Goal: Task Accomplishment & Management: Manage account settings

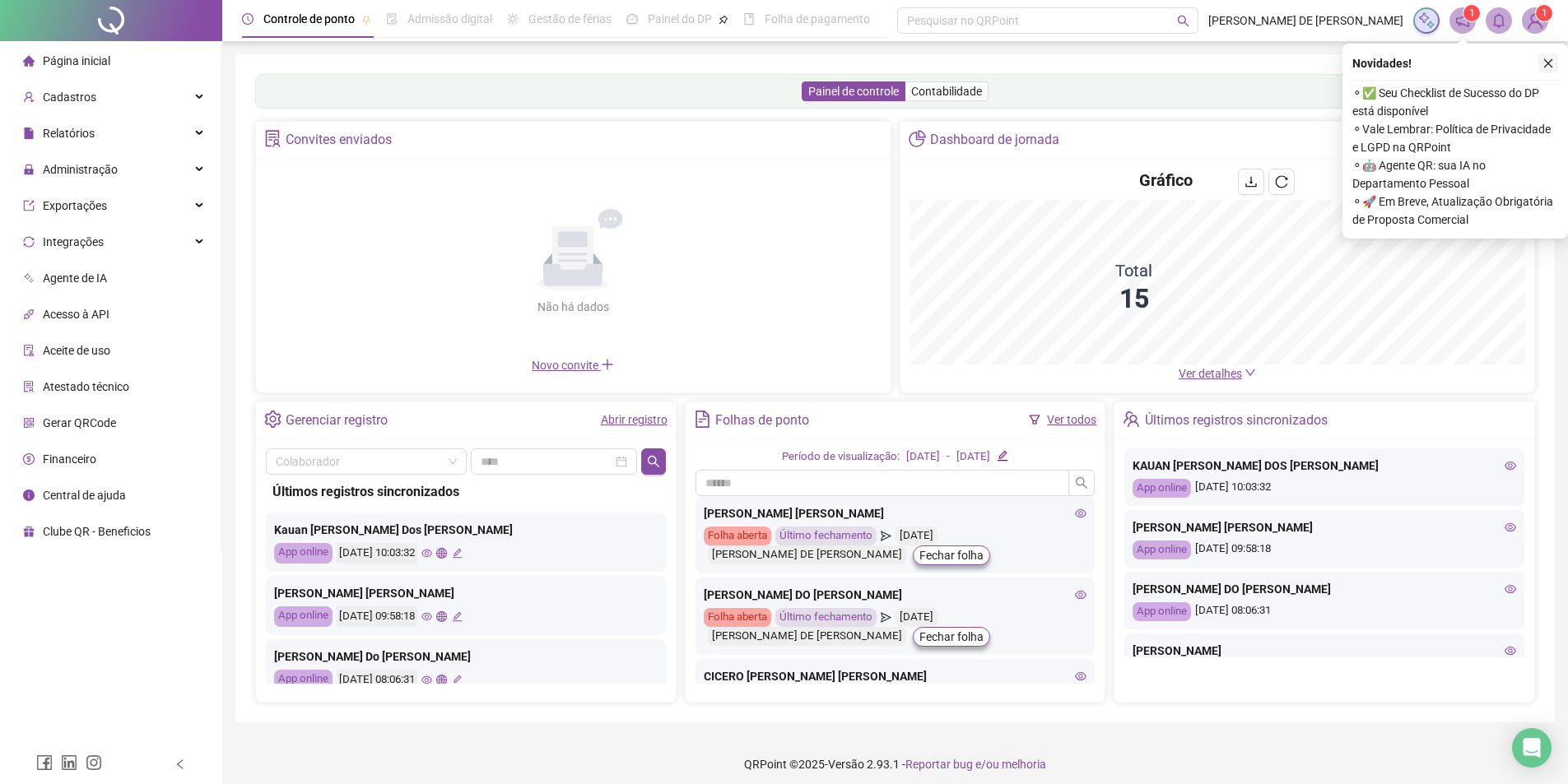
click at [1553, 63] on icon "close" at bounding box center [1547, 63] width 11 height 11
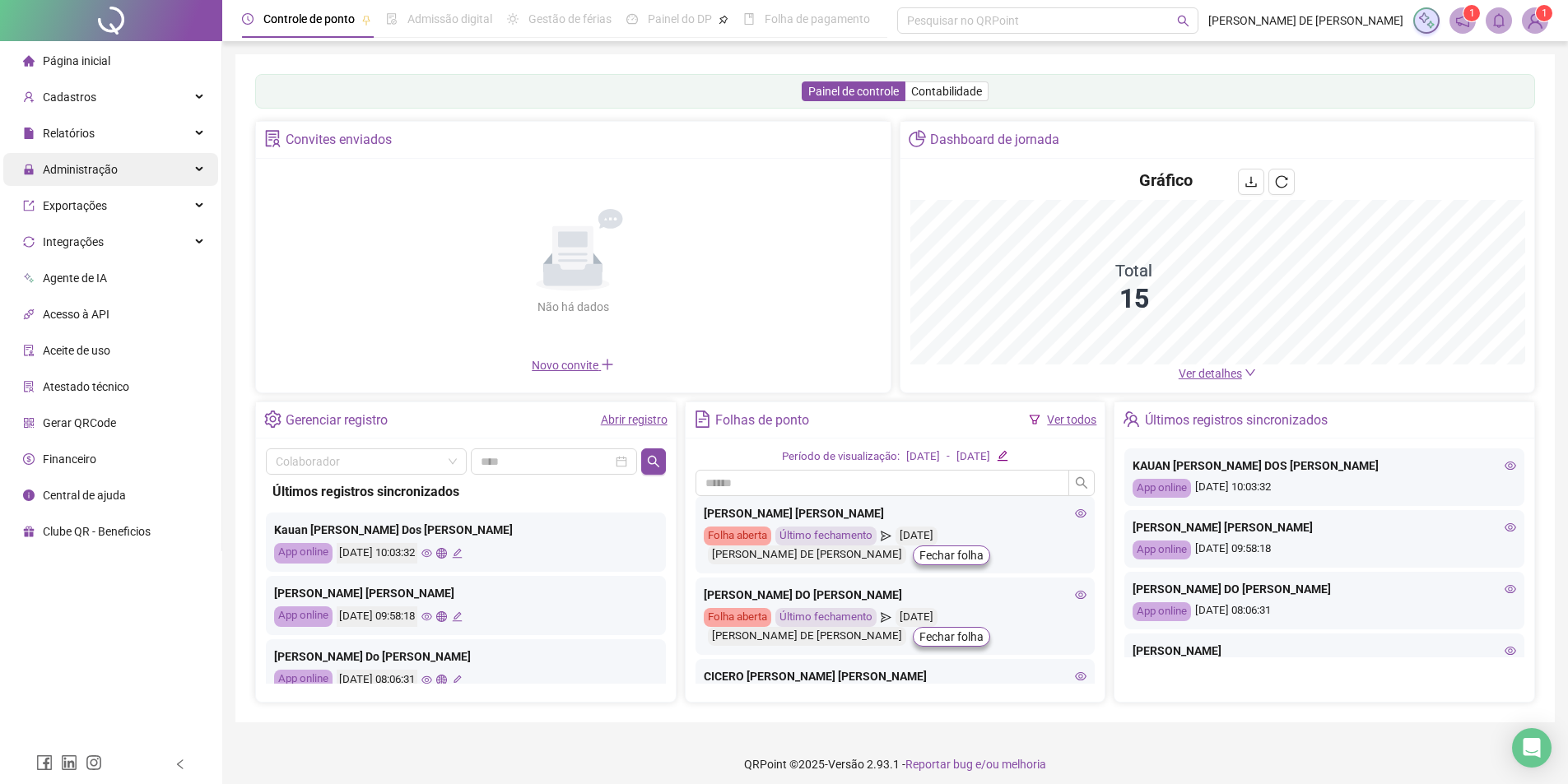
click at [106, 153] on span "Administração" at bounding box center [71, 169] width 95 height 33
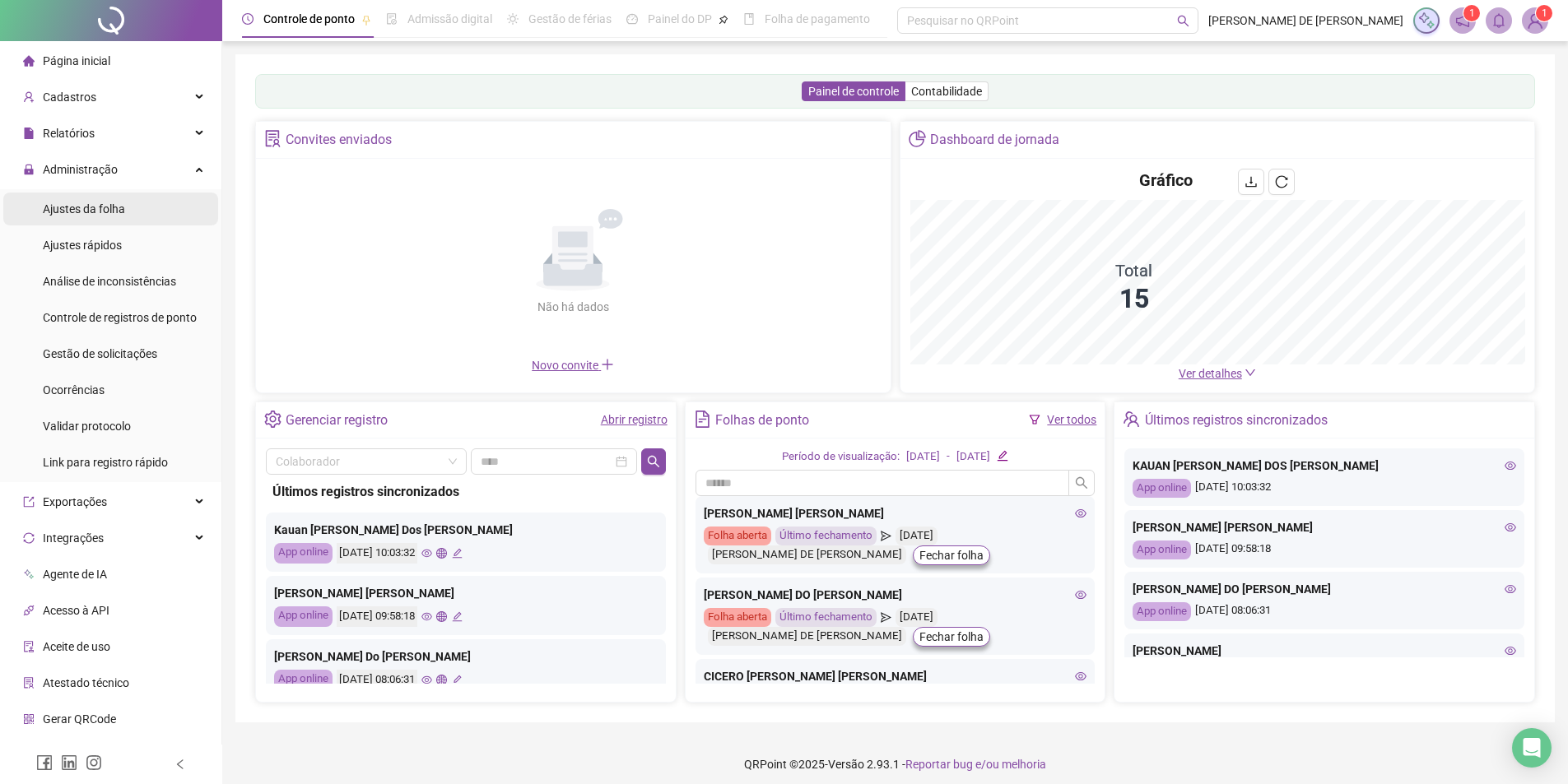
click at [107, 209] on span "Ajustes da folha" at bounding box center [84, 208] width 82 height 13
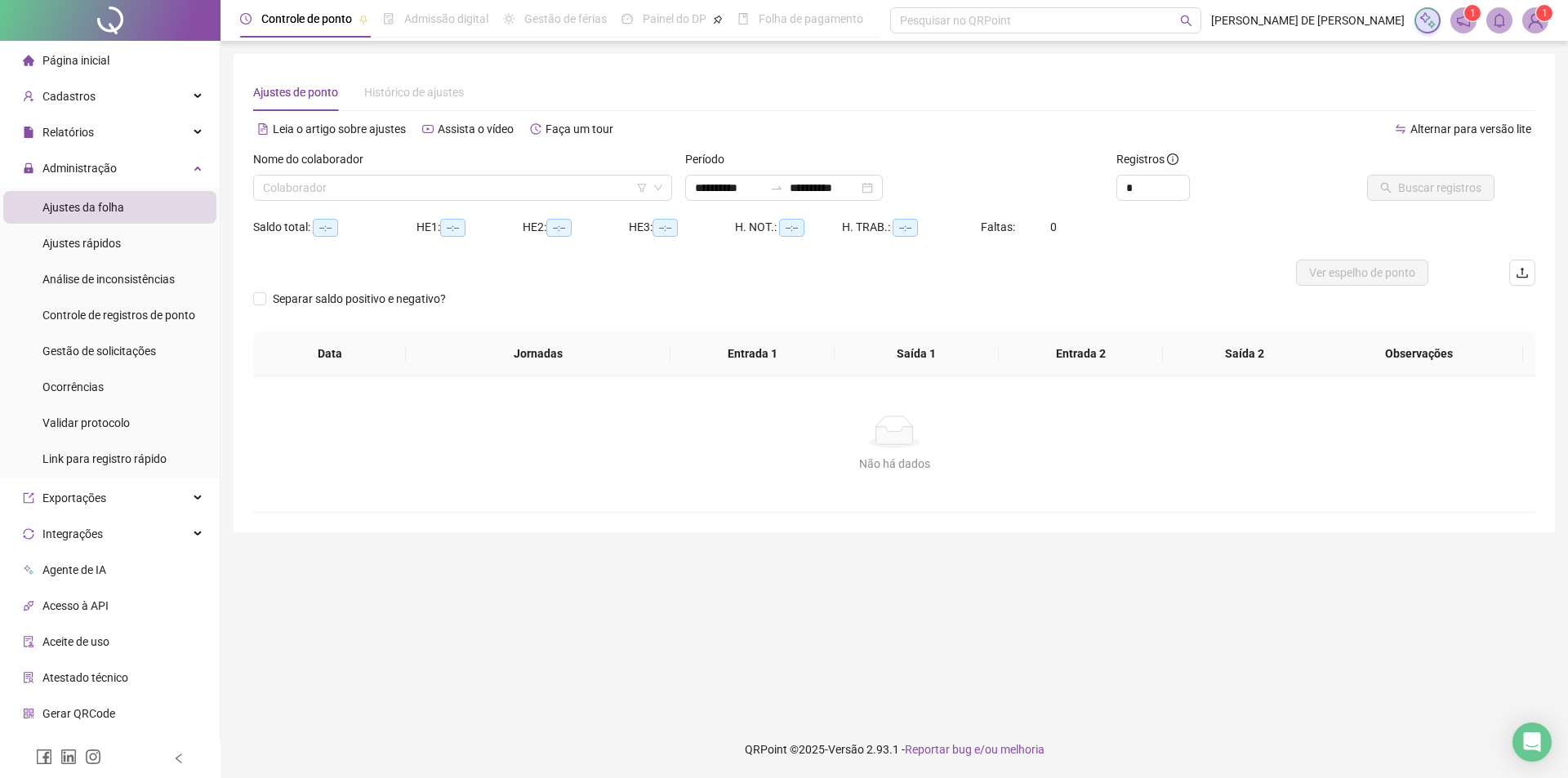
type input "**********"
click at [311, 188] on input "search" at bounding box center [455, 188] width 385 height 25
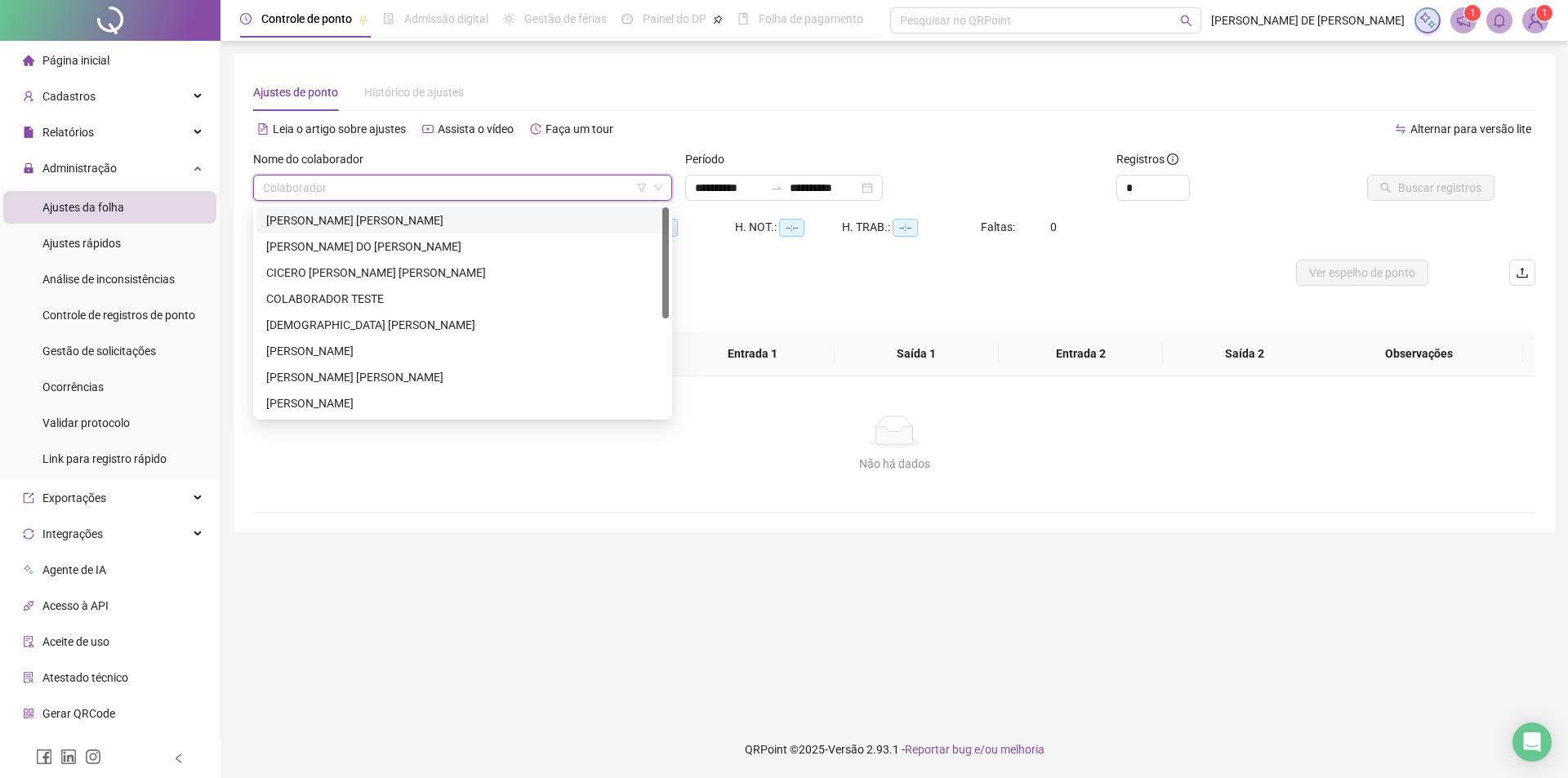
click at [327, 218] on div "[PERSON_NAME] [PERSON_NAME]" at bounding box center [463, 220] width 393 height 18
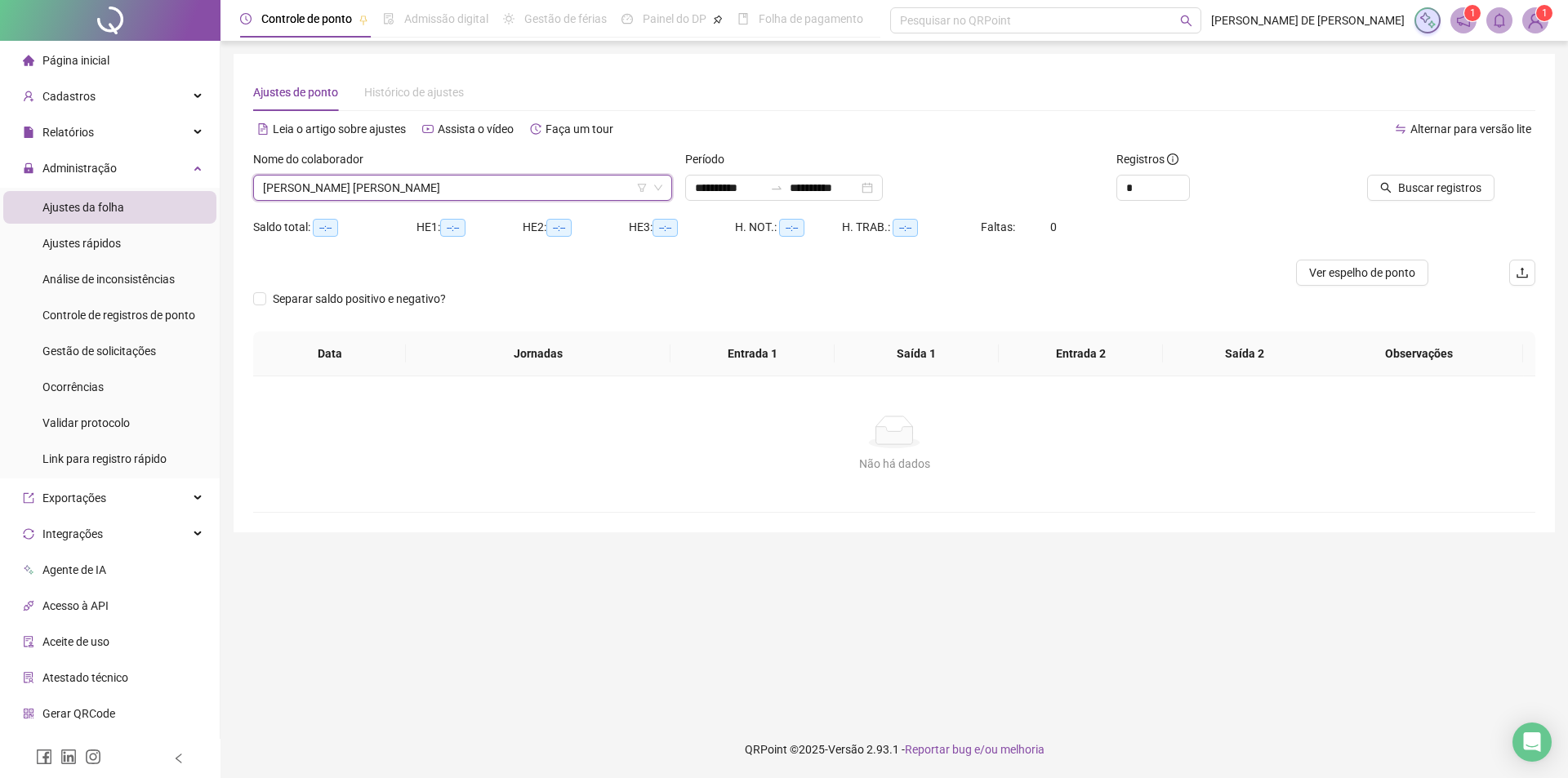
drag, startPoint x: 904, startPoint y: 185, endPoint x: 460, endPoint y: 474, distance: 529.8
click at [883, 185] on div "**********" at bounding box center [784, 188] width 198 height 26
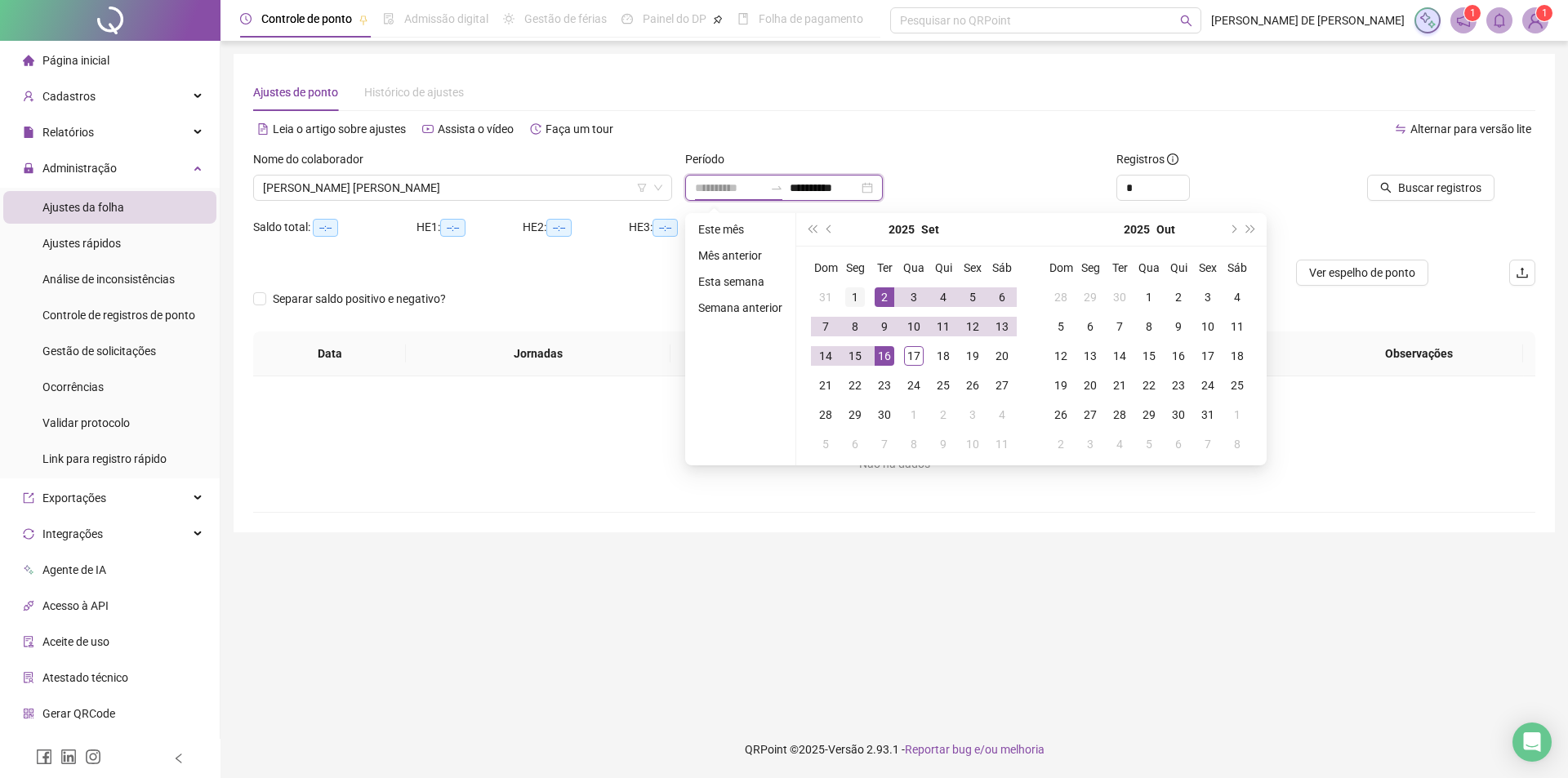
type input "**********"
click at [856, 292] on div "1" at bounding box center [855, 296] width 20 height 20
type input "**********"
click at [911, 353] on div "17" at bounding box center [914, 356] width 20 height 20
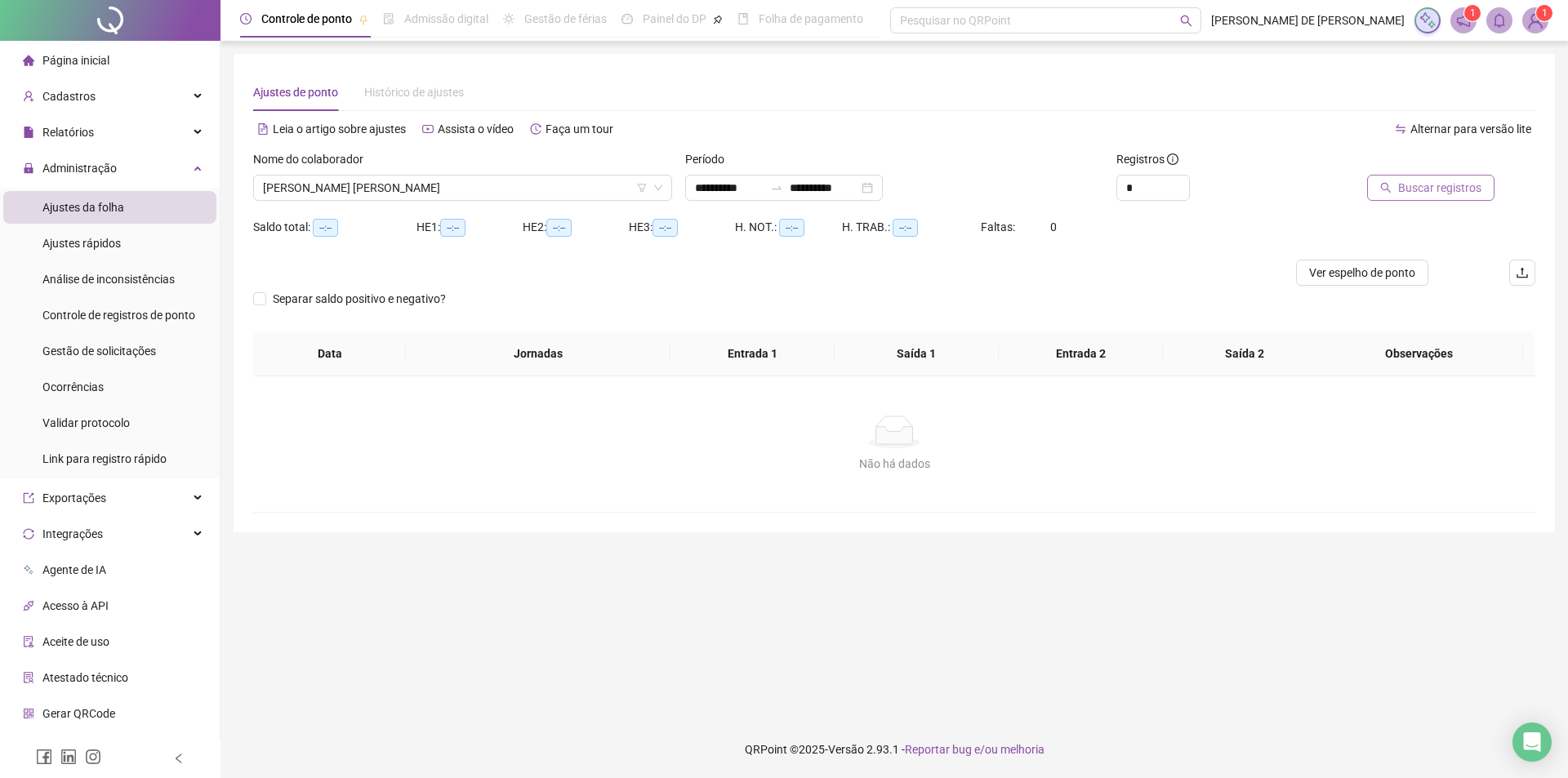
click at [1463, 192] on span "Buscar registros" at bounding box center [1439, 188] width 83 height 18
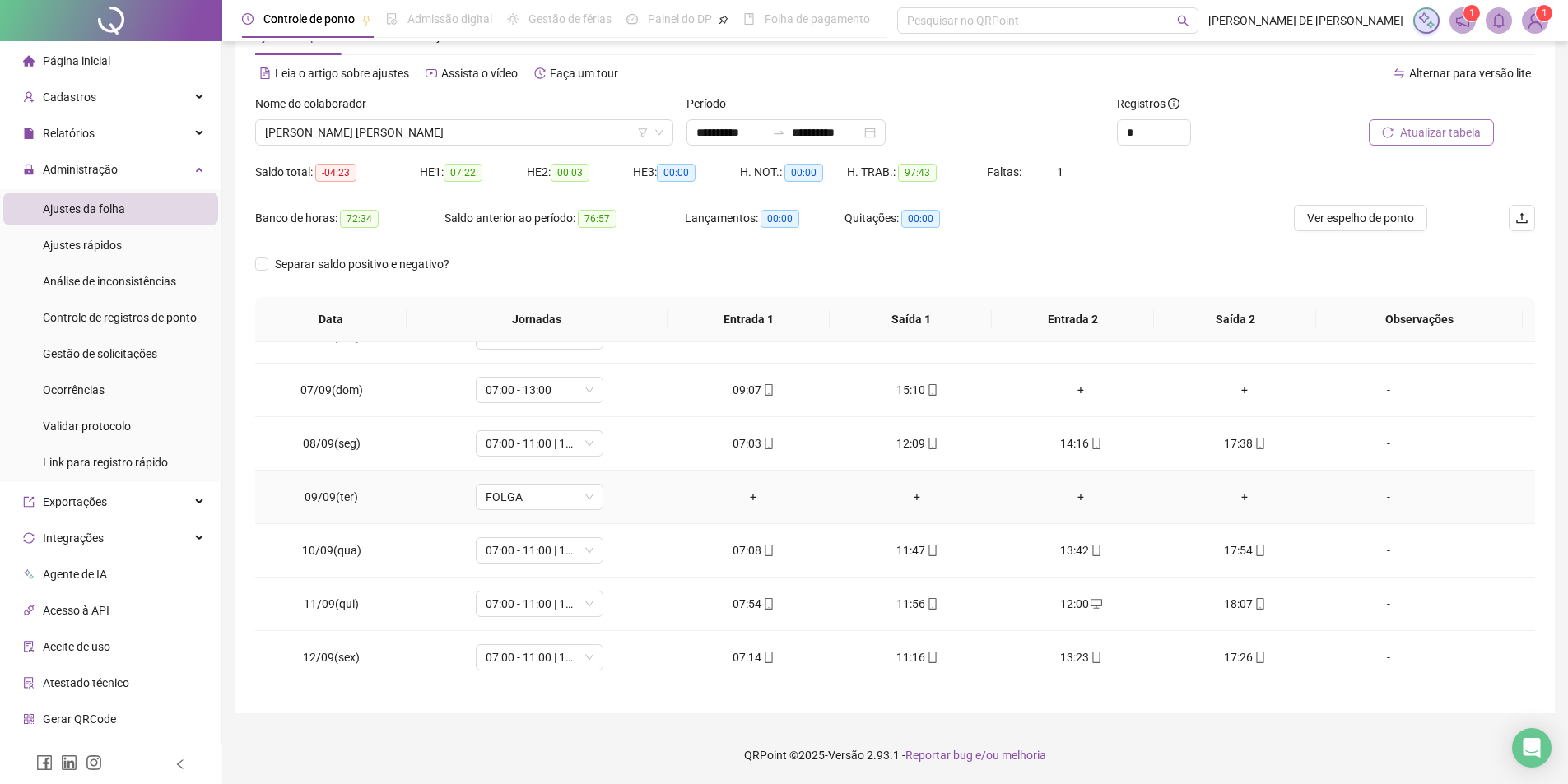
scroll to position [558, 0]
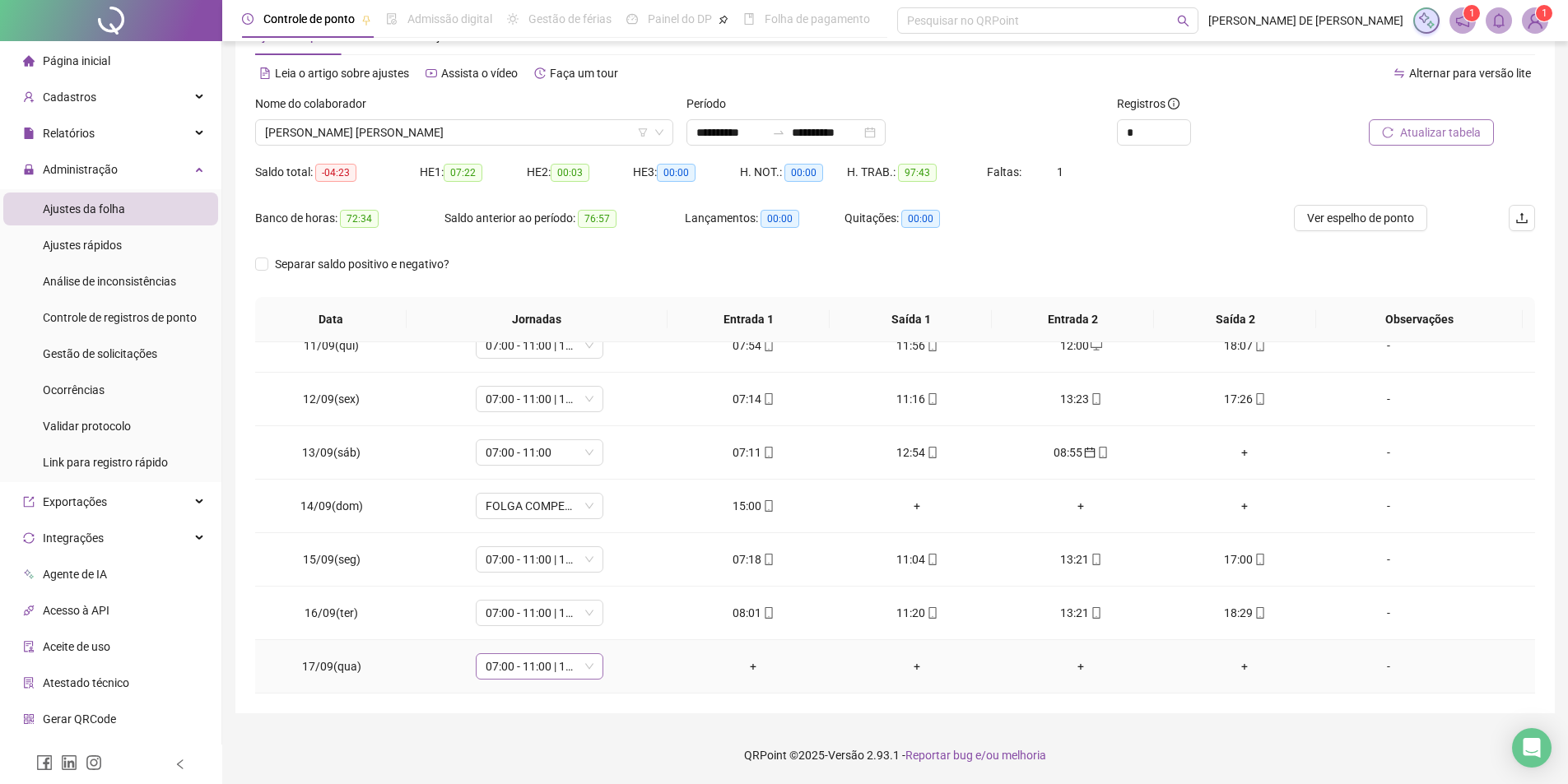
click at [526, 667] on span "07:00 - 11:00 | 13:00 - 17:00" at bounding box center [539, 666] width 108 height 25
type input "*****"
drag, startPoint x: 516, startPoint y: 604, endPoint x: 517, endPoint y: 588, distance: 16.0
click at [517, 593] on div "Sem carga horária" at bounding box center [546, 606] width 138 height 26
click at [522, 581] on div "Folga" at bounding box center [550, 579] width 109 height 18
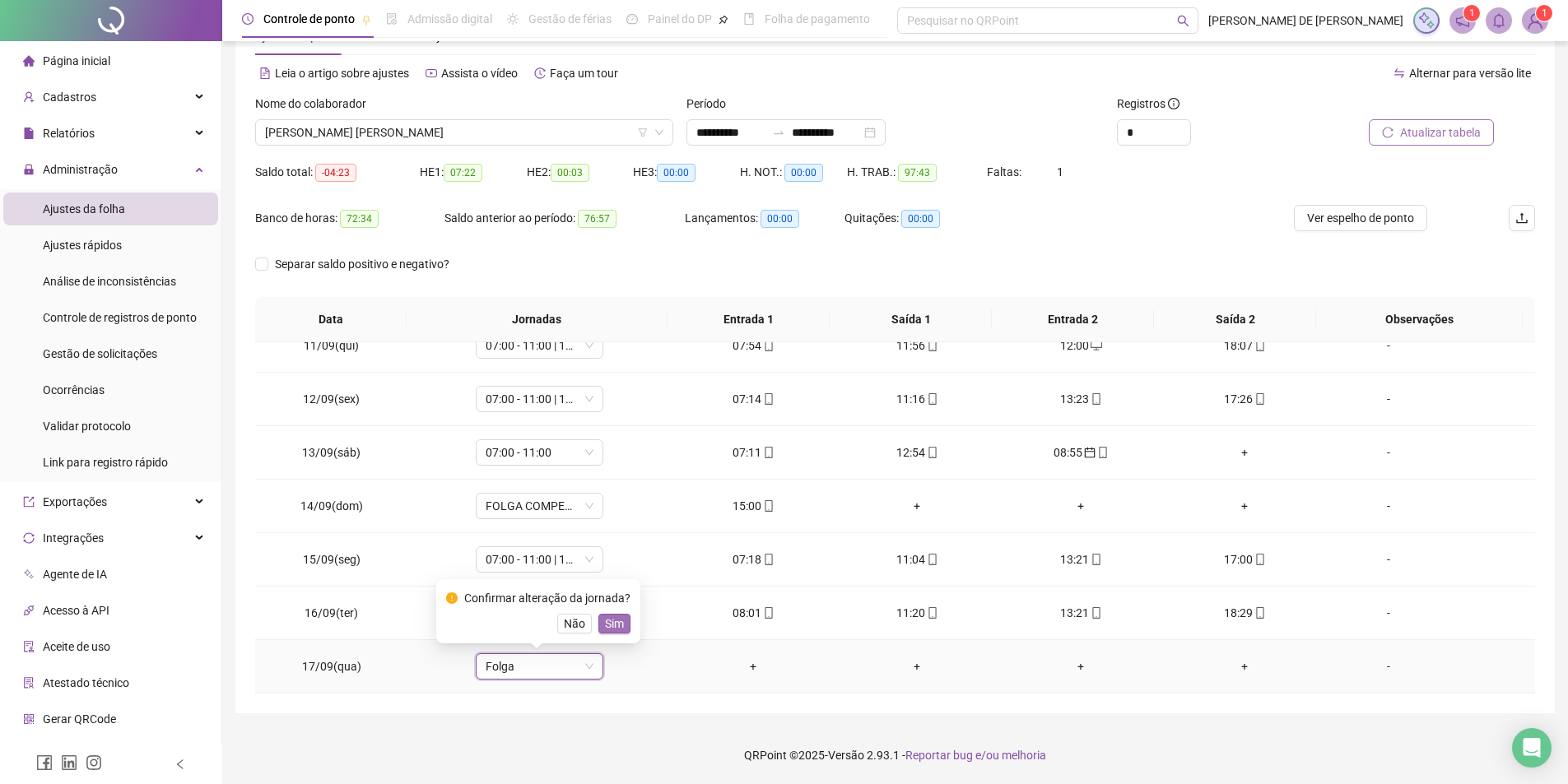
click at [619, 627] on span "Sim" at bounding box center [614, 623] width 19 height 18
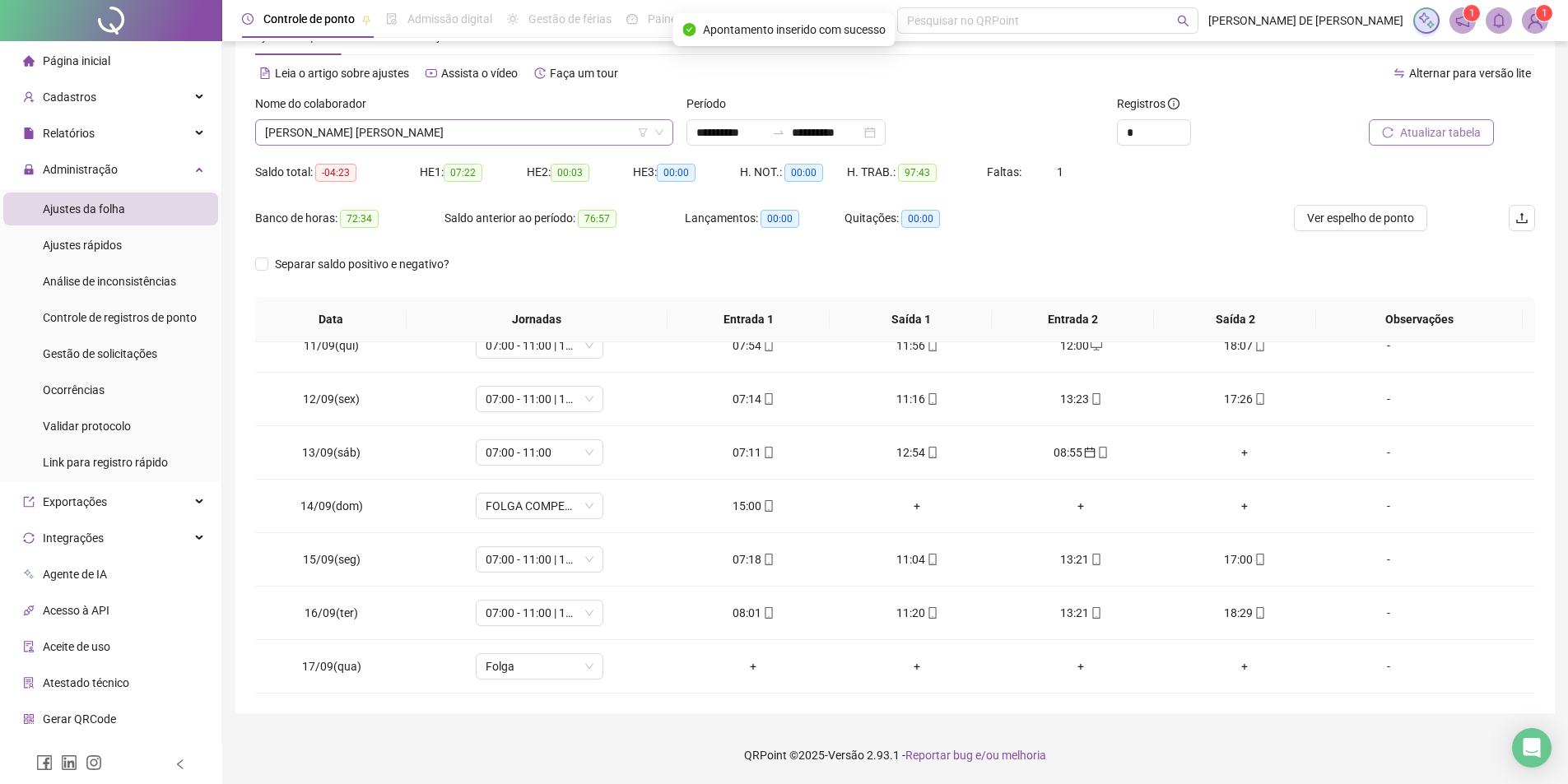
click at [422, 132] on span "[PERSON_NAME] [PERSON_NAME]" at bounding box center [464, 132] width 398 height 25
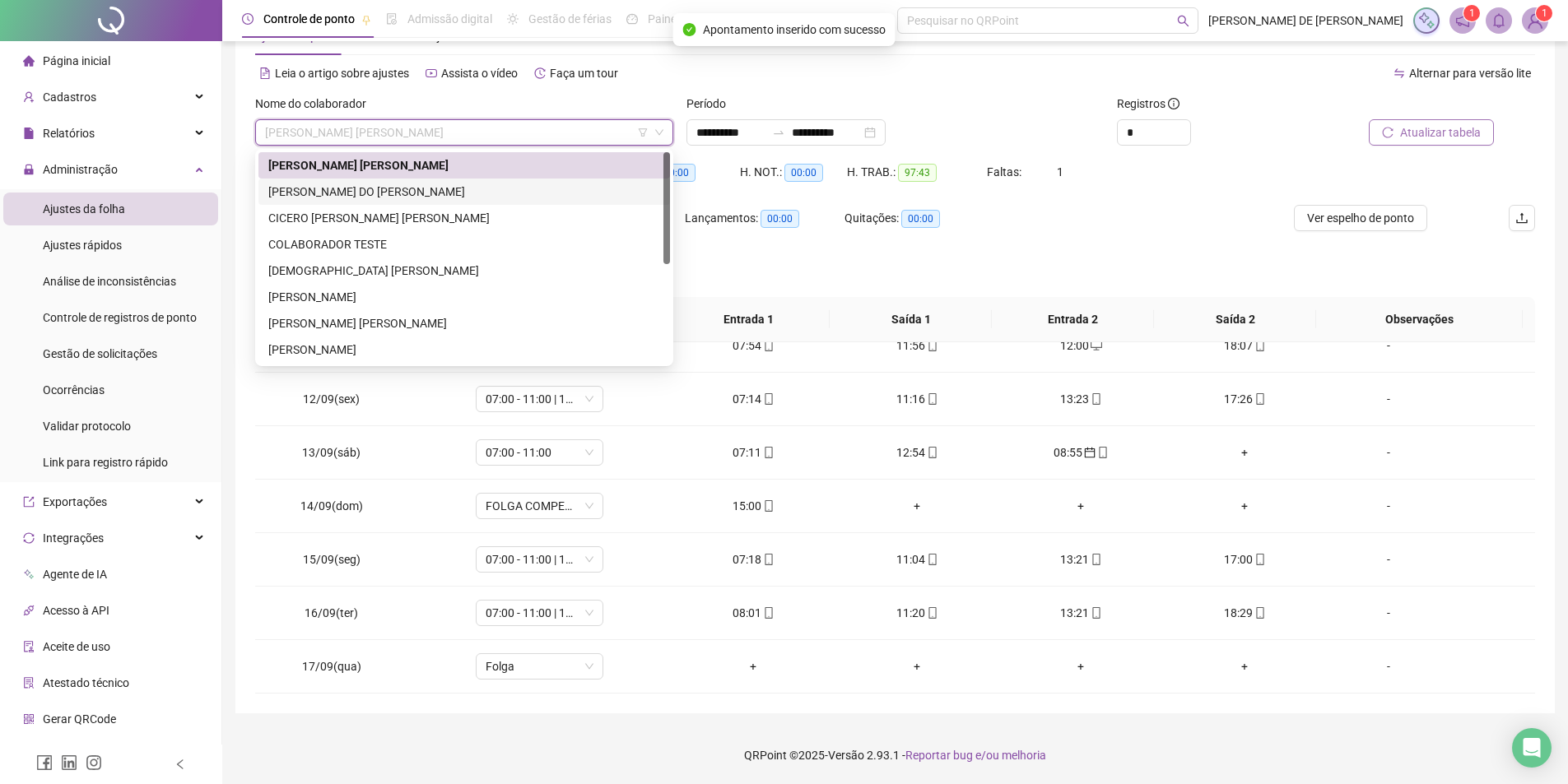
click at [374, 191] on div "[PERSON_NAME] DO [PERSON_NAME]" at bounding box center [464, 191] width 391 height 18
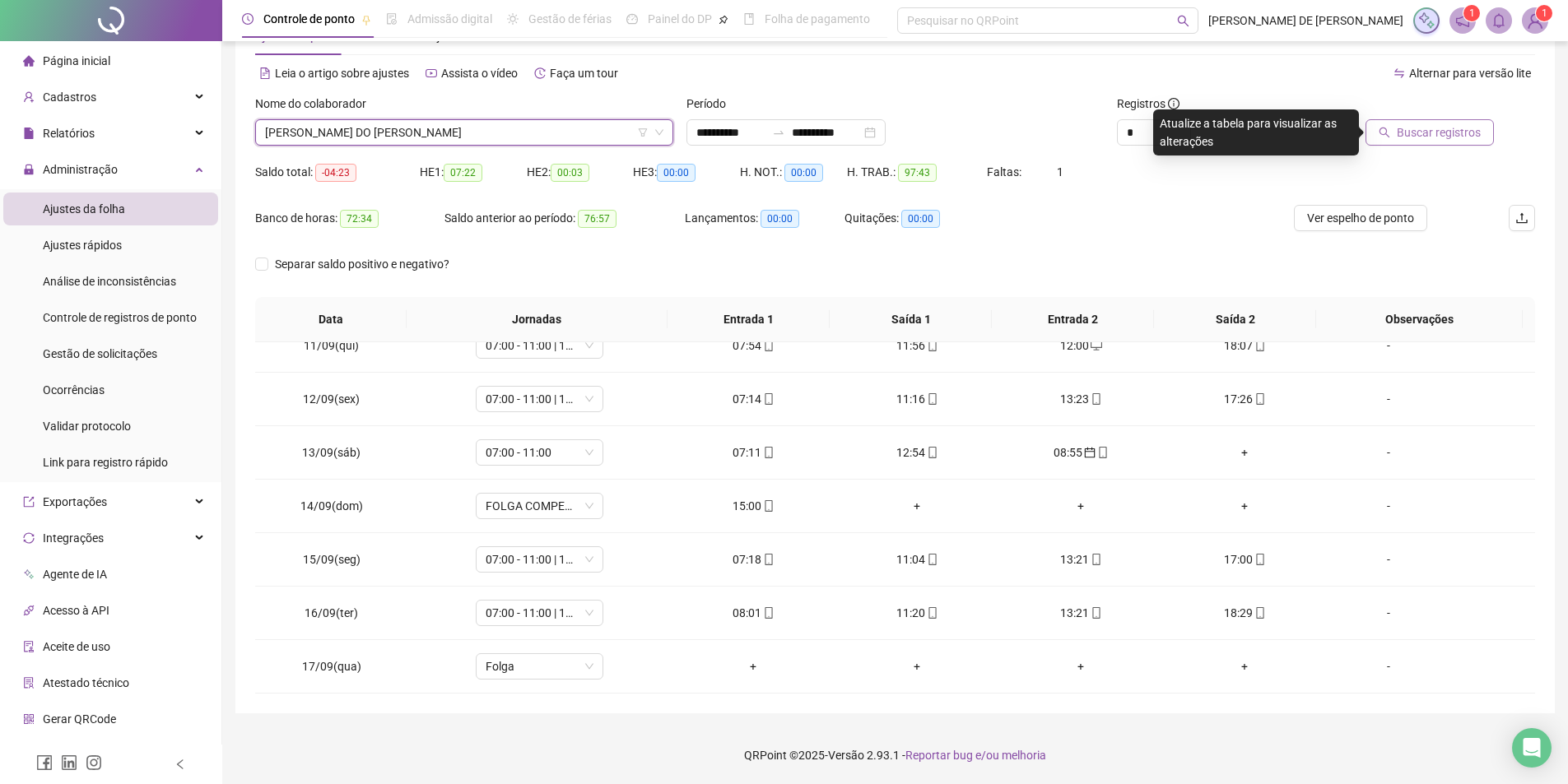
click at [1432, 130] on span "Buscar registros" at bounding box center [1438, 132] width 84 height 18
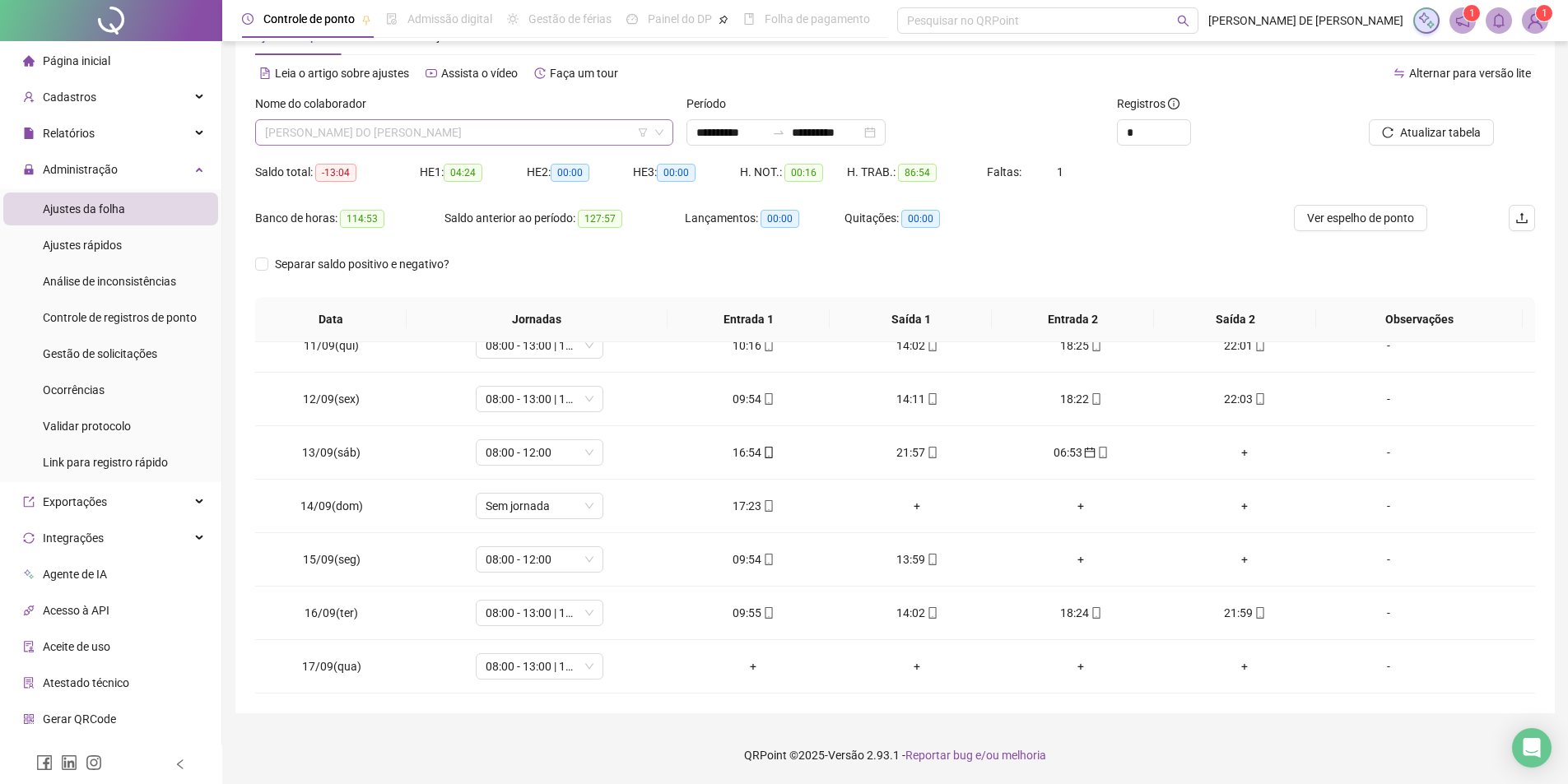
click at [405, 133] on span "[PERSON_NAME] DO [PERSON_NAME]" at bounding box center [464, 132] width 398 height 25
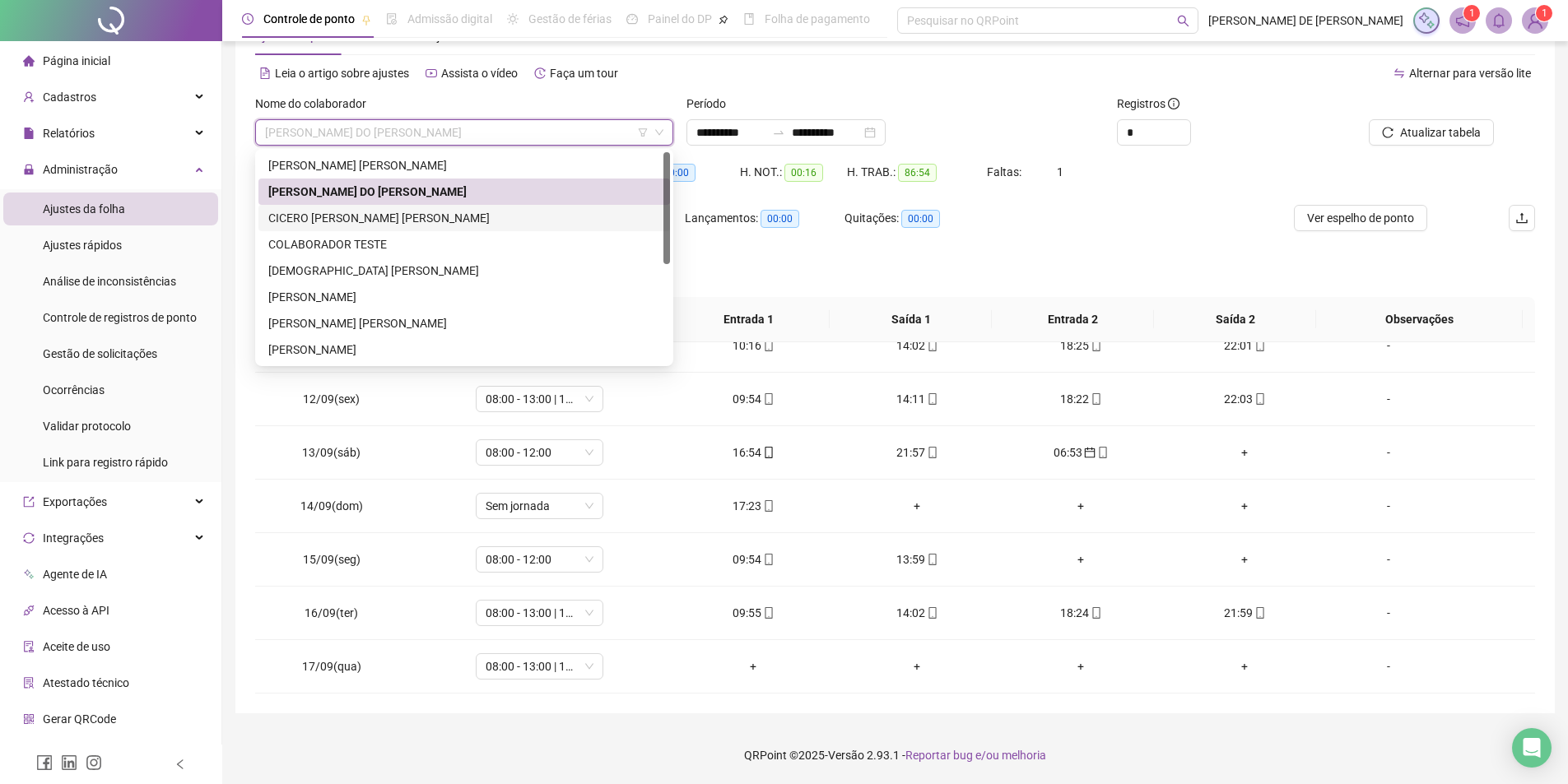
click at [358, 218] on div "CICERO [PERSON_NAME] [PERSON_NAME]" at bounding box center [464, 218] width 391 height 18
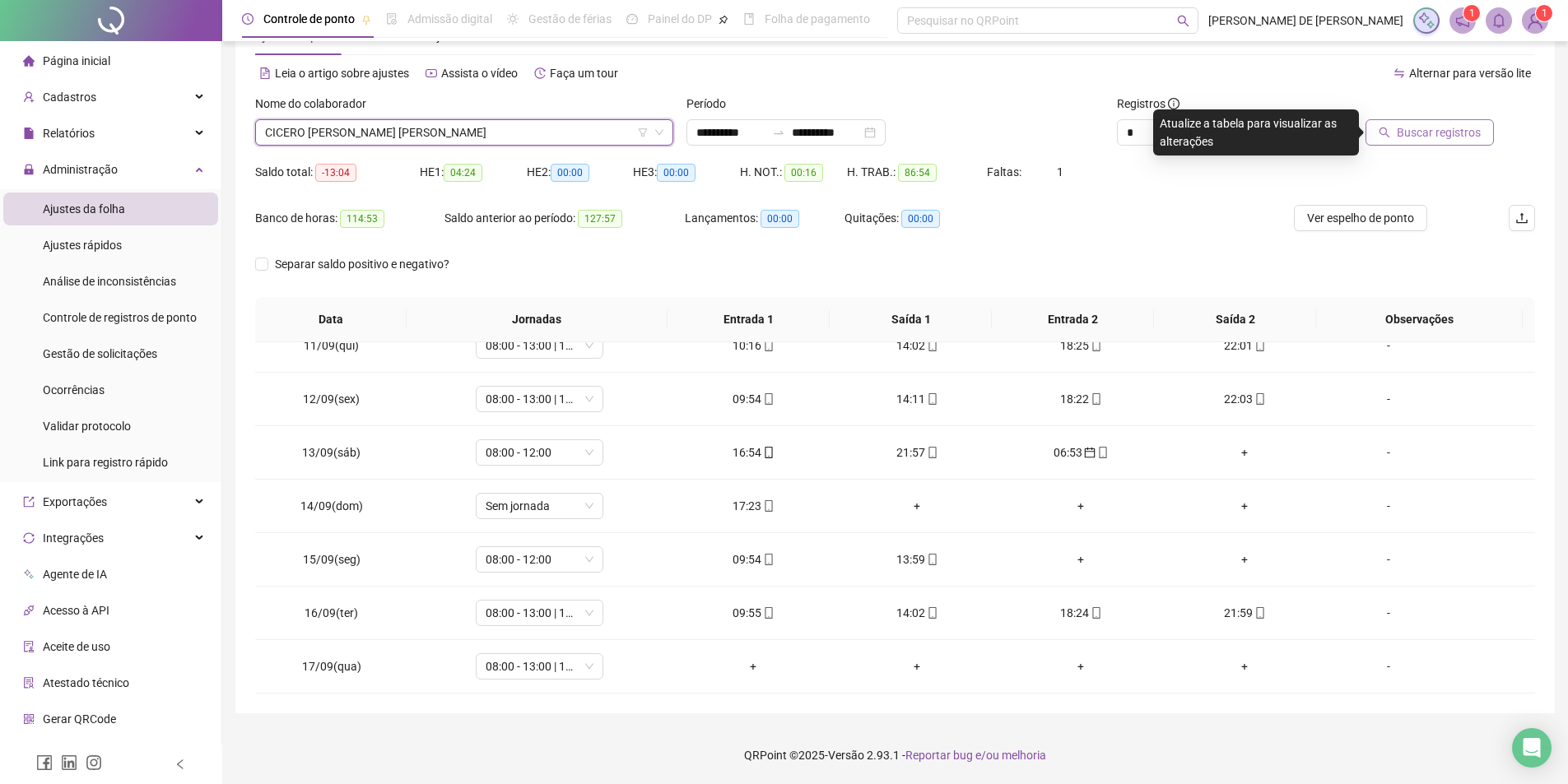
click at [1451, 130] on span "Buscar registros" at bounding box center [1438, 132] width 84 height 18
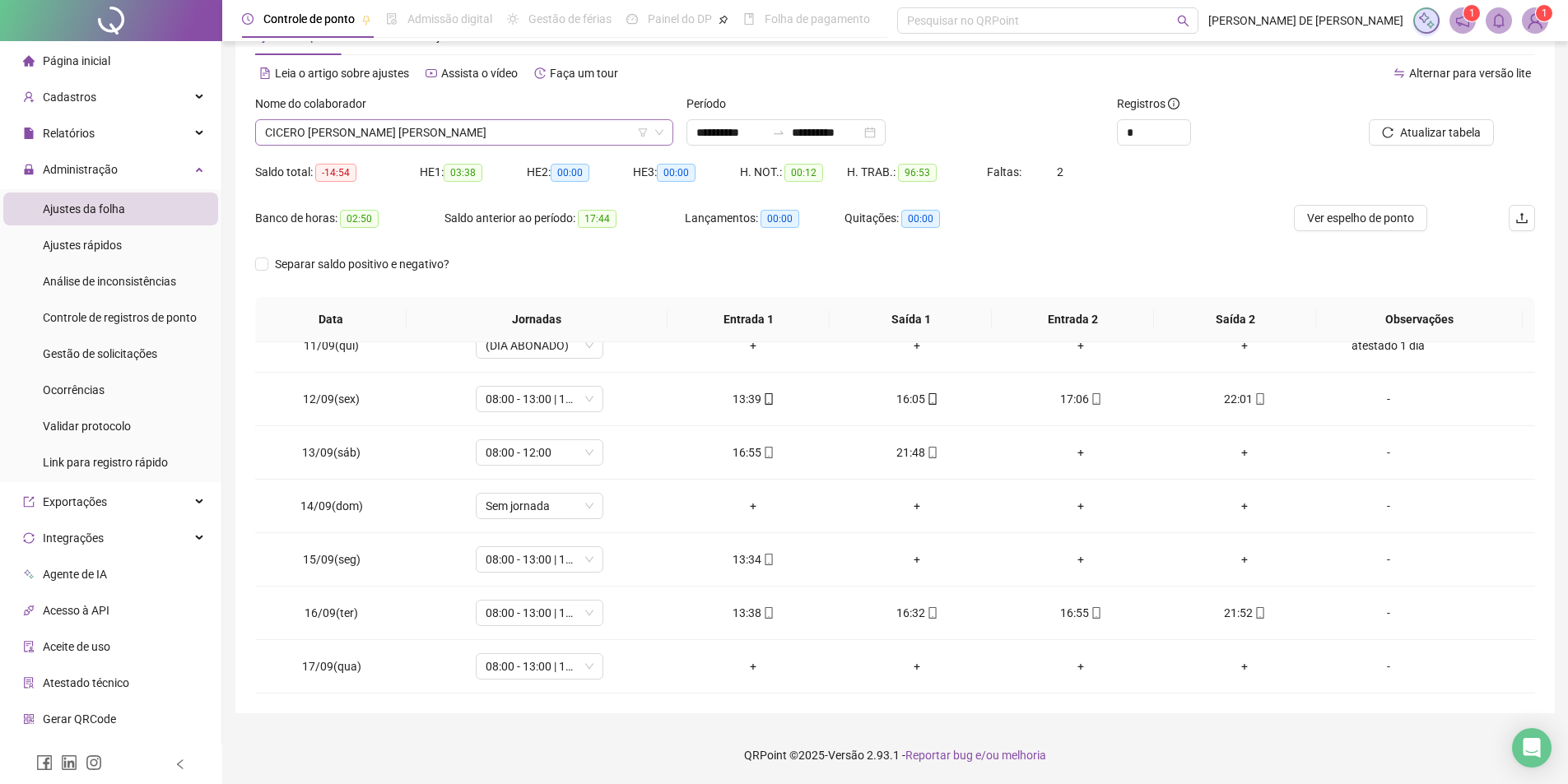
click at [533, 133] on span "CICERO [PERSON_NAME] [PERSON_NAME]" at bounding box center [464, 132] width 398 height 25
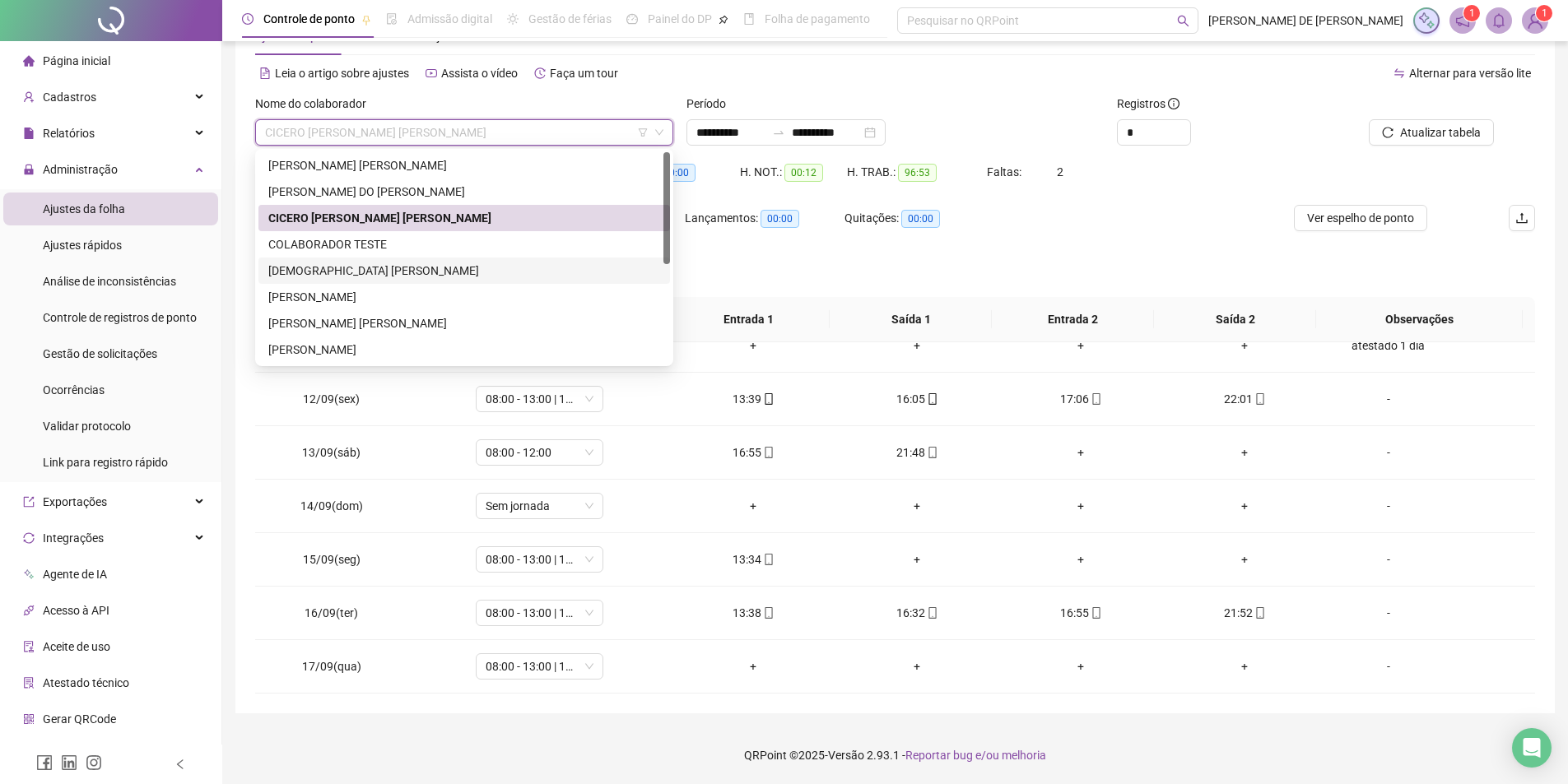
drag, startPoint x: 377, startPoint y: 266, endPoint x: 418, endPoint y: 256, distance: 42.2
click at [378, 266] on div "[DEMOGRAPHIC_DATA] [PERSON_NAME]" at bounding box center [464, 270] width 391 height 18
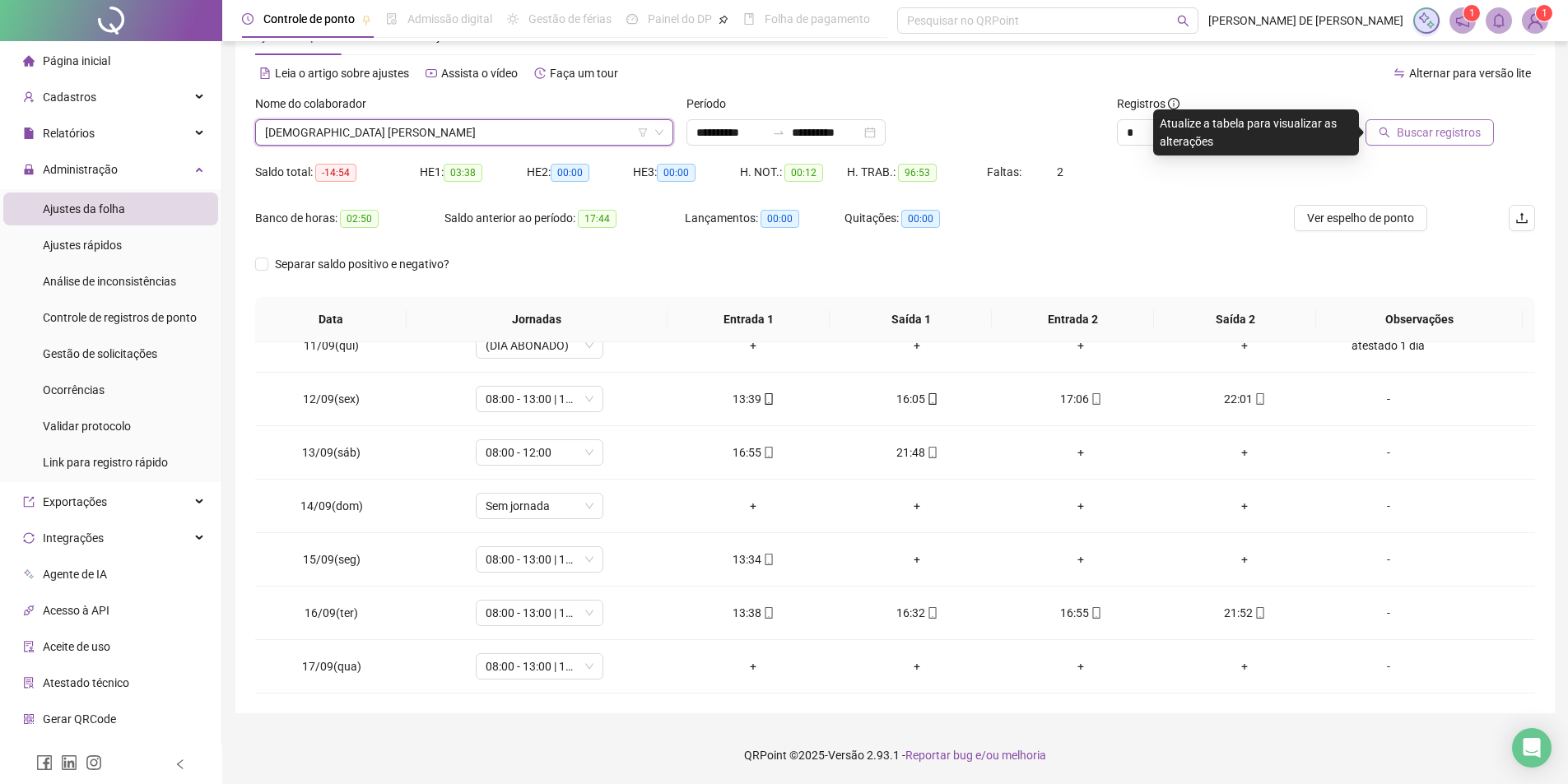
click at [1430, 128] on span "Buscar registros" at bounding box center [1438, 132] width 84 height 18
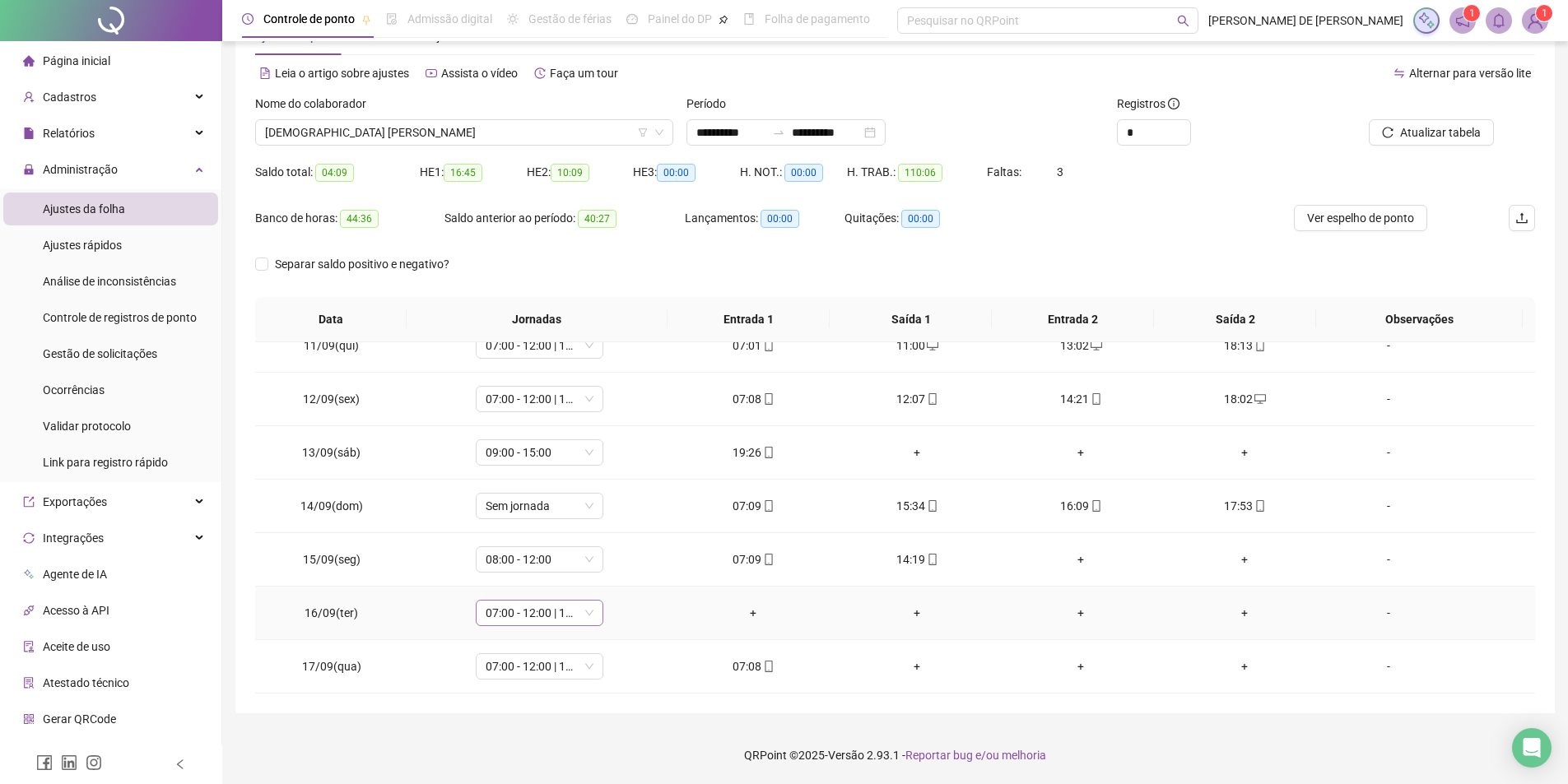
click at [530, 614] on span "07:00 - 12:00 | 14:00 - 16:30" at bounding box center [539, 612] width 108 height 25
type input "*****"
click at [540, 519] on div "Folga" at bounding box center [550, 525] width 109 height 18
click at [617, 570] on span "Sim" at bounding box center [614, 570] width 19 height 18
click at [442, 136] on span "[DEMOGRAPHIC_DATA] [PERSON_NAME]" at bounding box center [464, 132] width 398 height 25
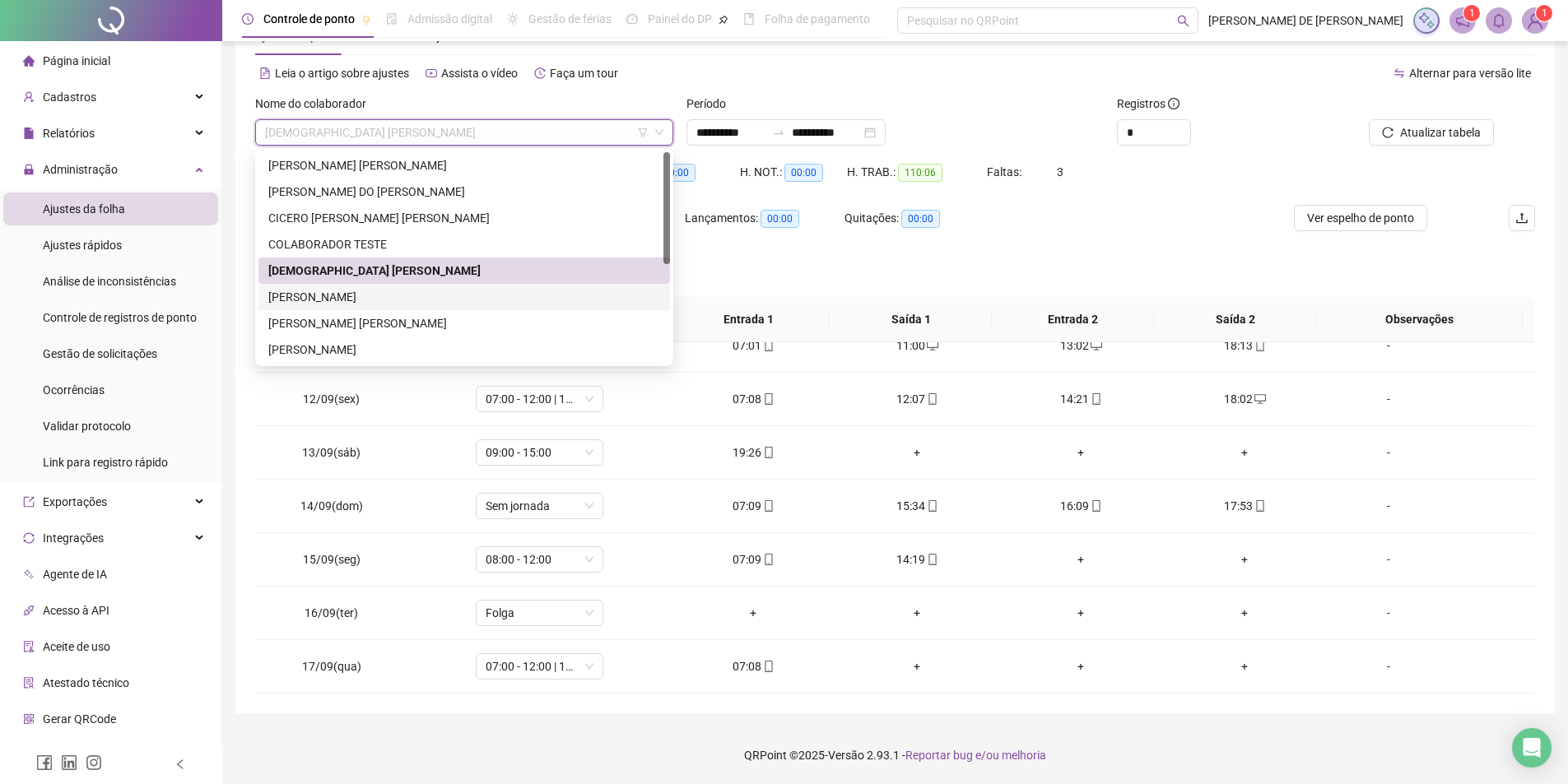
drag, startPoint x: 373, startPoint y: 292, endPoint x: 444, endPoint y: 279, distance: 72.2
click at [373, 292] on div "[PERSON_NAME]" at bounding box center [464, 296] width 391 height 18
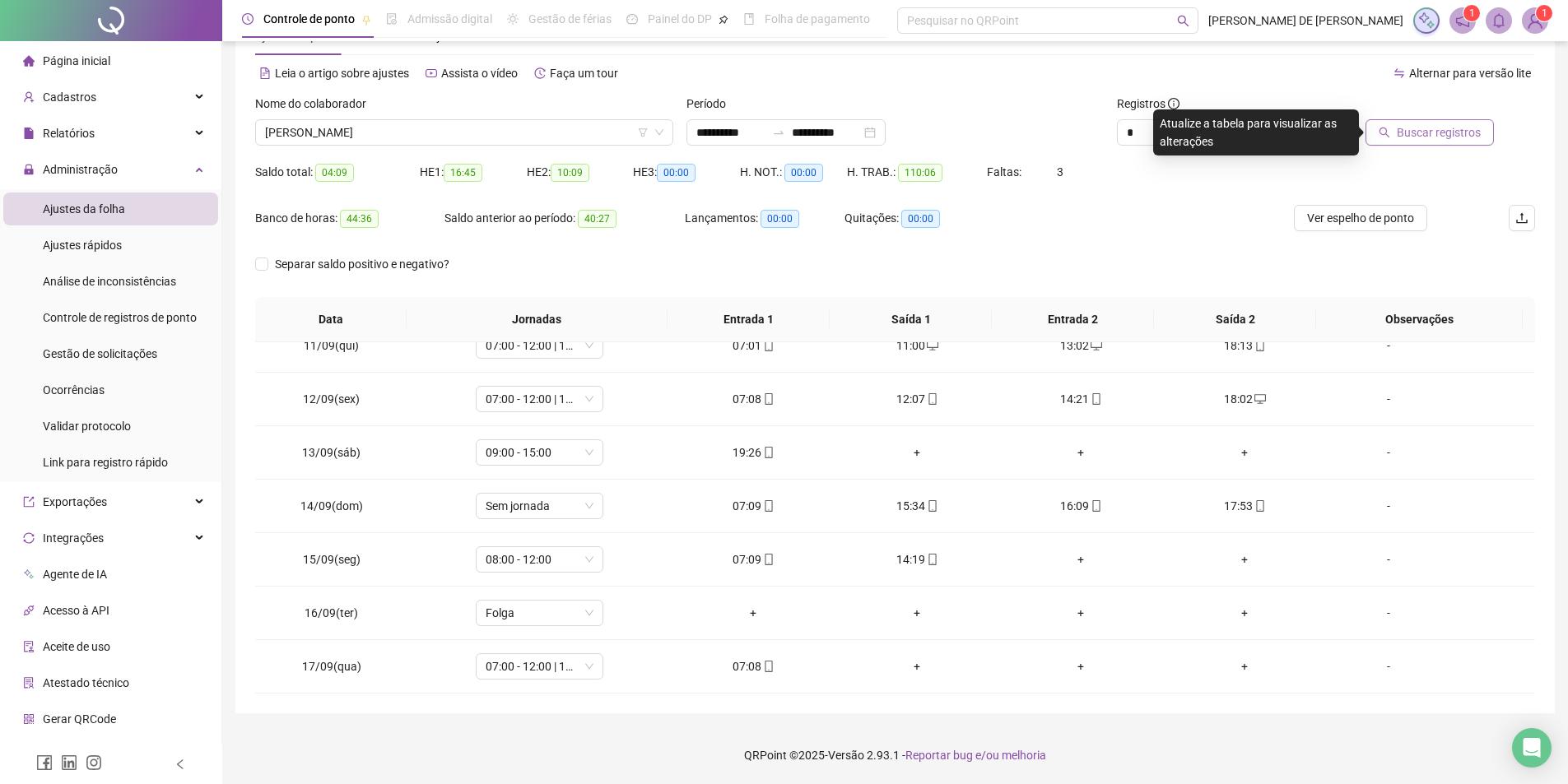
click at [1438, 131] on span "Buscar registros" at bounding box center [1438, 132] width 84 height 18
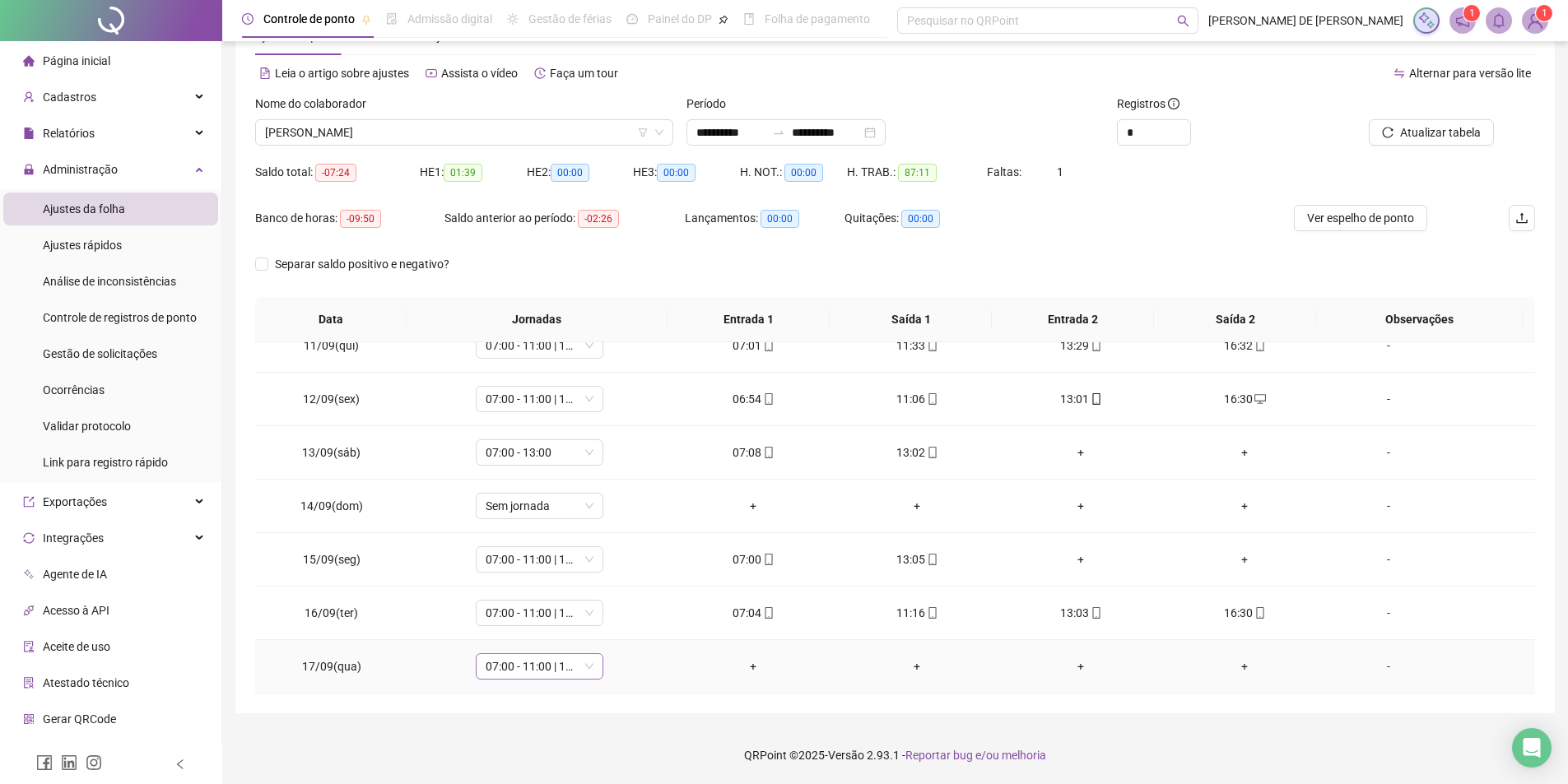
click at [540, 669] on span "07:00 - 11:00 | 13:00 - 16:30" at bounding box center [539, 666] width 108 height 25
type input "*****"
click at [534, 585] on div "Folga" at bounding box center [550, 579] width 109 height 18
click at [605, 619] on span "Sim" at bounding box center [614, 623] width 19 height 18
click at [495, 130] on span "[PERSON_NAME]" at bounding box center [464, 132] width 398 height 25
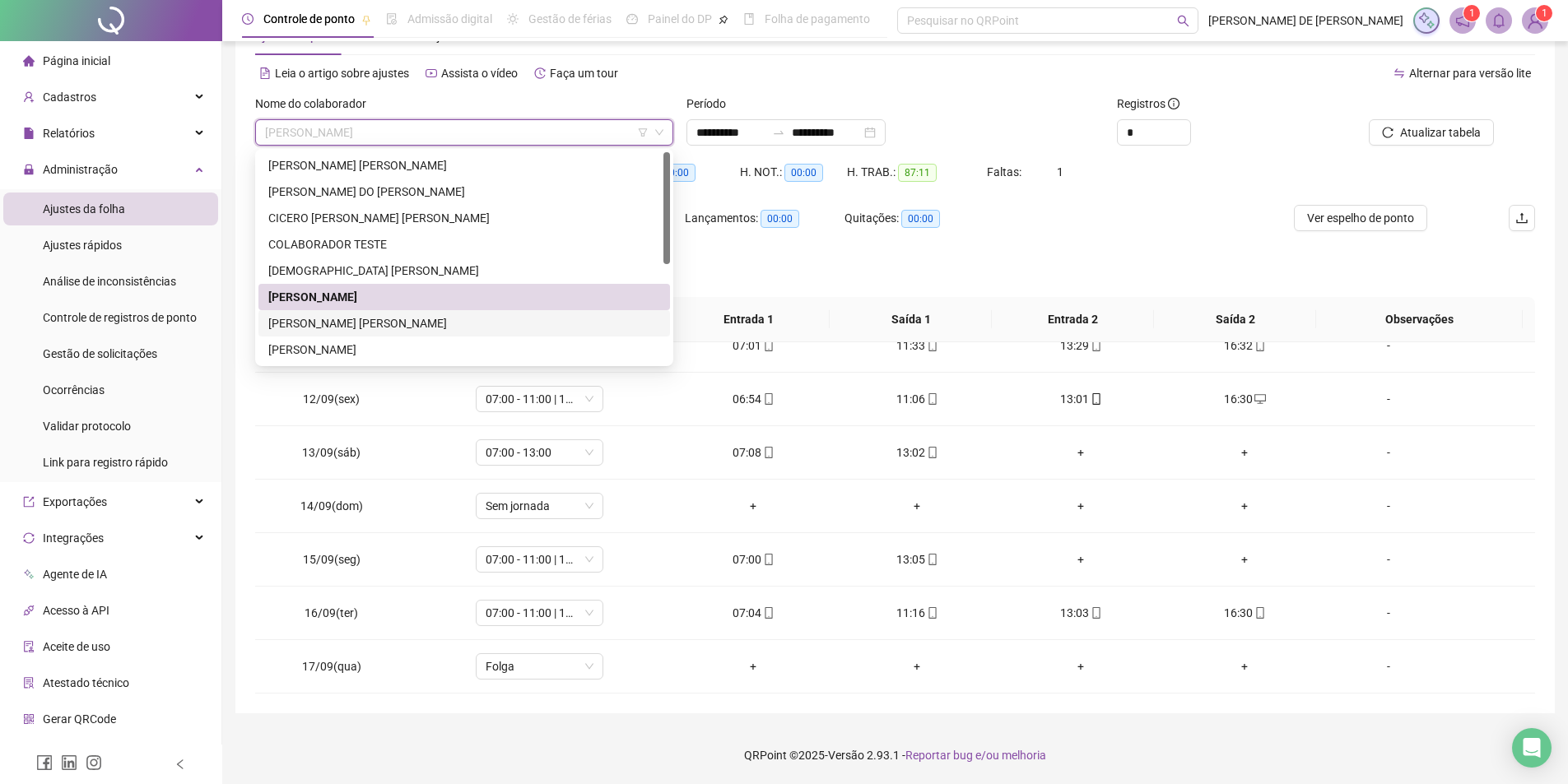
click at [348, 321] on div "[PERSON_NAME] [PERSON_NAME]" at bounding box center [464, 323] width 391 height 18
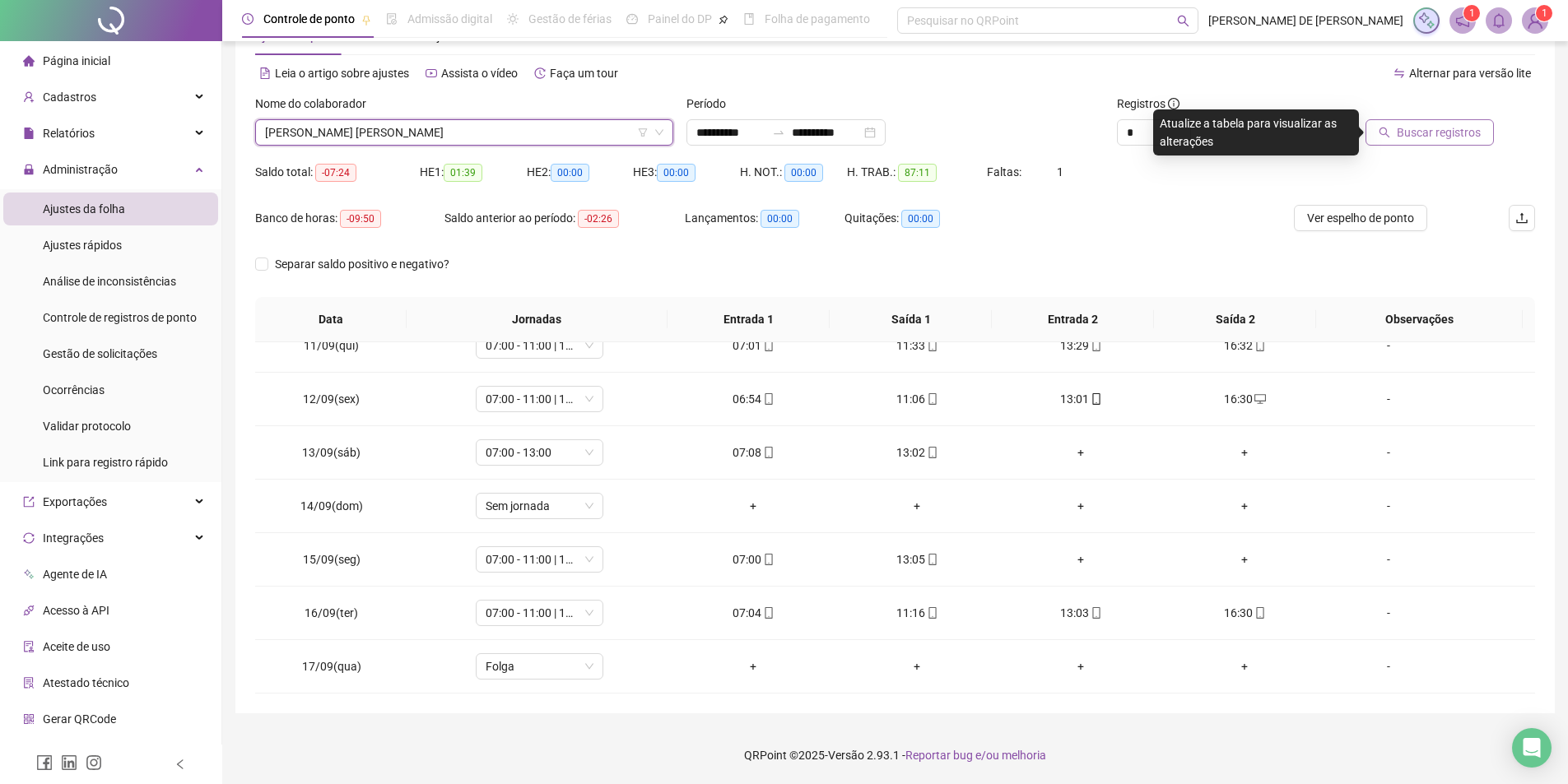
click at [1441, 134] on span "Buscar registros" at bounding box center [1438, 132] width 84 height 18
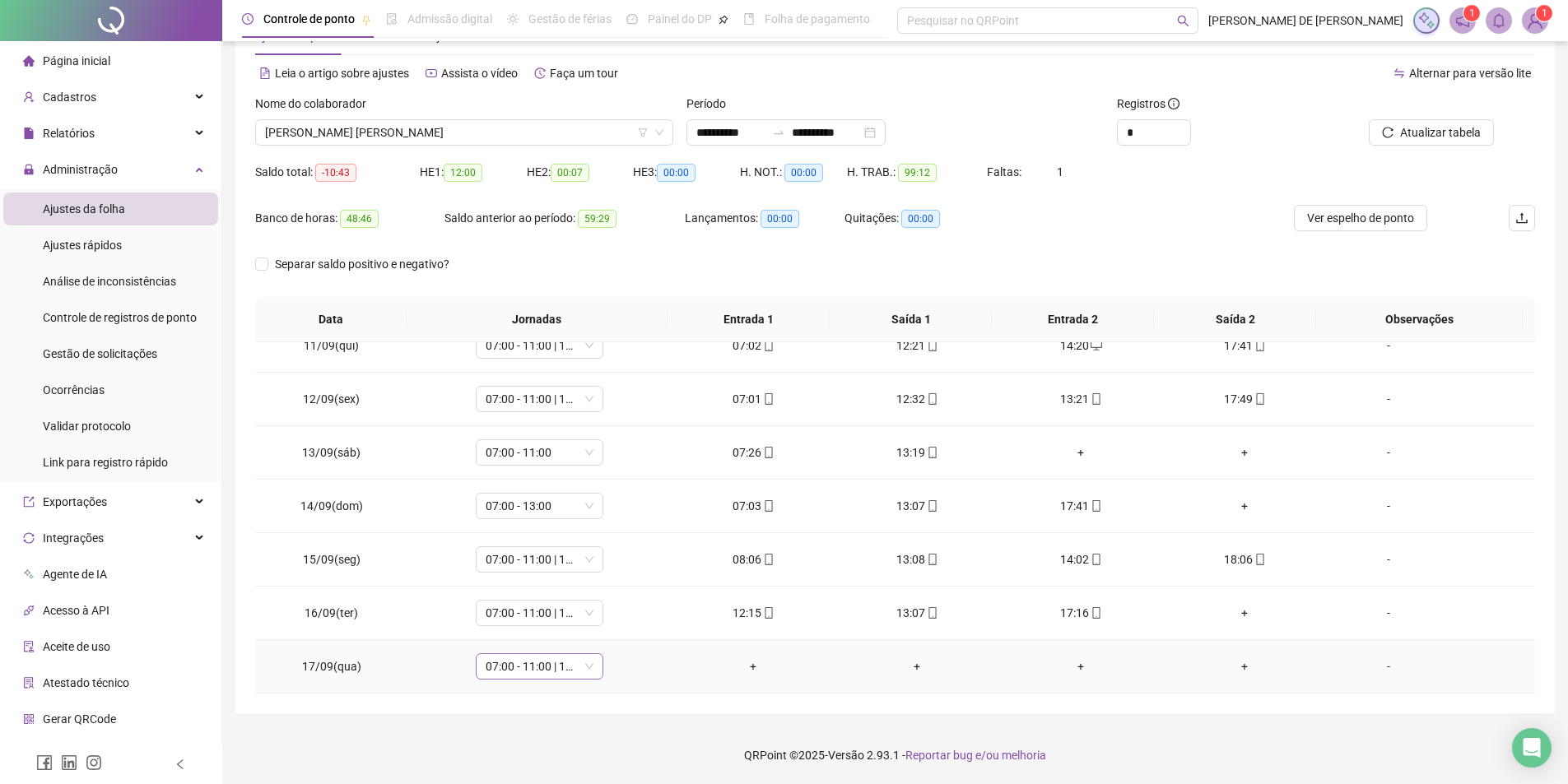
click at [551, 663] on span "07:00 - 11:00 | 13:00 - 17:00" at bounding box center [539, 666] width 108 height 25
type input "*****"
click at [498, 584] on div "Folga" at bounding box center [550, 579] width 109 height 18
click at [611, 625] on span "Sim" at bounding box center [614, 623] width 19 height 18
click at [1241, 610] on div "+" at bounding box center [1244, 612] width 137 height 18
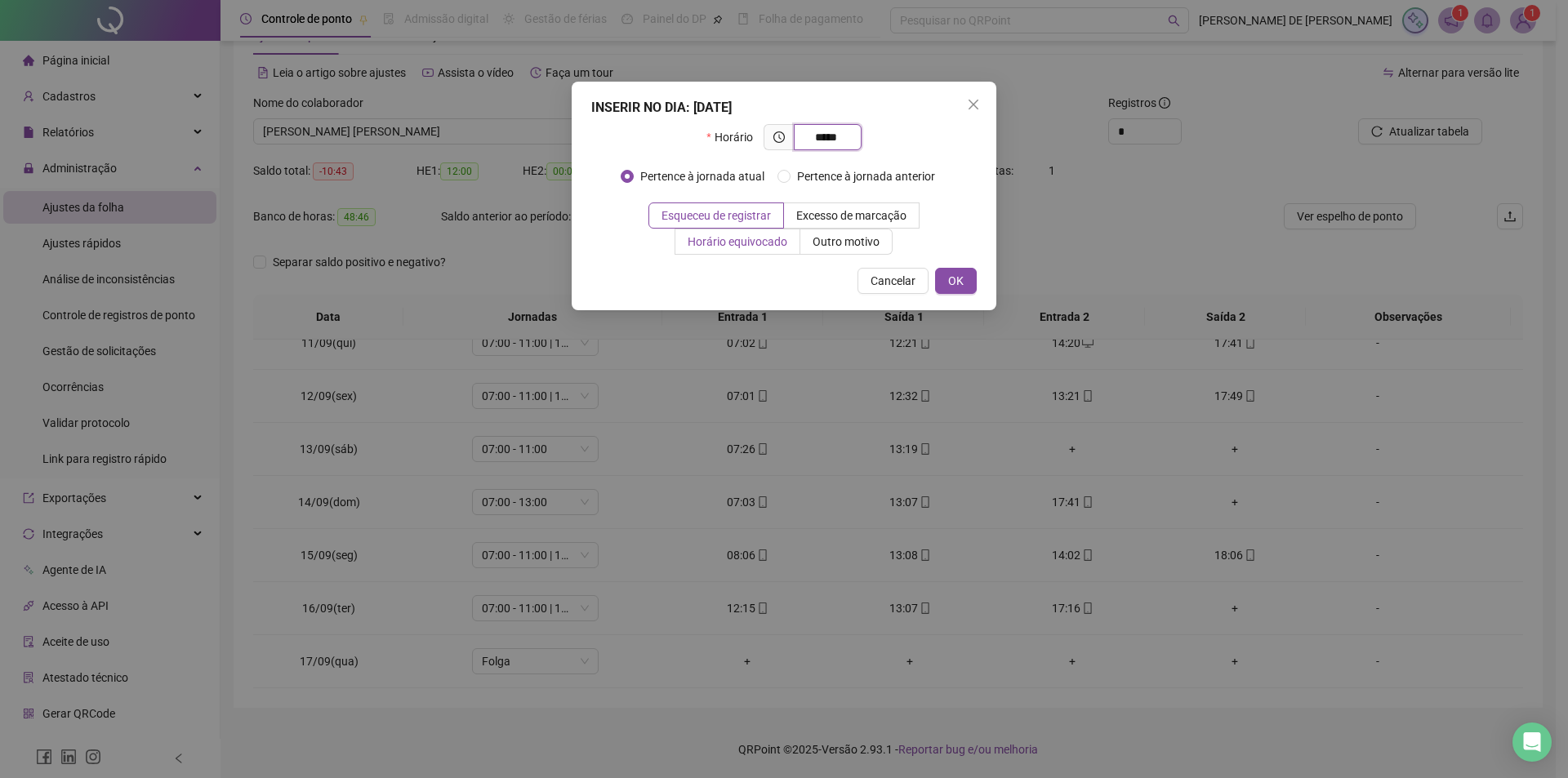
type input "*****"
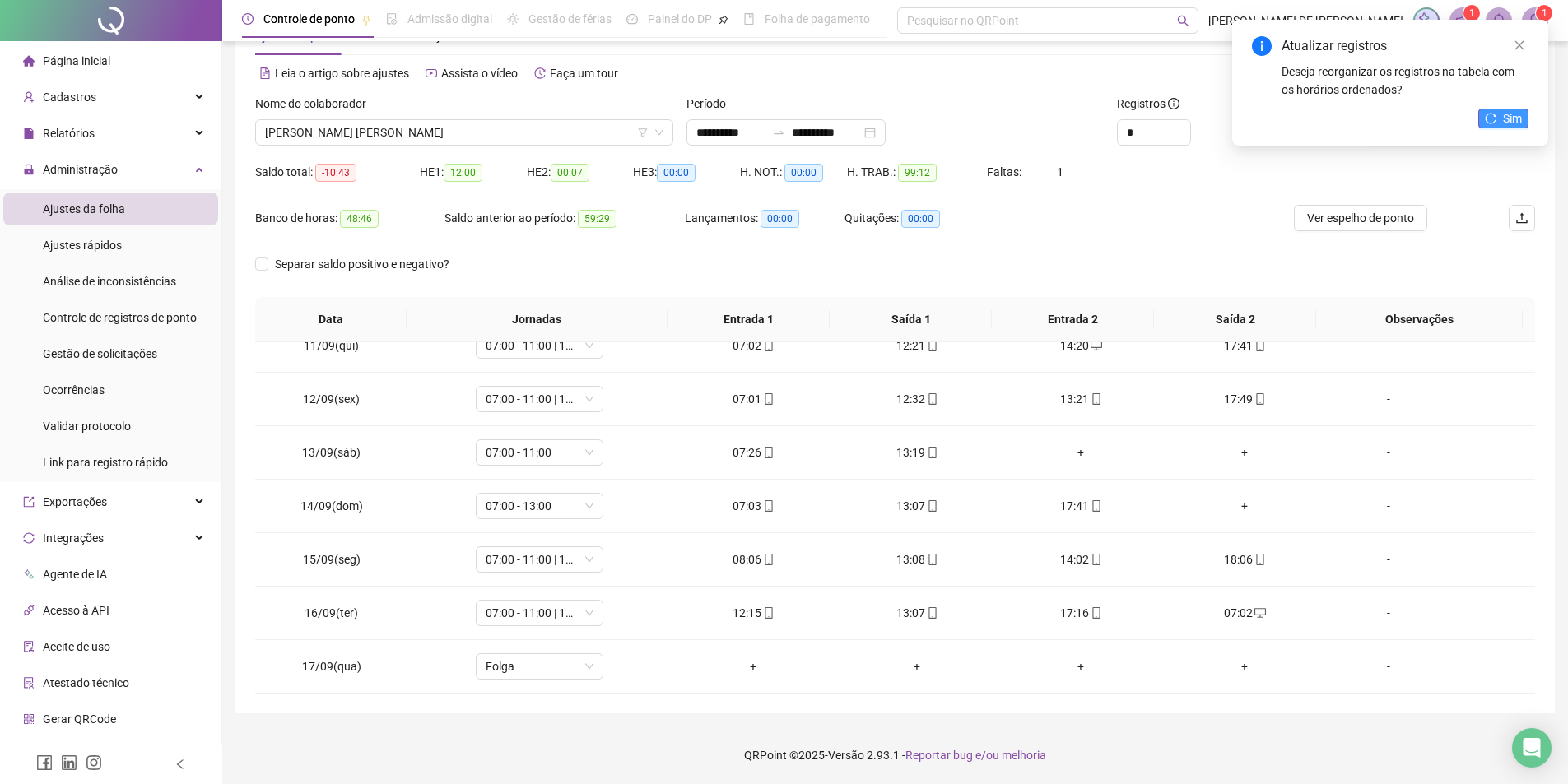
click at [1519, 119] on span "Sim" at bounding box center [1512, 118] width 19 height 18
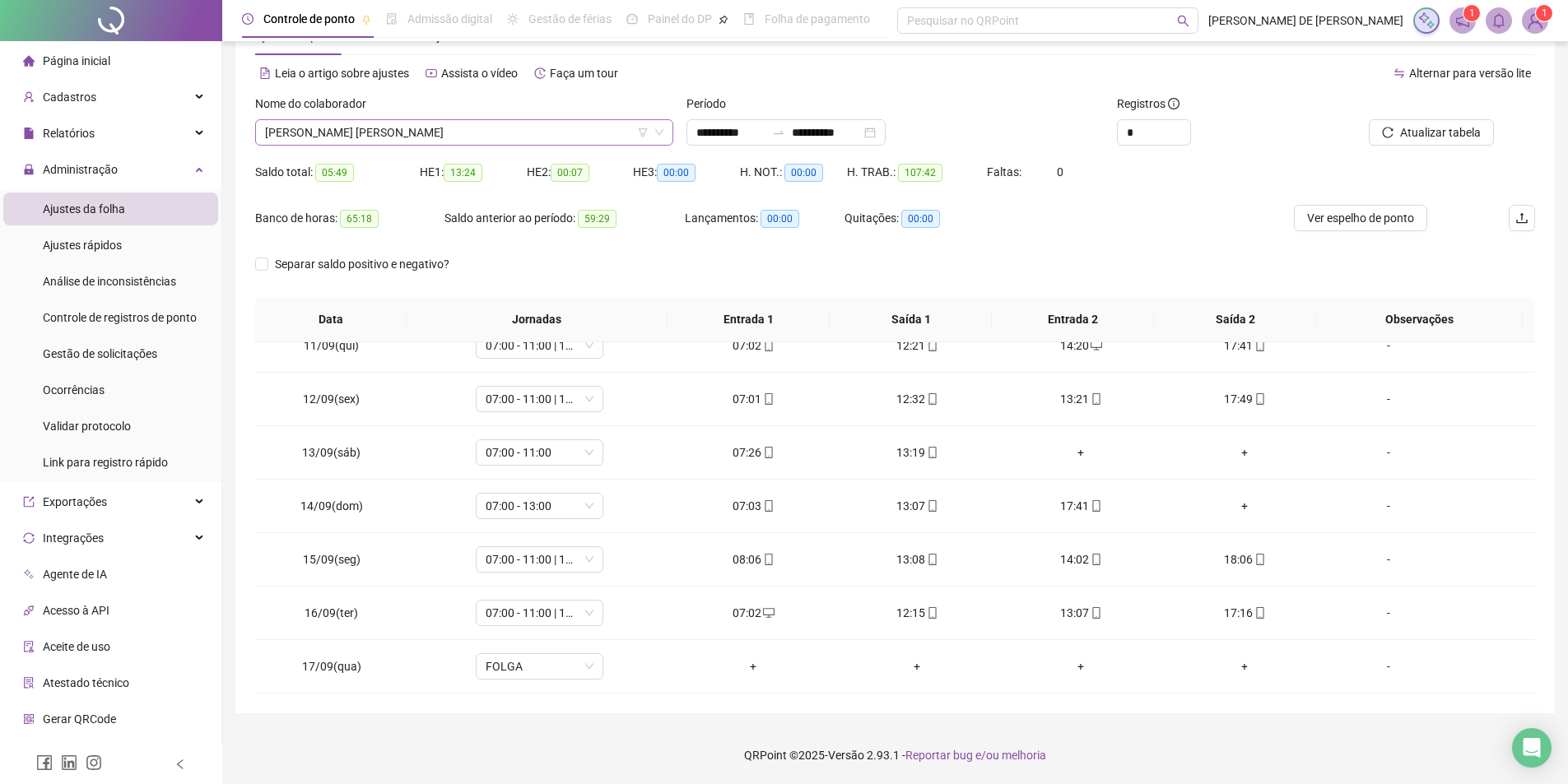
click at [441, 144] on span "[PERSON_NAME] [PERSON_NAME]" at bounding box center [464, 132] width 398 height 25
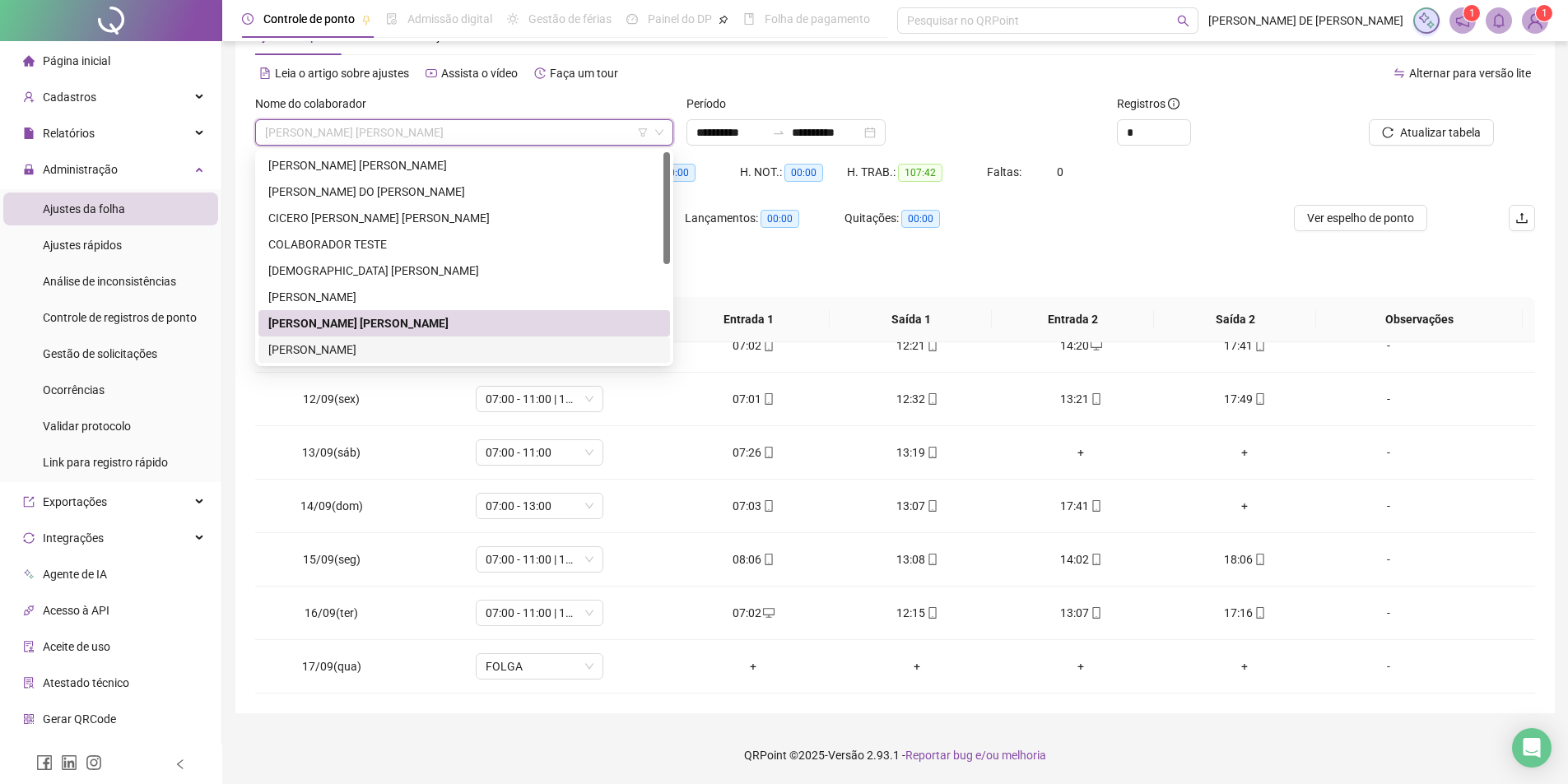
click at [351, 348] on div "[PERSON_NAME]" at bounding box center [464, 349] width 391 height 18
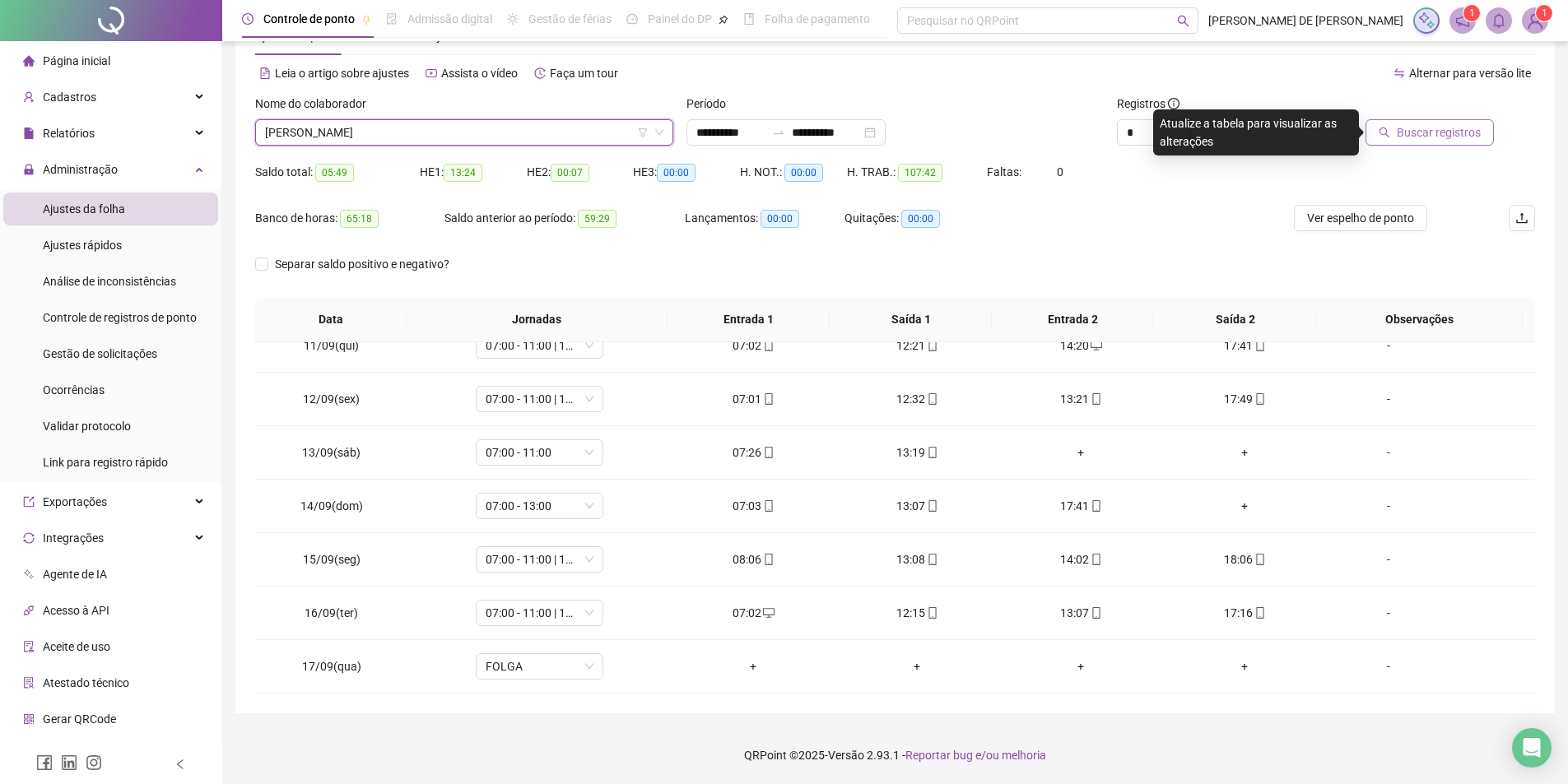
click at [1436, 143] on button "Buscar registros" at bounding box center [1429, 132] width 129 height 26
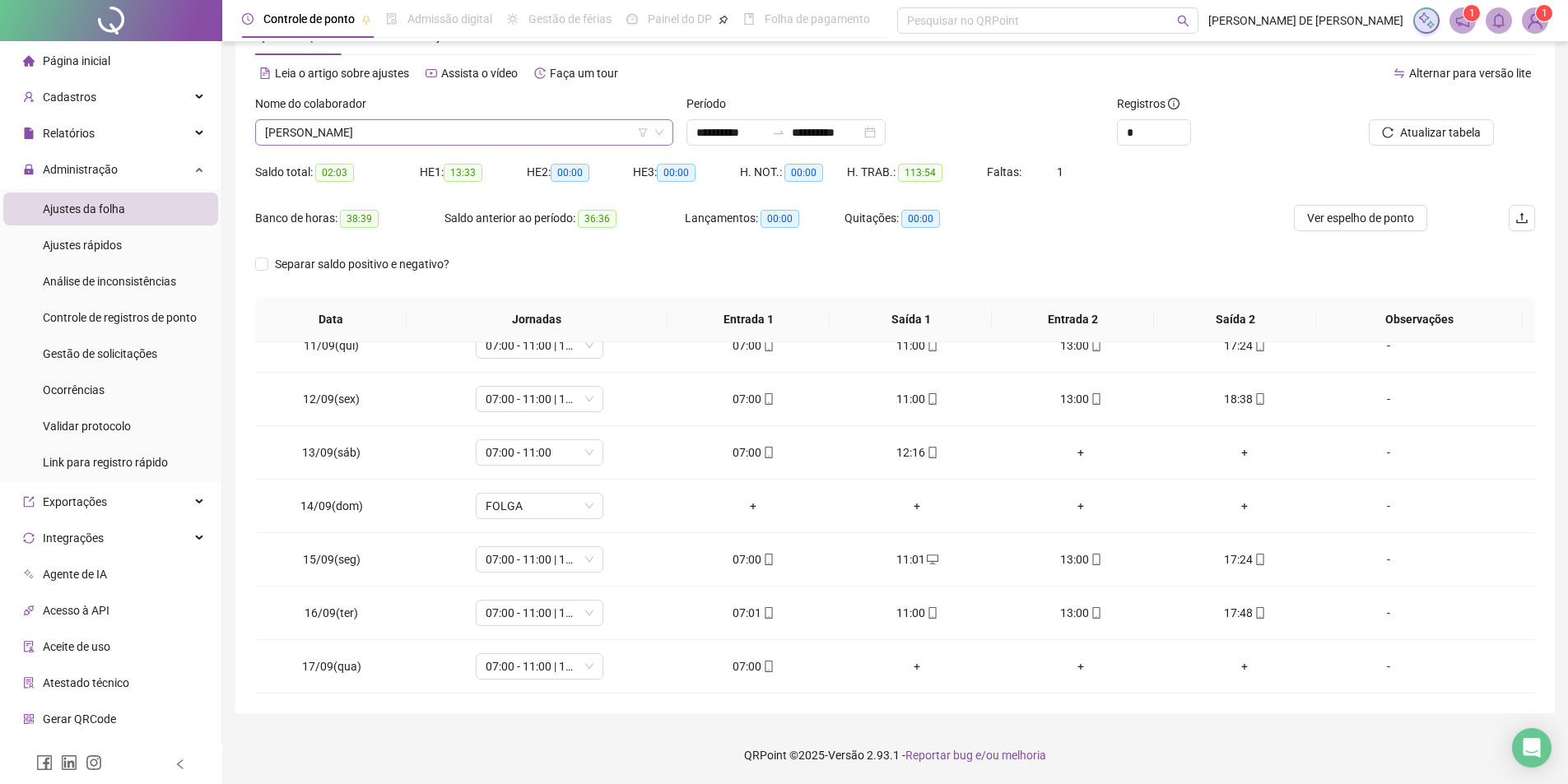
click at [467, 131] on span "[PERSON_NAME]" at bounding box center [464, 132] width 398 height 25
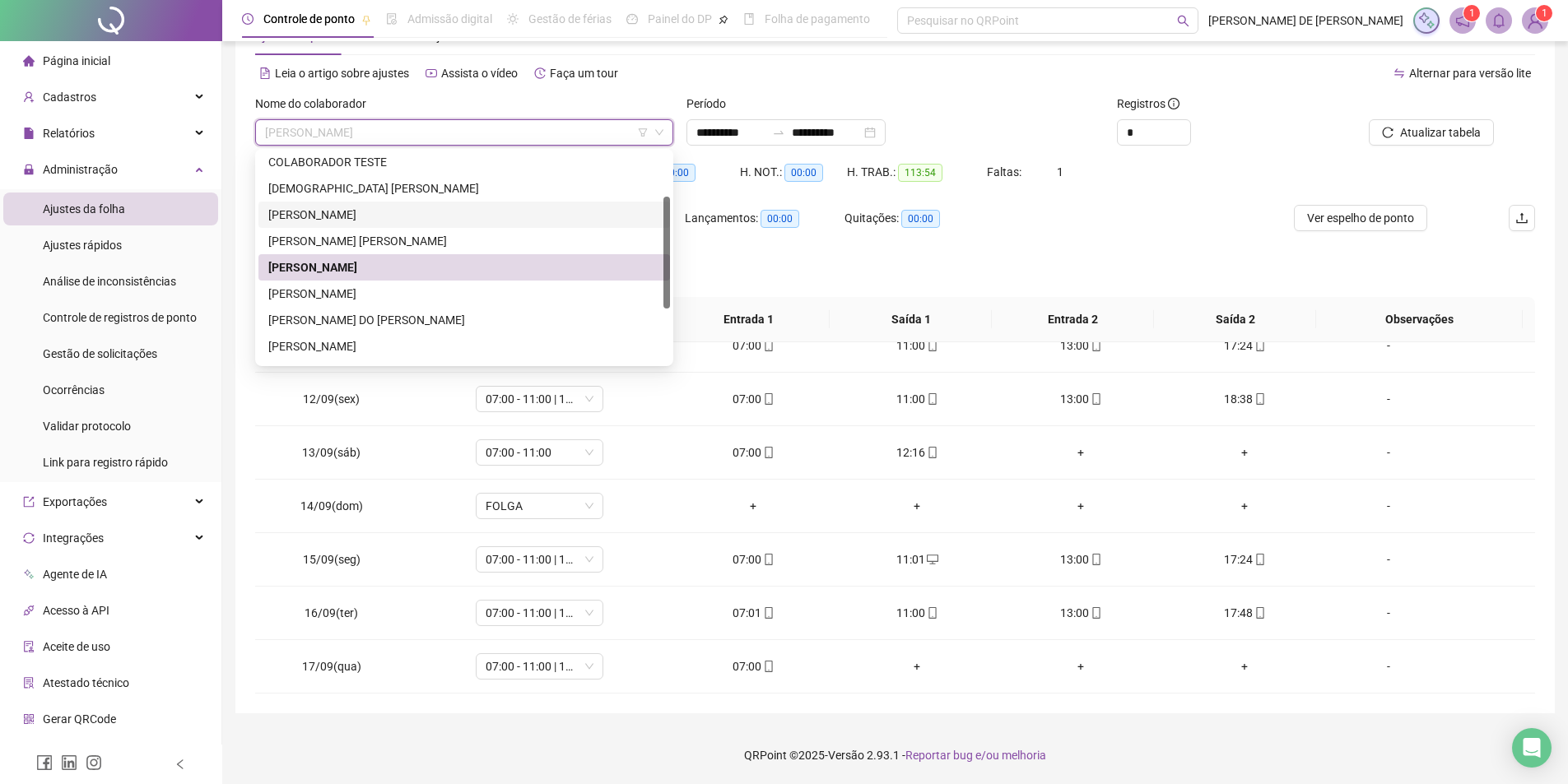
scroll to position [165, 0]
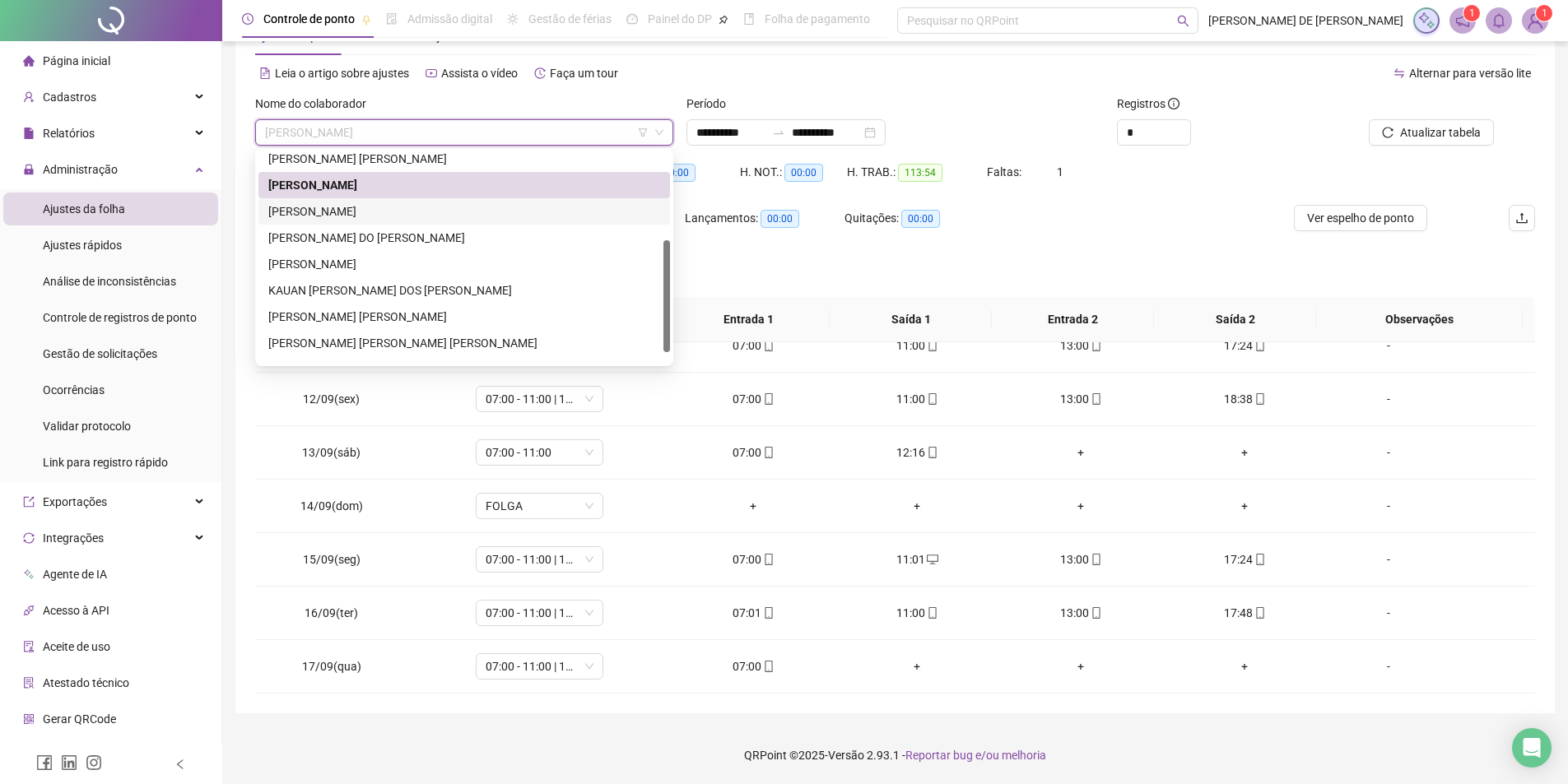
click at [309, 212] on div "[PERSON_NAME]" at bounding box center [464, 211] width 391 height 18
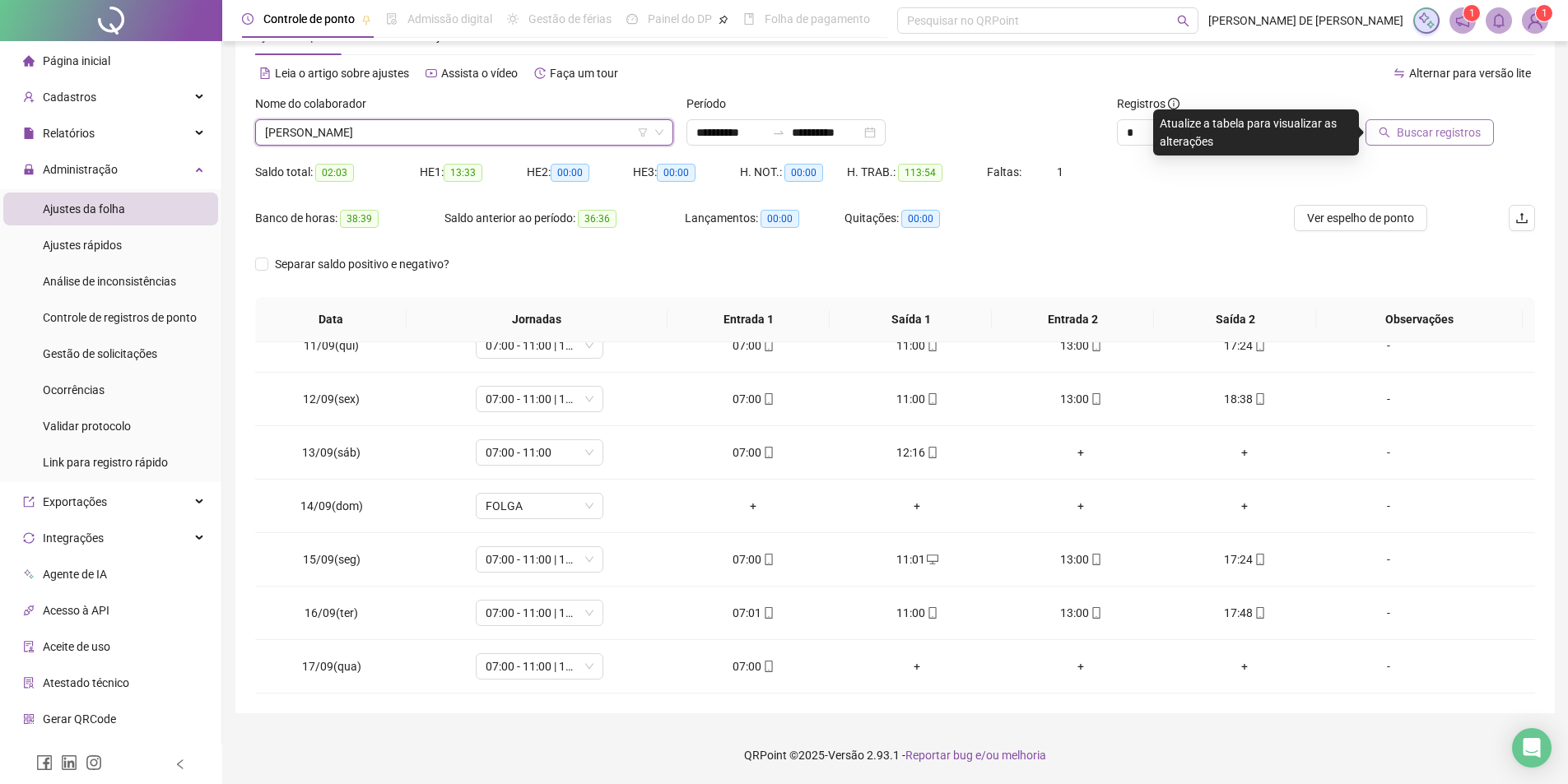
click at [1411, 136] on span "Buscar registros" at bounding box center [1438, 132] width 84 height 18
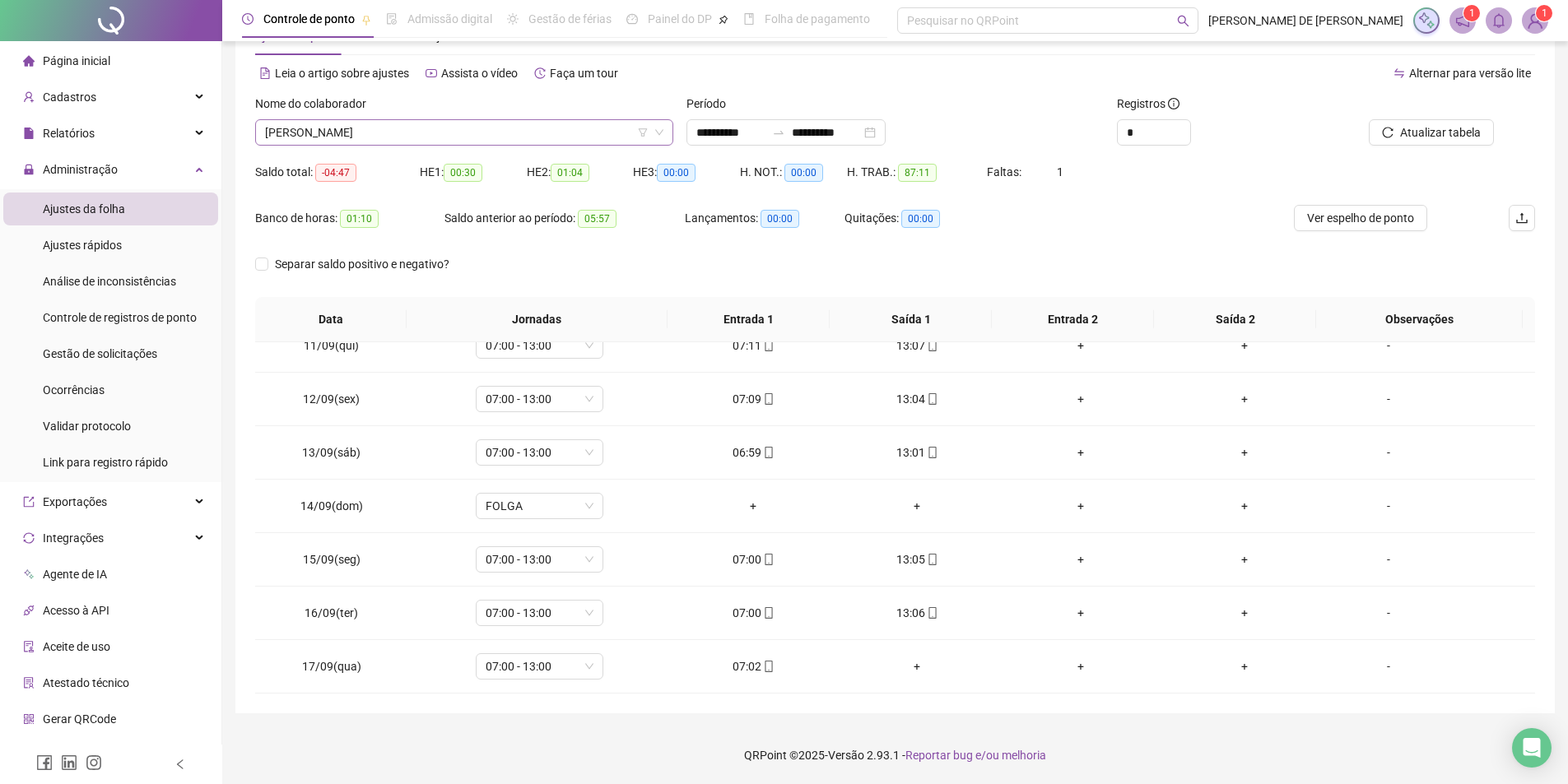
click at [384, 128] on span "[PERSON_NAME]" at bounding box center [464, 132] width 398 height 25
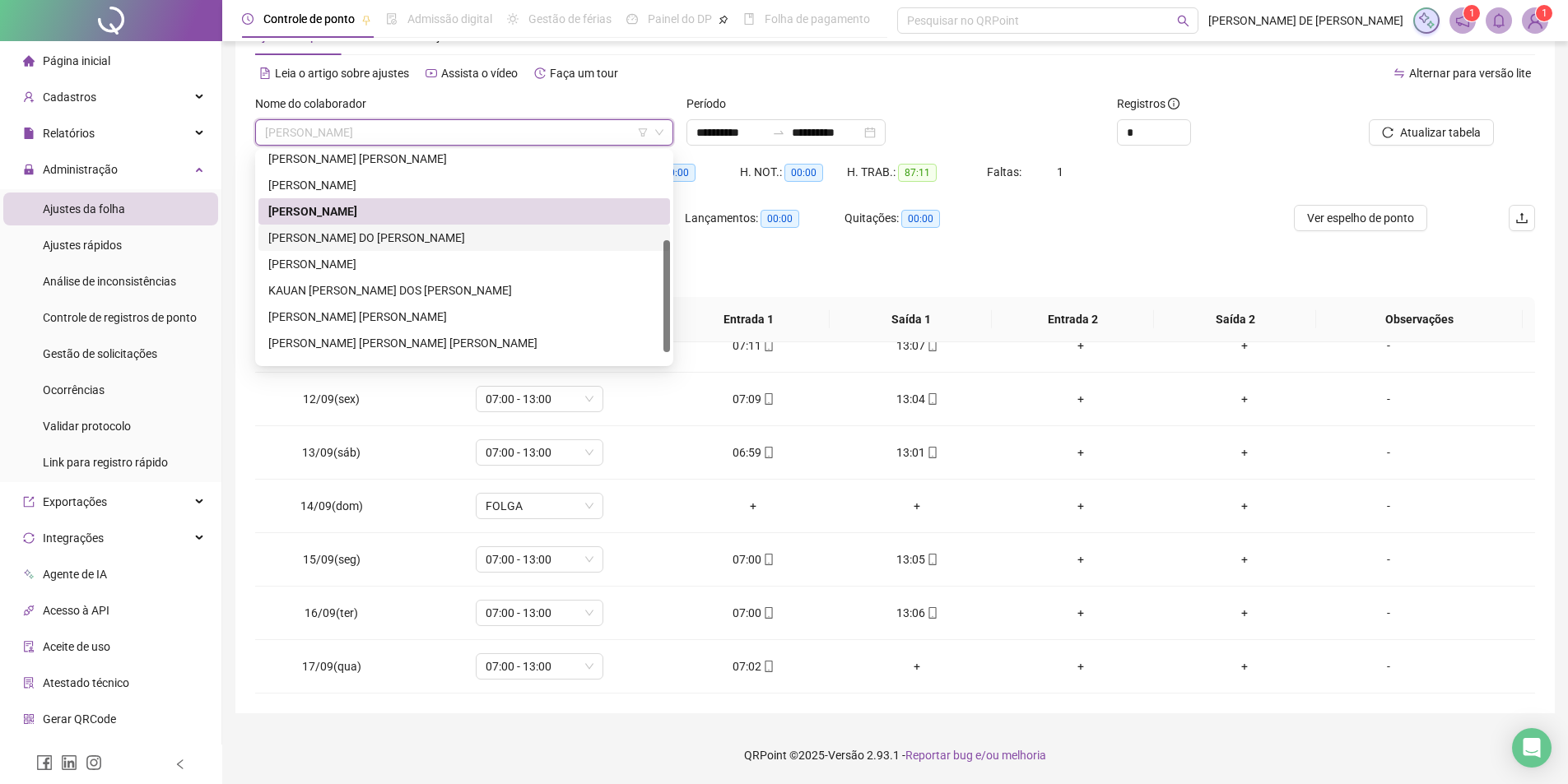
click at [352, 238] on div "[PERSON_NAME] DO [PERSON_NAME]" at bounding box center [464, 237] width 391 height 18
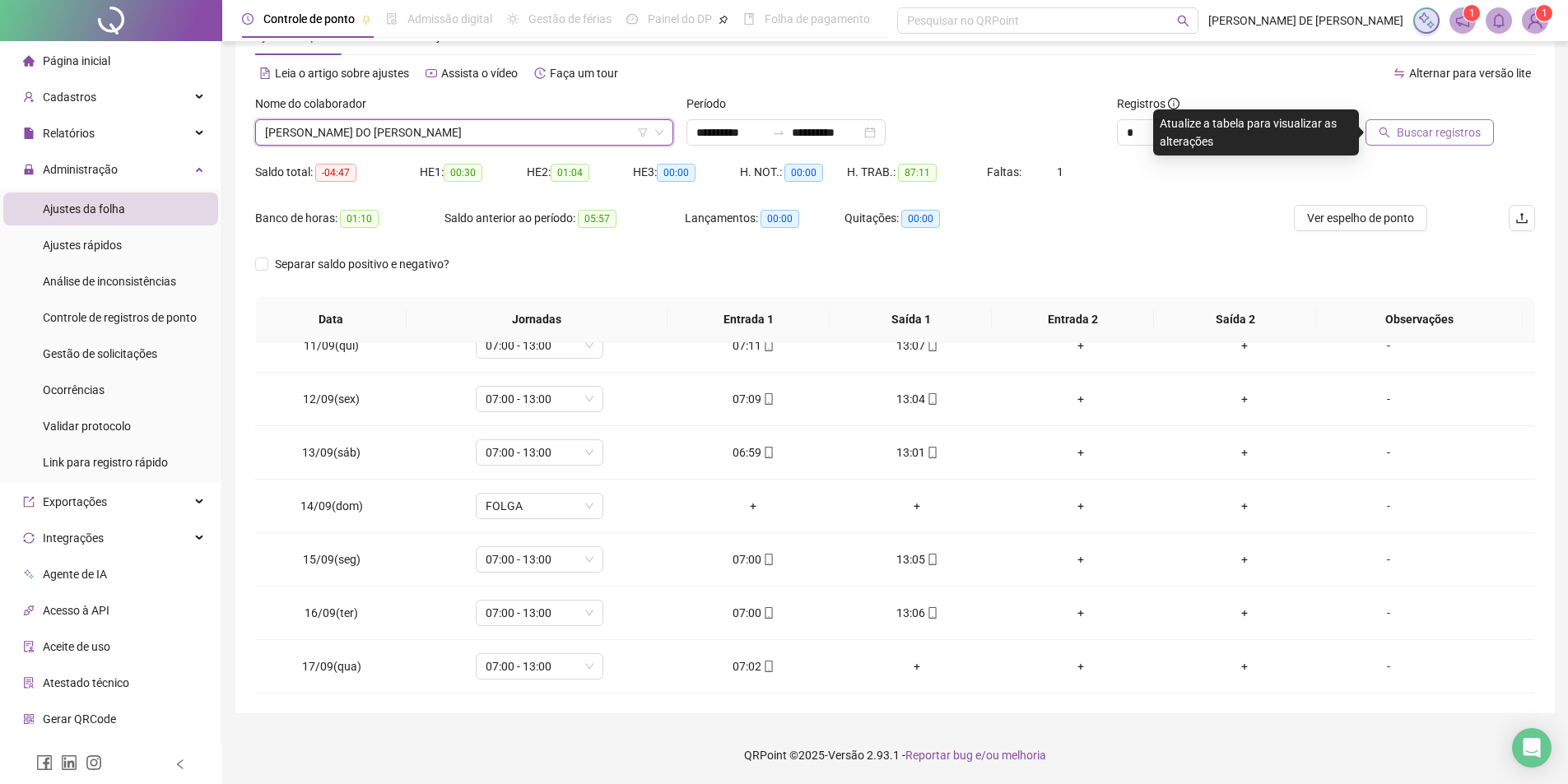
click at [1450, 123] on span "Buscar registros" at bounding box center [1438, 132] width 84 height 18
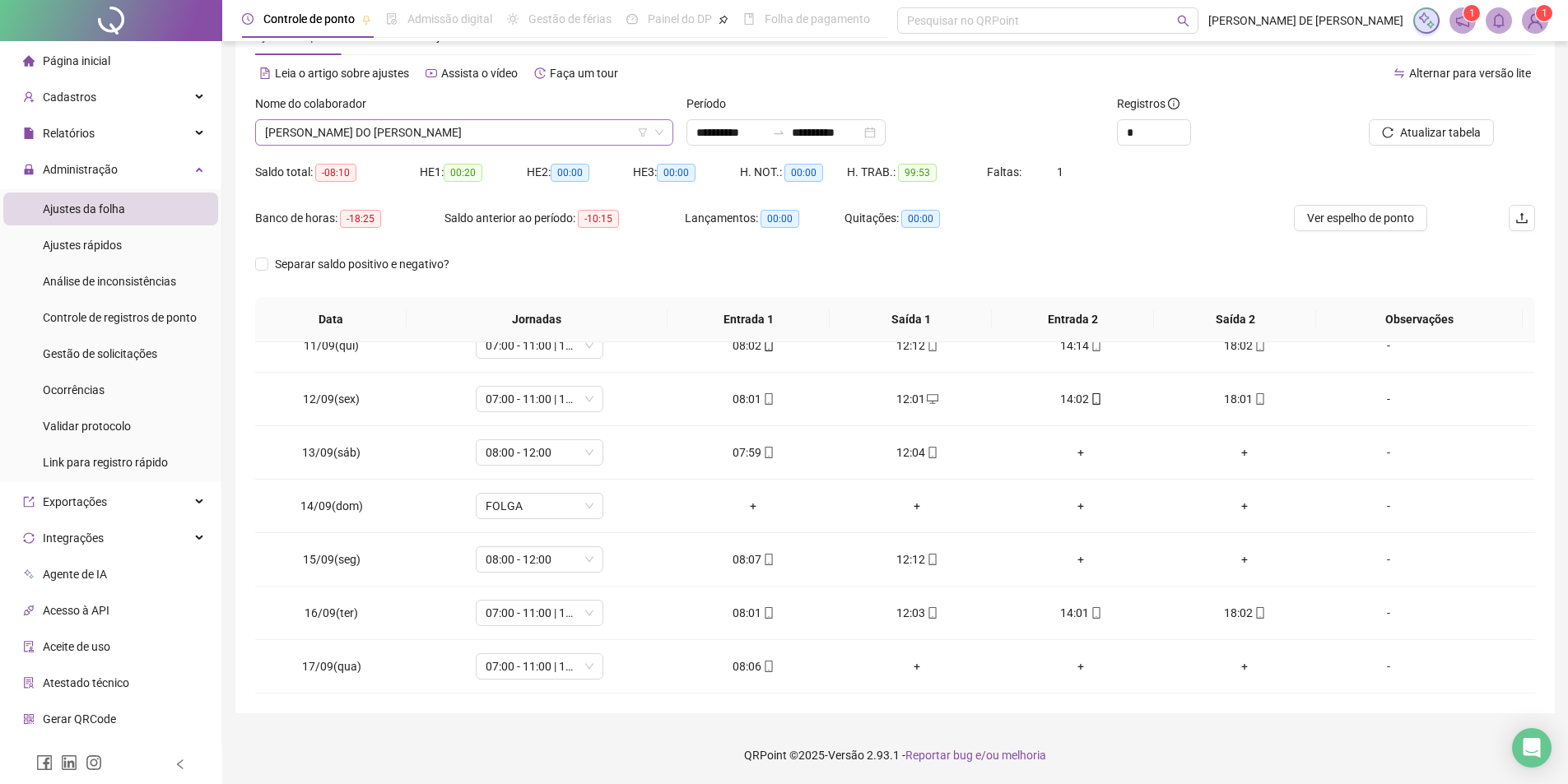
click at [423, 128] on span "[PERSON_NAME] DO [PERSON_NAME]" at bounding box center [464, 132] width 398 height 25
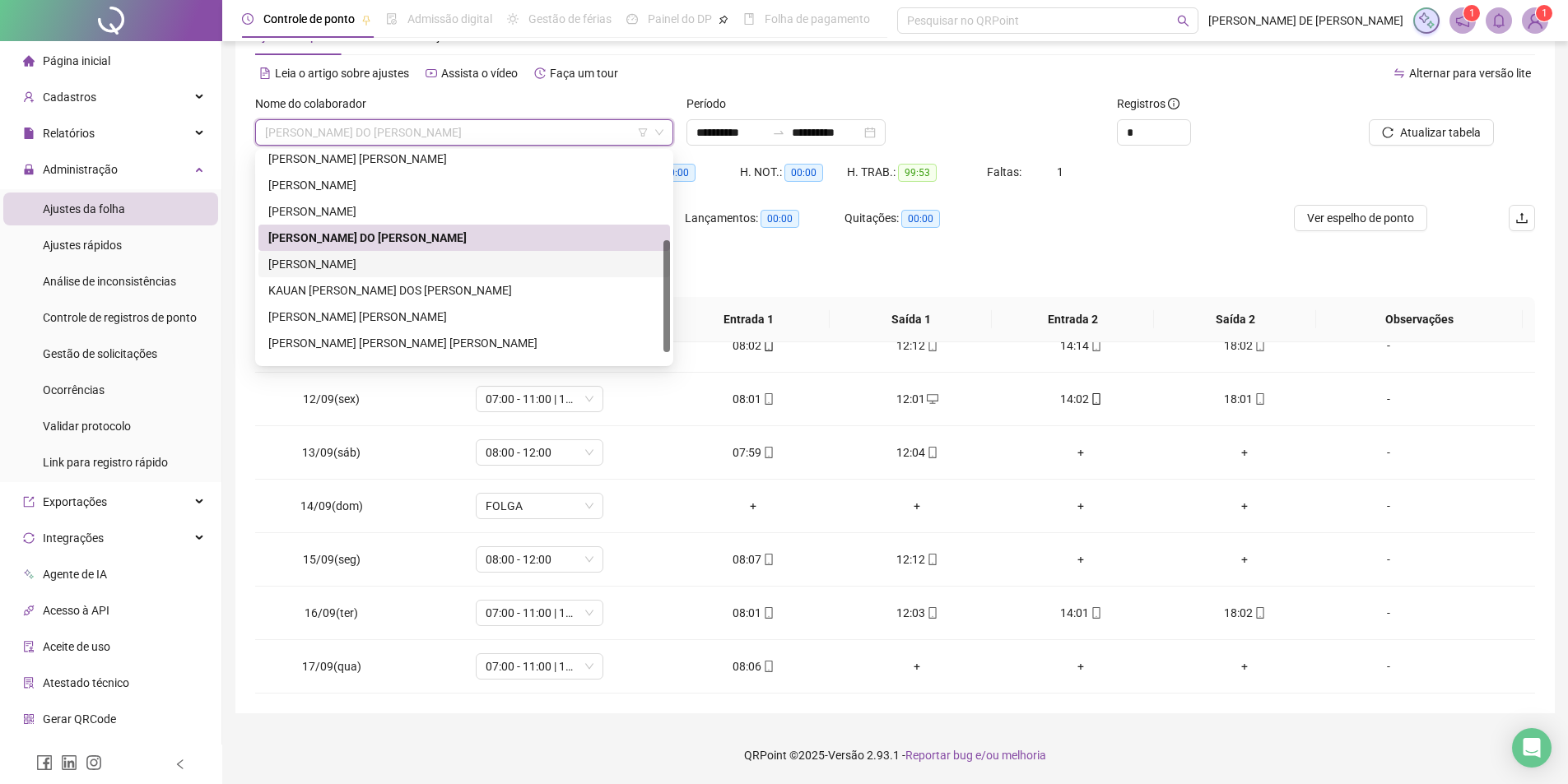
click at [365, 269] on div "[PERSON_NAME]" at bounding box center [464, 263] width 391 height 18
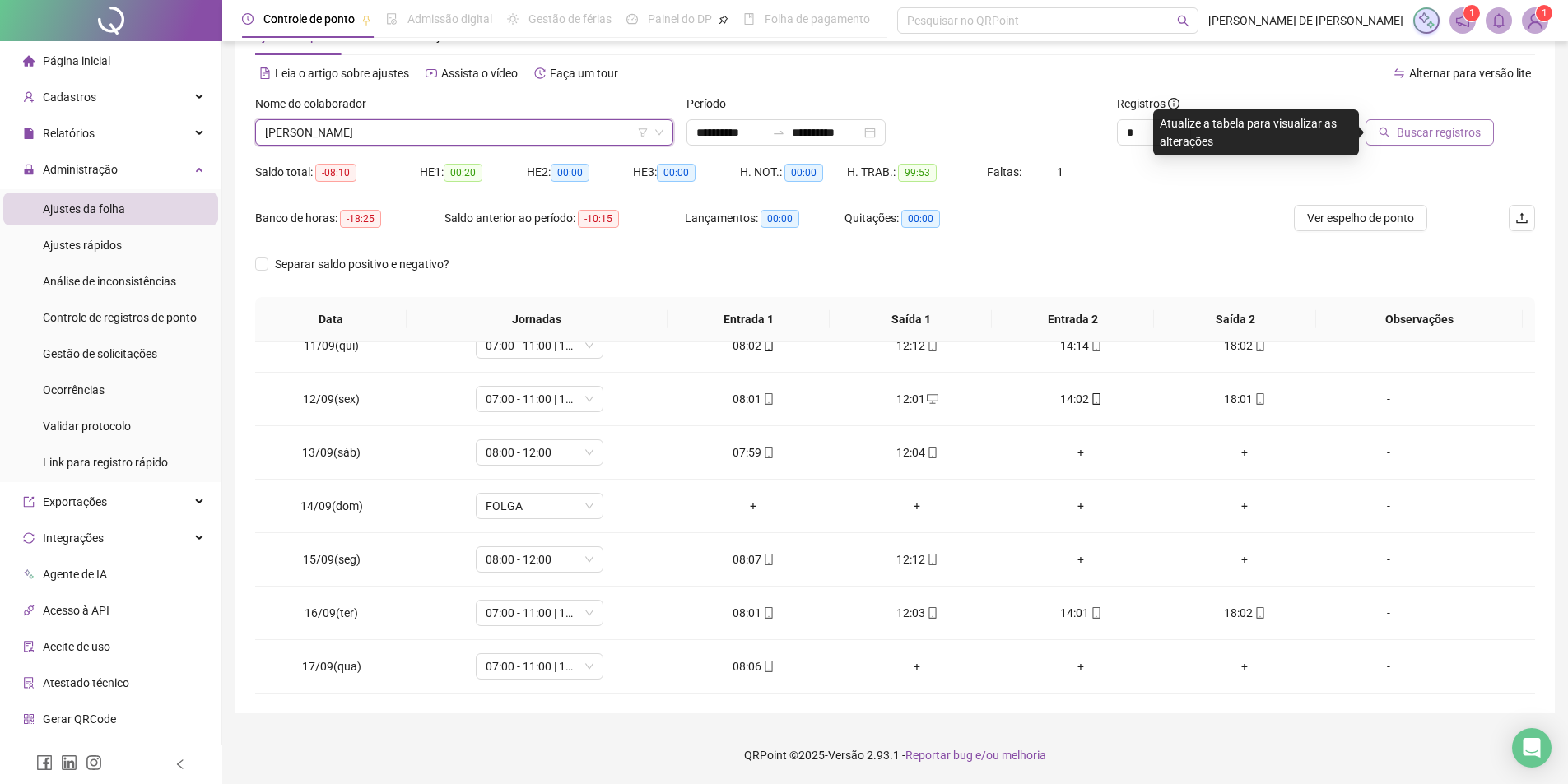
click at [1438, 134] on span "Buscar registros" at bounding box center [1438, 132] width 84 height 18
click at [407, 131] on span "[PERSON_NAME]" at bounding box center [464, 132] width 398 height 25
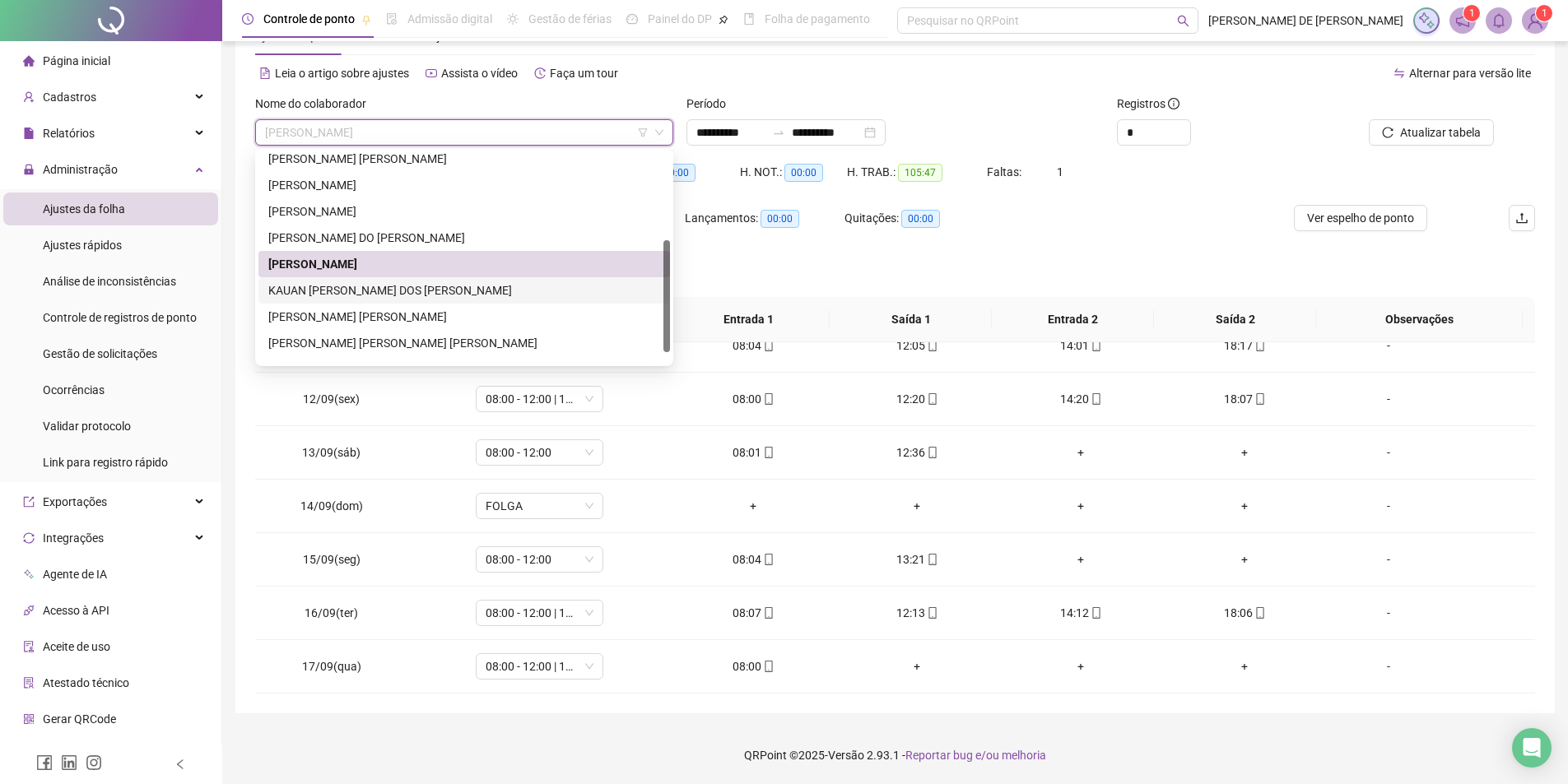
click at [331, 284] on div "KAUAN [PERSON_NAME] DOS [PERSON_NAME]" at bounding box center [464, 290] width 391 height 18
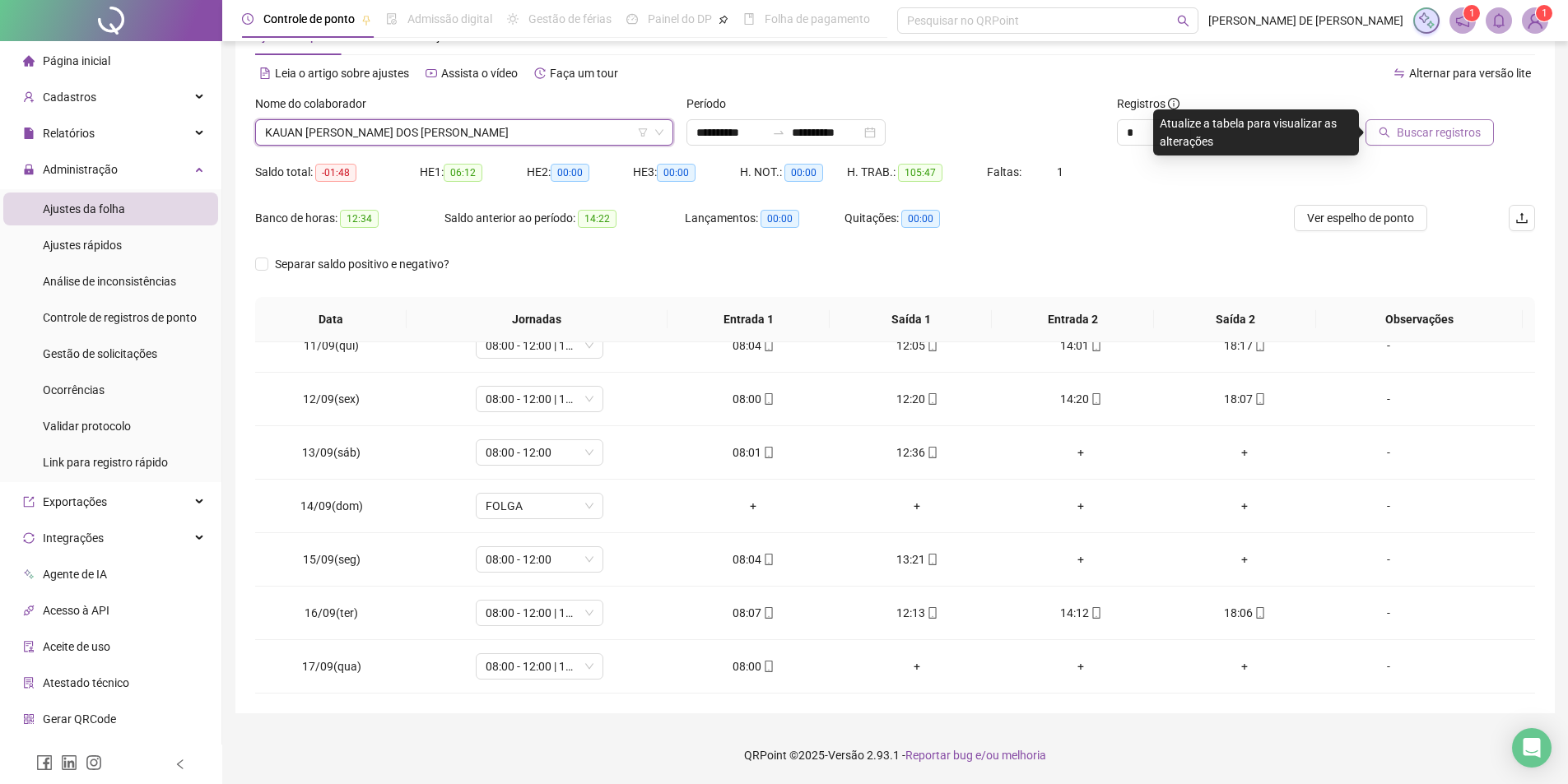
click at [1415, 135] on span "Buscar registros" at bounding box center [1438, 132] width 84 height 18
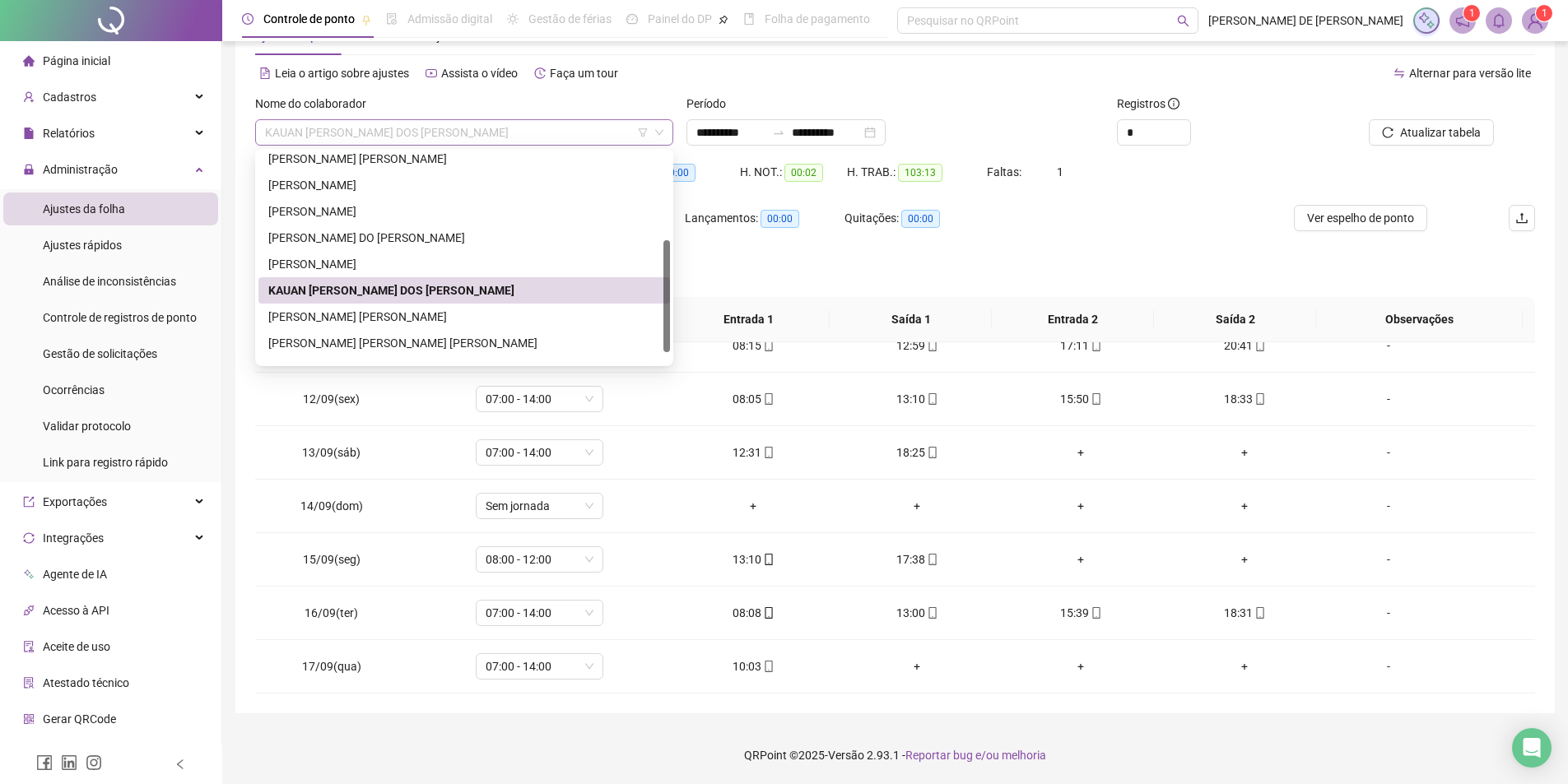
click at [442, 134] on span "KAUAN [PERSON_NAME] DOS [PERSON_NAME]" at bounding box center [464, 132] width 398 height 25
click at [365, 321] on div "[PERSON_NAME] [PERSON_NAME]" at bounding box center [464, 316] width 391 height 18
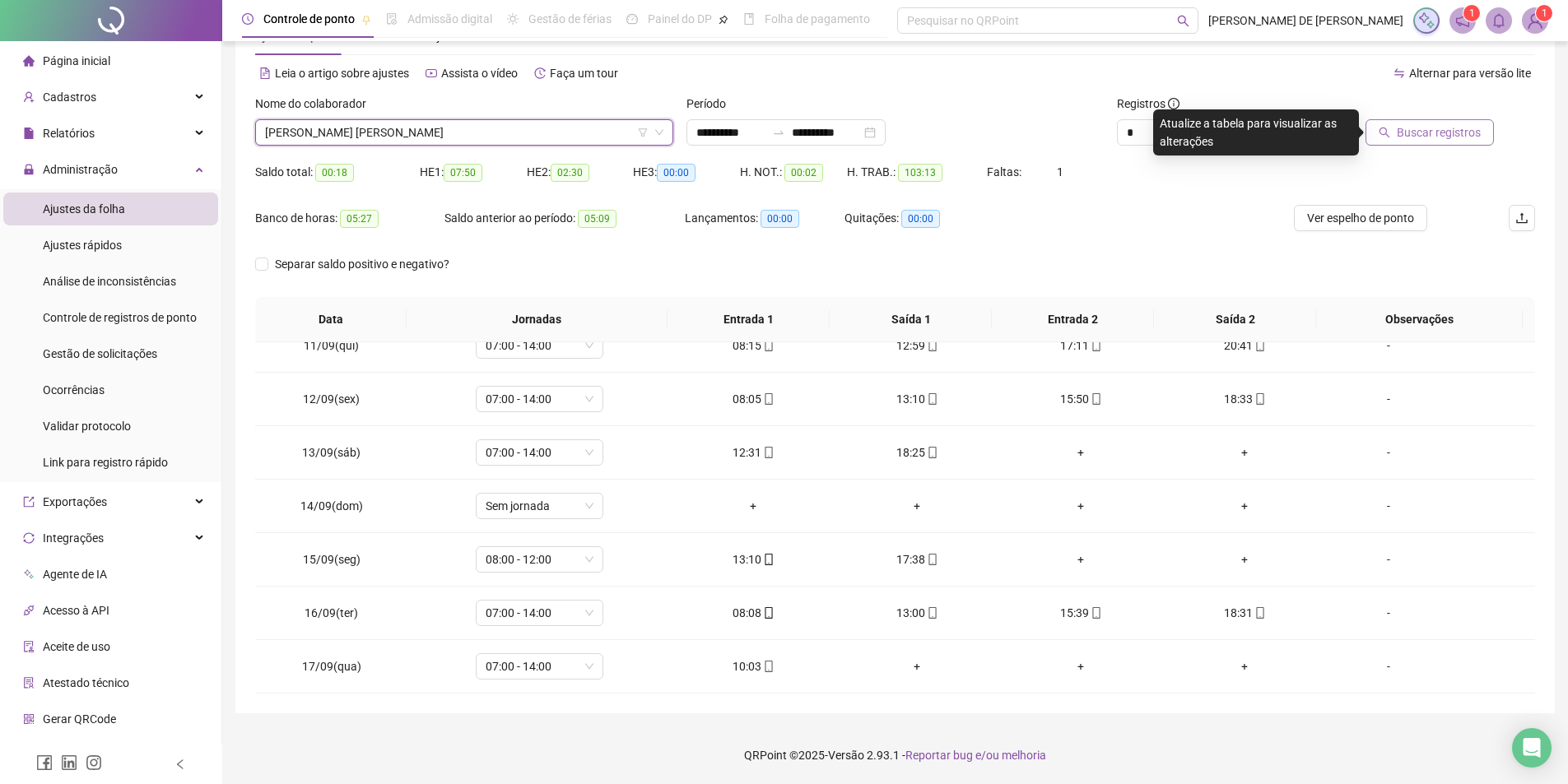
click at [1439, 133] on span "Buscar registros" at bounding box center [1438, 132] width 84 height 18
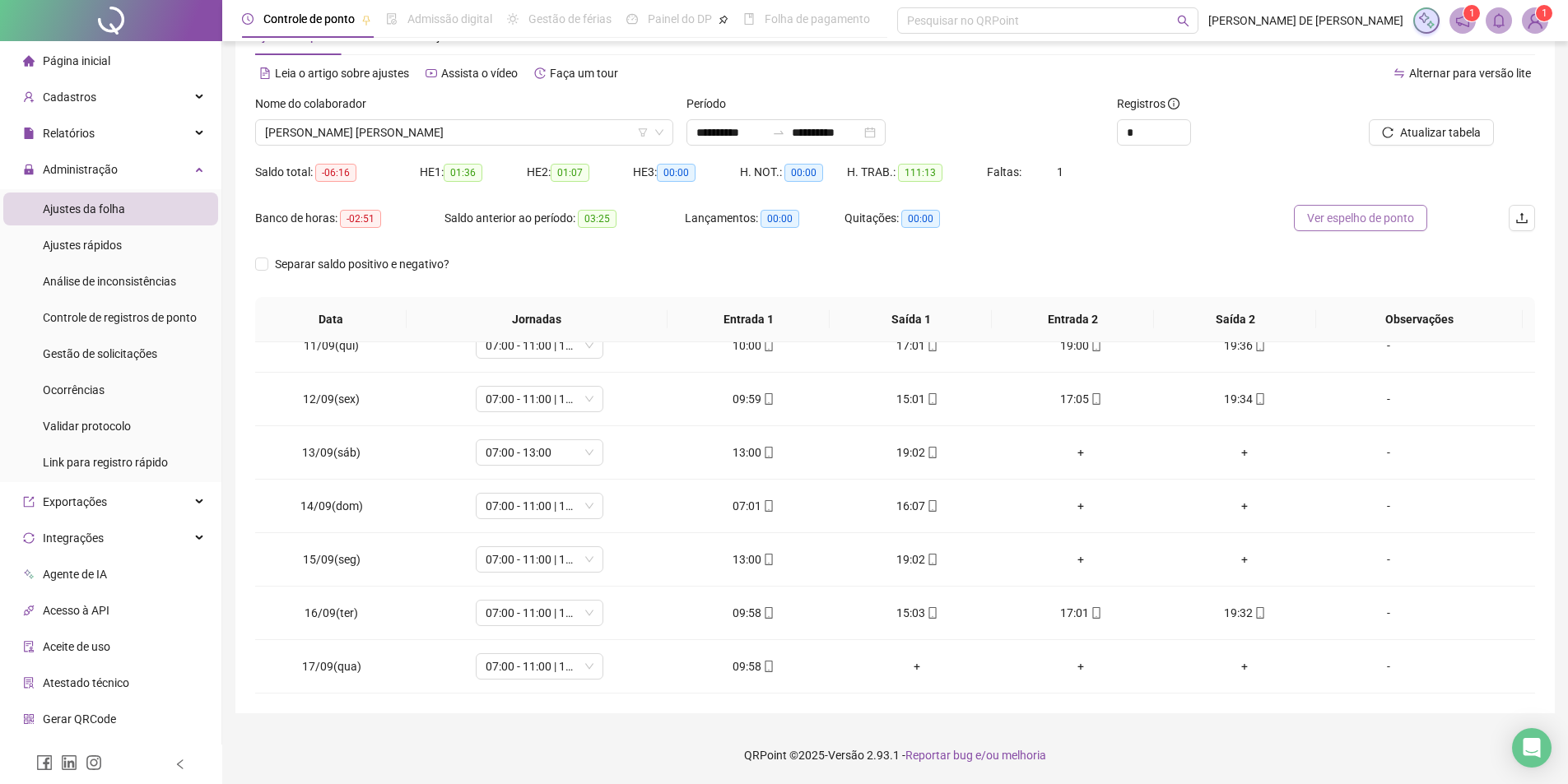
click at [1379, 220] on span "Ver espelho de ponto" at bounding box center [1361, 218] width 107 height 18
click at [525, 560] on span "07:00 - 11:00 | 13:00 - 16:30" at bounding box center [539, 559] width 108 height 25
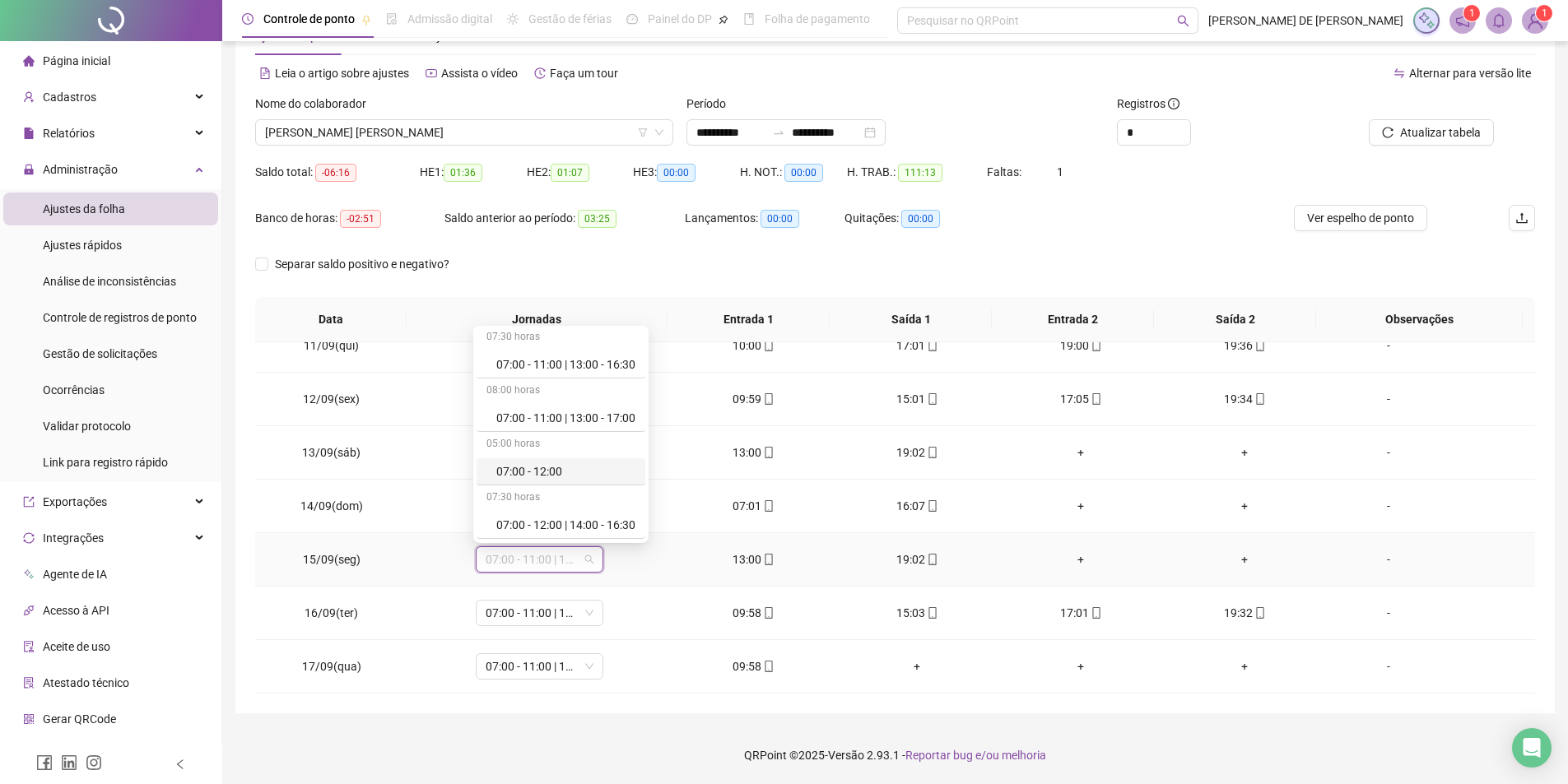
scroll to position [247, 0]
click at [531, 491] on div "07:00 - 13:00" at bounding box center [565, 496] width 139 height 18
click at [618, 520] on span "Sim" at bounding box center [614, 516] width 19 height 18
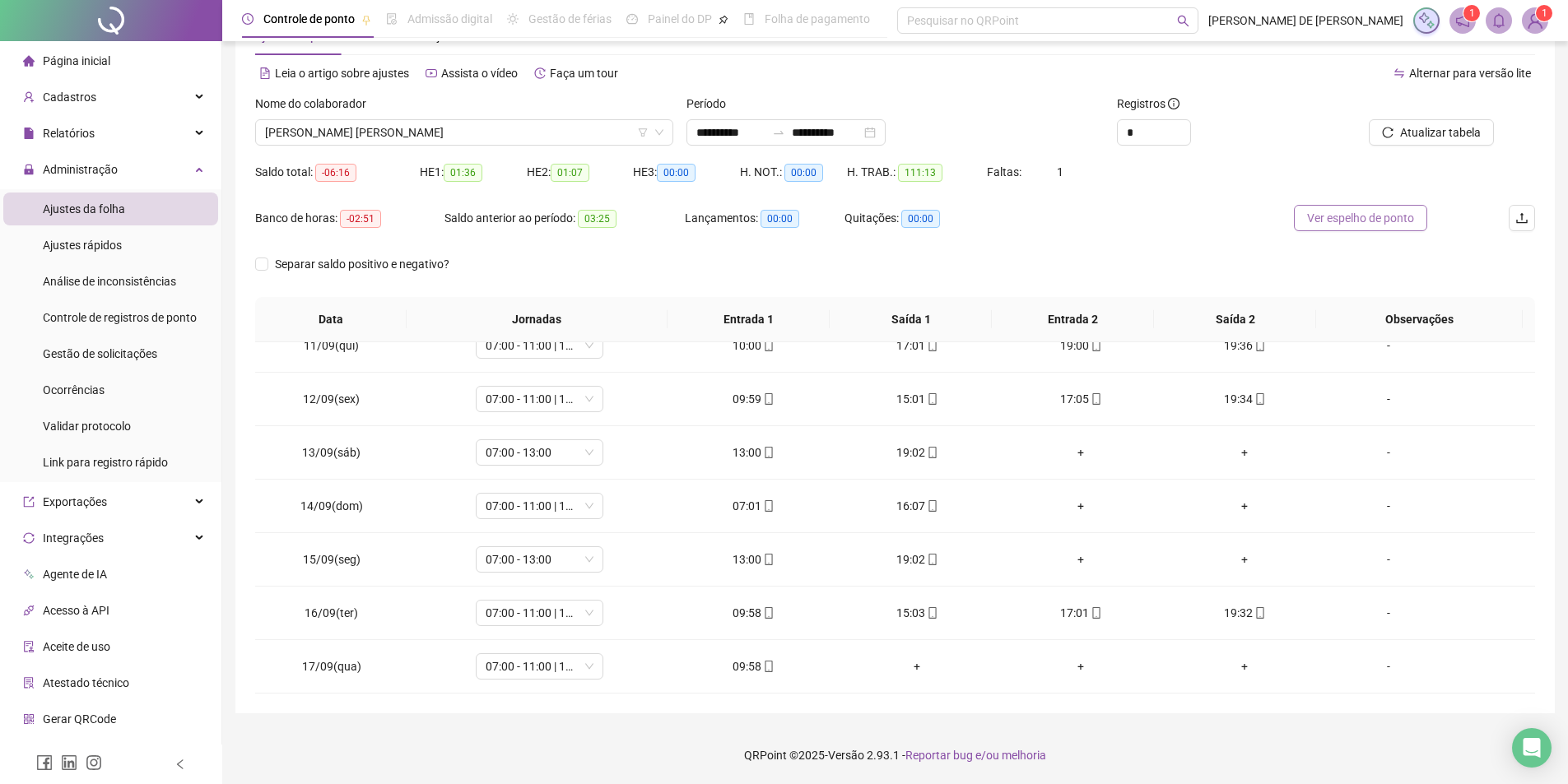
click at [1382, 212] on span "Ver espelho de ponto" at bounding box center [1361, 218] width 107 height 18
click at [427, 136] on span "[PERSON_NAME] [PERSON_NAME]" at bounding box center [464, 132] width 398 height 25
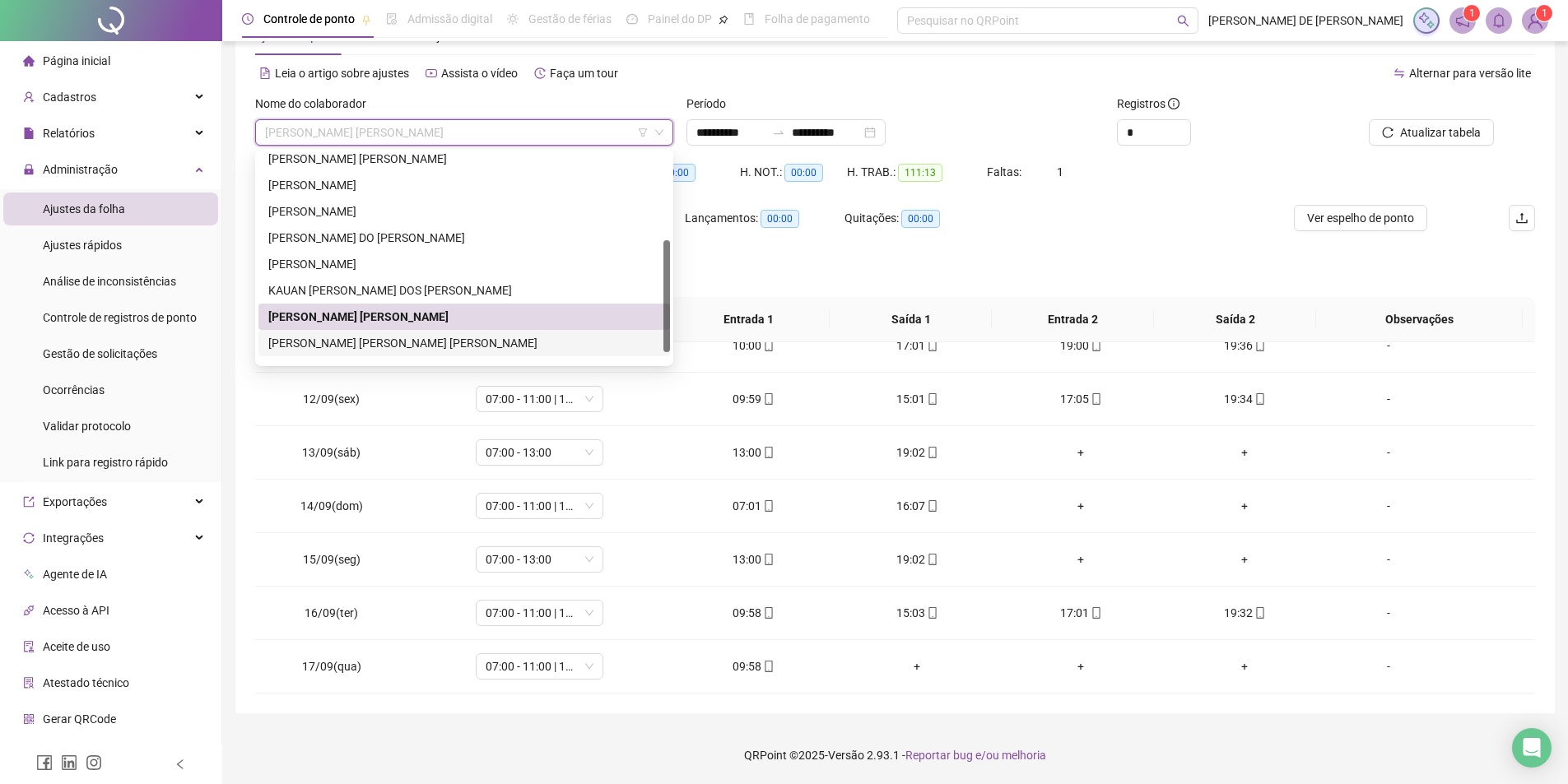
click at [351, 343] on div "[PERSON_NAME] [PERSON_NAME] [PERSON_NAME]" at bounding box center [464, 343] width 391 height 18
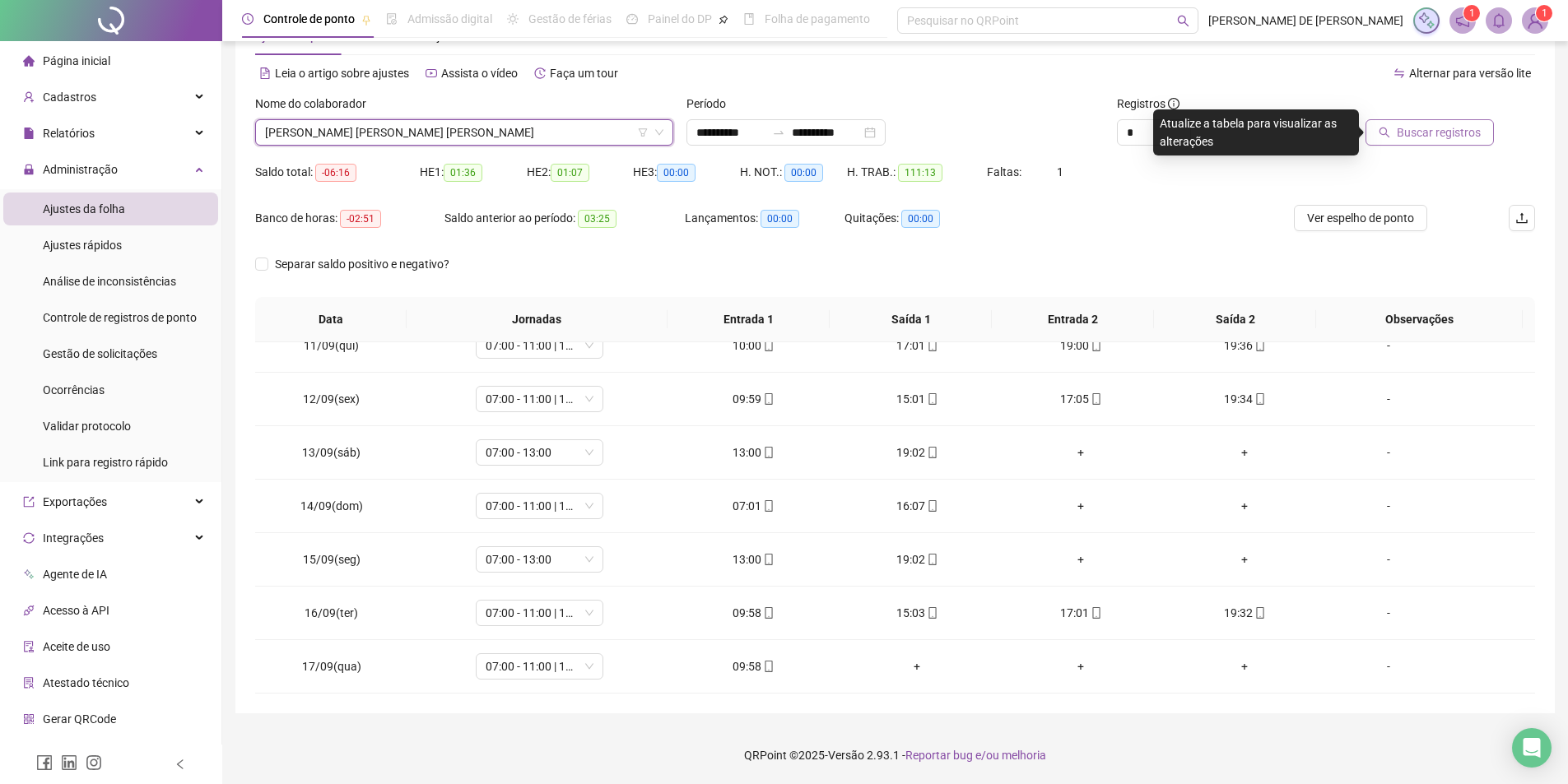
click at [1403, 125] on span "Buscar registros" at bounding box center [1438, 132] width 84 height 18
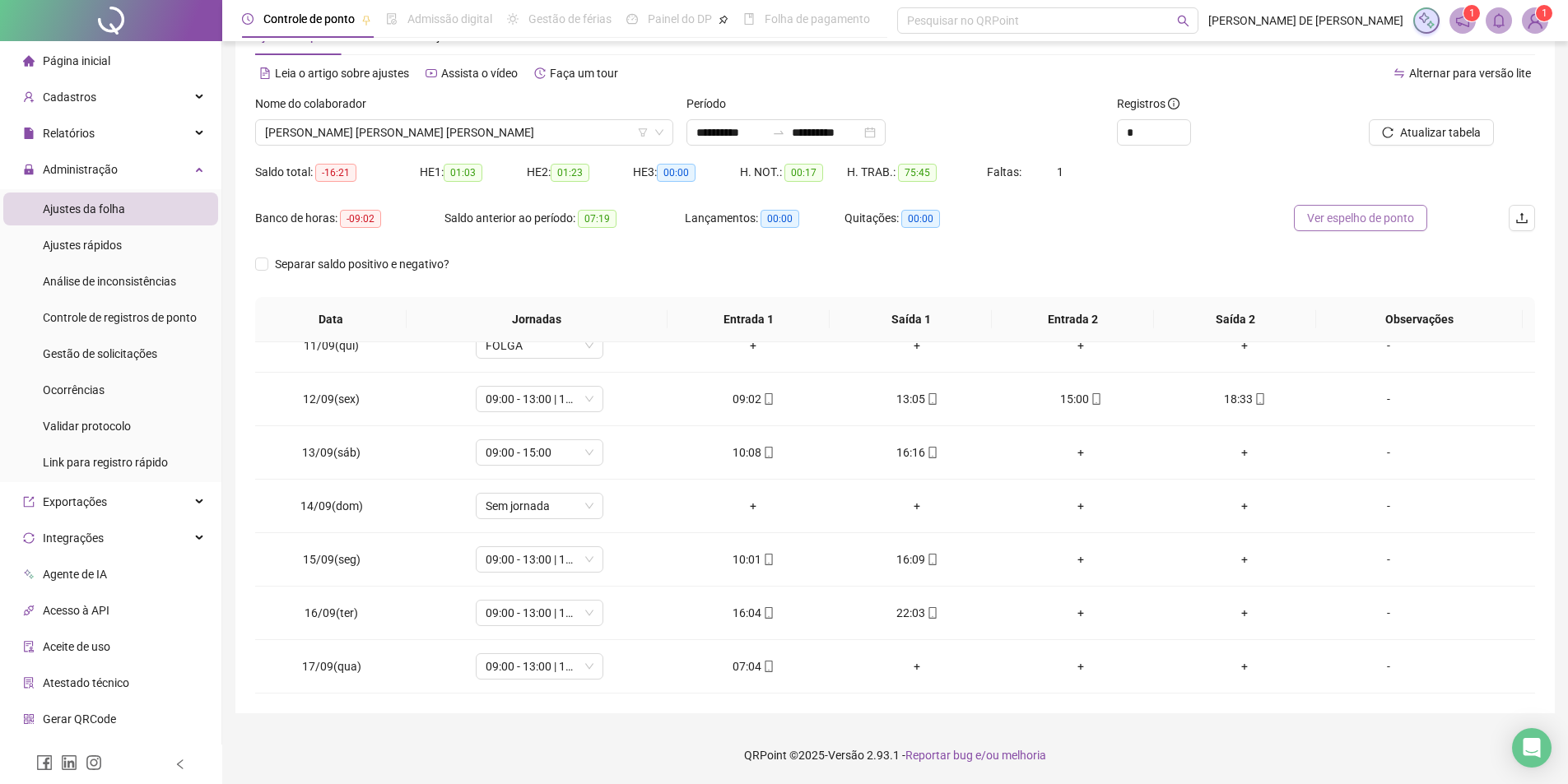
click at [1368, 210] on span "Ver espelho de ponto" at bounding box center [1361, 218] width 107 height 18
click at [513, 556] on span "09:00 - 13:00 | 15:00 - 18:30" at bounding box center [539, 559] width 108 height 25
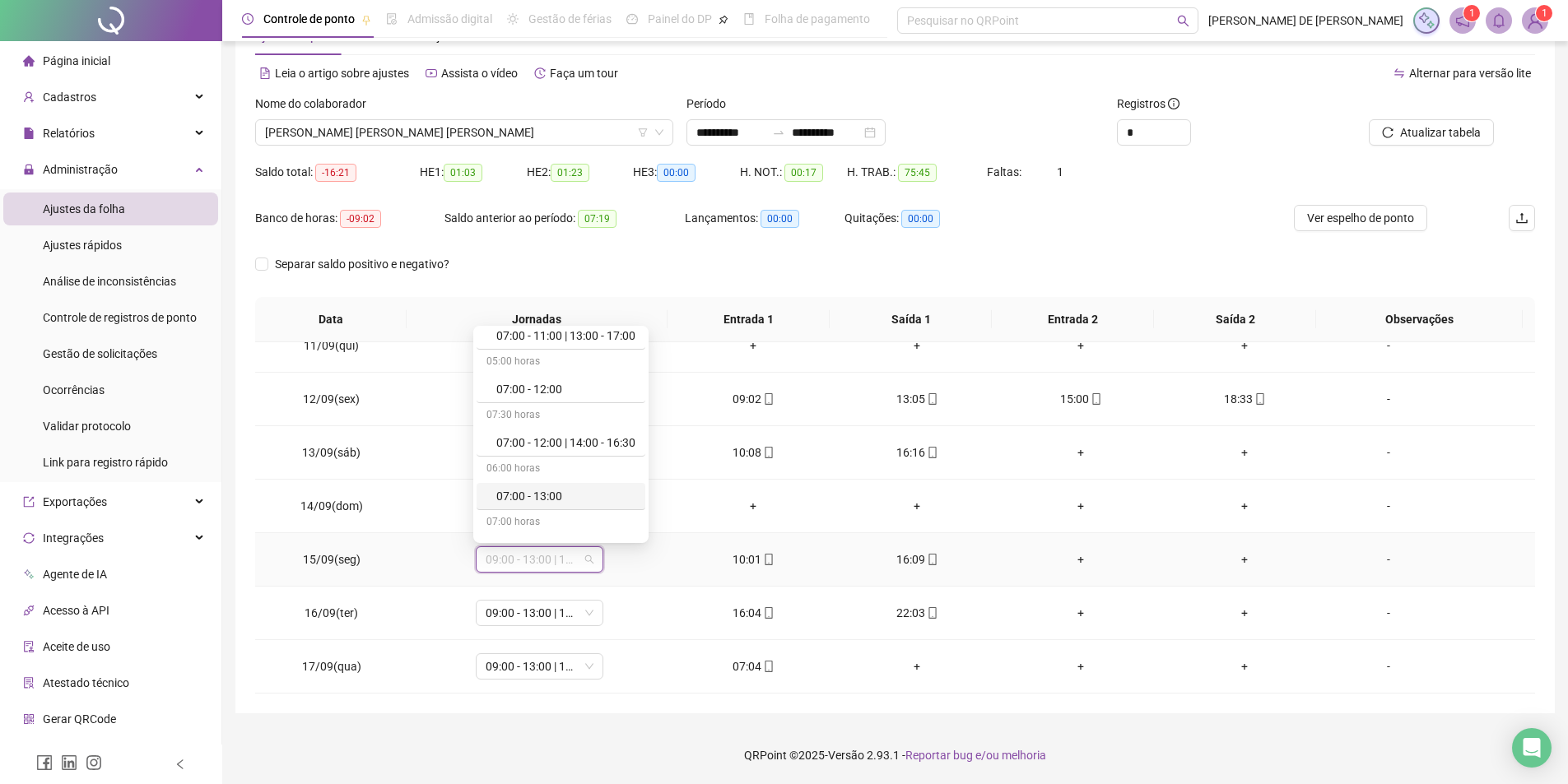
click at [546, 496] on div "07:00 - 13:00" at bounding box center [565, 496] width 139 height 18
click at [616, 516] on span "Sim" at bounding box center [614, 516] width 19 height 18
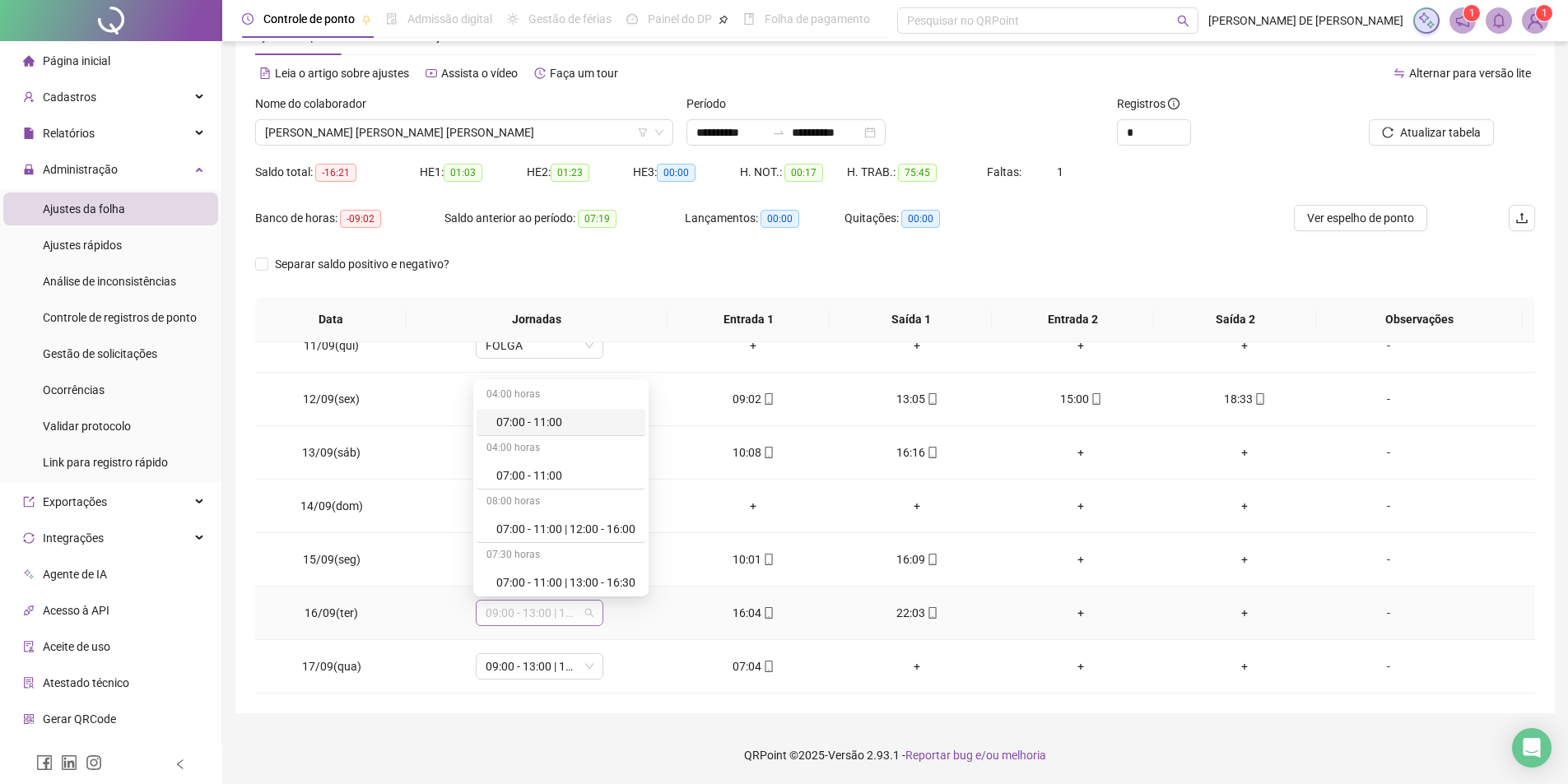
click at [519, 616] on span "09:00 - 13:00 | 15:00 - 18:30" at bounding box center [539, 612] width 108 height 25
click at [536, 546] on div "07:00 - 13:00" at bounding box center [565, 549] width 139 height 18
click at [611, 572] on span "Sim" at bounding box center [614, 570] width 19 height 18
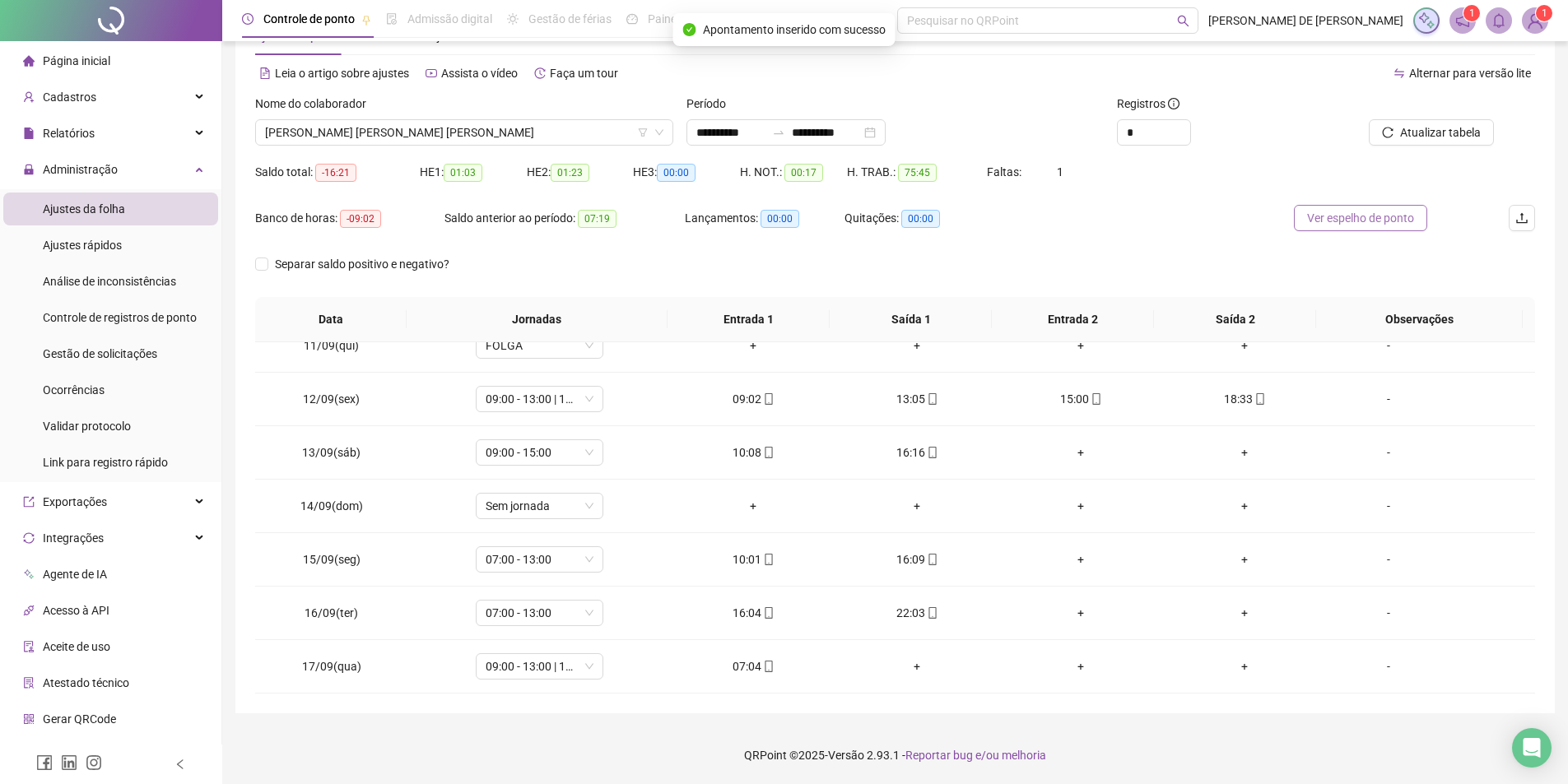
click at [1339, 212] on span "Ver espelho de ponto" at bounding box center [1361, 218] width 107 height 18
click at [450, 133] on span "[PERSON_NAME] [PERSON_NAME] [PERSON_NAME]" at bounding box center [464, 132] width 398 height 25
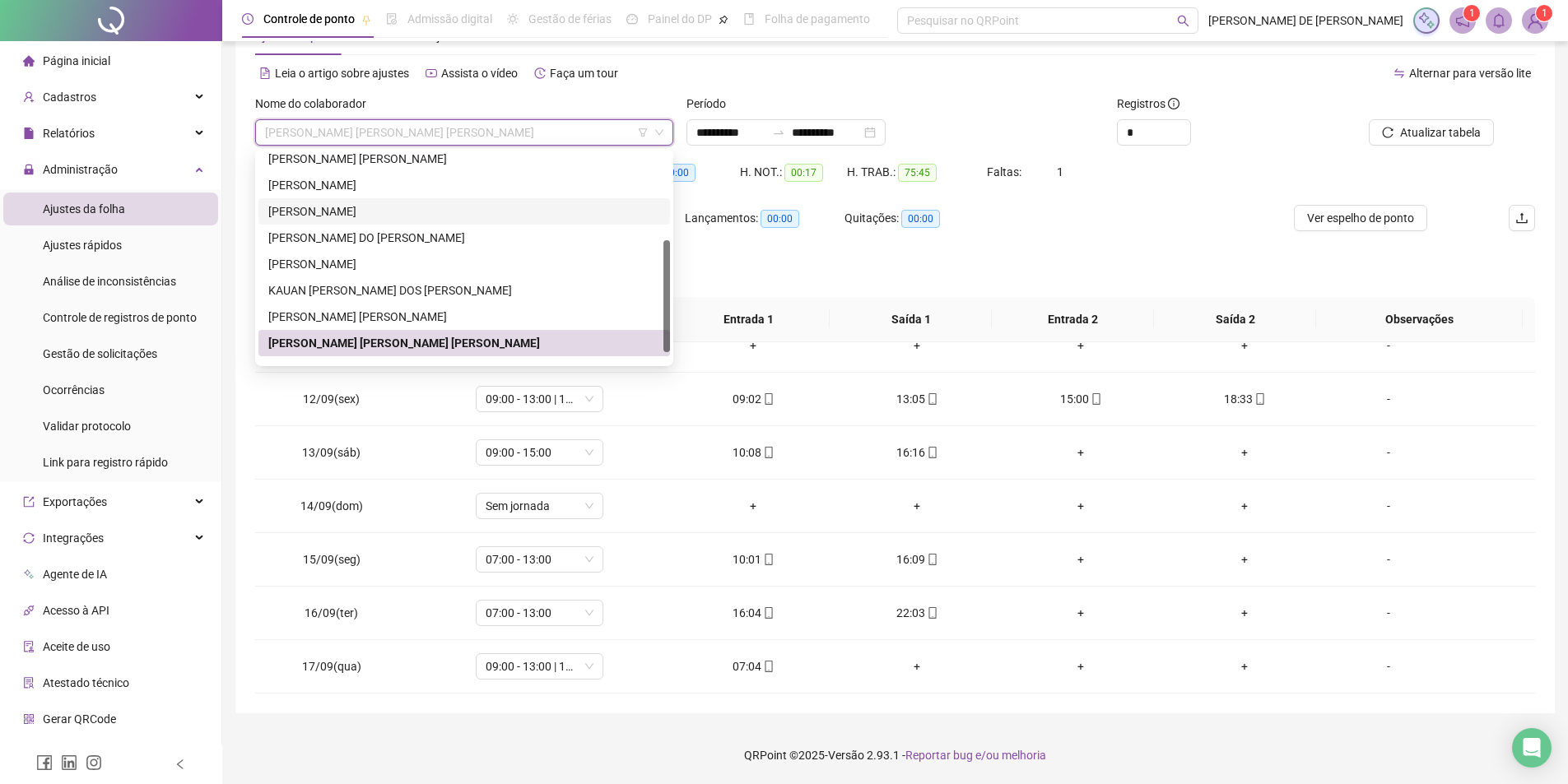
scroll to position [184, 0]
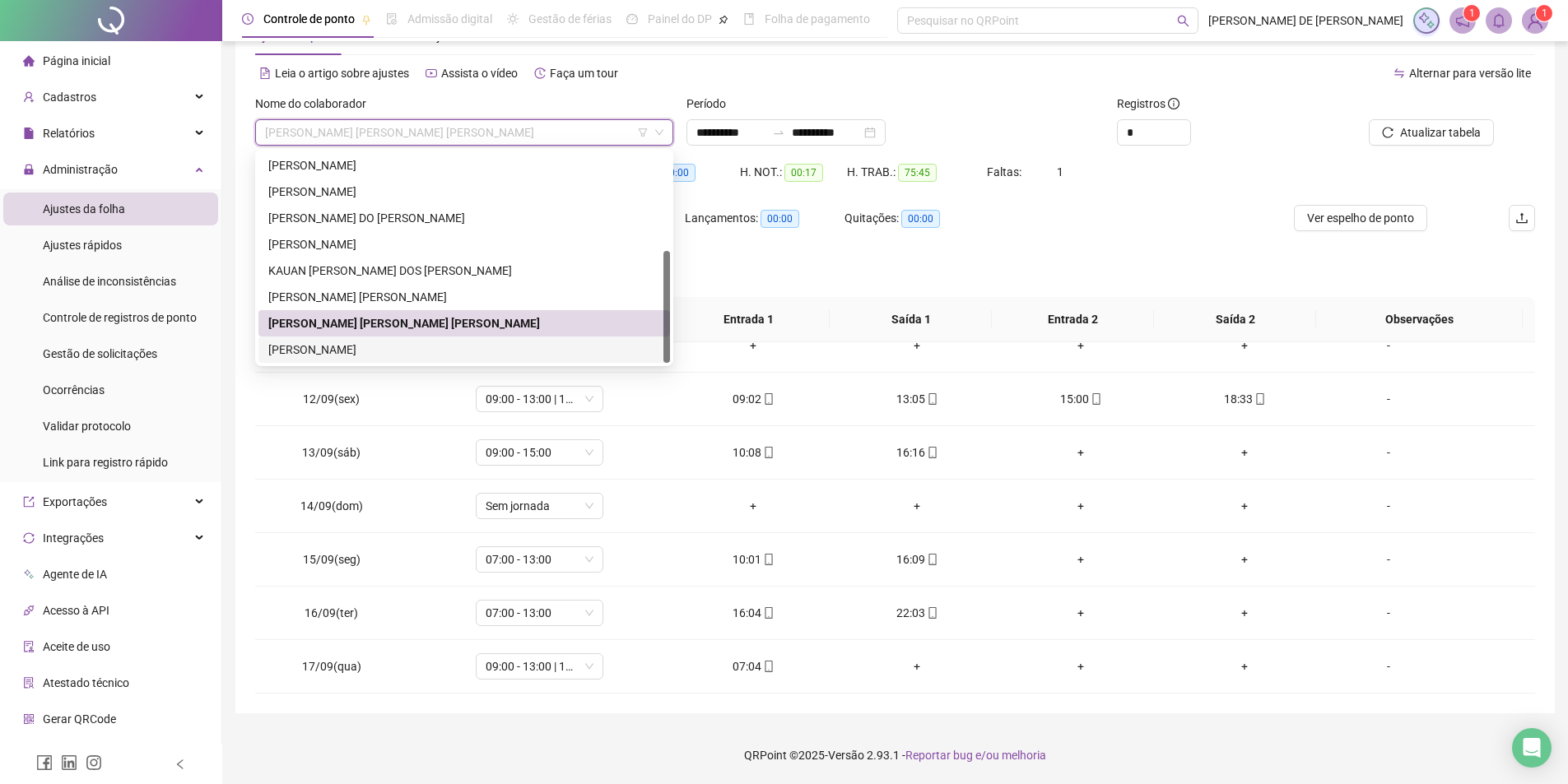
click at [370, 349] on div "[PERSON_NAME]" at bounding box center [464, 349] width 391 height 18
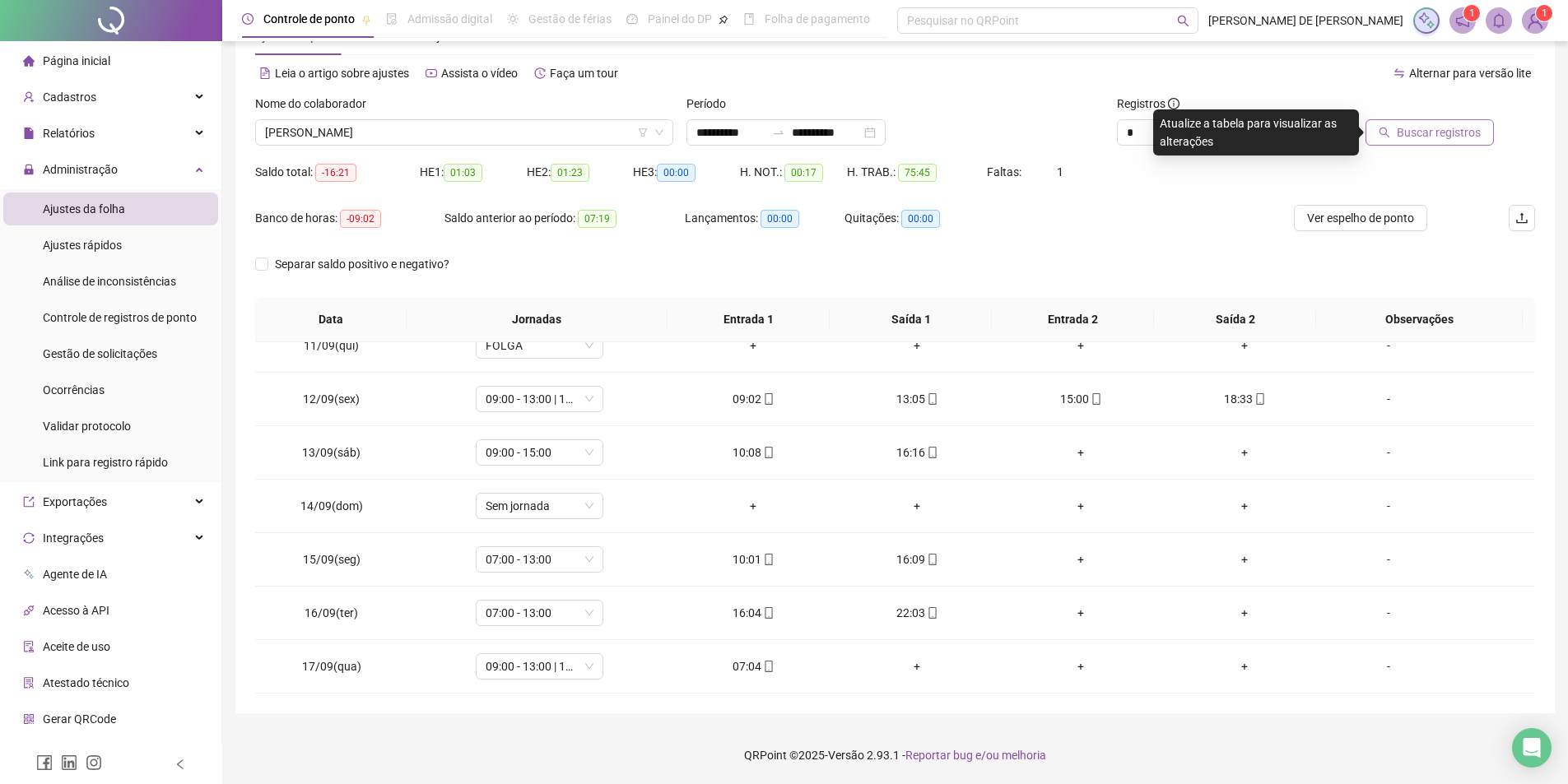
click at [1467, 128] on span "Buscar registros" at bounding box center [1438, 132] width 84 height 18
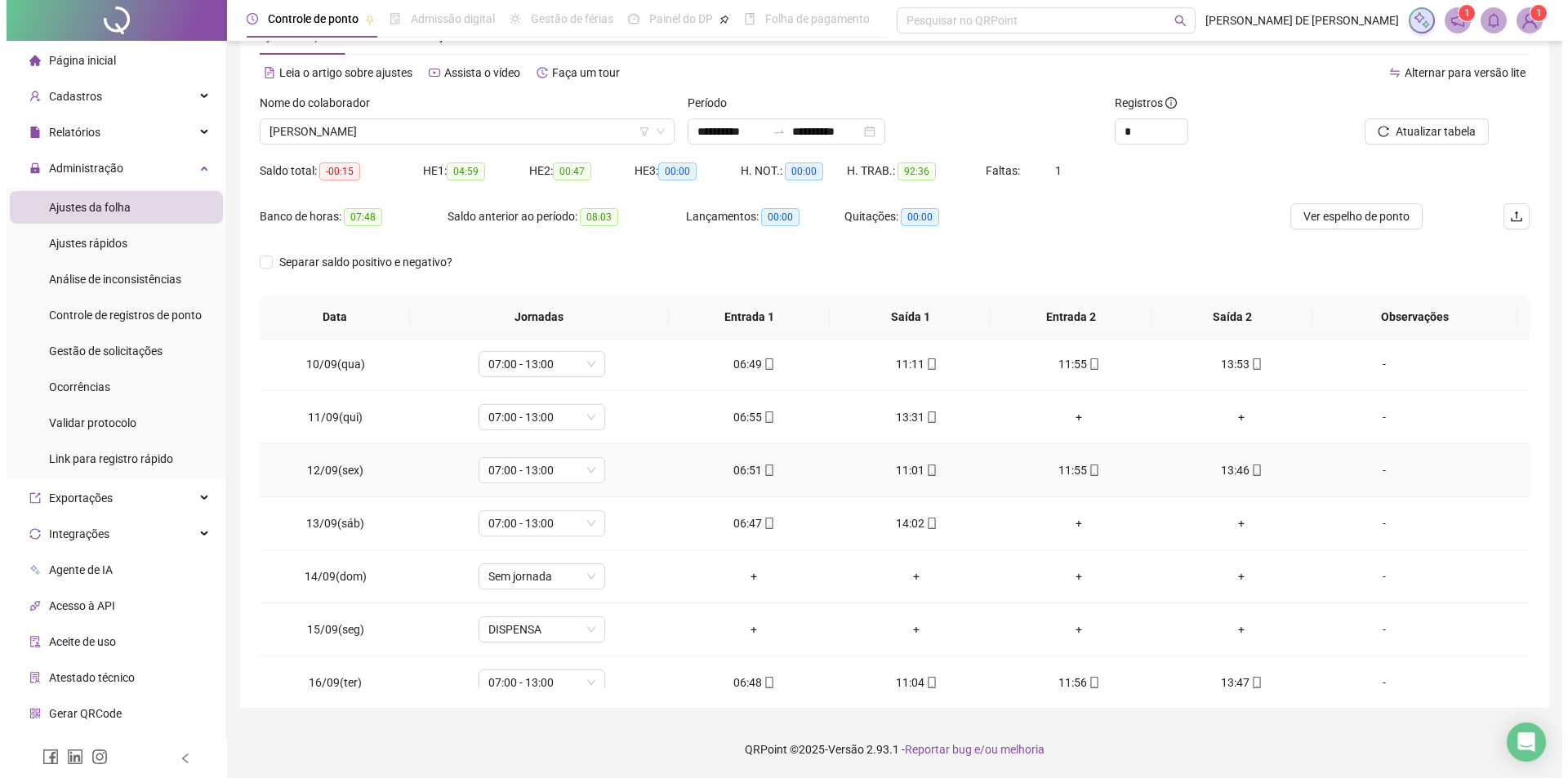
scroll to position [554, 0]
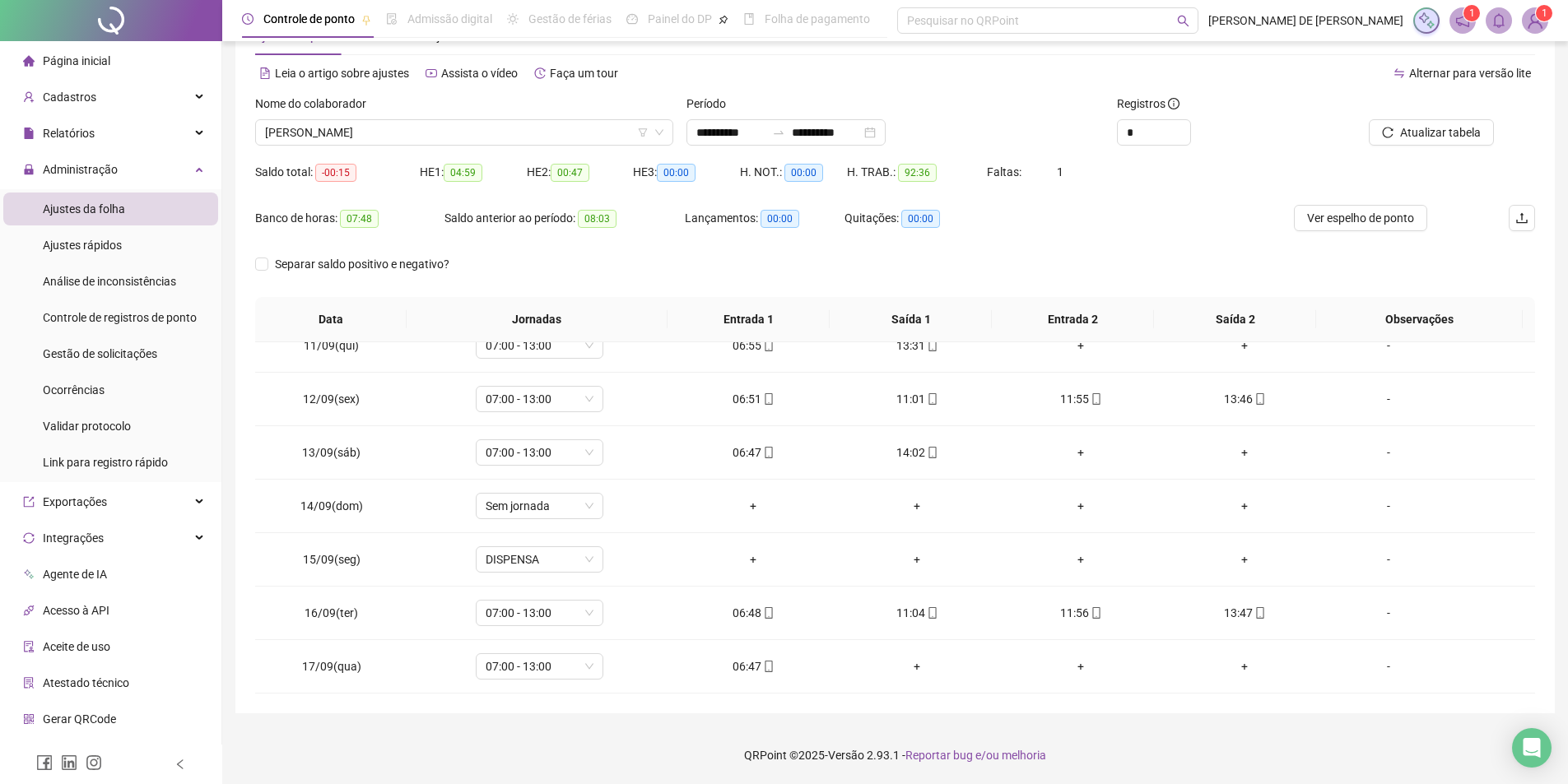
click at [1543, 28] on img at bounding box center [1534, 21] width 25 height 25
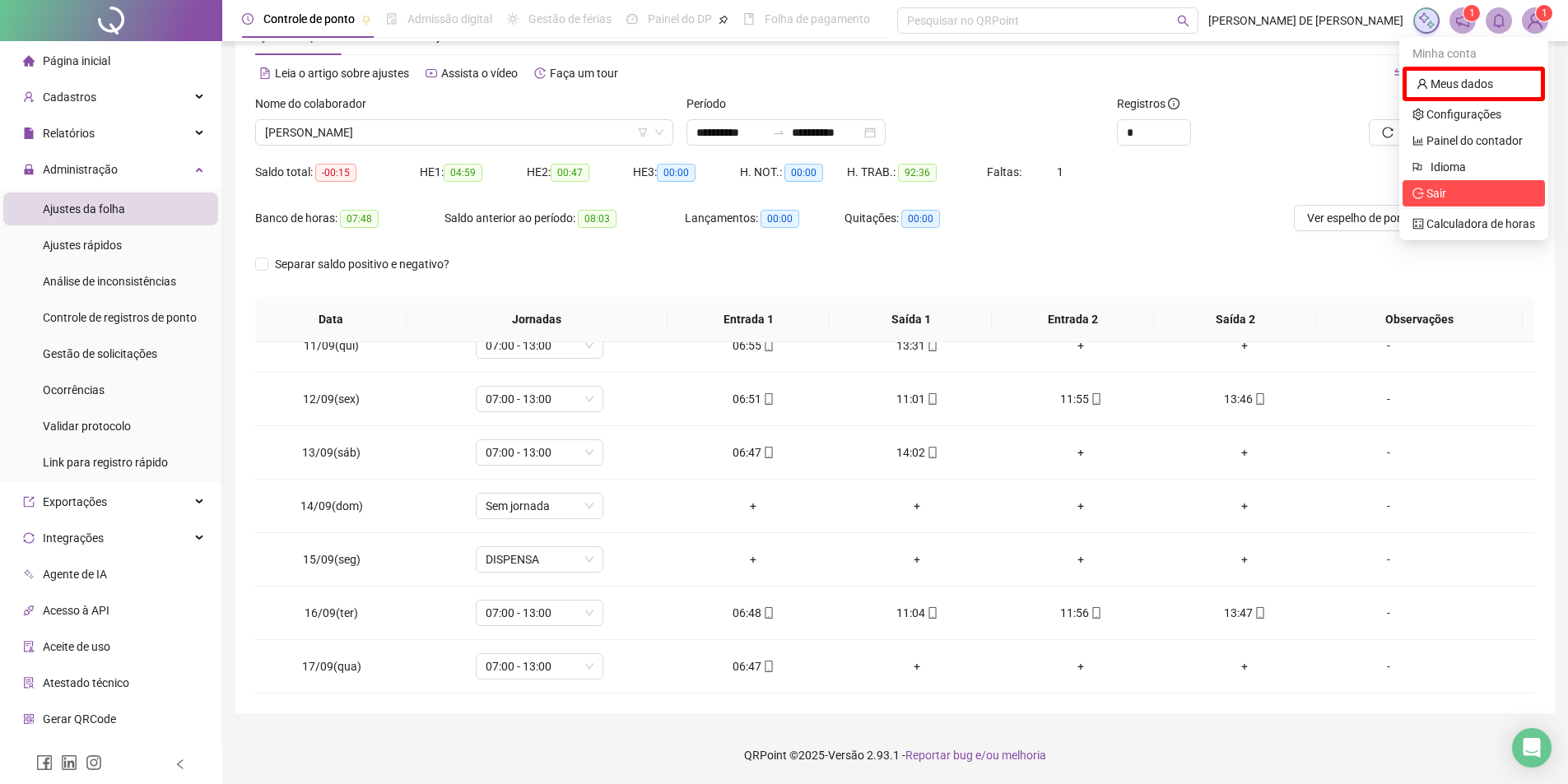
click at [1474, 195] on span "Sair" at bounding box center [1474, 193] width 123 height 18
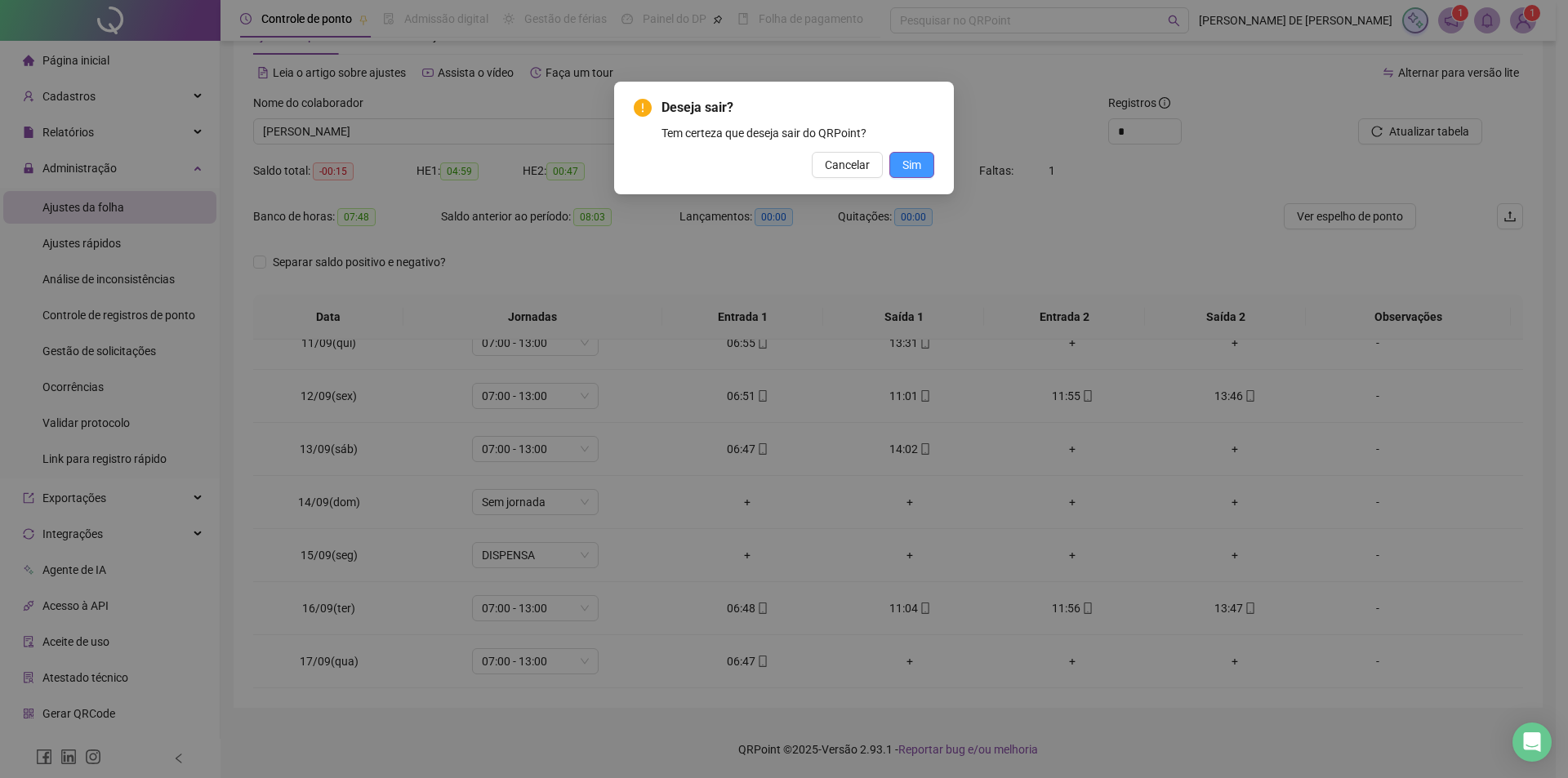
click at [895, 168] on button "Sim" at bounding box center [911, 165] width 45 height 26
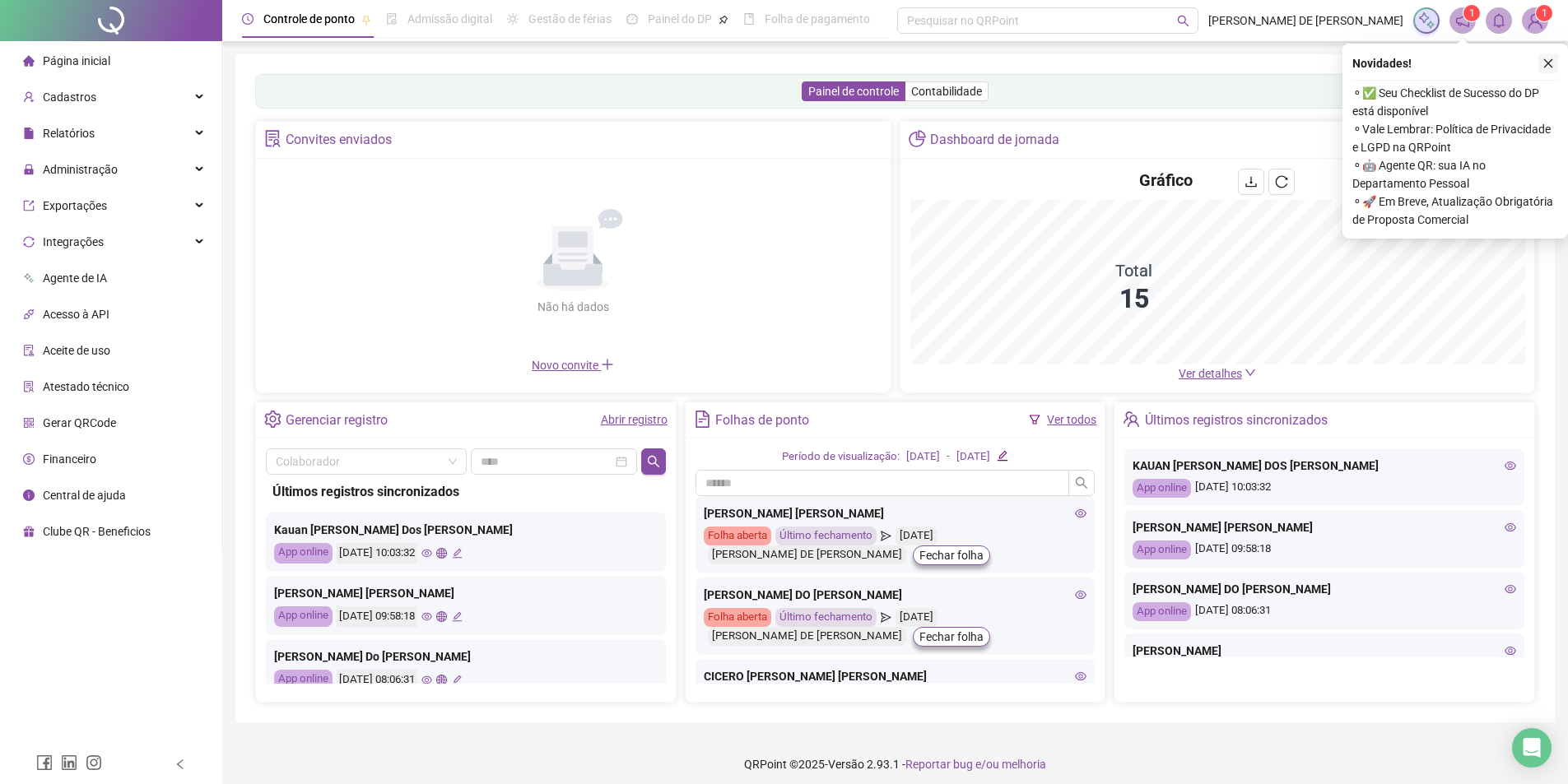
click at [1548, 64] on icon "close" at bounding box center [1547, 63] width 11 height 11
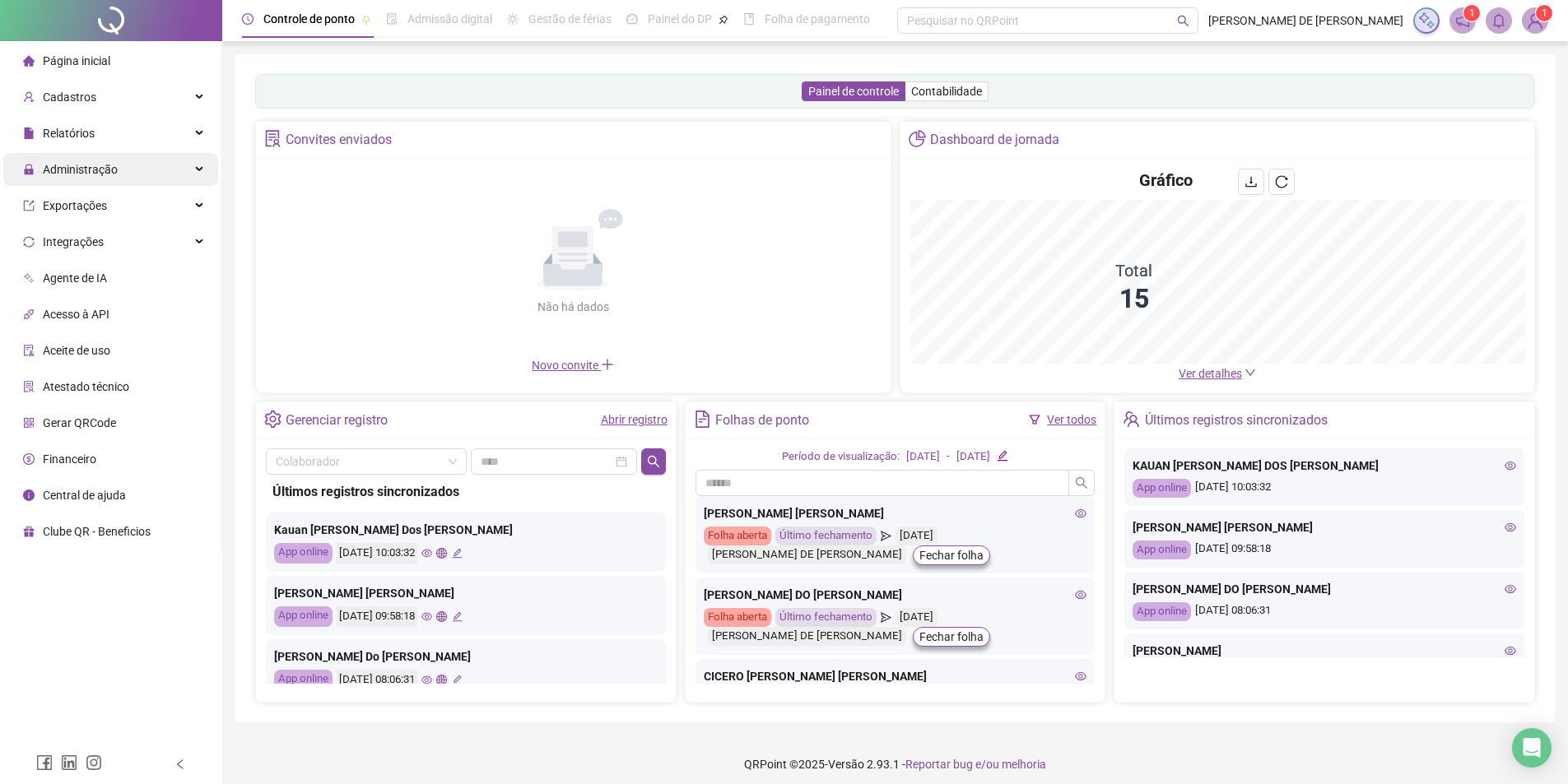
click at [79, 172] on span "Administração" at bounding box center [80, 169] width 75 height 13
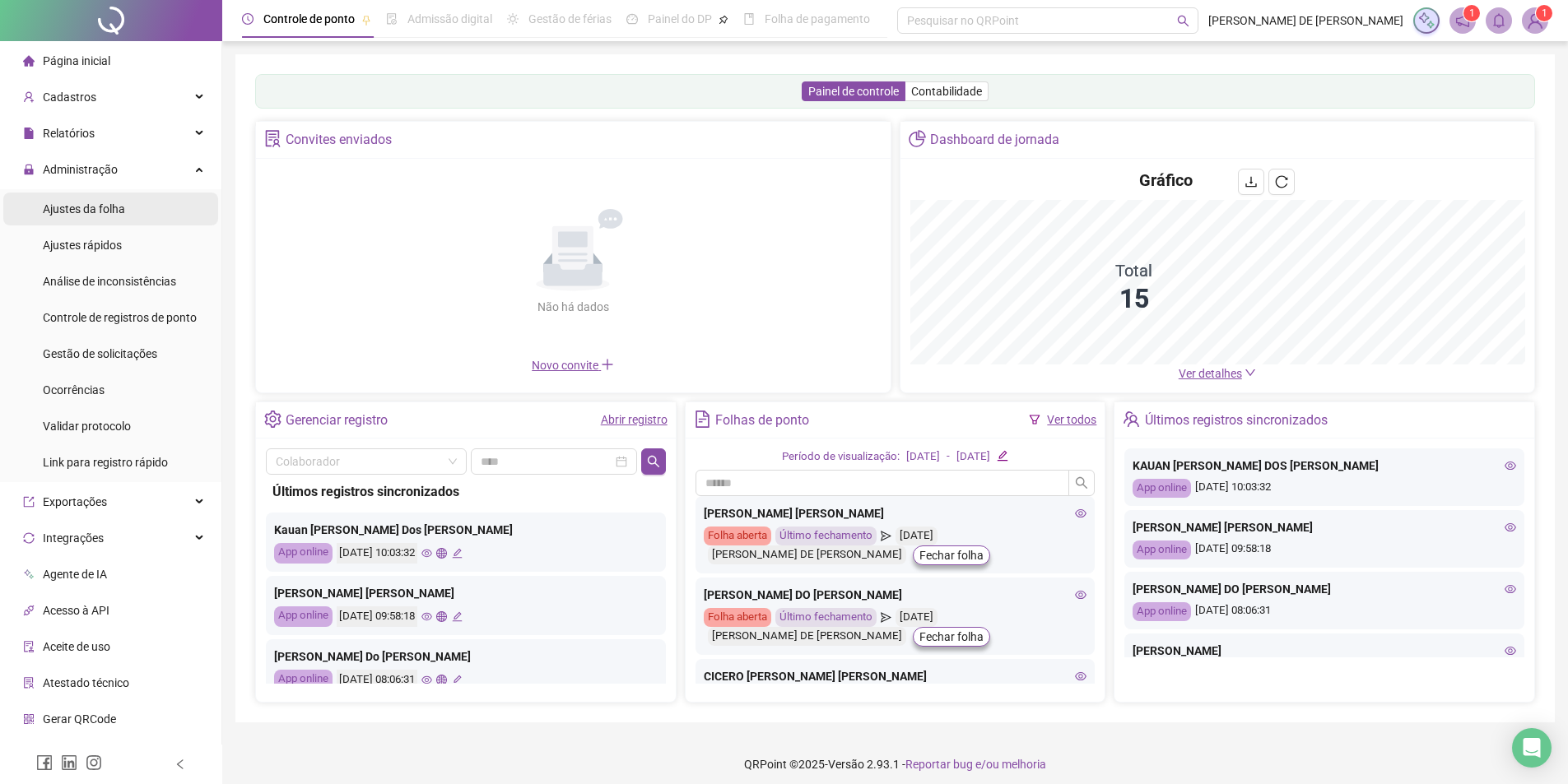
click at [92, 213] on span "Ajustes da folha" at bounding box center [84, 208] width 82 height 13
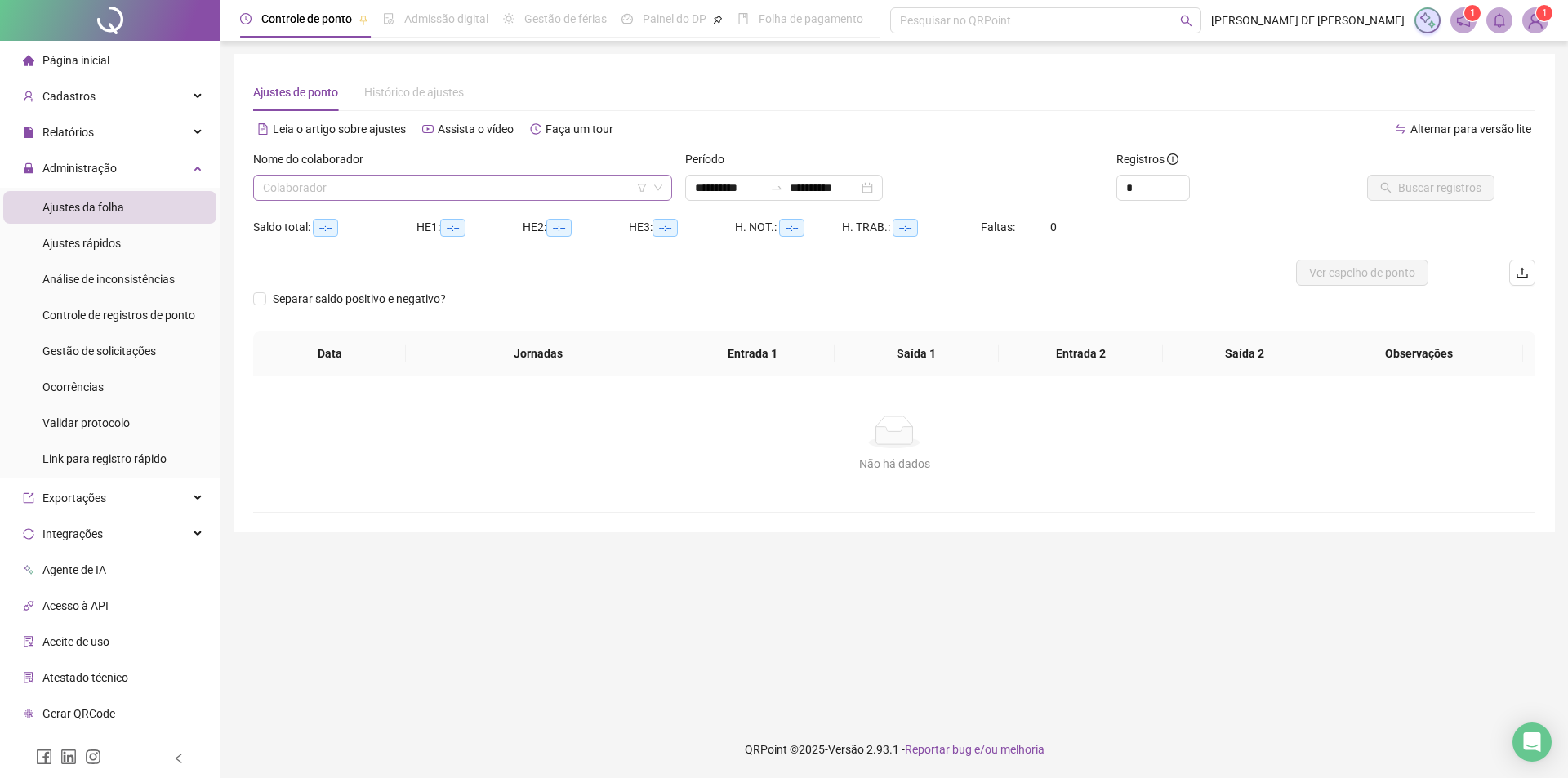
type input "**********"
click at [382, 187] on input "search" at bounding box center [455, 188] width 385 height 25
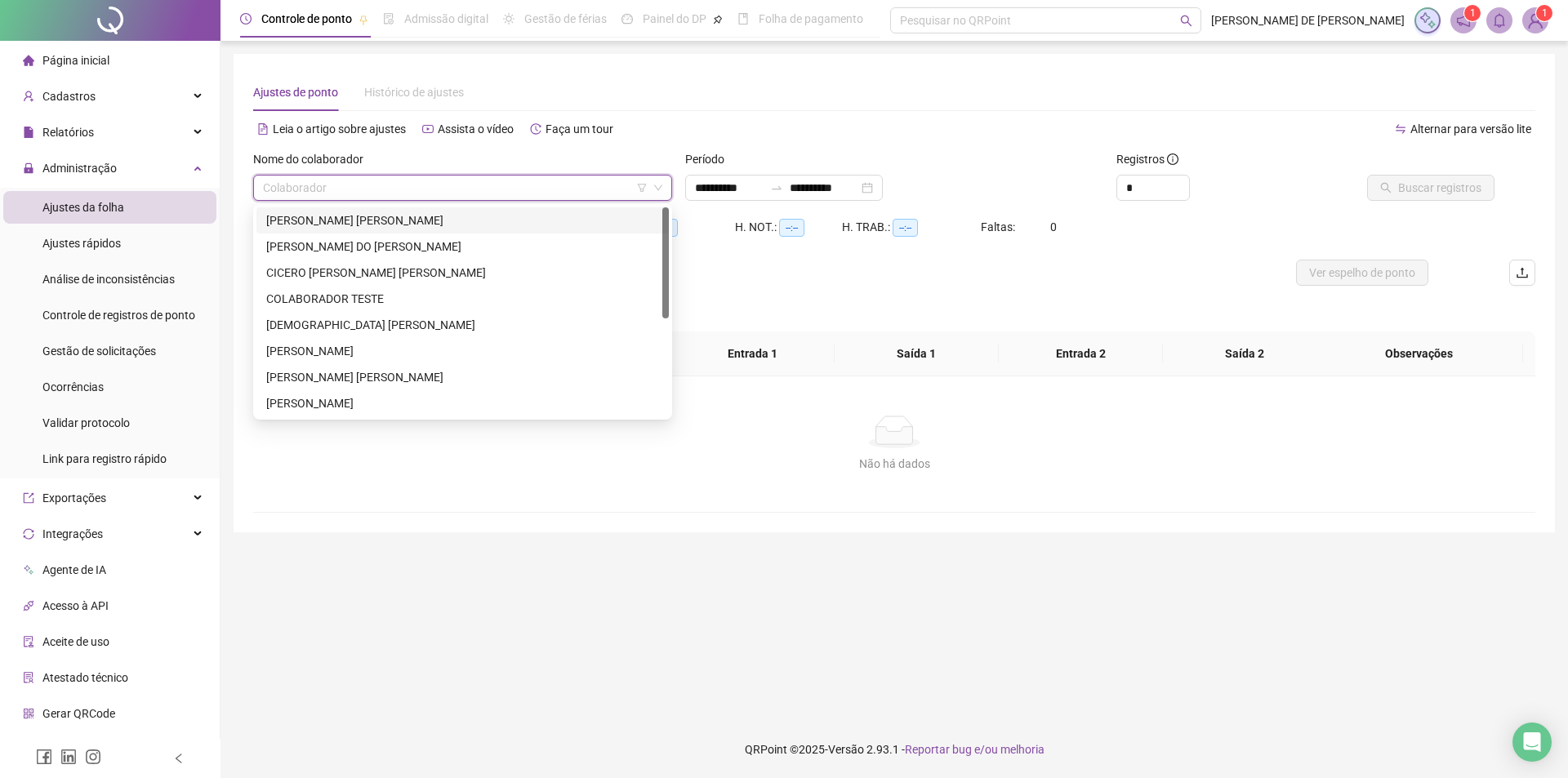
click at [356, 225] on div "[PERSON_NAME] [PERSON_NAME]" at bounding box center [463, 220] width 393 height 18
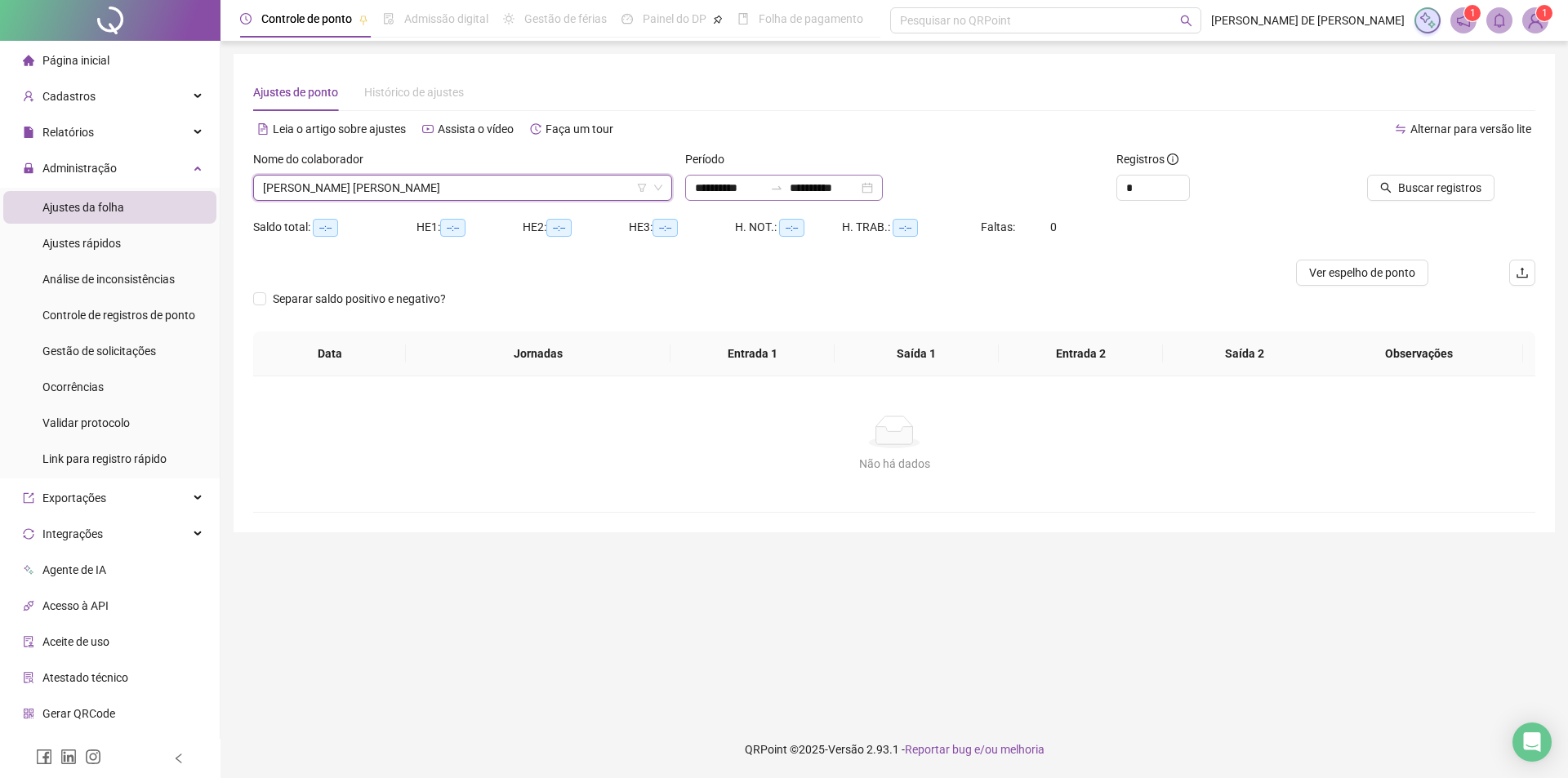
click at [883, 187] on div "**********" at bounding box center [784, 188] width 198 height 26
click at [1547, 24] on span at bounding box center [1535, 21] width 26 height 26
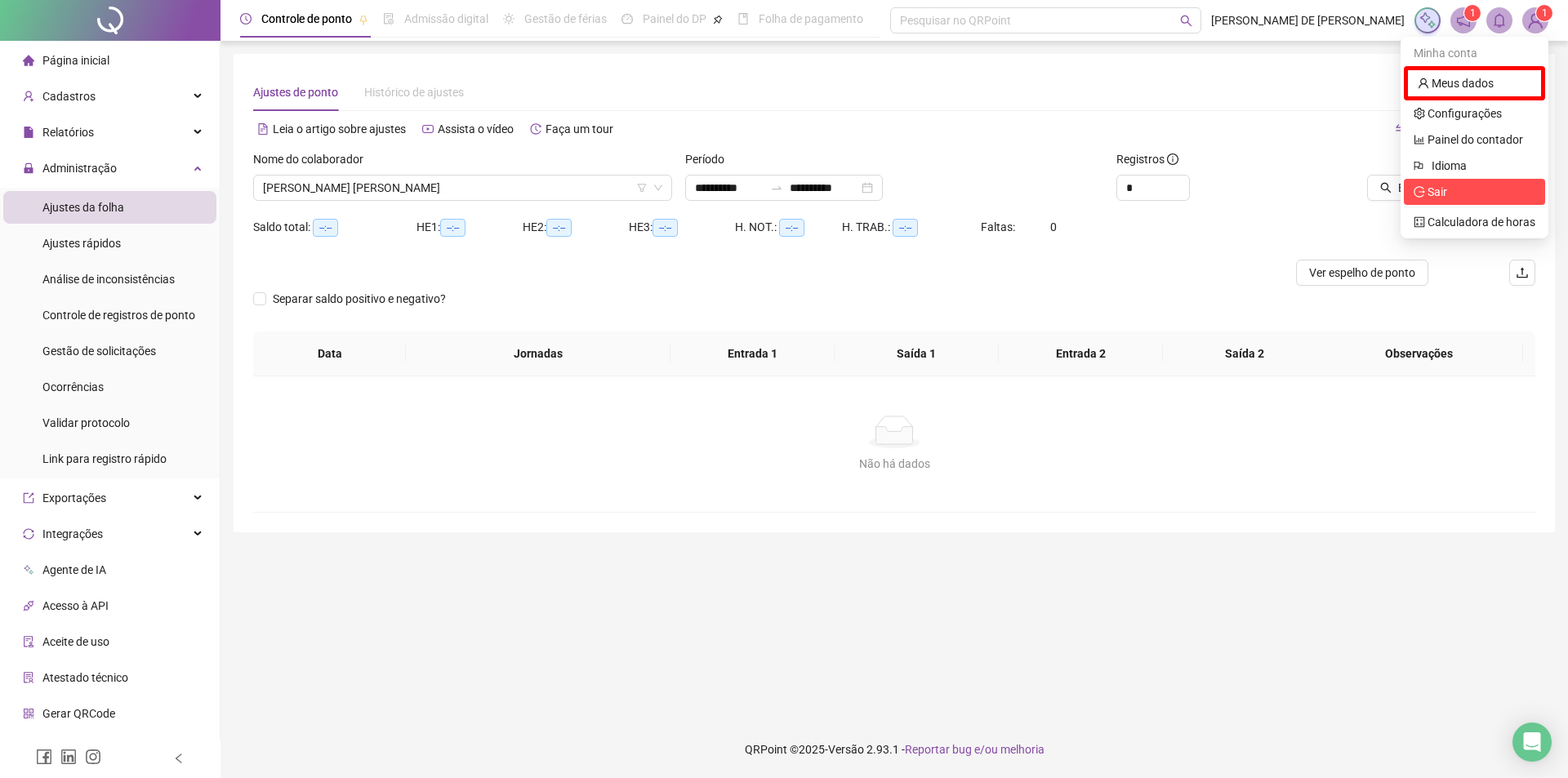
click at [1487, 193] on span "Sair" at bounding box center [1475, 191] width 122 height 18
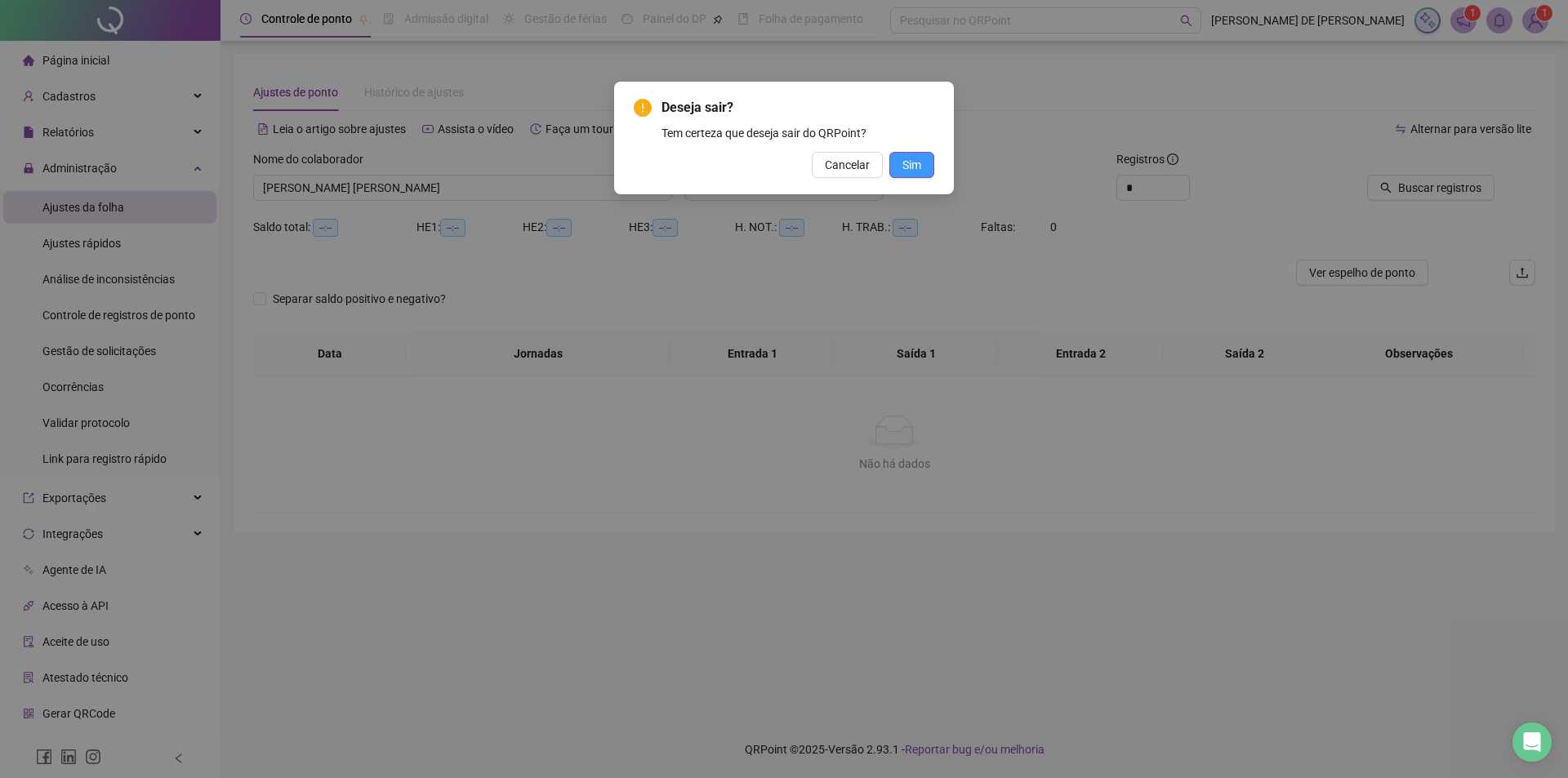
click at [903, 165] on span "Sim" at bounding box center [912, 165] width 19 height 18
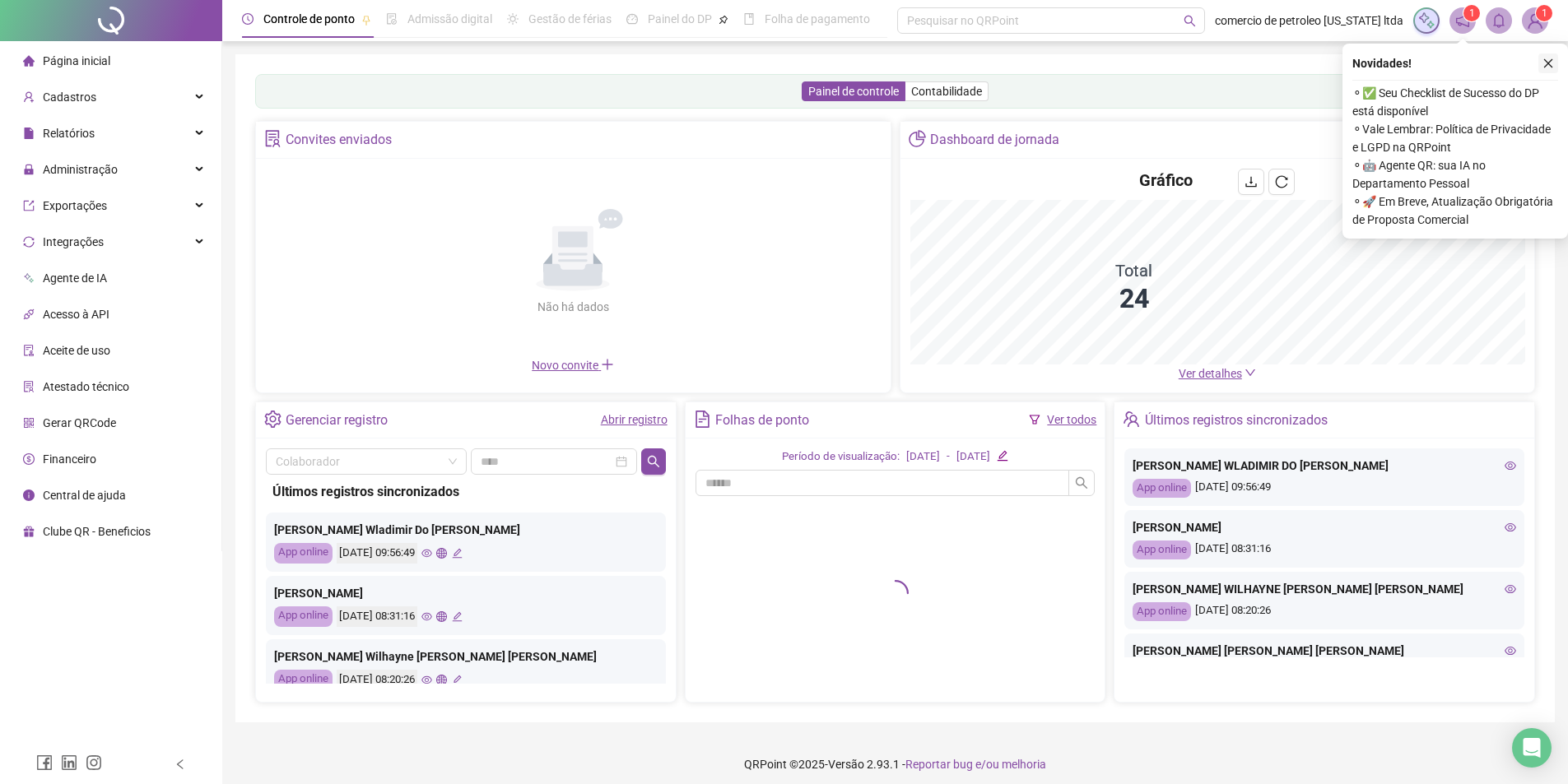
click at [1547, 64] on icon "close" at bounding box center [1547, 63] width 11 height 11
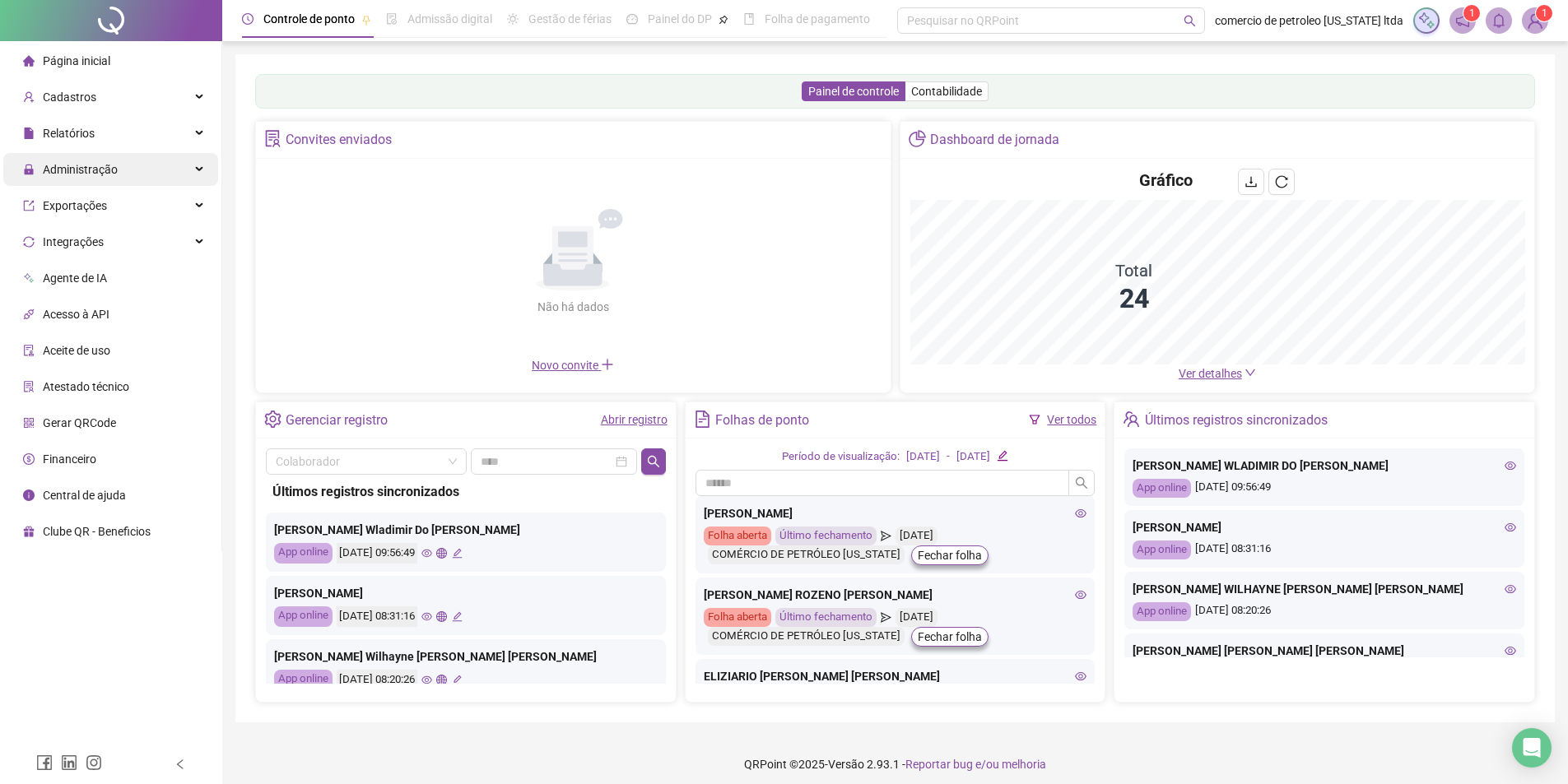
click at [63, 168] on span "Administração" at bounding box center [80, 169] width 75 height 13
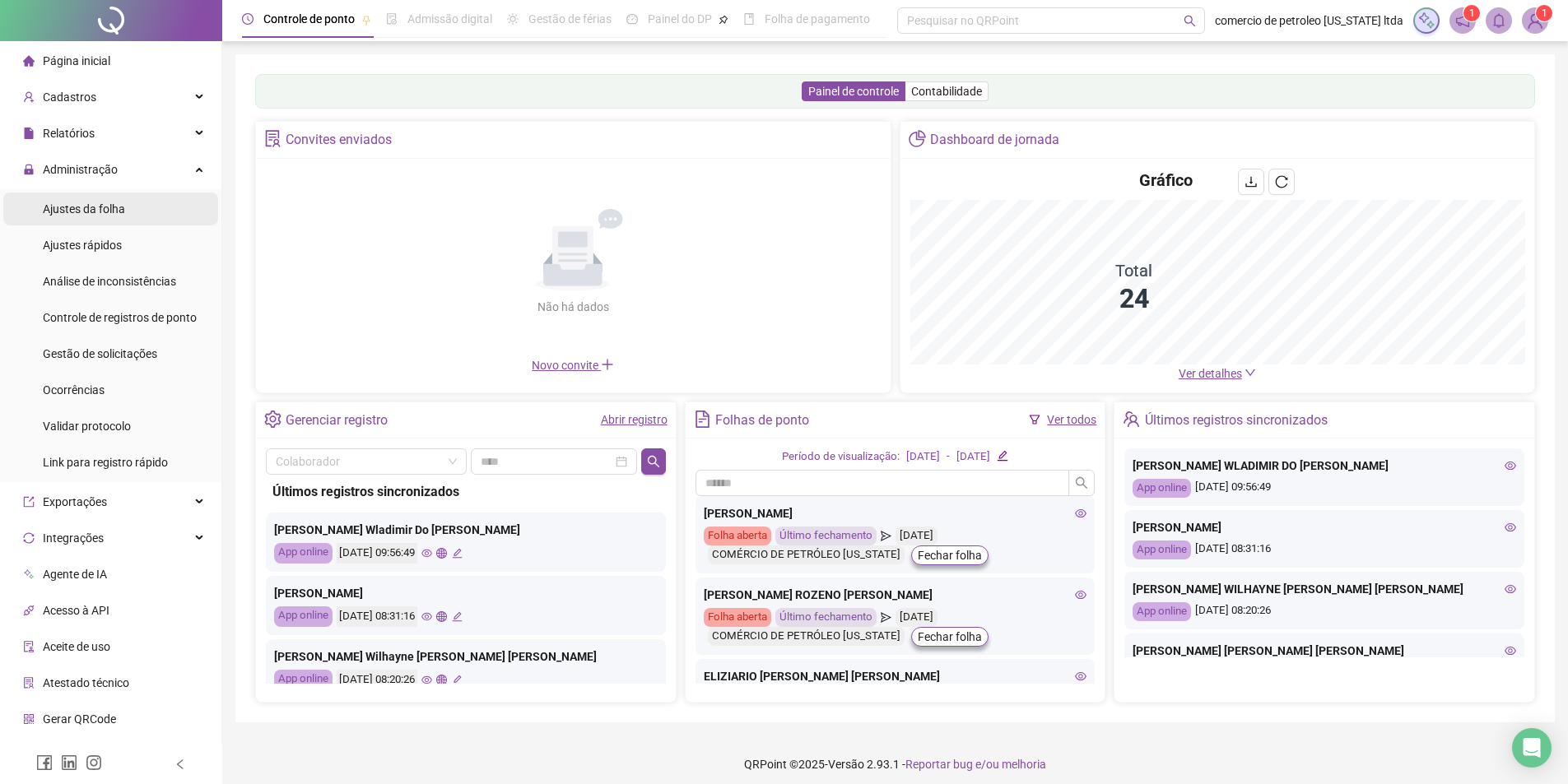
click at [93, 203] on span "Ajustes da folha" at bounding box center [84, 208] width 82 height 13
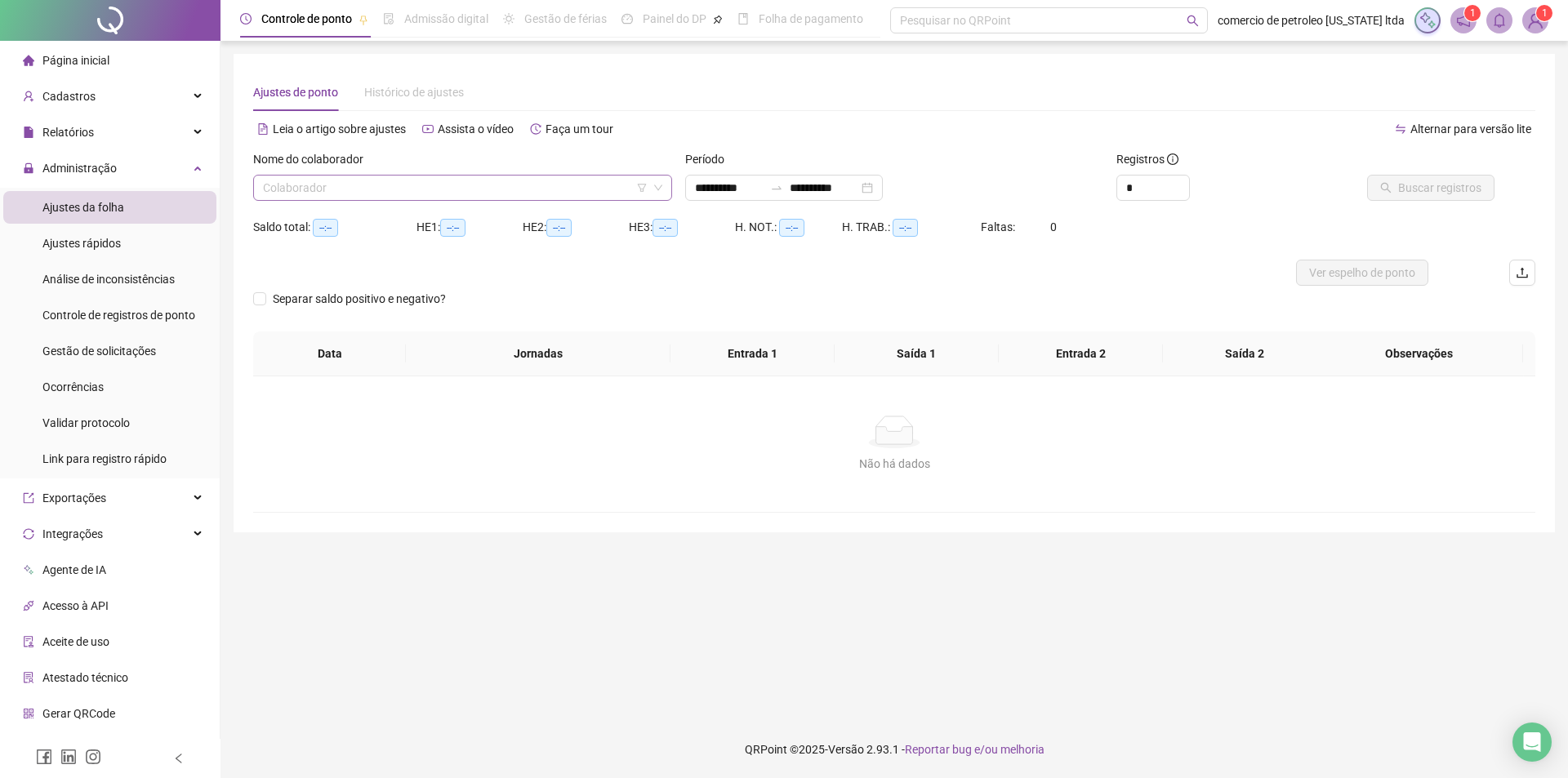
click at [321, 188] on input "search" at bounding box center [455, 188] width 385 height 25
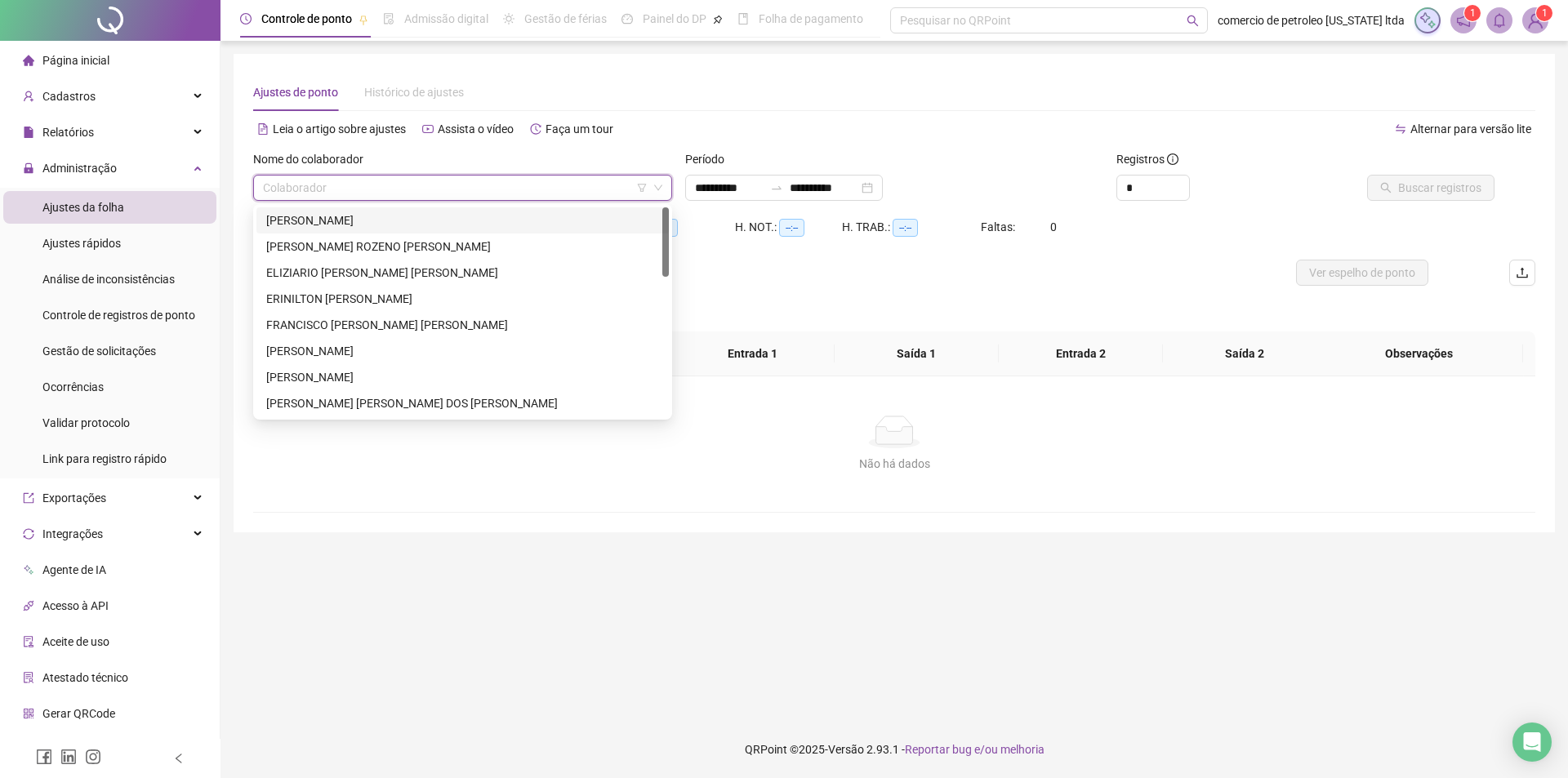
click at [328, 224] on div "ANTONIO RAIMUNDO DE OLIVEIRA" at bounding box center [462, 220] width 412 height 26
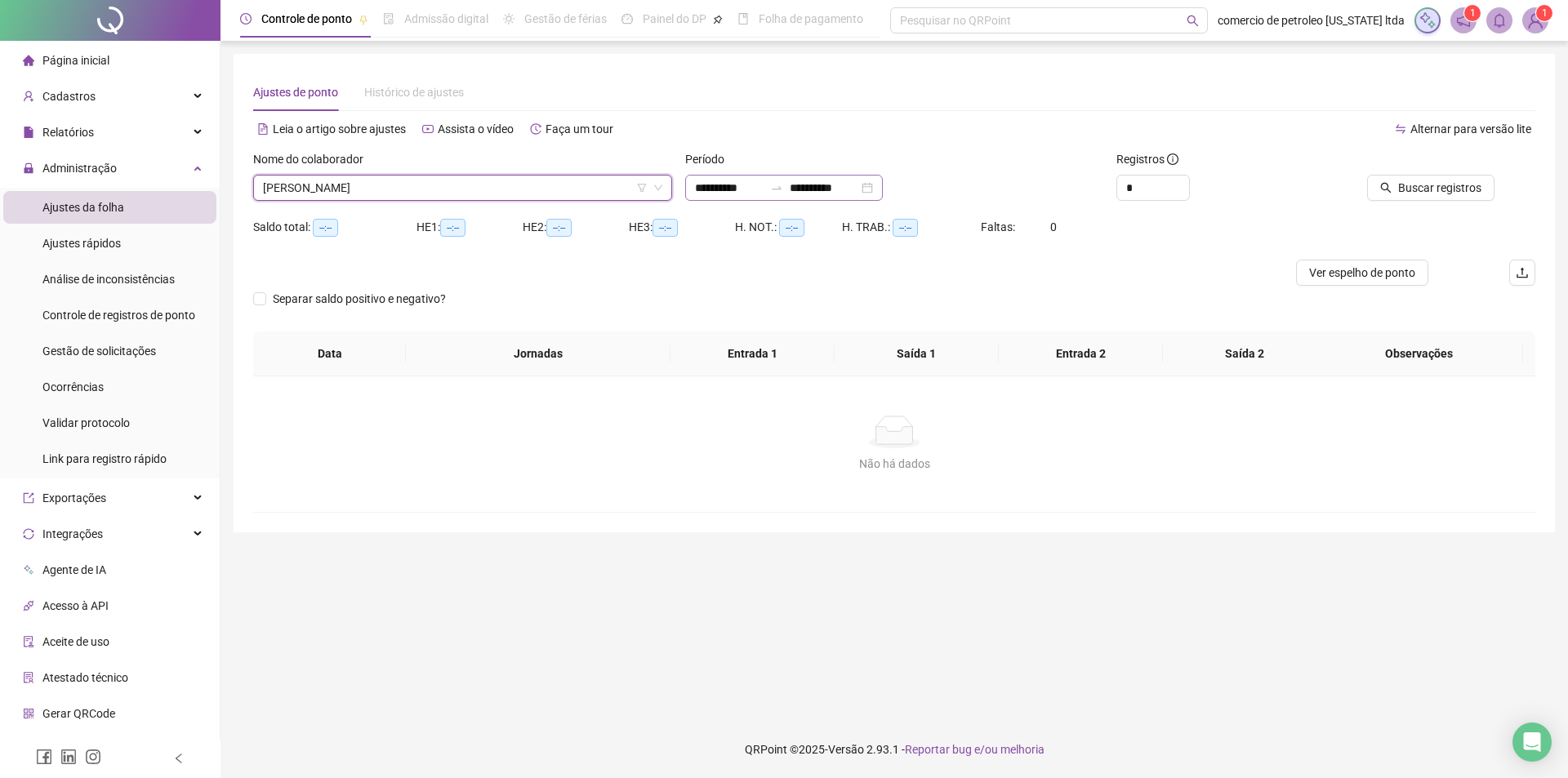
click at [883, 186] on div "**********" at bounding box center [784, 188] width 198 height 26
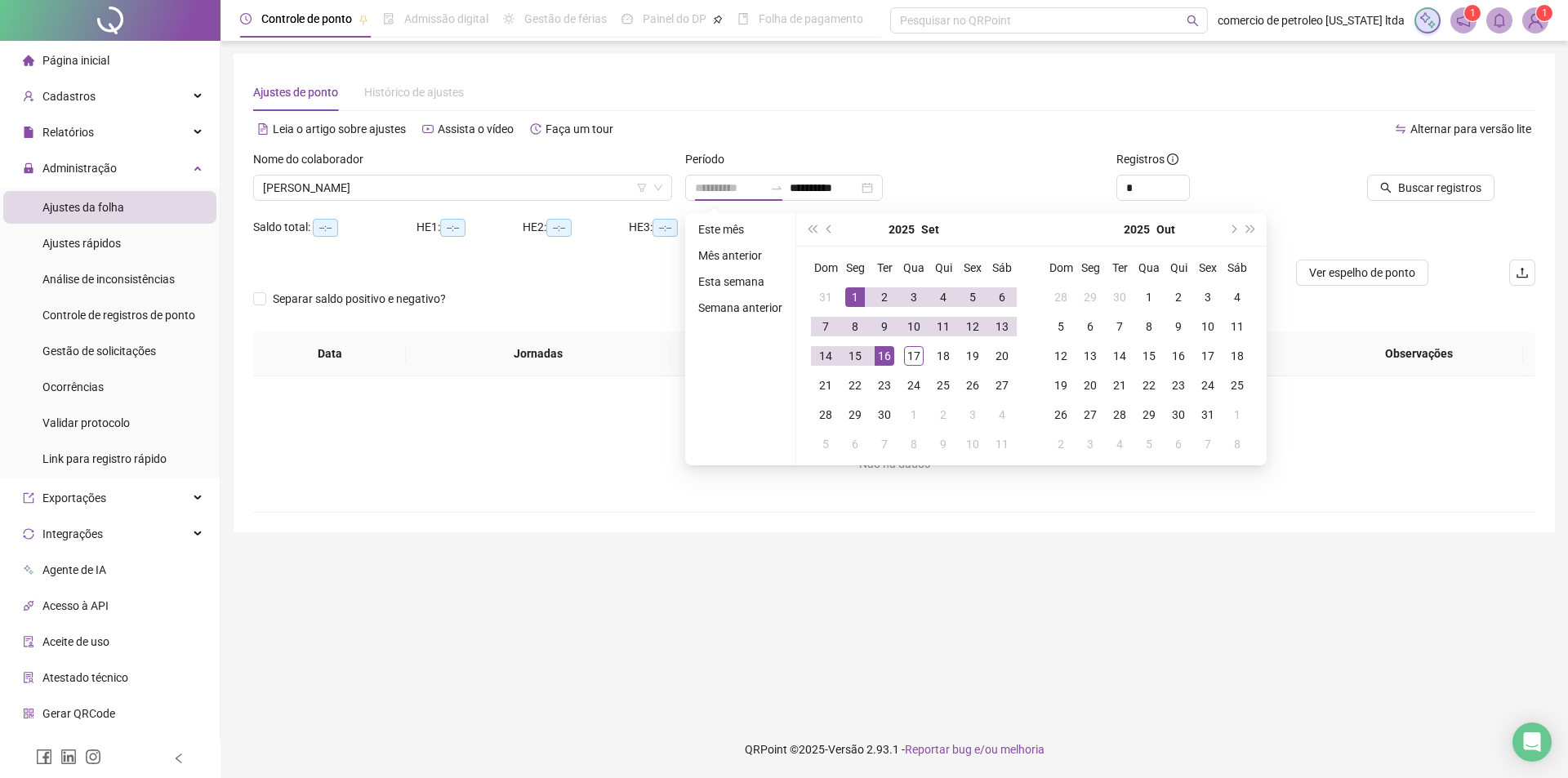
click at [856, 295] on div "1" at bounding box center [855, 296] width 20 height 20
type input "**********"
click at [911, 356] on div "17" at bounding box center [914, 356] width 20 height 20
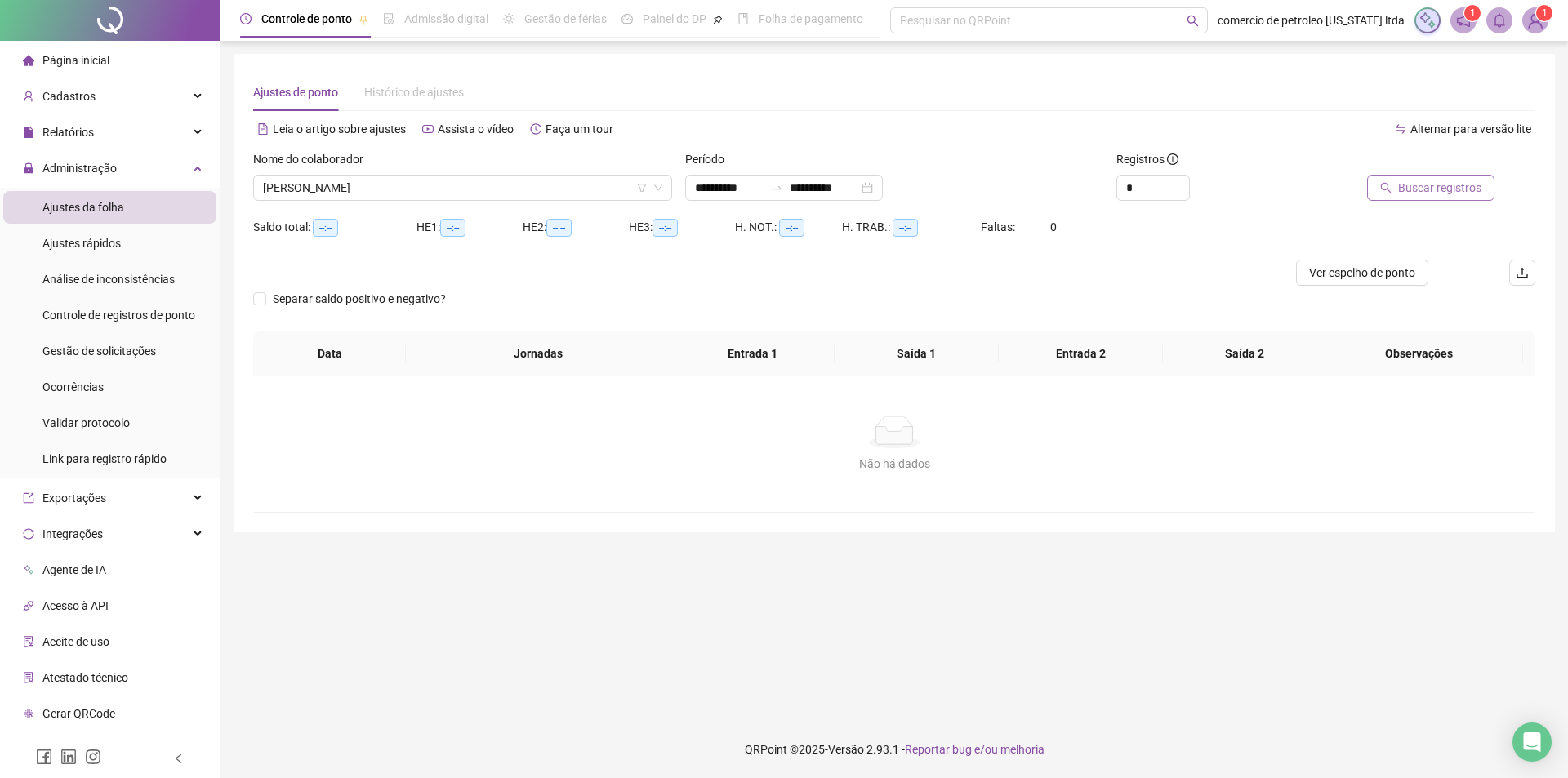
click at [1426, 181] on span "Buscar registros" at bounding box center [1439, 188] width 83 height 18
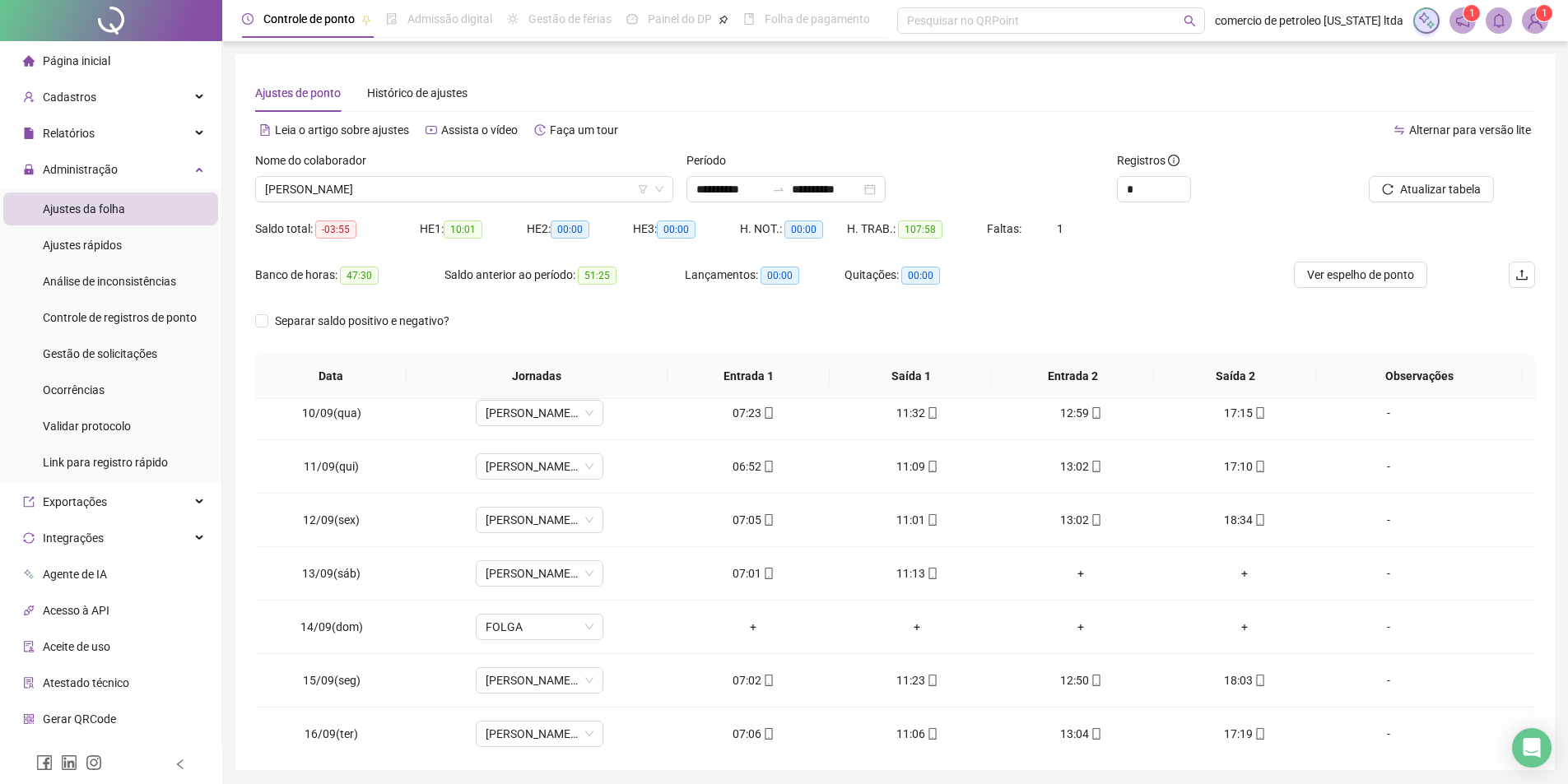
scroll to position [558, 0]
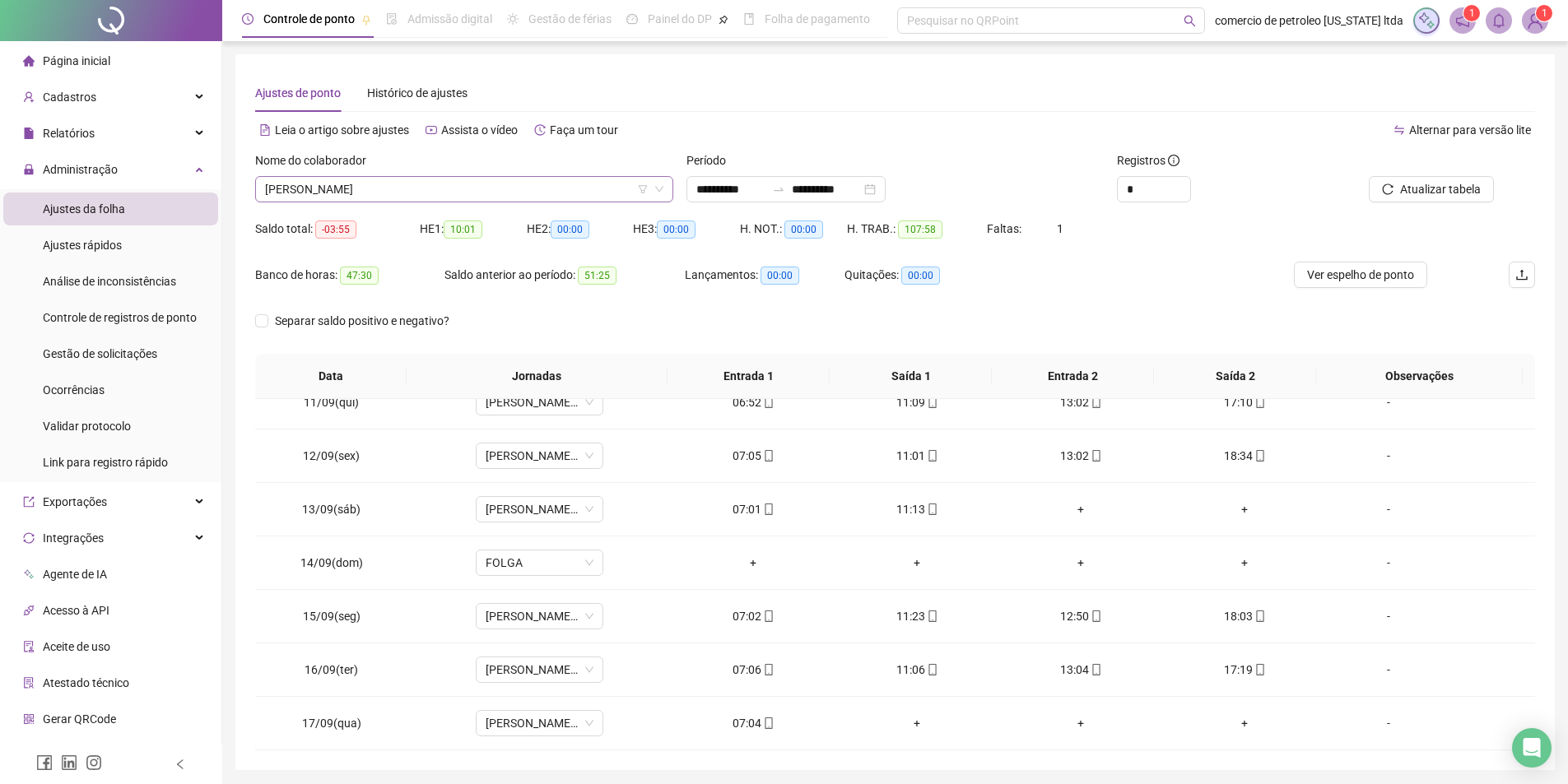
click at [490, 193] on span "ANTONIO RAIMUNDO DE OLIVEIRA" at bounding box center [464, 189] width 398 height 25
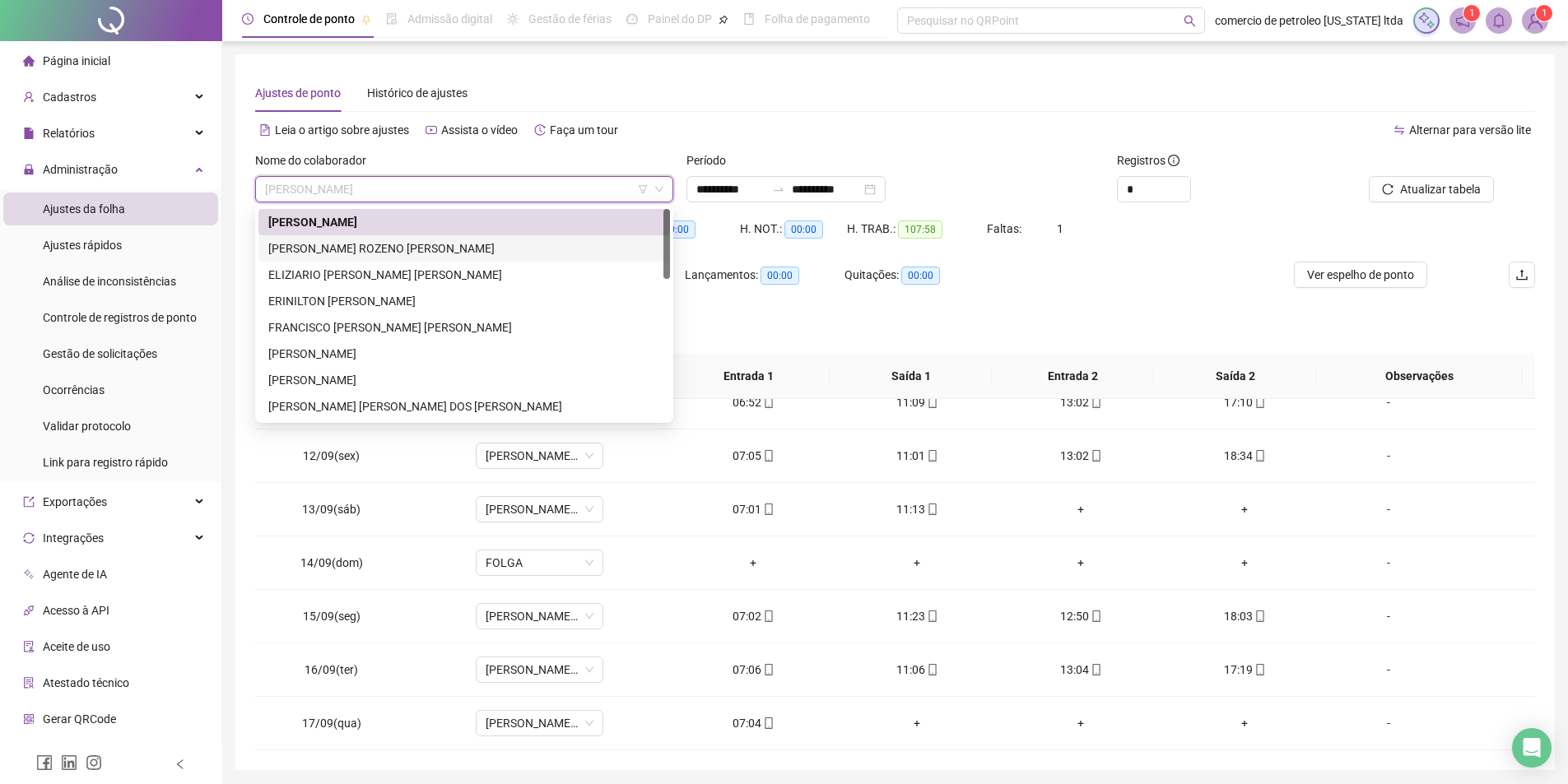
click at [347, 251] on div "CARLOS ROZENO DE SENA" at bounding box center [464, 248] width 391 height 18
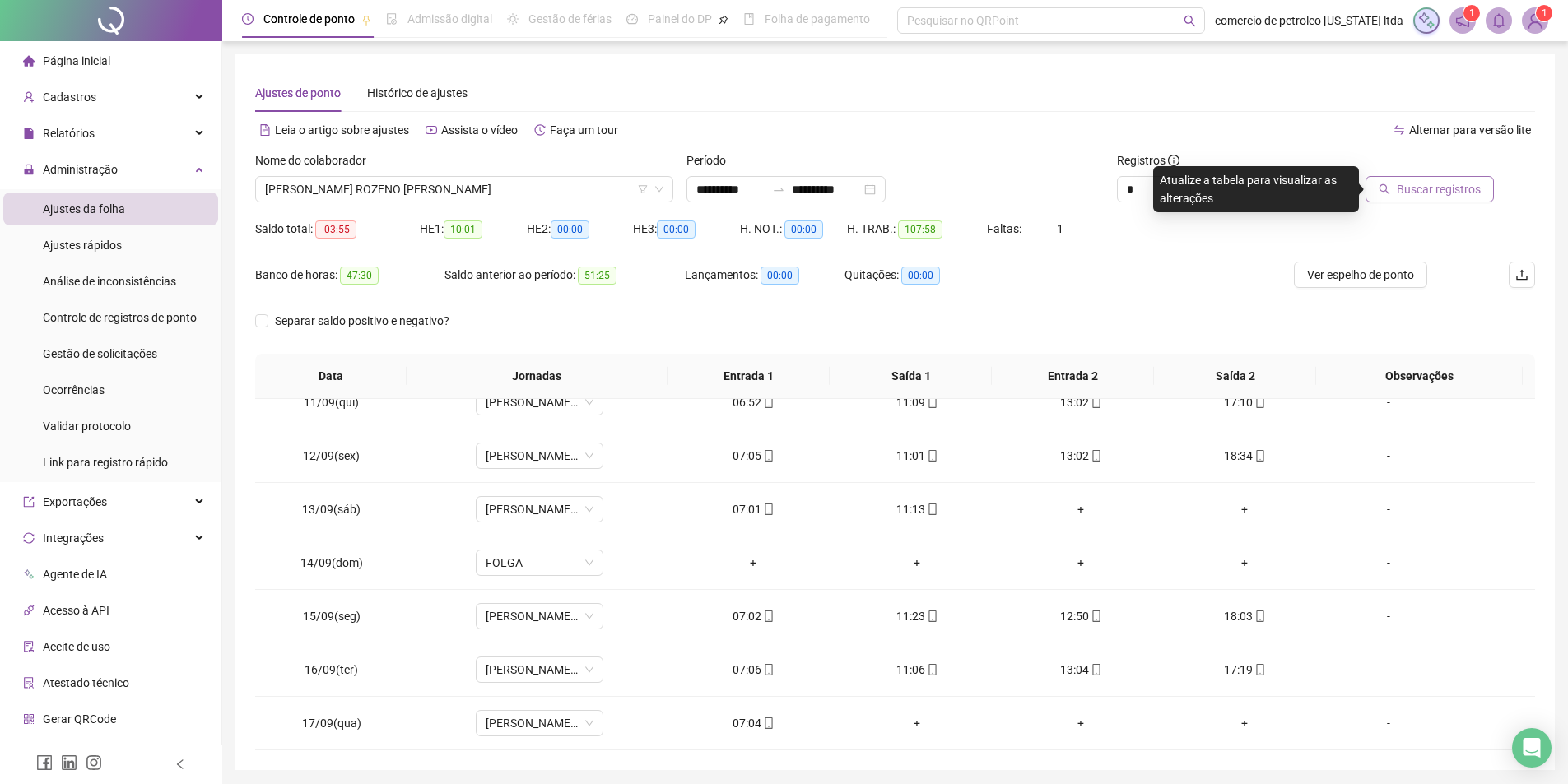
click at [1398, 193] on button "Buscar registros" at bounding box center [1429, 189] width 129 height 26
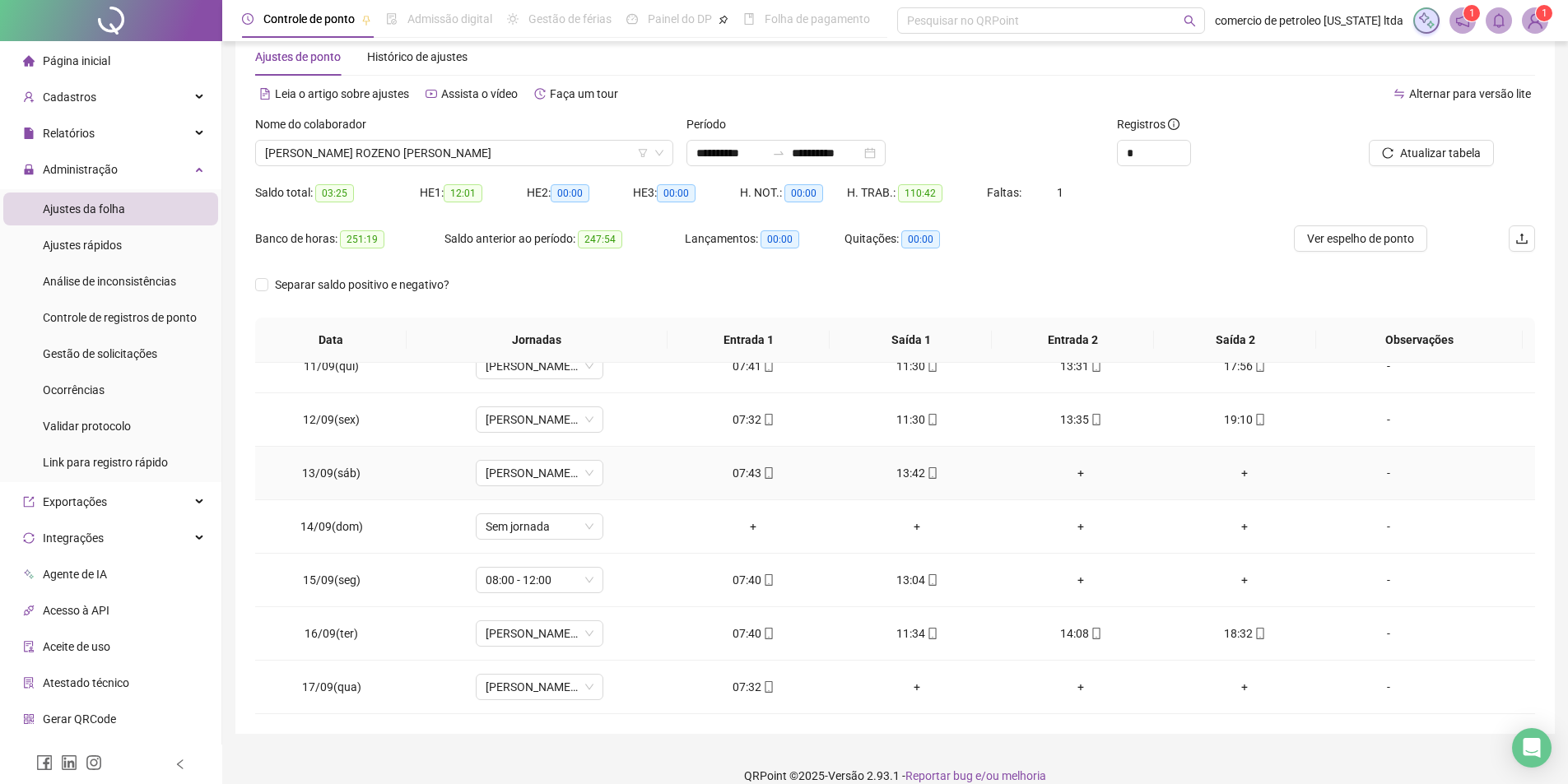
scroll to position [57, 0]
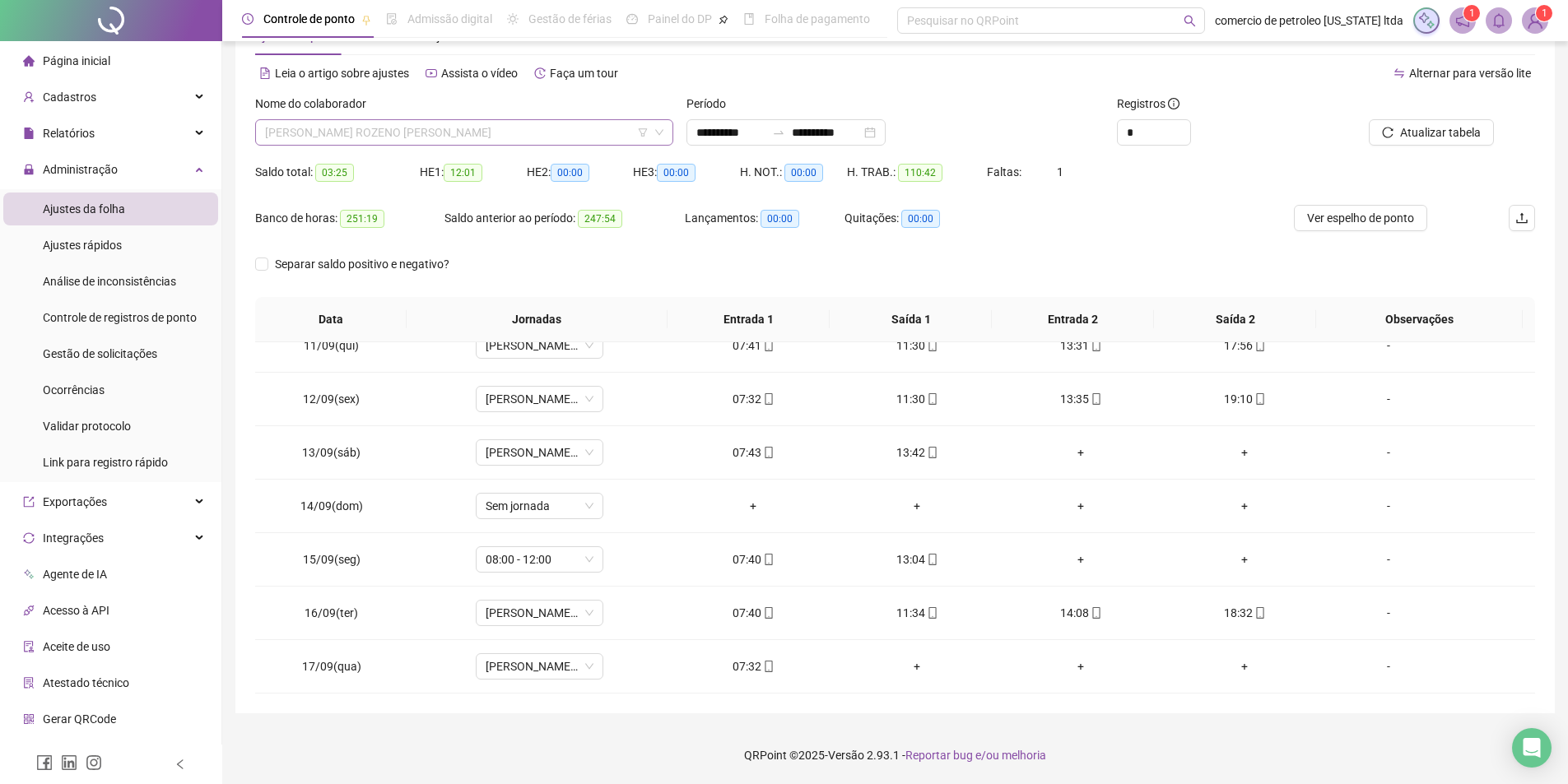
click at [401, 130] on span "CARLOS ROZENO DE SENA" at bounding box center [464, 132] width 398 height 25
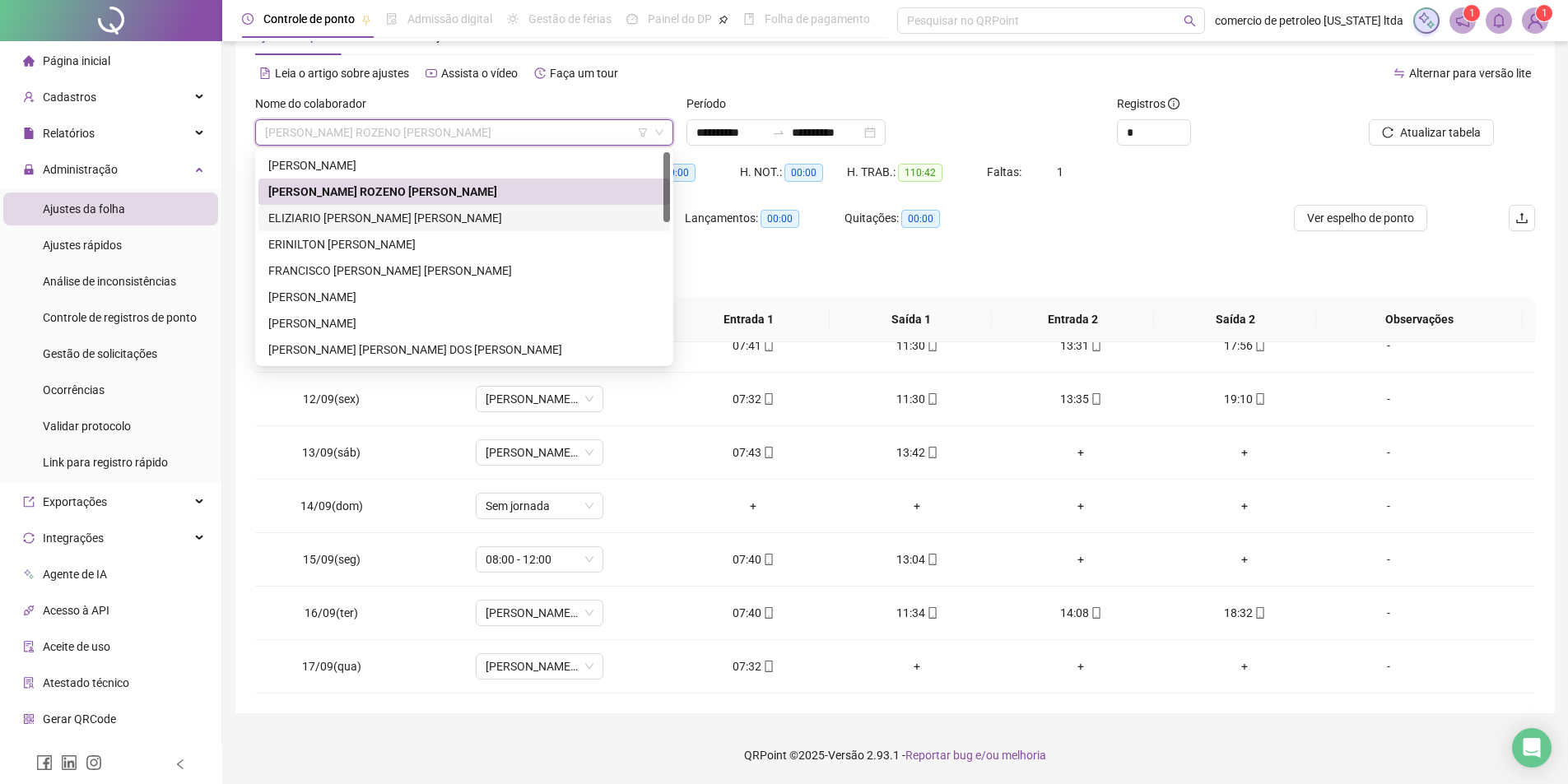
click at [337, 224] on div "ELIZIARIO MUNIZ TAVARES NETO" at bounding box center [464, 218] width 391 height 18
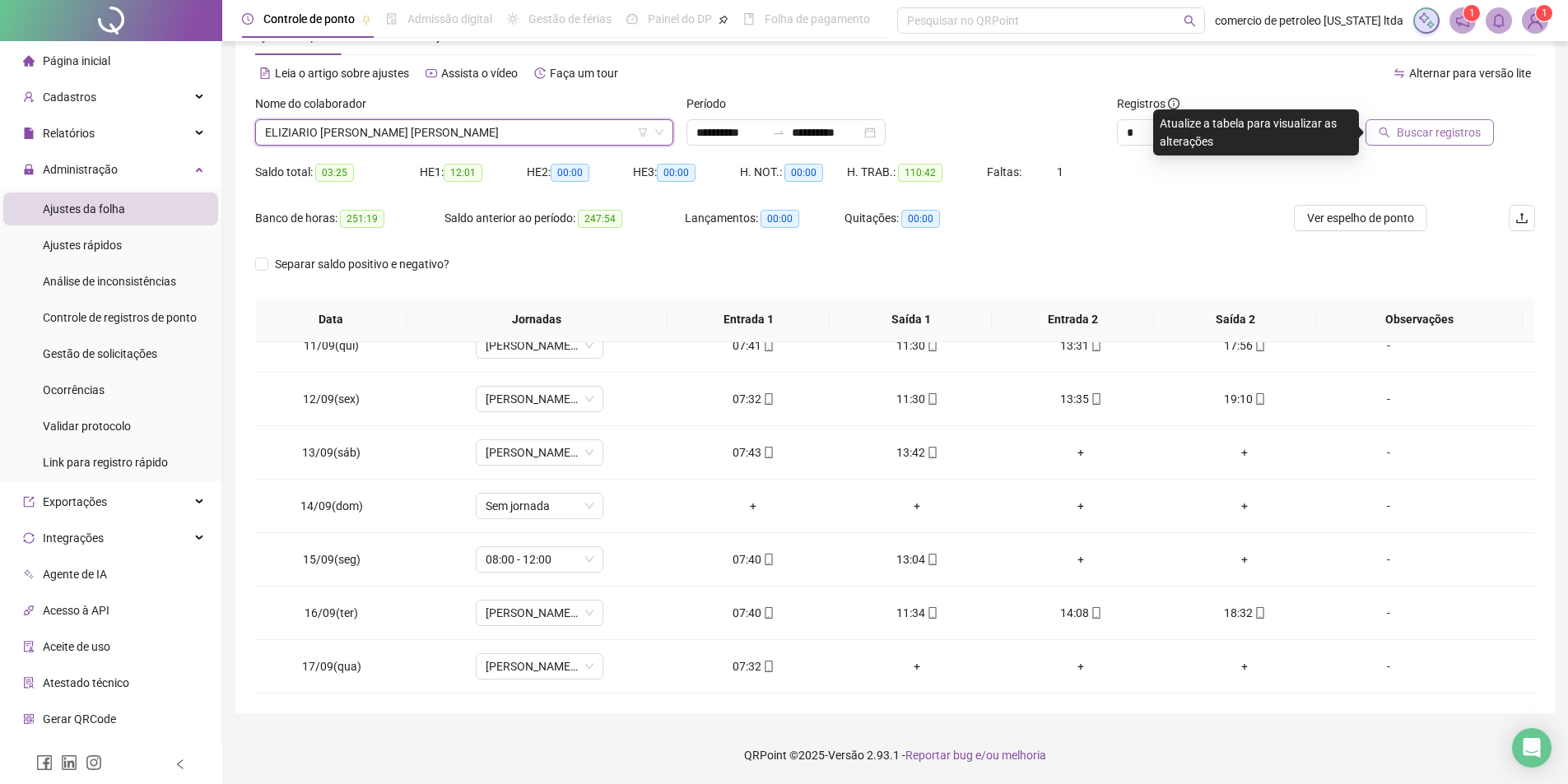
click at [1404, 142] on button "Buscar registros" at bounding box center [1429, 132] width 129 height 26
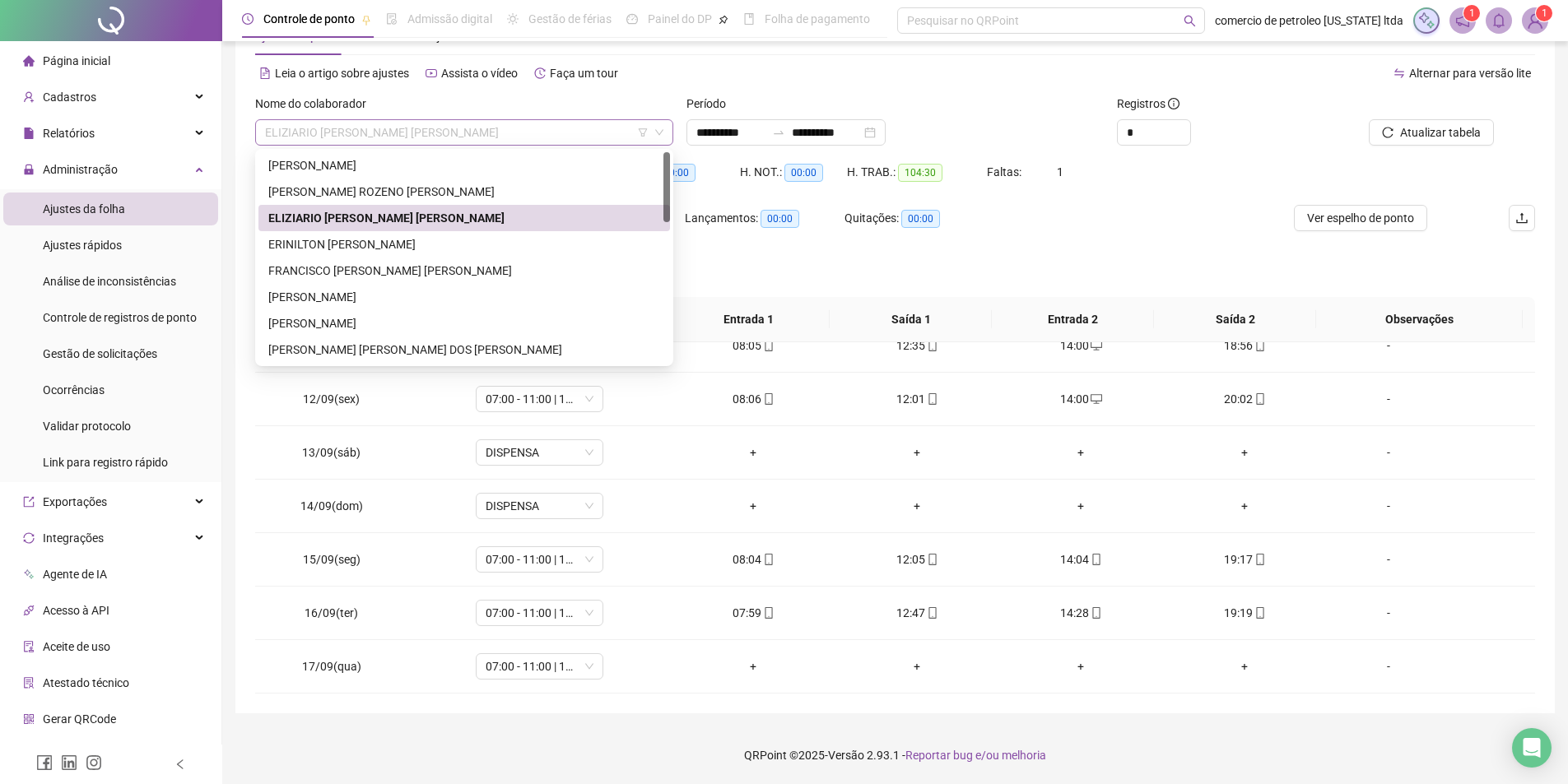
click at [448, 136] on span "ELIZIARIO MUNIZ TAVARES NETO" at bounding box center [464, 132] width 398 height 25
click at [369, 240] on div "ERINILTON TEOTONIO SILVA" at bounding box center [464, 243] width 391 height 18
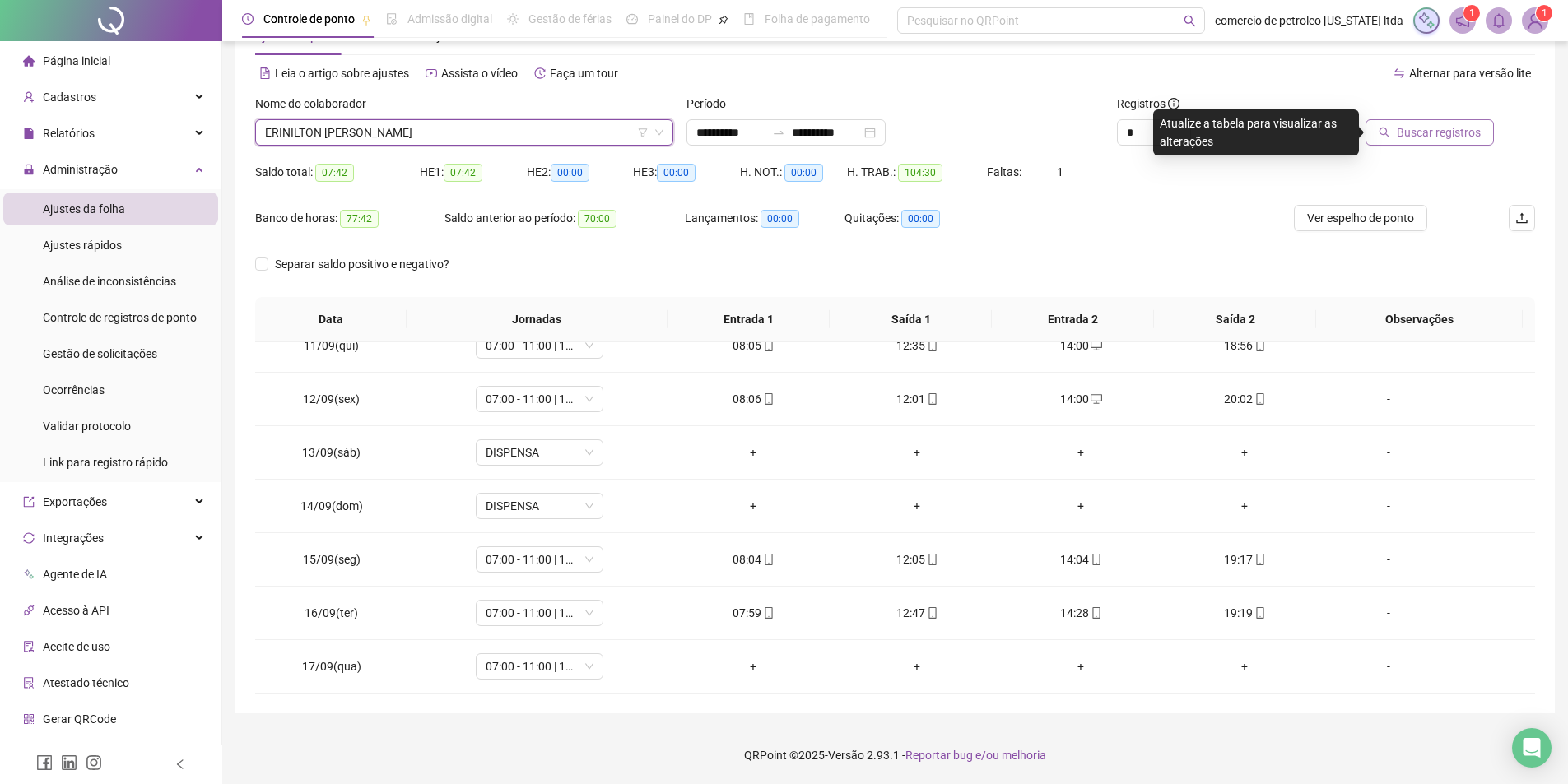
click at [1466, 133] on span "Buscar registros" at bounding box center [1438, 132] width 84 height 18
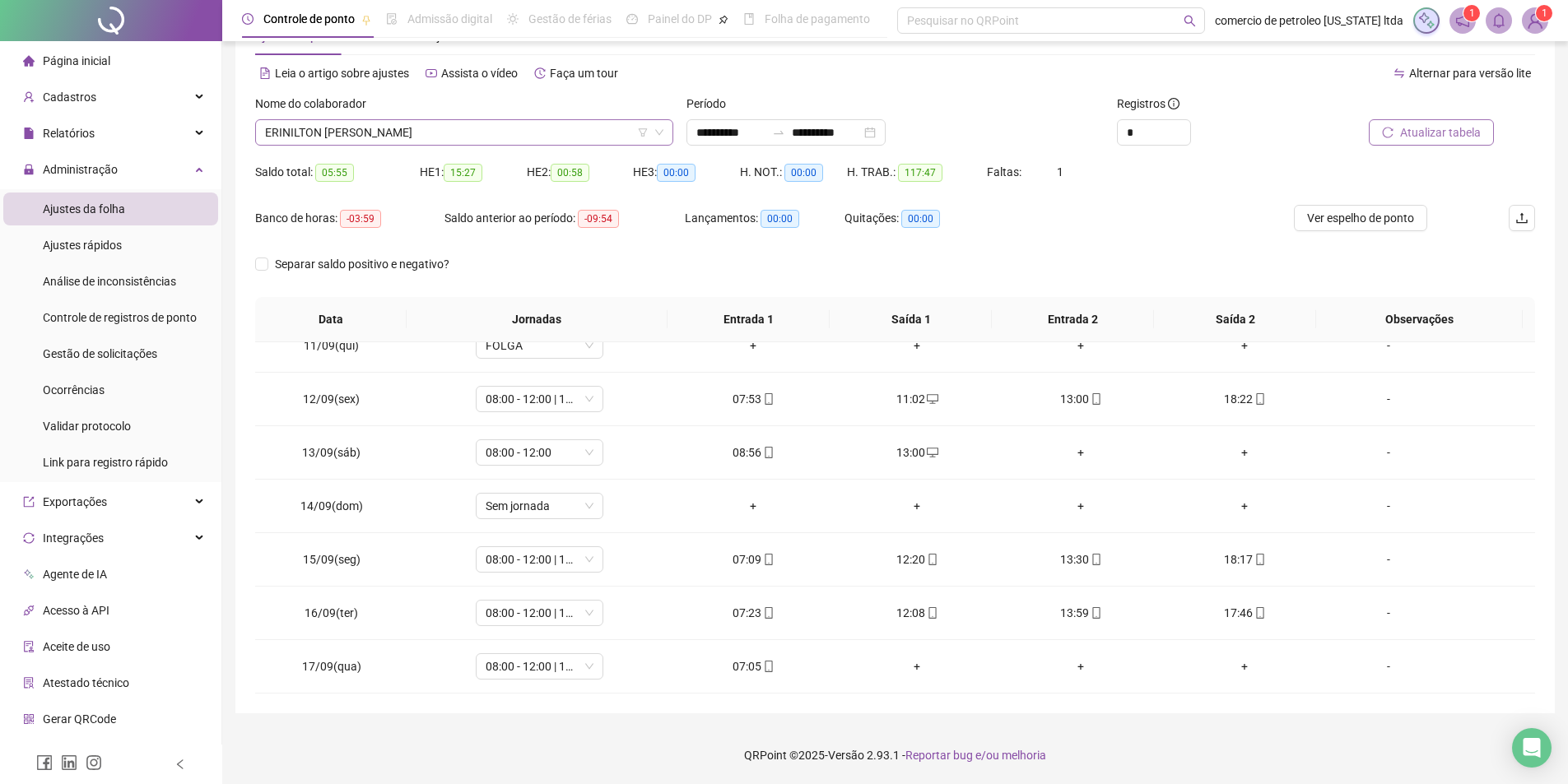
click at [441, 132] on span "ERINILTON TEOTONIO SILVA" at bounding box center [464, 132] width 398 height 25
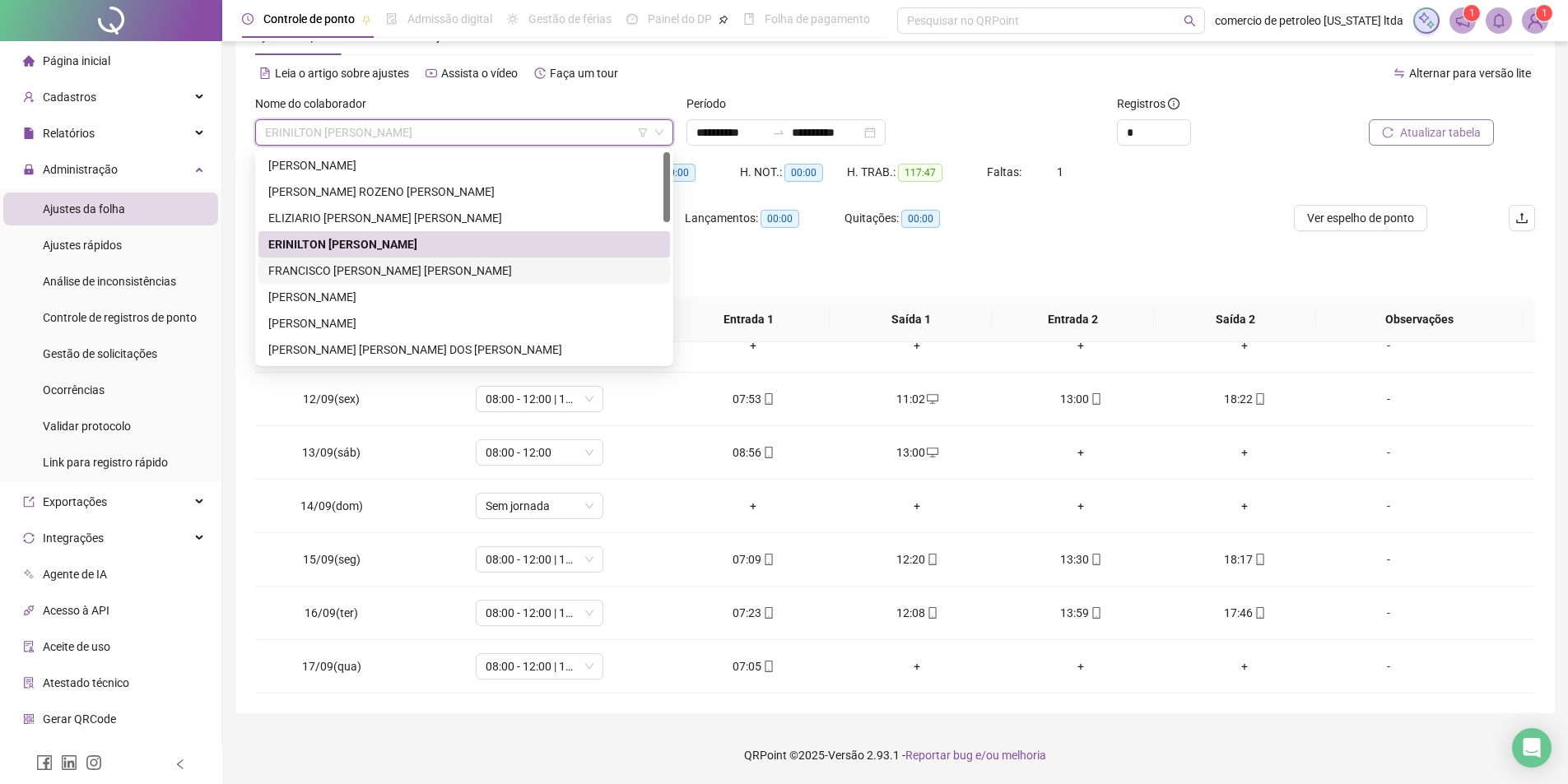
click at [352, 274] on div "FRANCISCO DE ASSIS MELO" at bounding box center [464, 270] width 391 height 18
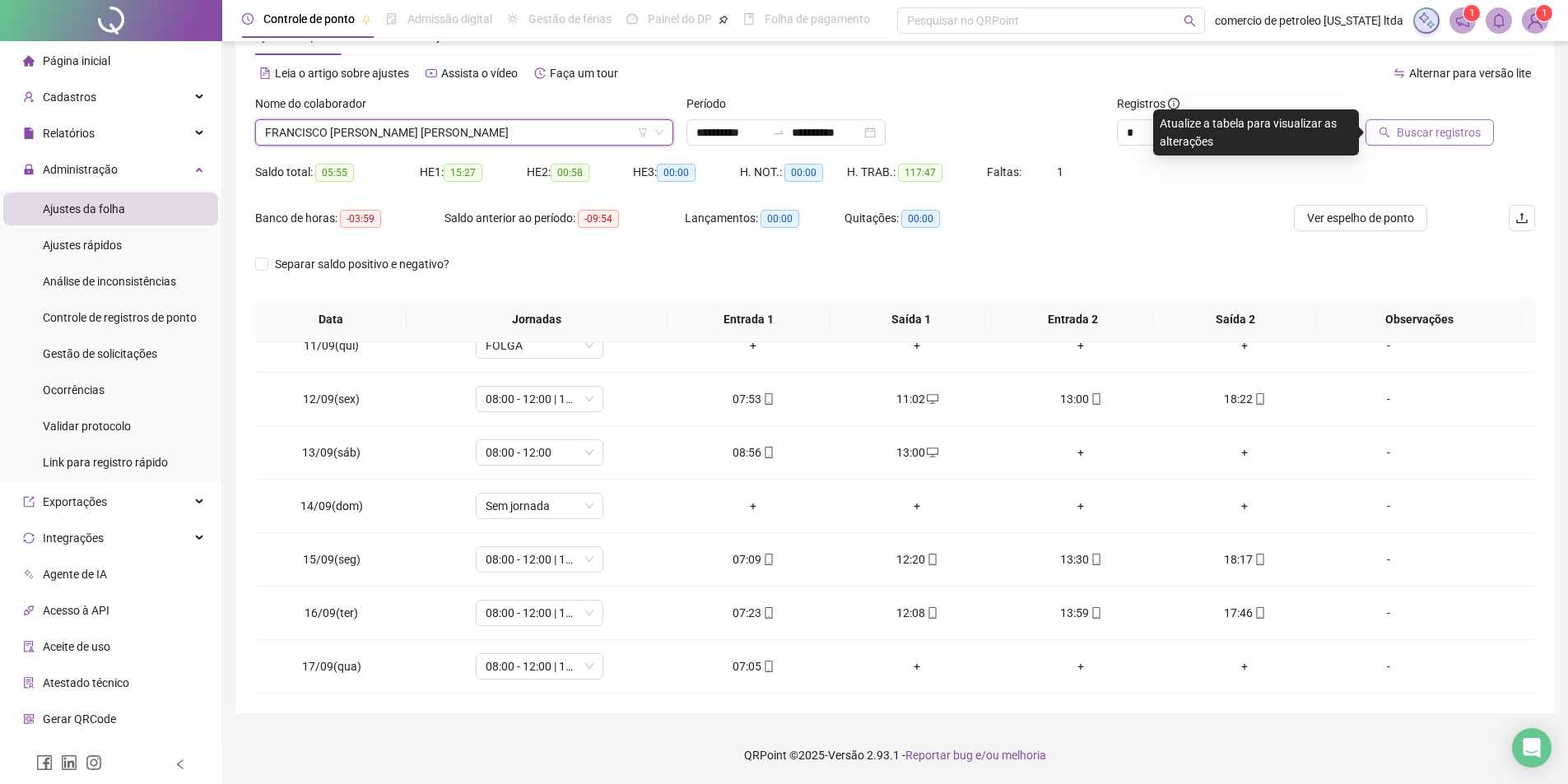
click at [1428, 132] on span "Buscar registros" at bounding box center [1438, 132] width 84 height 18
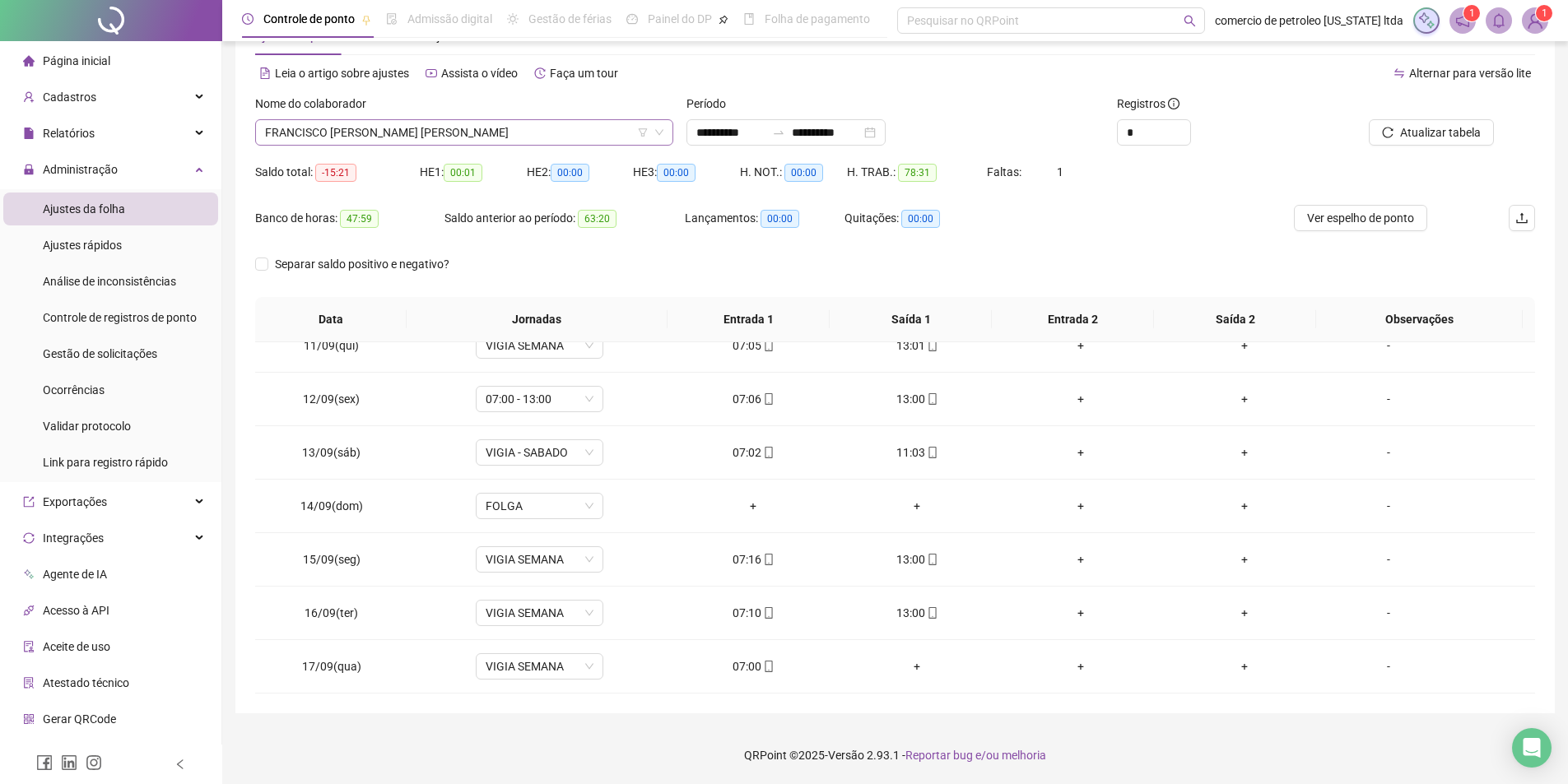
click at [394, 131] on span "FRANCISCO DE ASSIS MELO" at bounding box center [464, 132] width 398 height 25
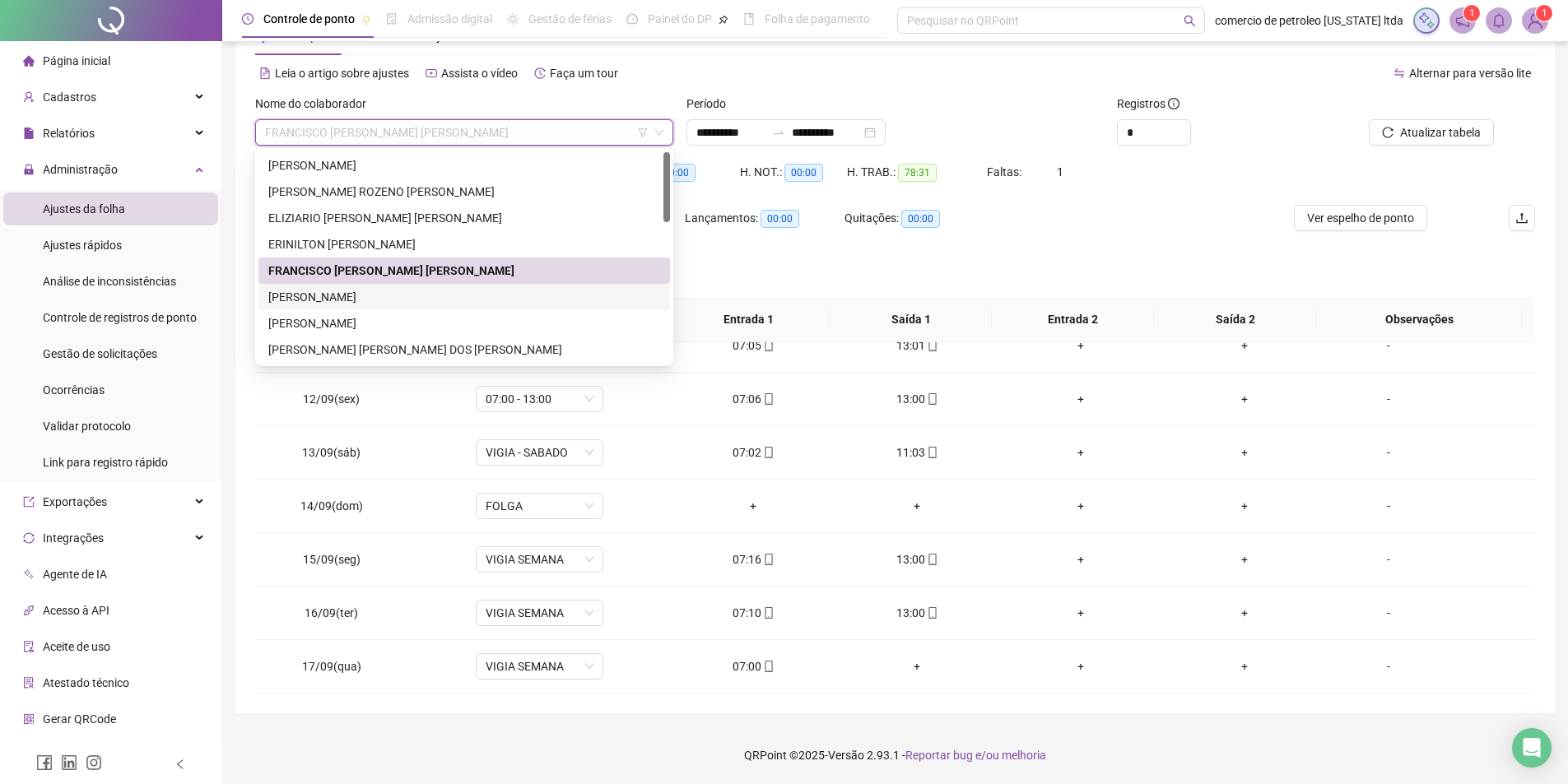
click at [316, 295] on div "GABRIELA MATOS FERREIRA" at bounding box center [464, 296] width 391 height 18
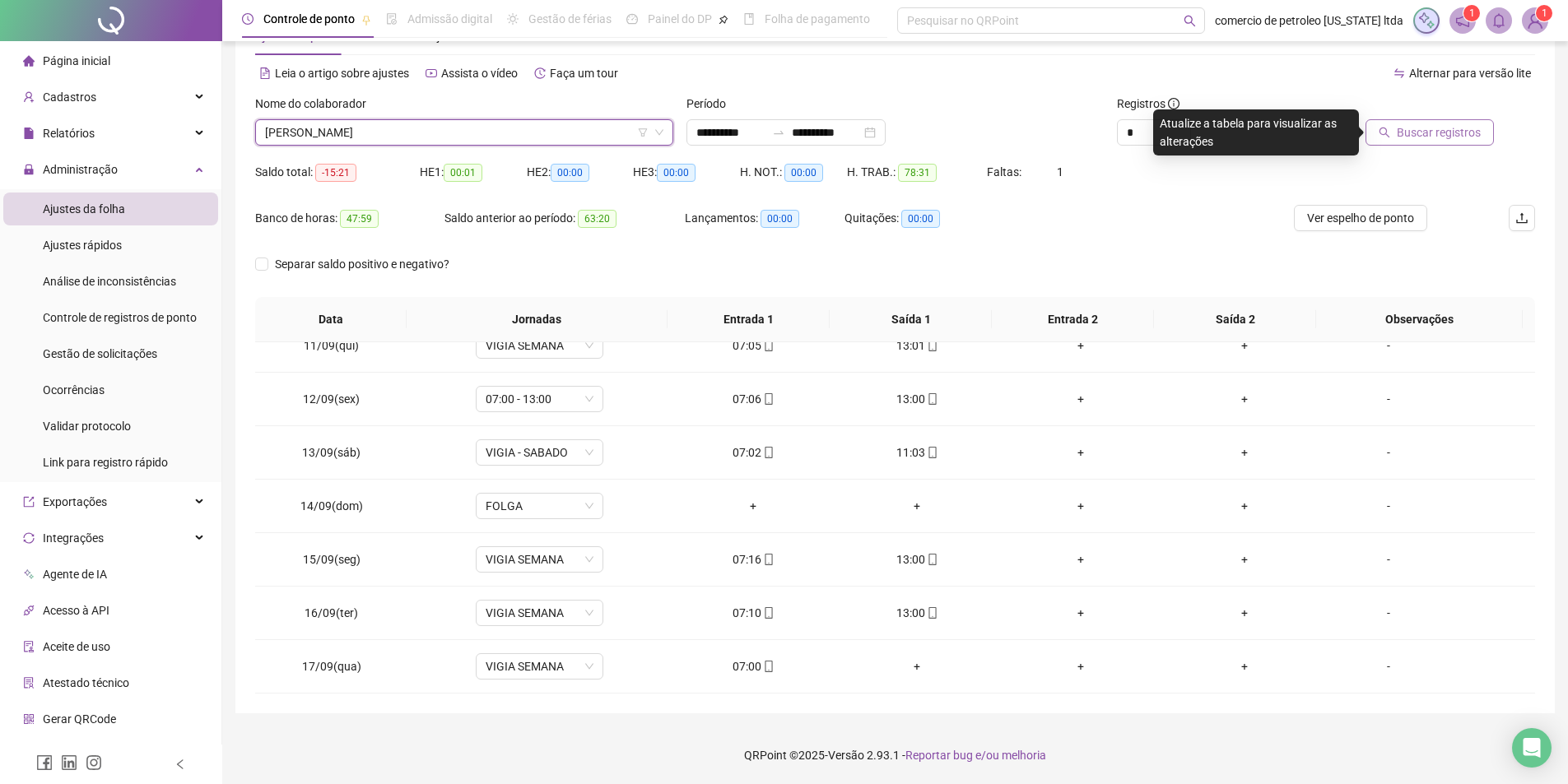
click at [1436, 135] on span "Buscar registros" at bounding box center [1438, 132] width 84 height 18
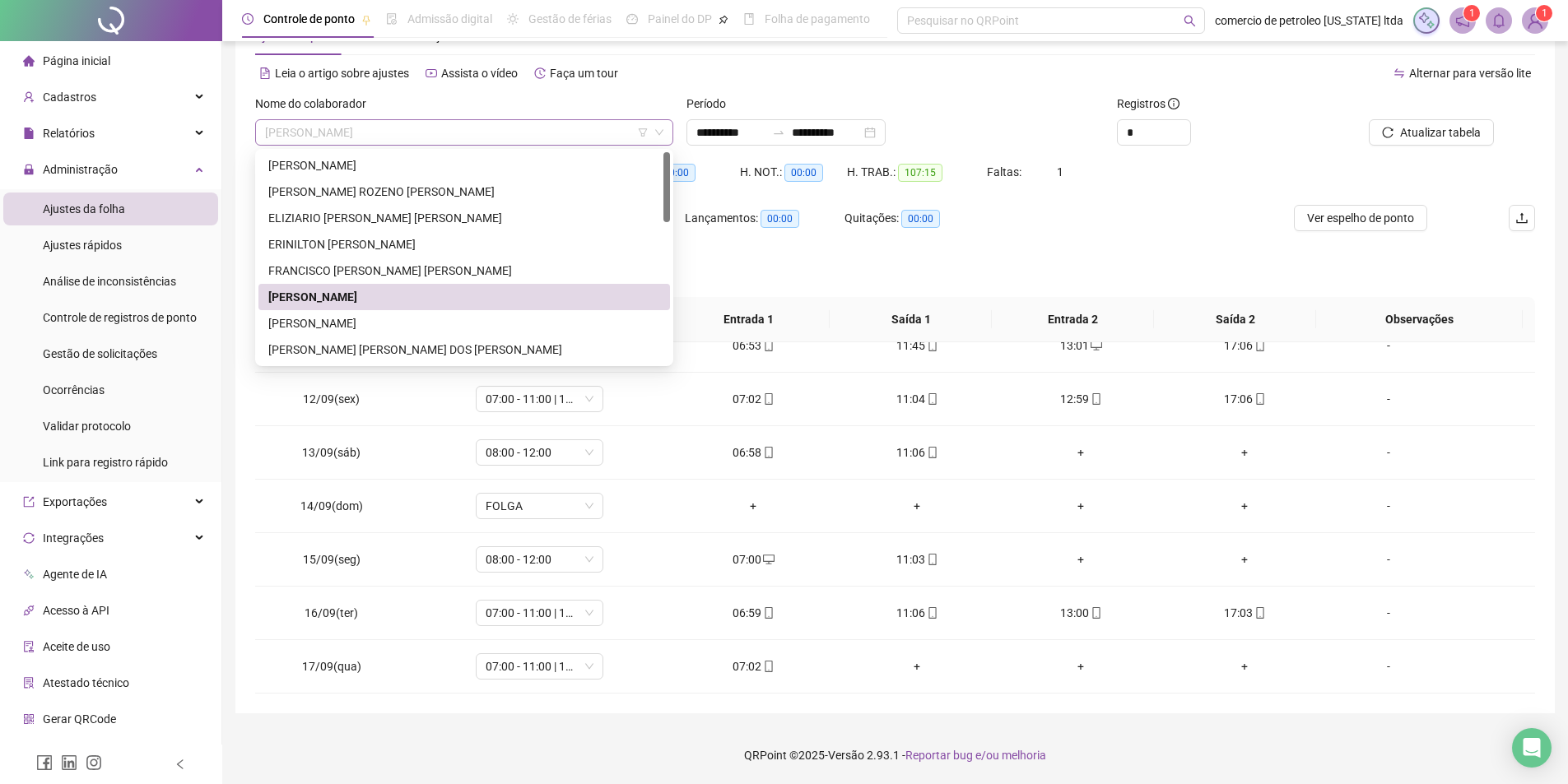
click at [433, 135] on span "GABRIELA MATOS FERREIRA" at bounding box center [464, 132] width 398 height 25
click at [356, 321] on div "GERALDO FERREIRA DA SILVA" at bounding box center [464, 323] width 391 height 18
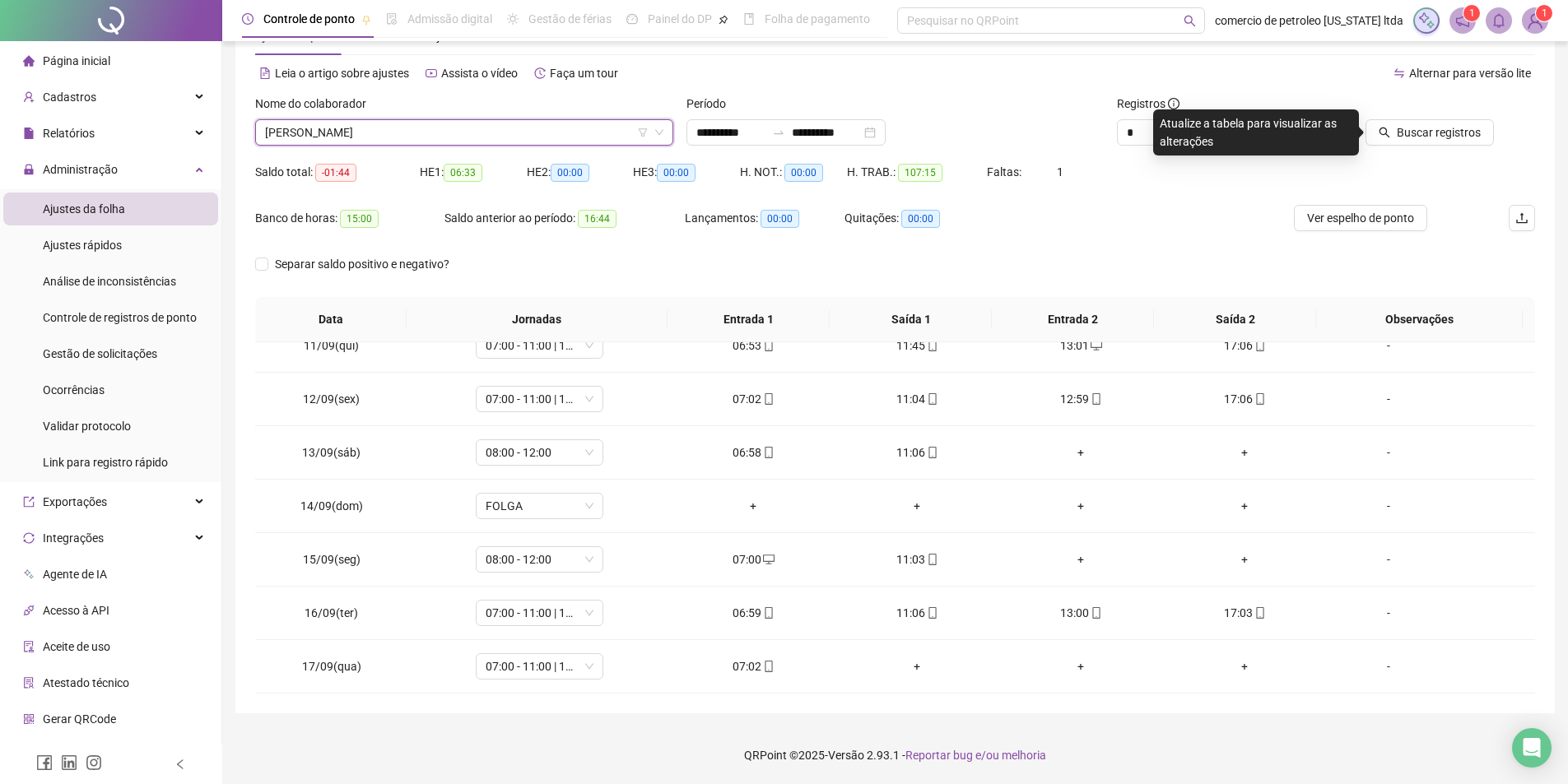
click at [1444, 111] on div at bounding box center [1412, 107] width 162 height 25
click at [1432, 133] on span "Buscar registros" at bounding box center [1438, 132] width 84 height 18
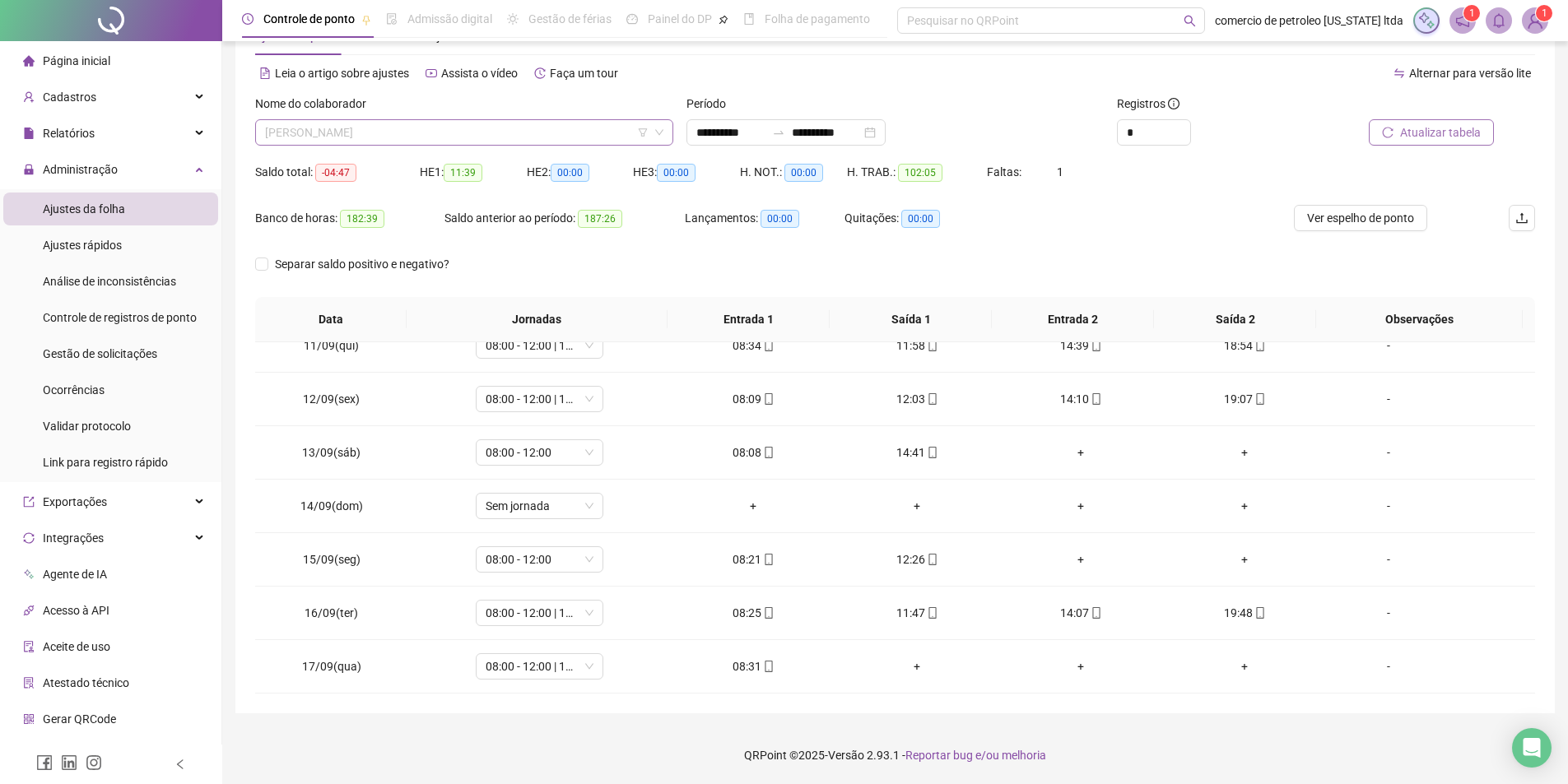
click at [359, 137] on span "GERALDO FERREIRA DA SILVA" at bounding box center [464, 132] width 398 height 25
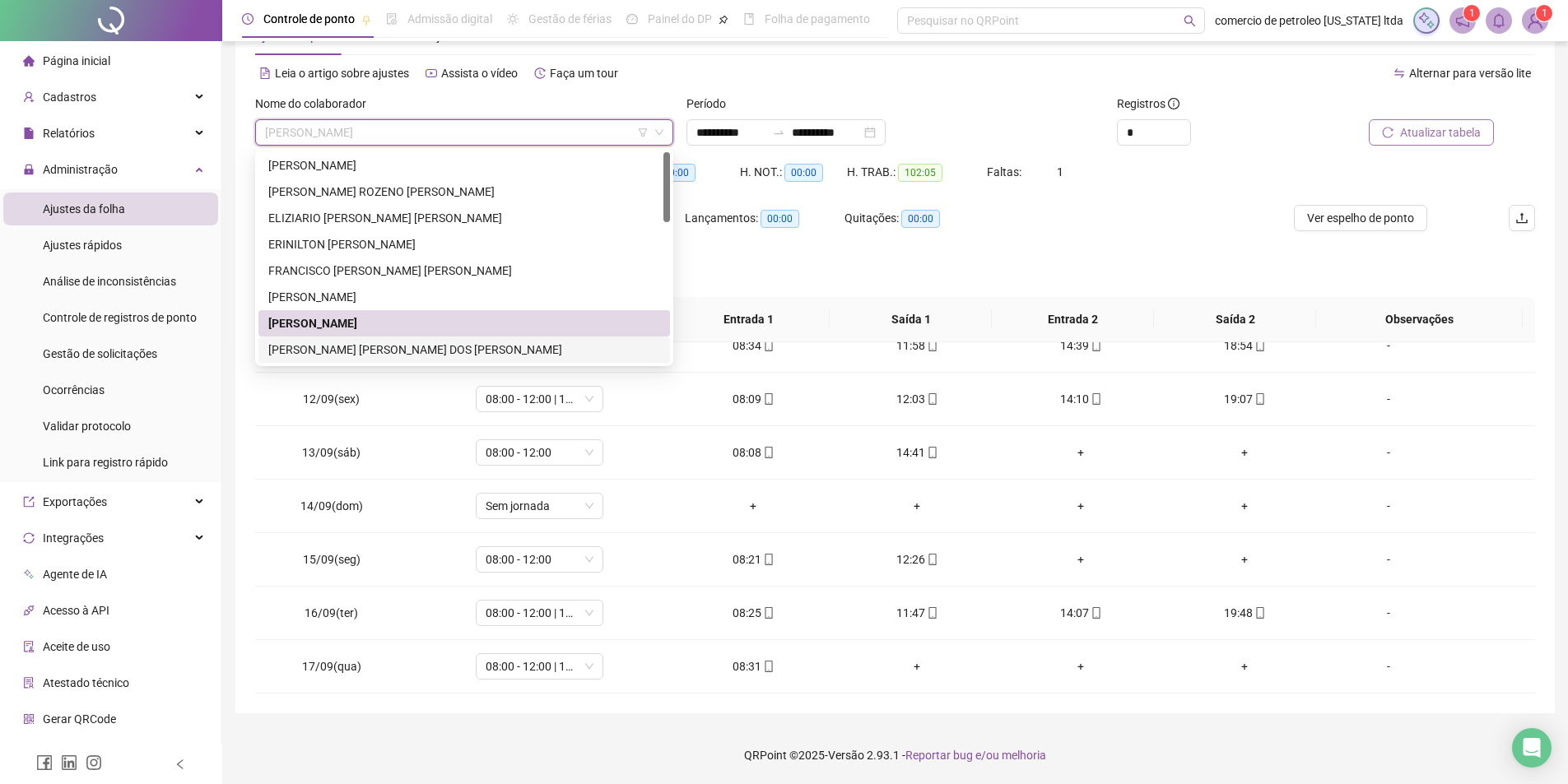
click at [316, 351] on div "IGOR JOSE DOS SANTOS SILVA" at bounding box center [464, 349] width 391 height 18
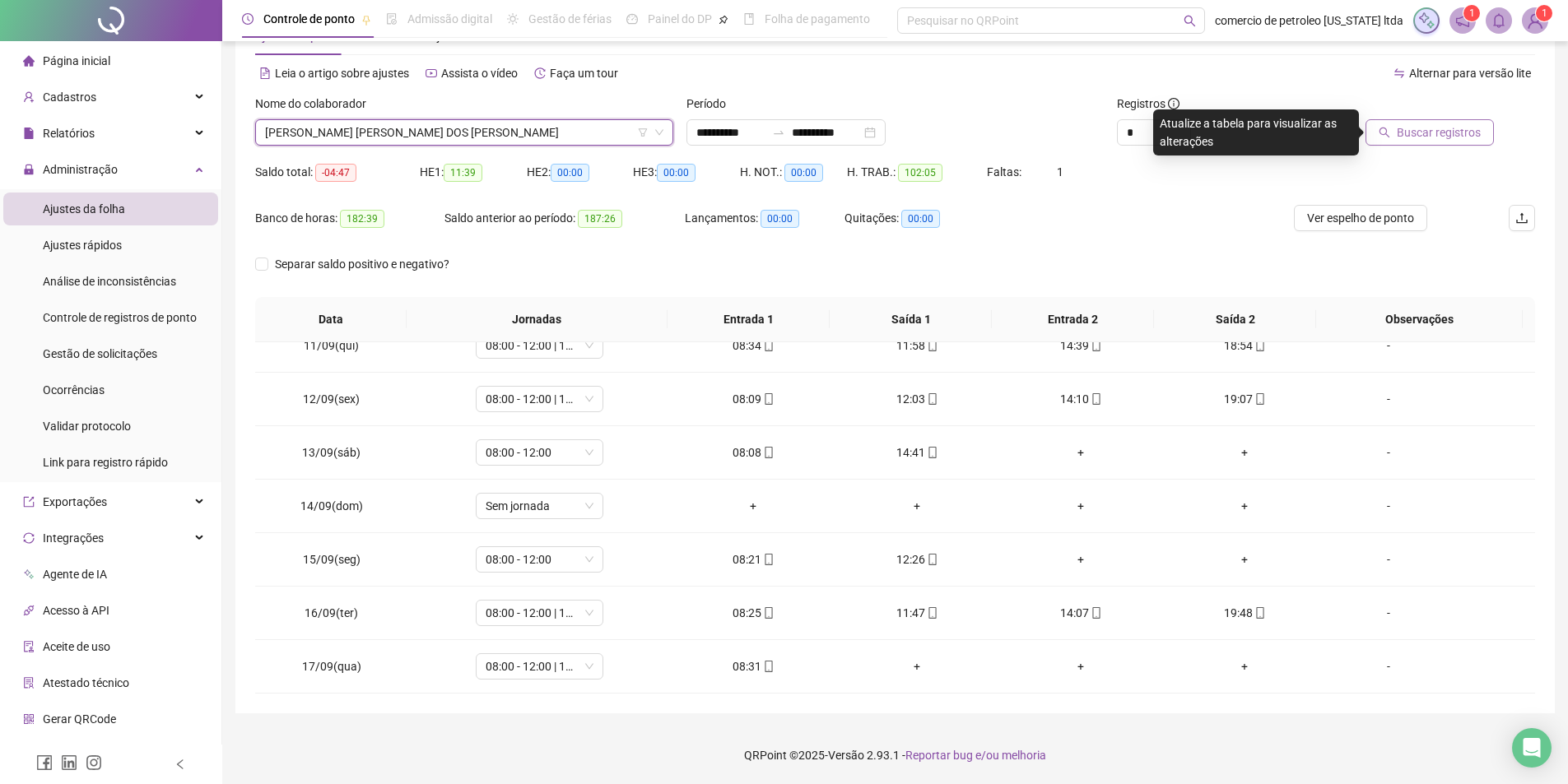
click at [1427, 142] on button "Buscar registros" at bounding box center [1429, 132] width 129 height 26
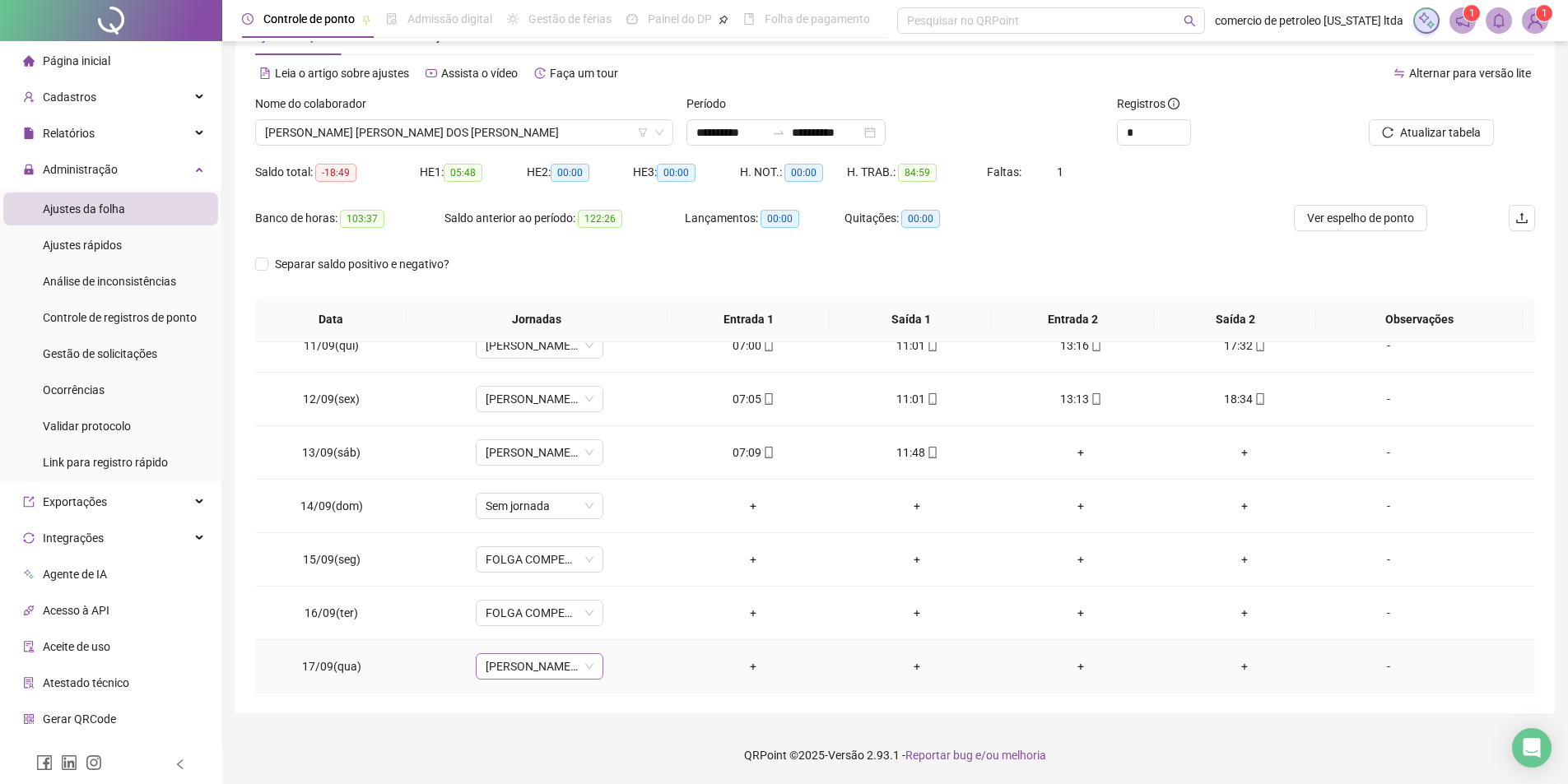
click at [522, 668] on span "IGOR/JONAS-GERALDO/VANILESON" at bounding box center [539, 666] width 108 height 25
type input "****"
click at [564, 633] on div "Folga compensatória" at bounding box center [550, 632] width 109 height 18
click at [616, 623] on span "Sim" at bounding box center [614, 623] width 19 height 18
click at [1410, 217] on span "Ver espelho de ponto" at bounding box center [1361, 218] width 107 height 18
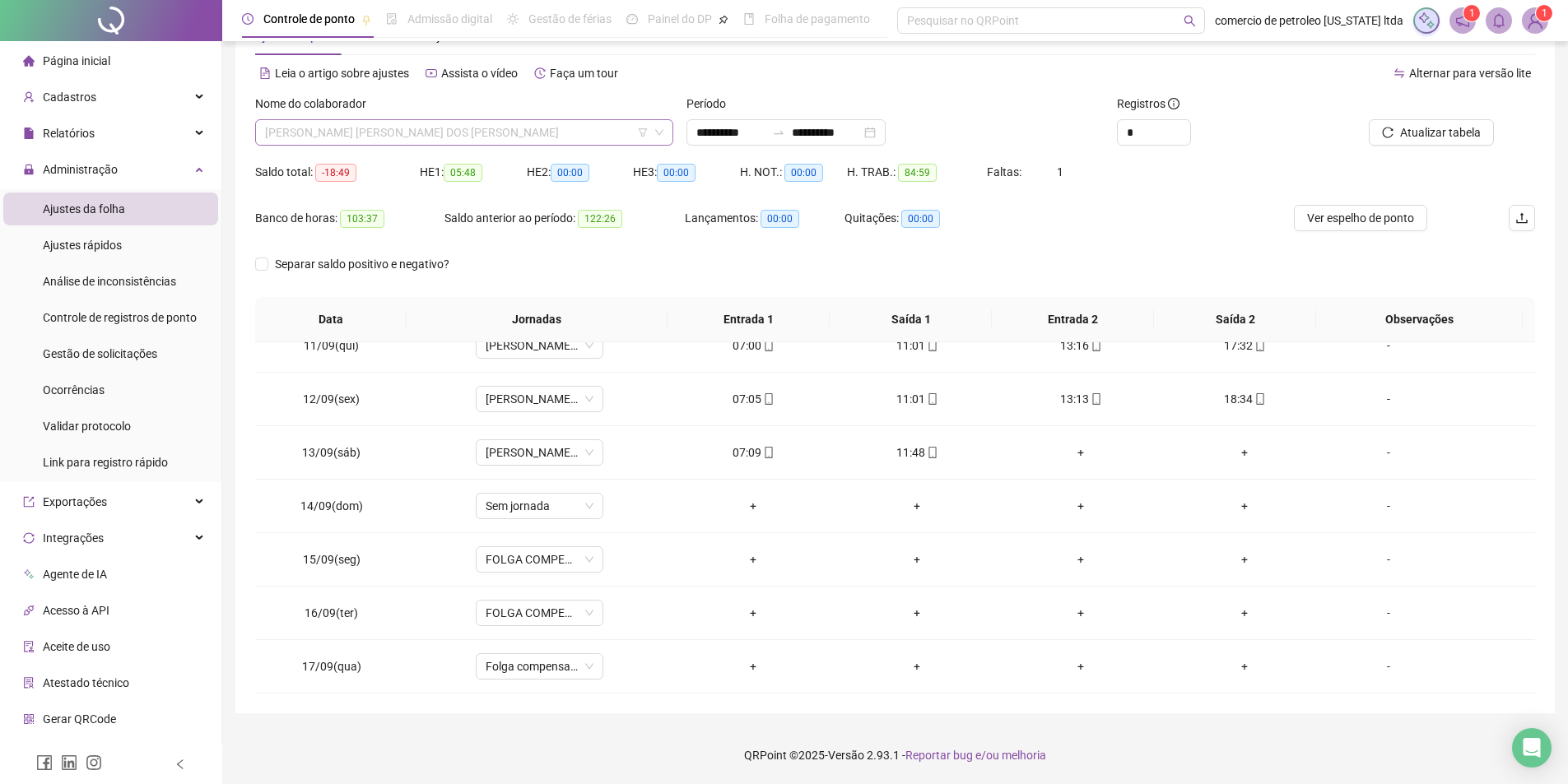
click at [463, 123] on span "IGOR JOSE DOS SANTOS SILVA" at bounding box center [464, 132] width 398 height 25
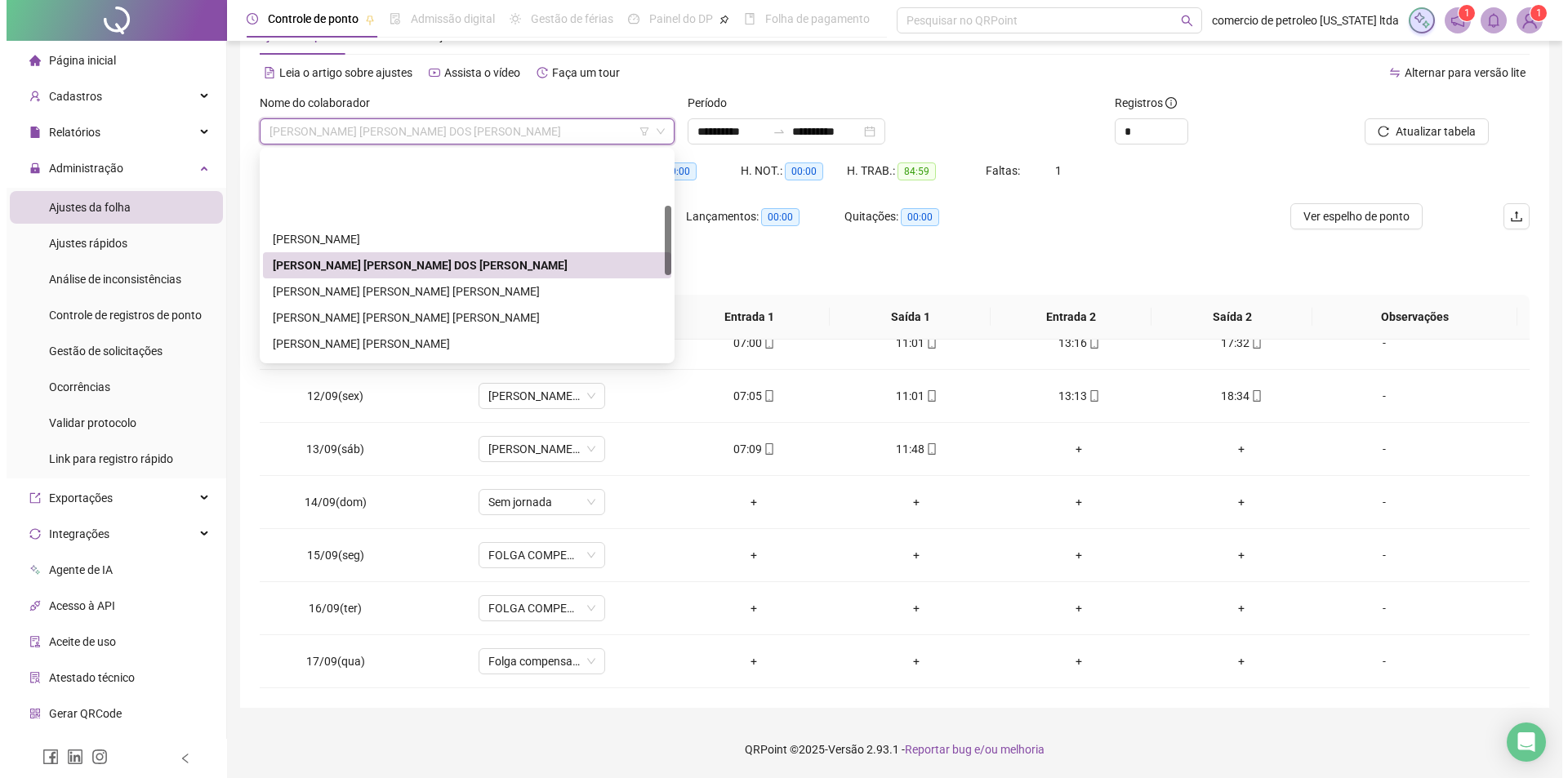
scroll to position [164, 0]
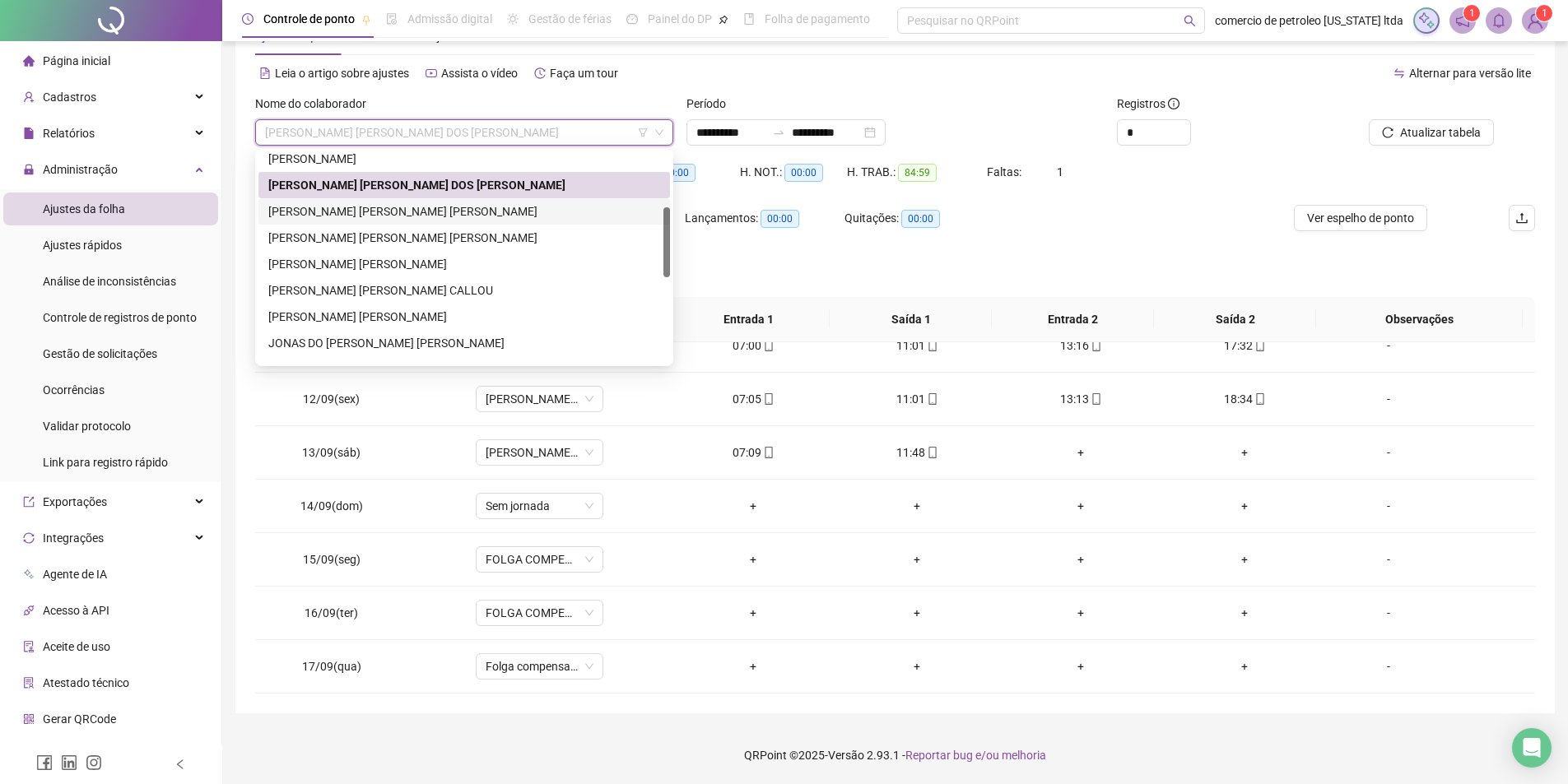
click at [327, 215] on div "IVNA THIELE SILVESTRE ALENCAR ARAUJO" at bounding box center [464, 211] width 391 height 18
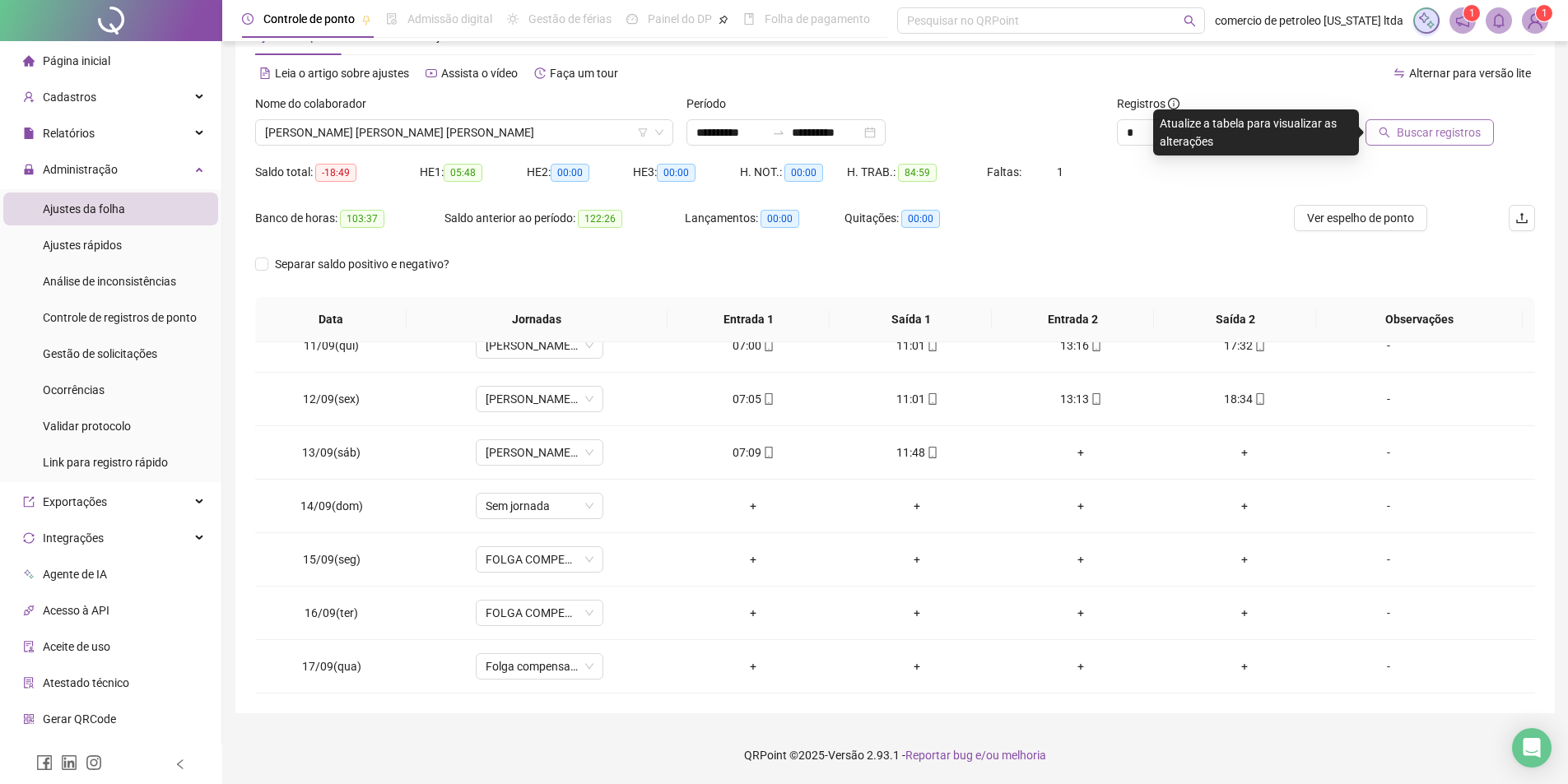
click at [1437, 130] on span "Buscar registros" at bounding box center [1438, 132] width 84 height 18
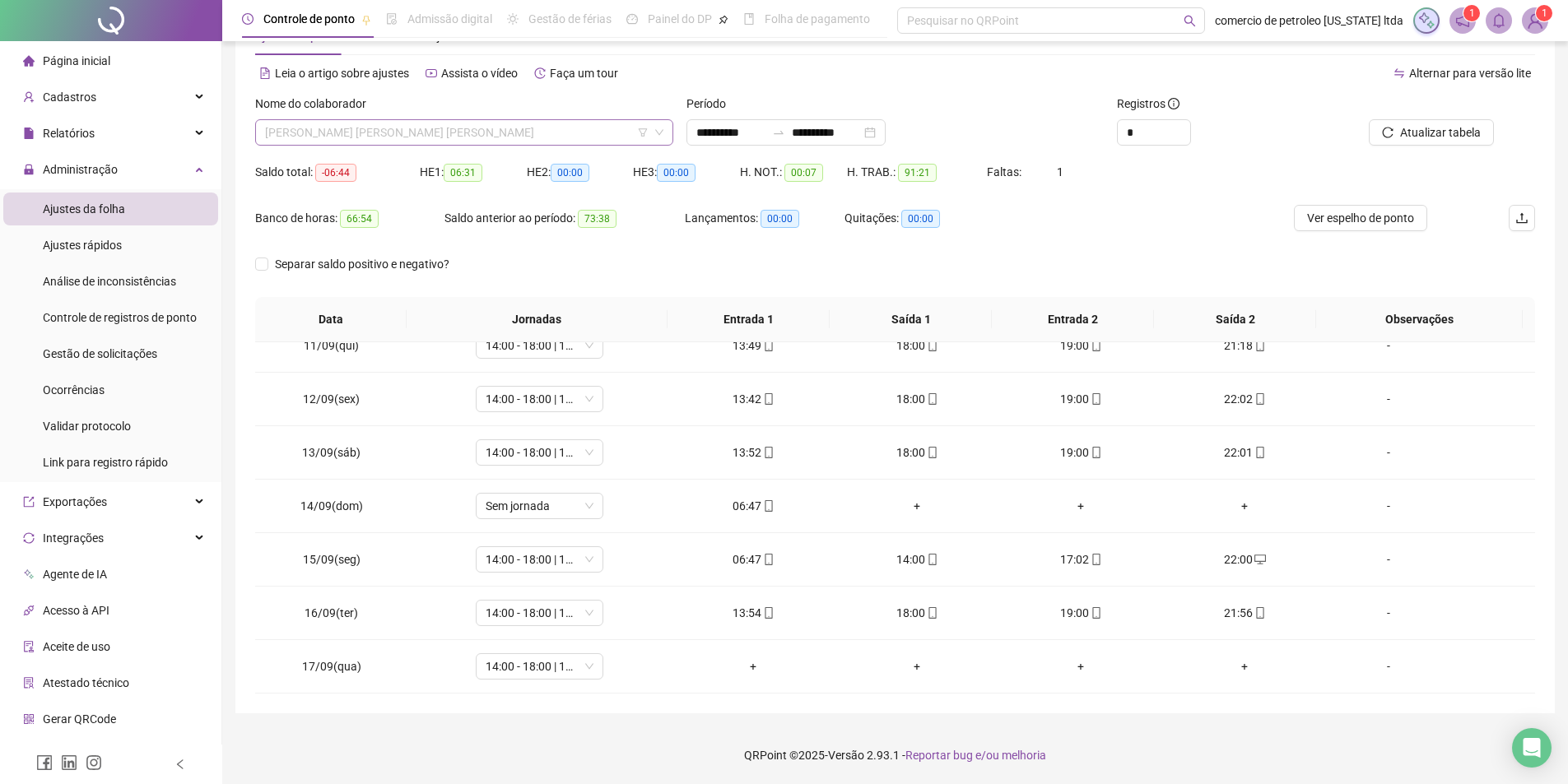
click at [470, 136] on span "IVNA THIELE SILVESTRE ALENCAR ARAUJO" at bounding box center [464, 132] width 398 height 25
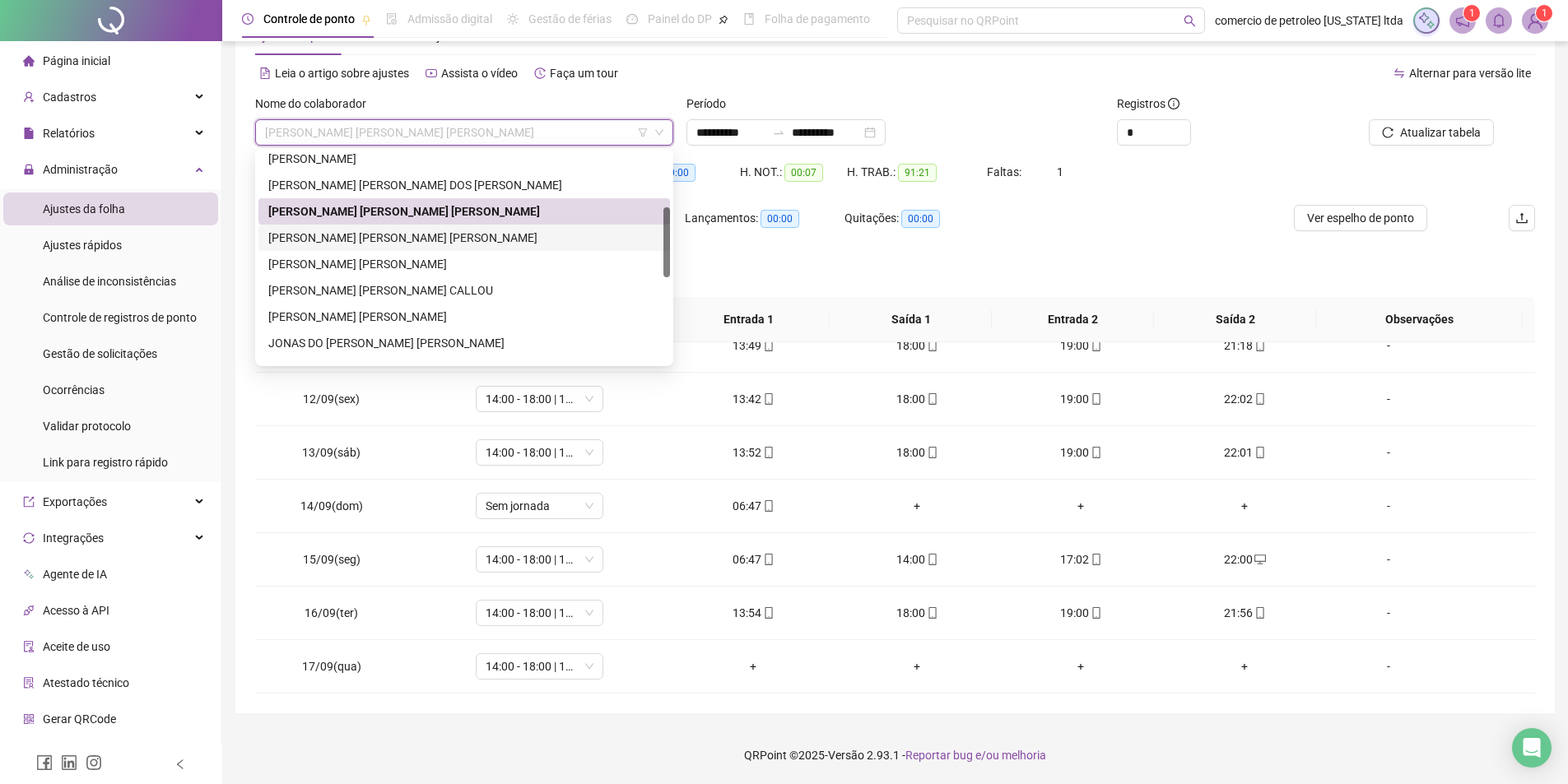
click at [365, 233] on div "JOAO PAULO DA S ILVA BATISTA" at bounding box center [464, 237] width 391 height 18
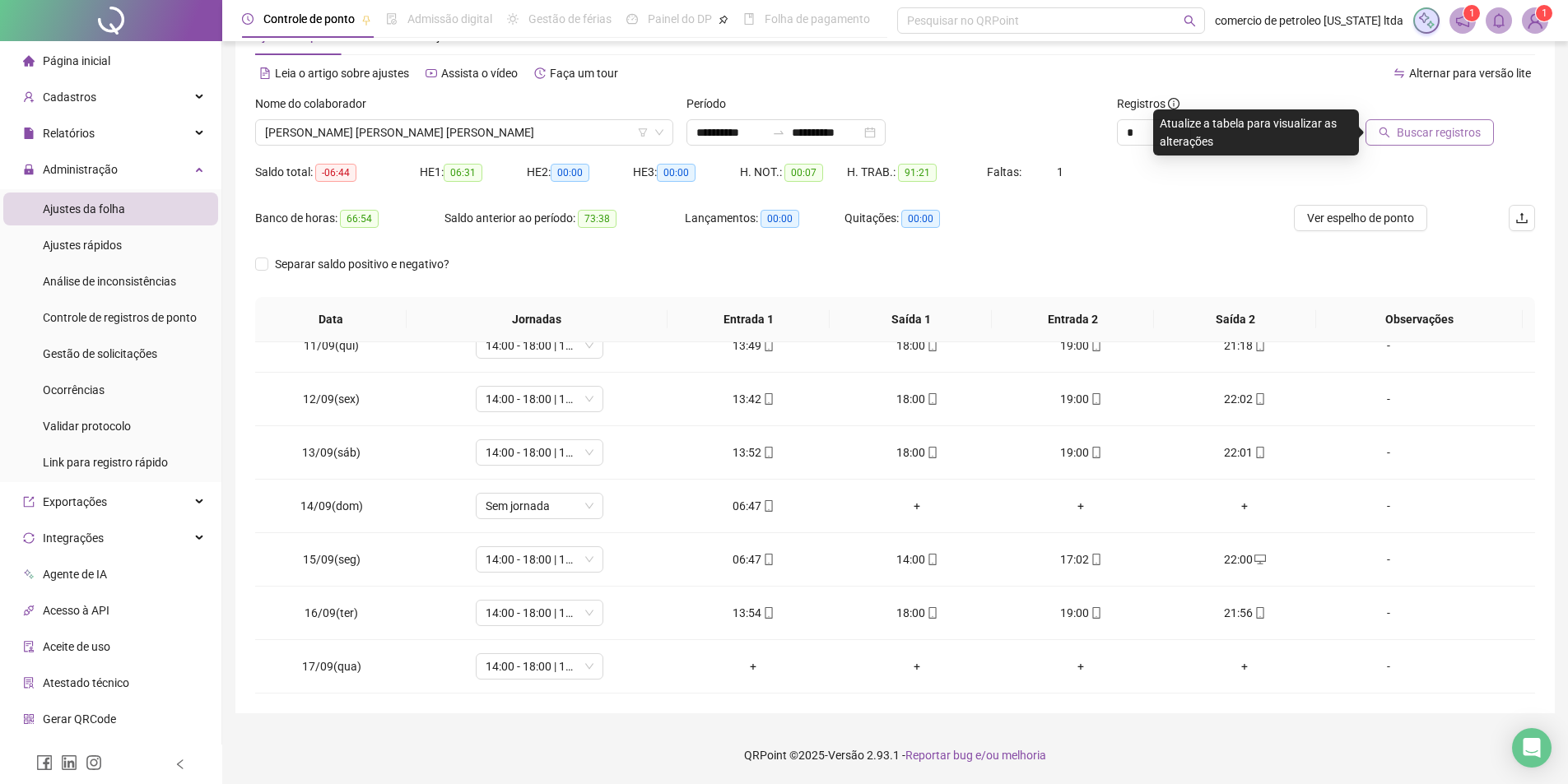
click at [1481, 132] on button "Buscar registros" at bounding box center [1429, 132] width 129 height 26
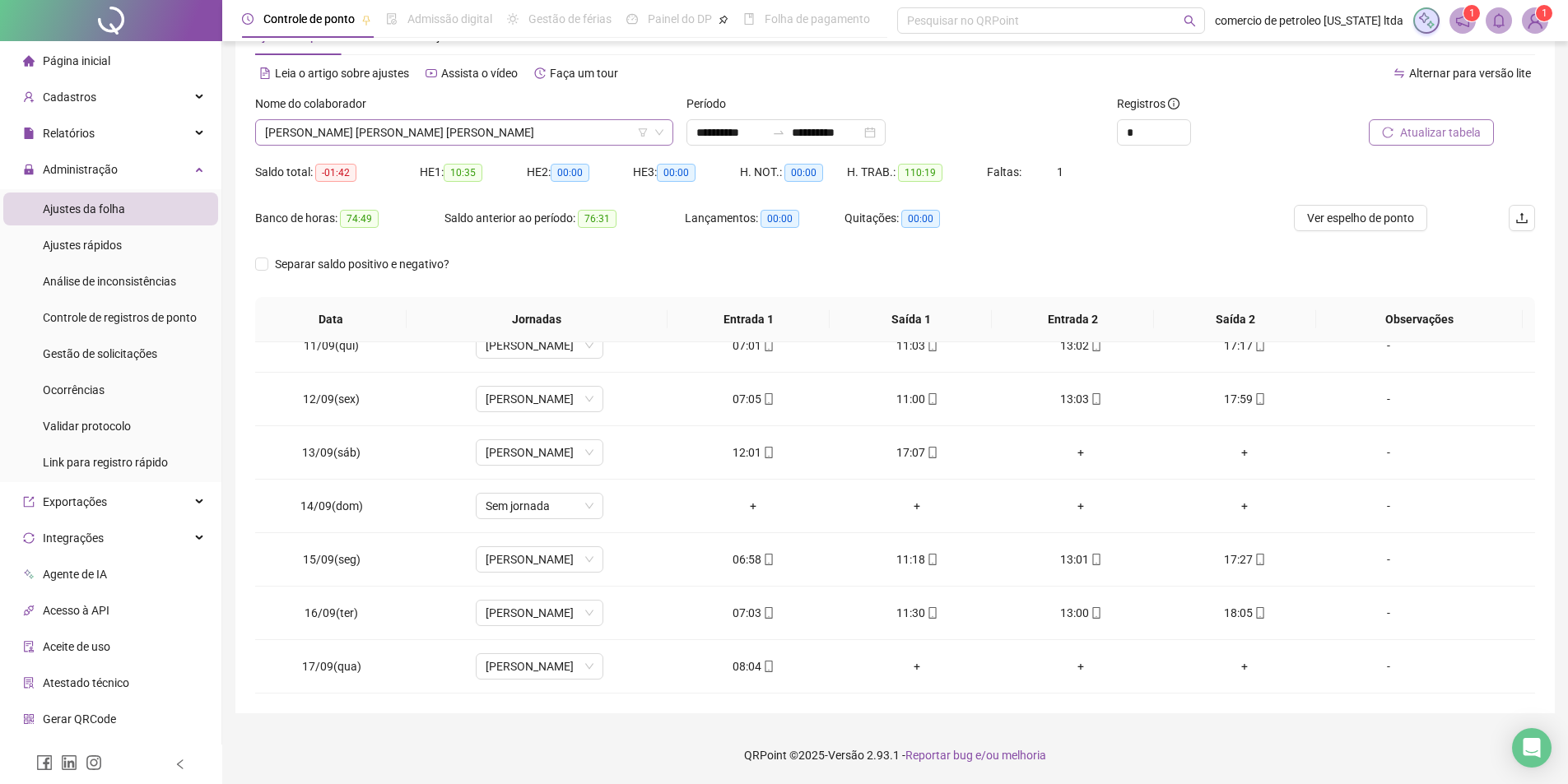
click at [552, 134] on span "JOAO PAULO DA S ILVA BATISTA" at bounding box center [464, 132] width 398 height 25
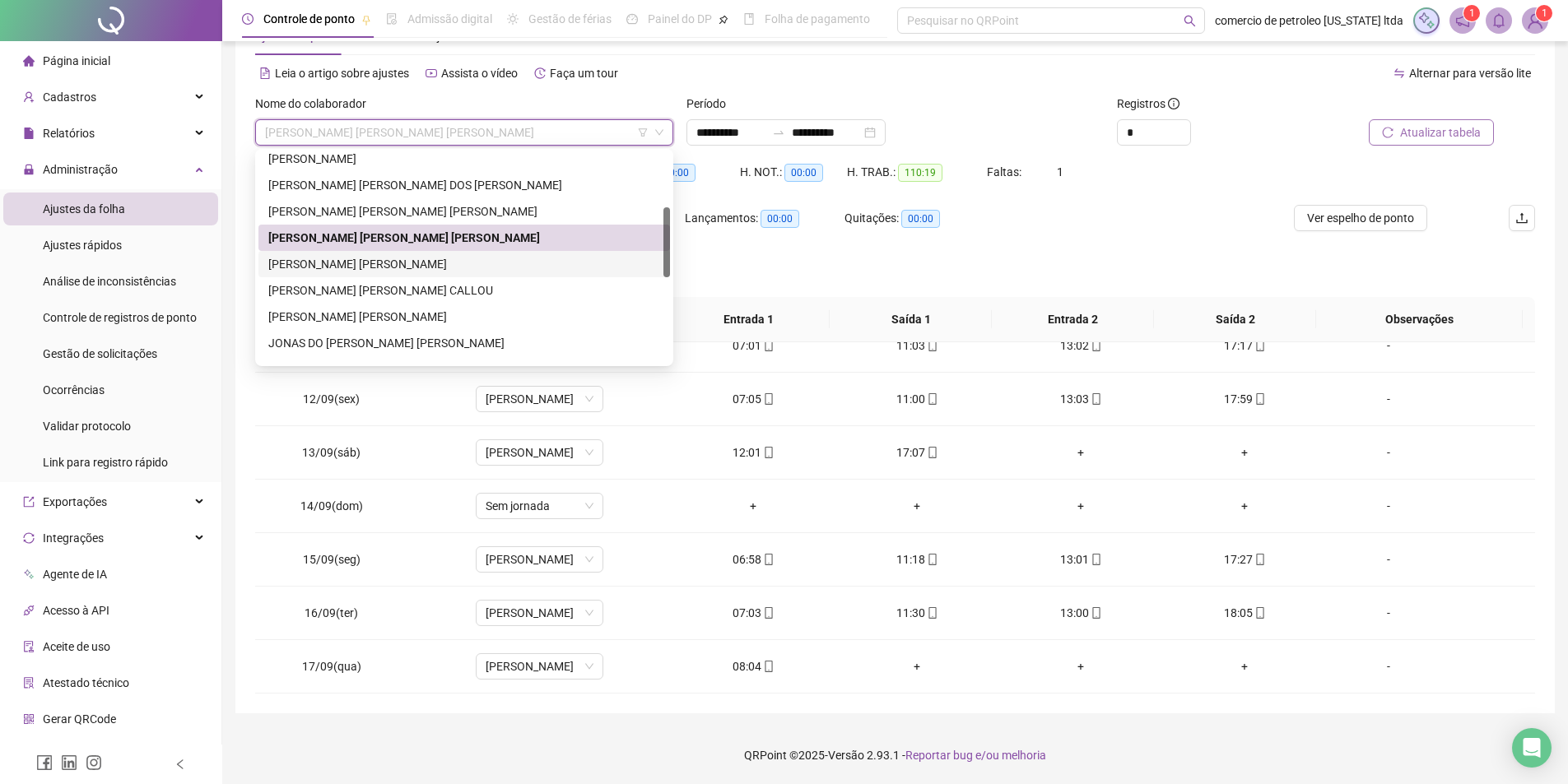
click at [366, 263] on div "JOAO PAULO NUNES PINHEIRO" at bounding box center [464, 263] width 391 height 18
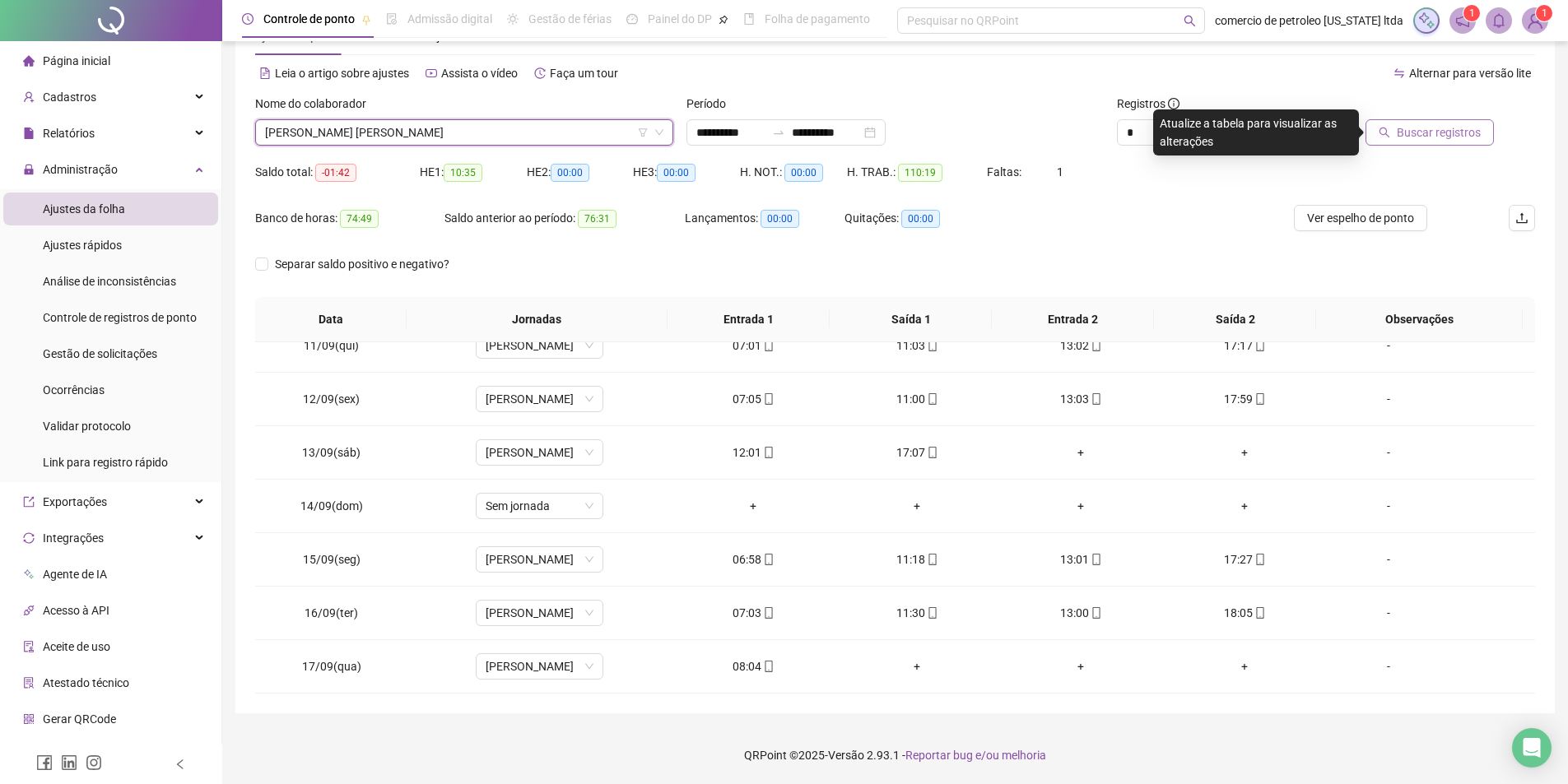
click at [1426, 137] on span "Buscar registros" at bounding box center [1438, 132] width 84 height 18
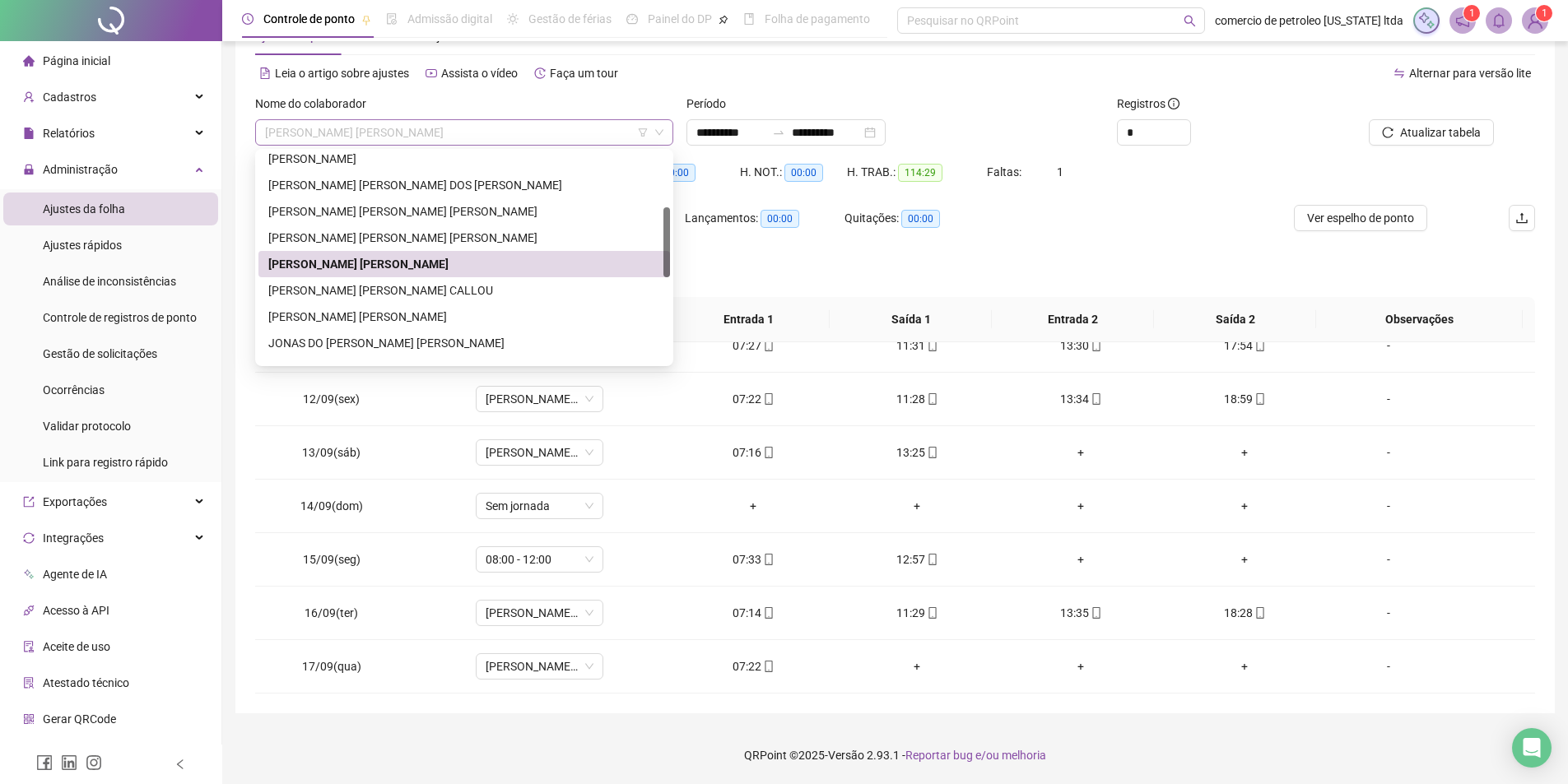
click at [416, 138] on span "JOAO PAULO NUNES PINHEIRO" at bounding box center [464, 132] width 398 height 25
click at [386, 297] on div "JOAO VICTOR PEREIRA CALLOU" at bounding box center [464, 290] width 391 height 18
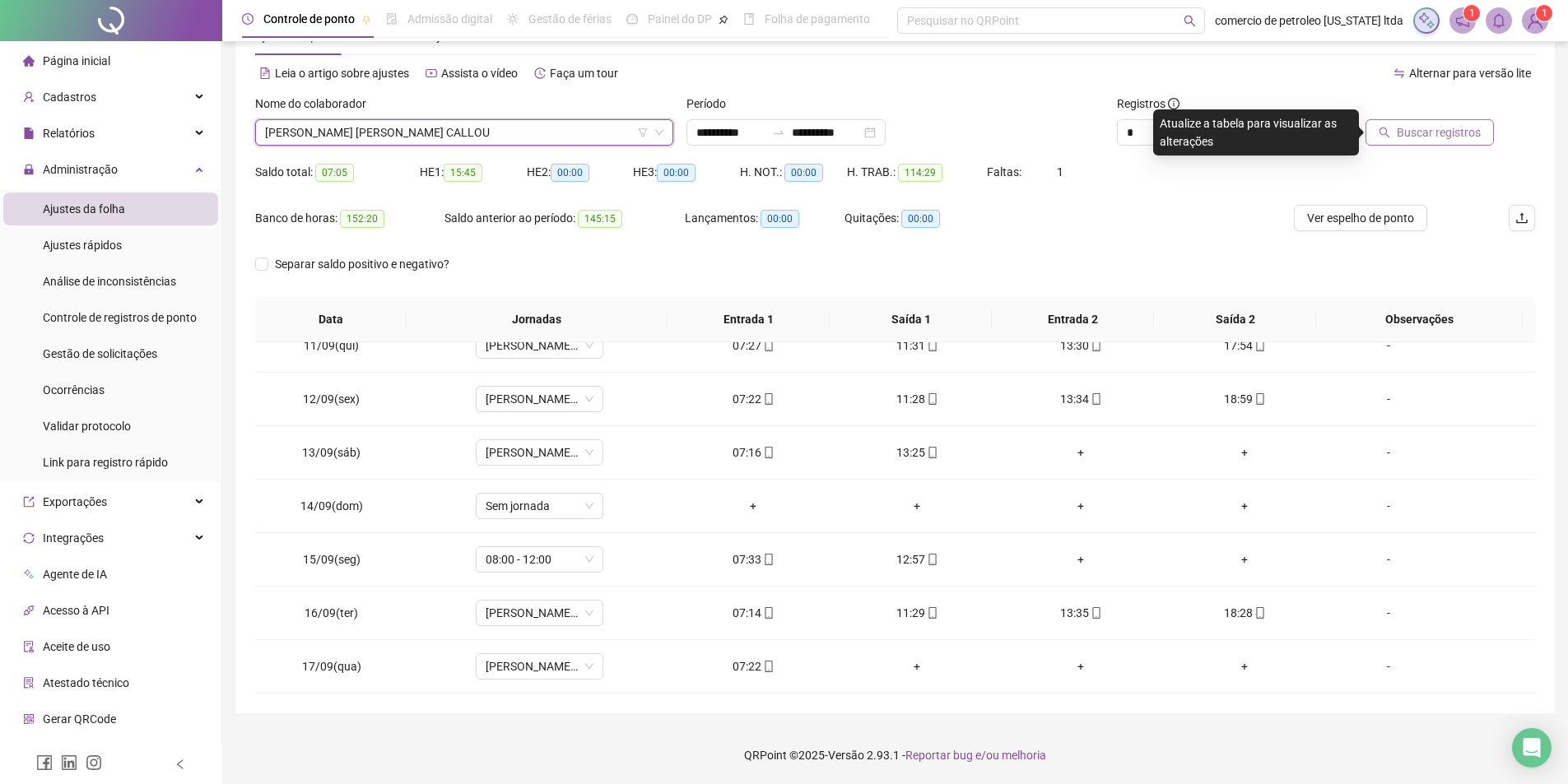
click at [1421, 141] on span "Buscar registros" at bounding box center [1438, 132] width 84 height 18
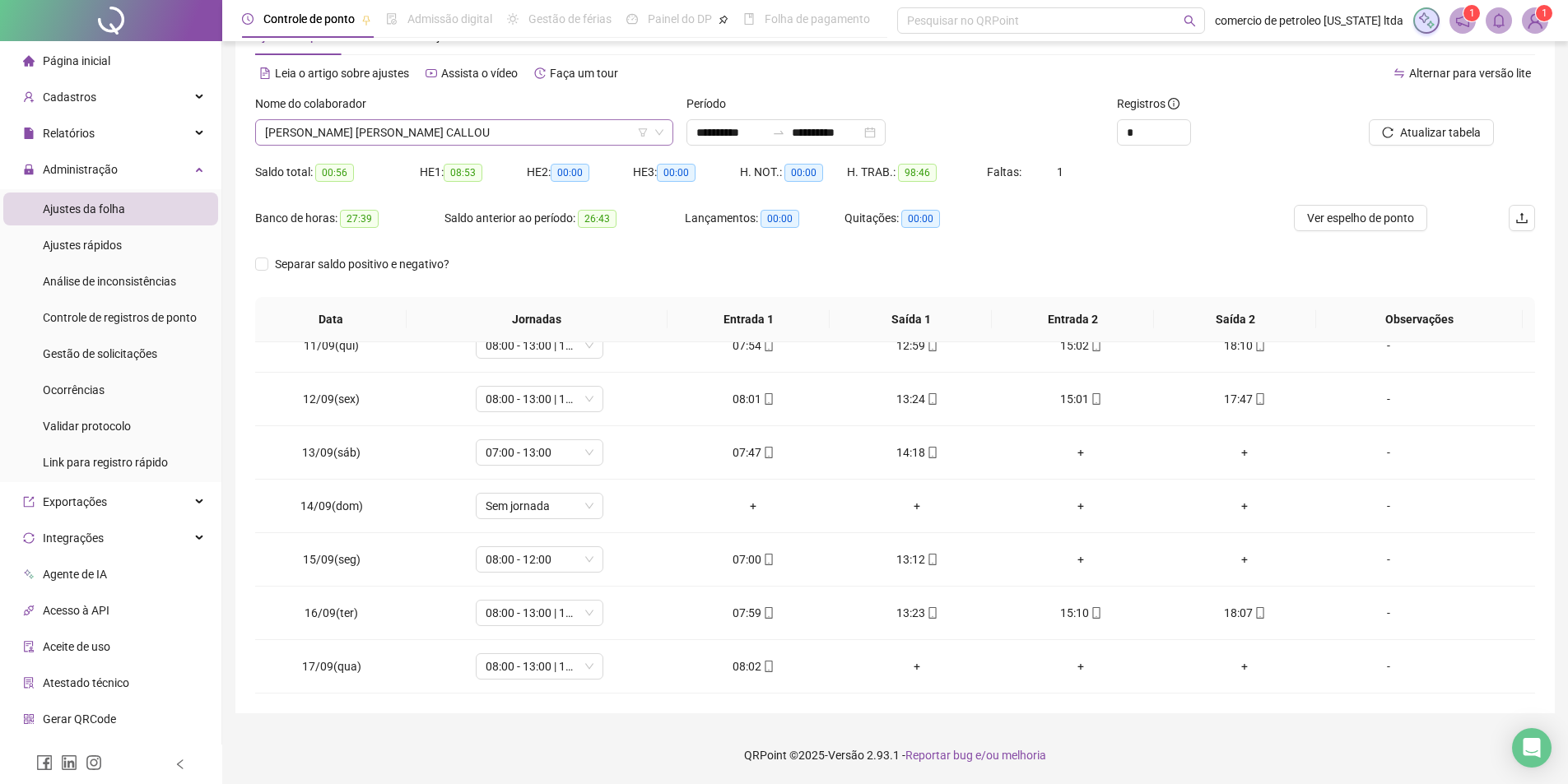
click at [490, 140] on span "JOAO VICTOR PEREIRA CALLOU" at bounding box center [464, 132] width 398 height 25
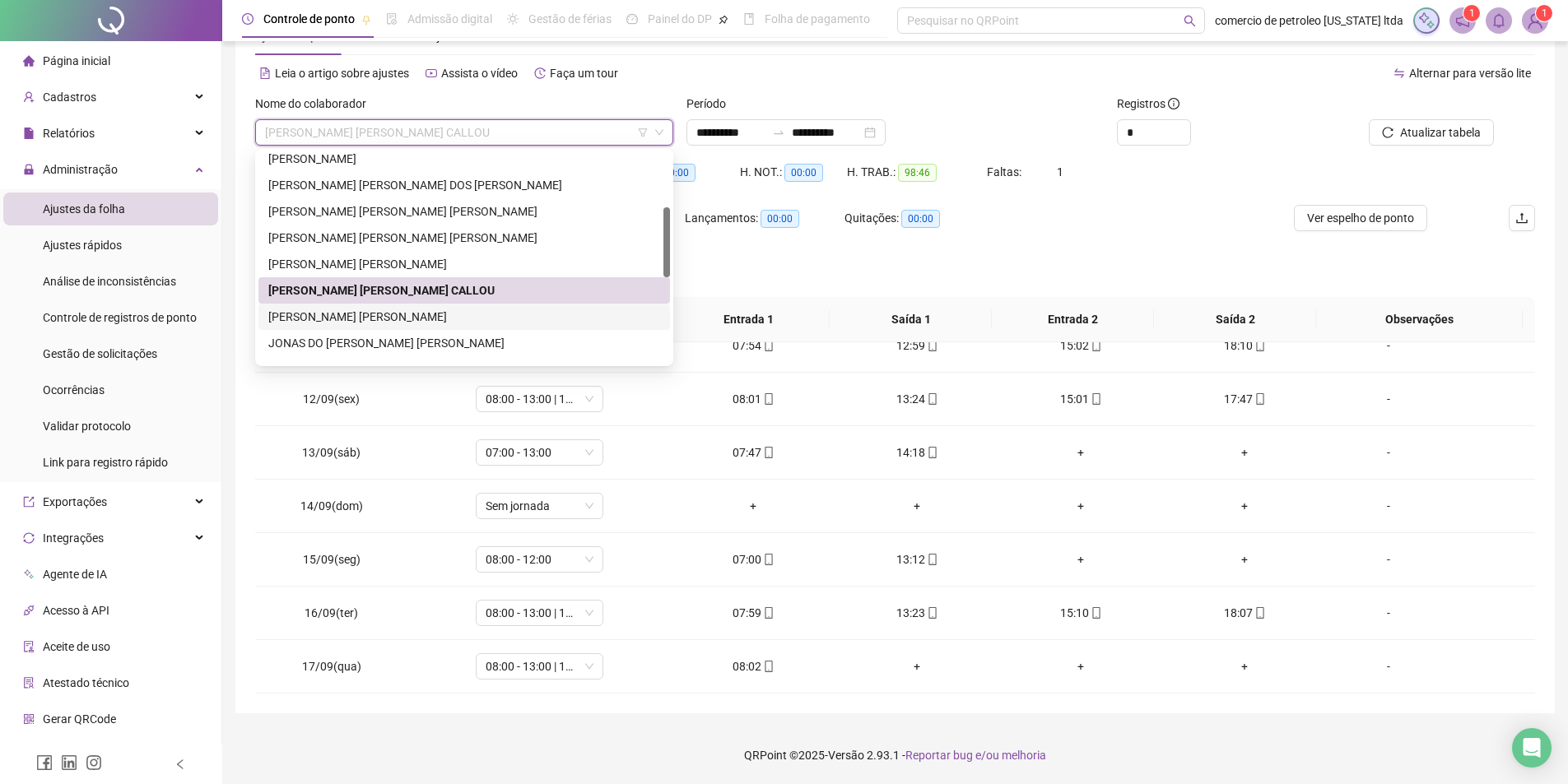
click at [421, 317] on div "JOAQUIM MARCOS DE OLIVEIRA ALVES" at bounding box center [464, 316] width 391 height 18
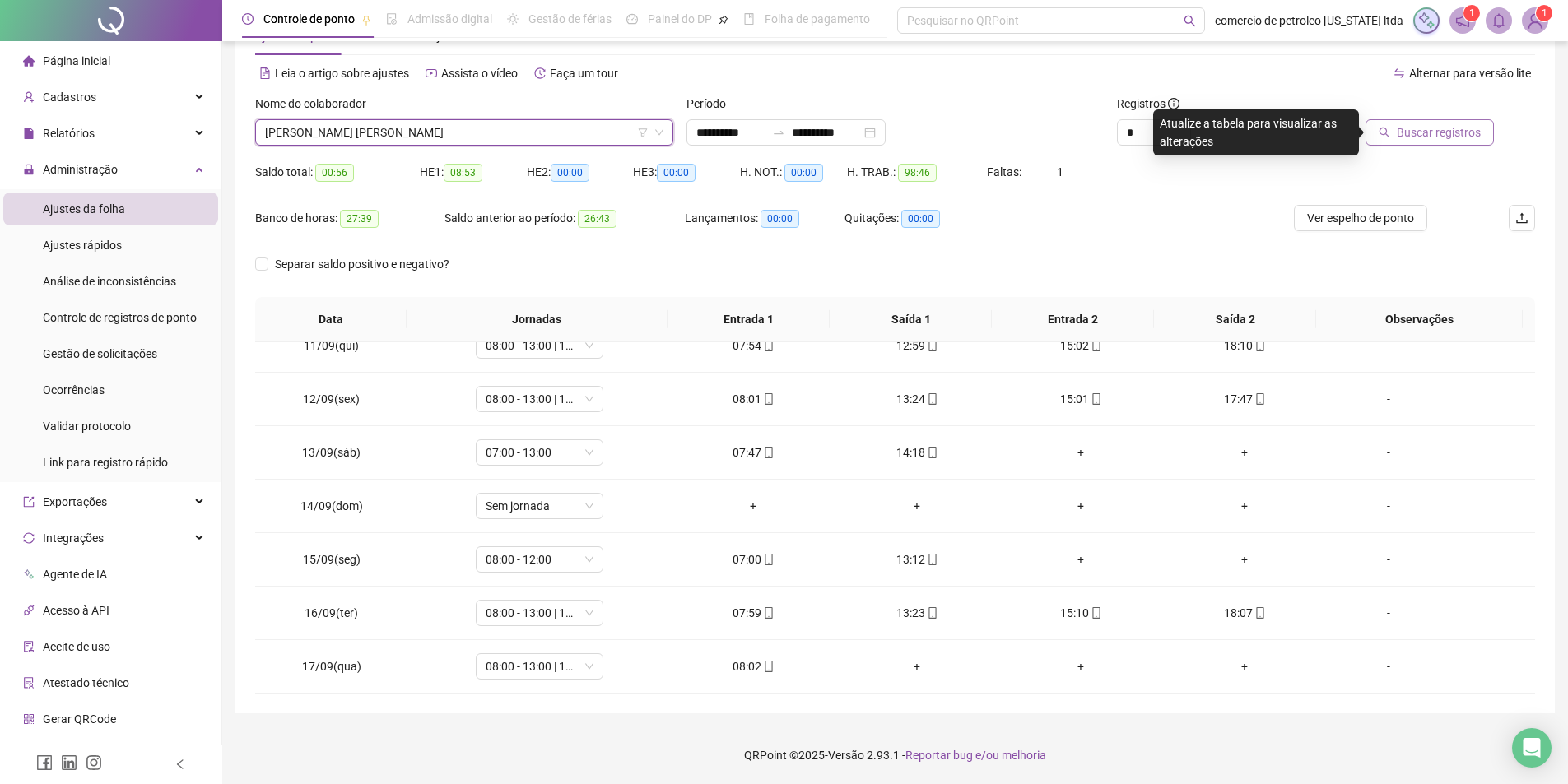
click at [1424, 121] on button "Buscar registros" at bounding box center [1429, 132] width 129 height 26
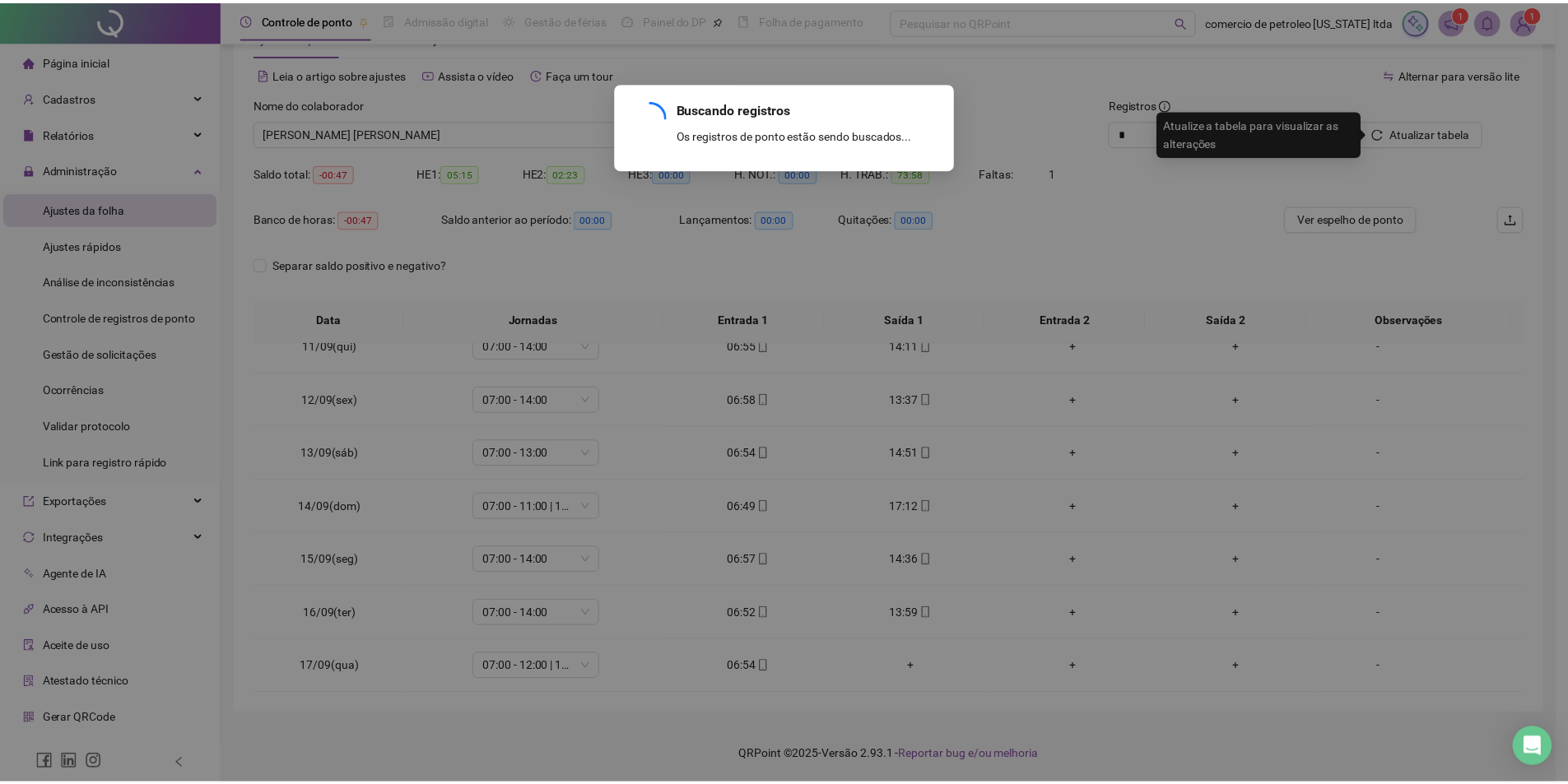
scroll to position [290, 0]
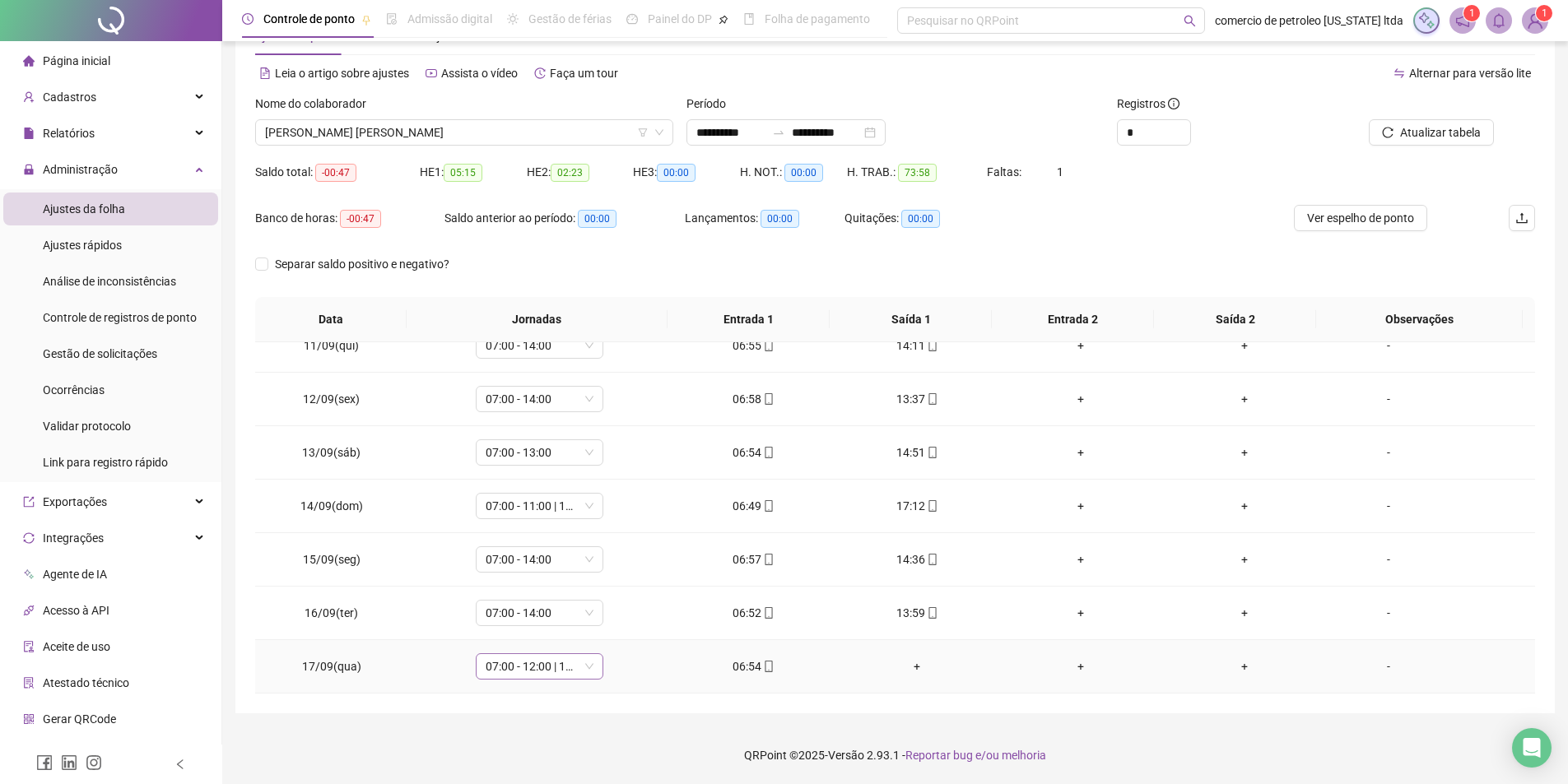
click at [512, 670] on span "07:00 - 12:00 | 14:00 - 16:30" at bounding box center [539, 666] width 108 height 25
click at [564, 519] on div "07:00 - 14:00" at bounding box center [634, 524] width 277 height 18
click at [617, 632] on span "Sim" at bounding box center [614, 623] width 19 height 18
click at [473, 145] on div "JOAQUIM MARCOS DE OLIVEIRA ALVES" at bounding box center [464, 132] width 418 height 26
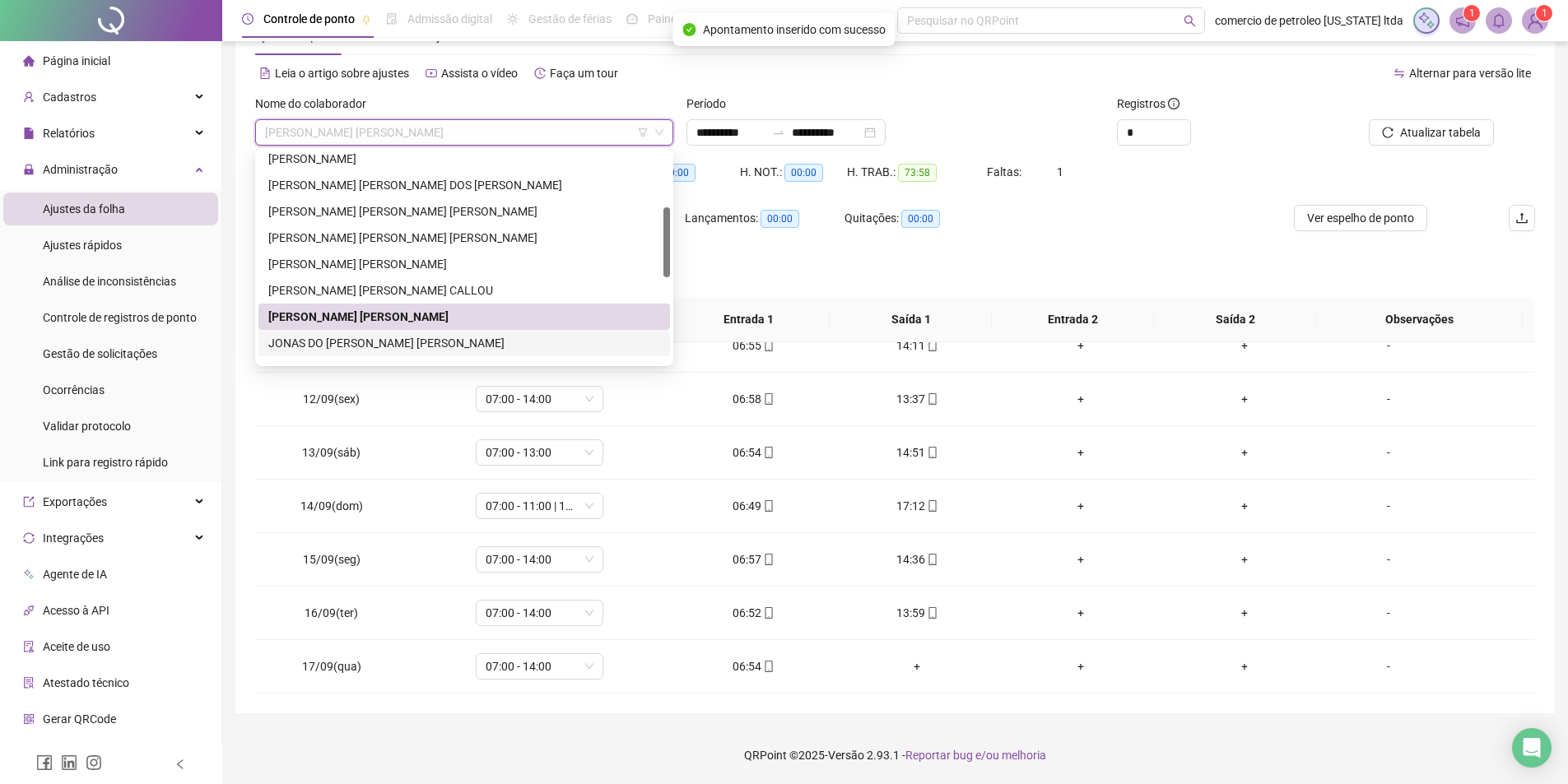
click at [350, 344] on div "JONAS DO NASCIMENTO SOUSA" at bounding box center [464, 343] width 391 height 18
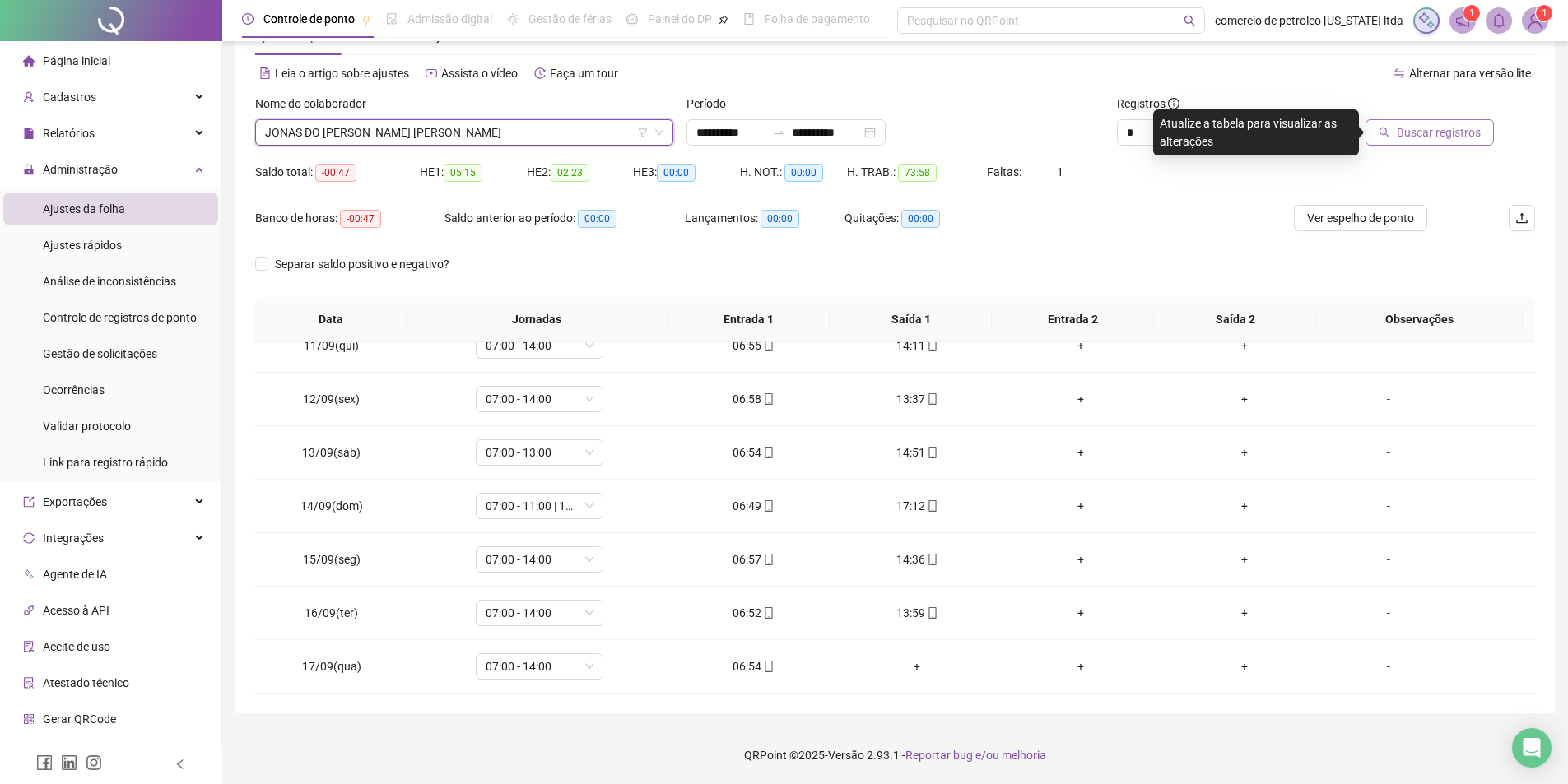
click at [1406, 132] on span "Buscar registros" at bounding box center [1438, 132] width 84 height 18
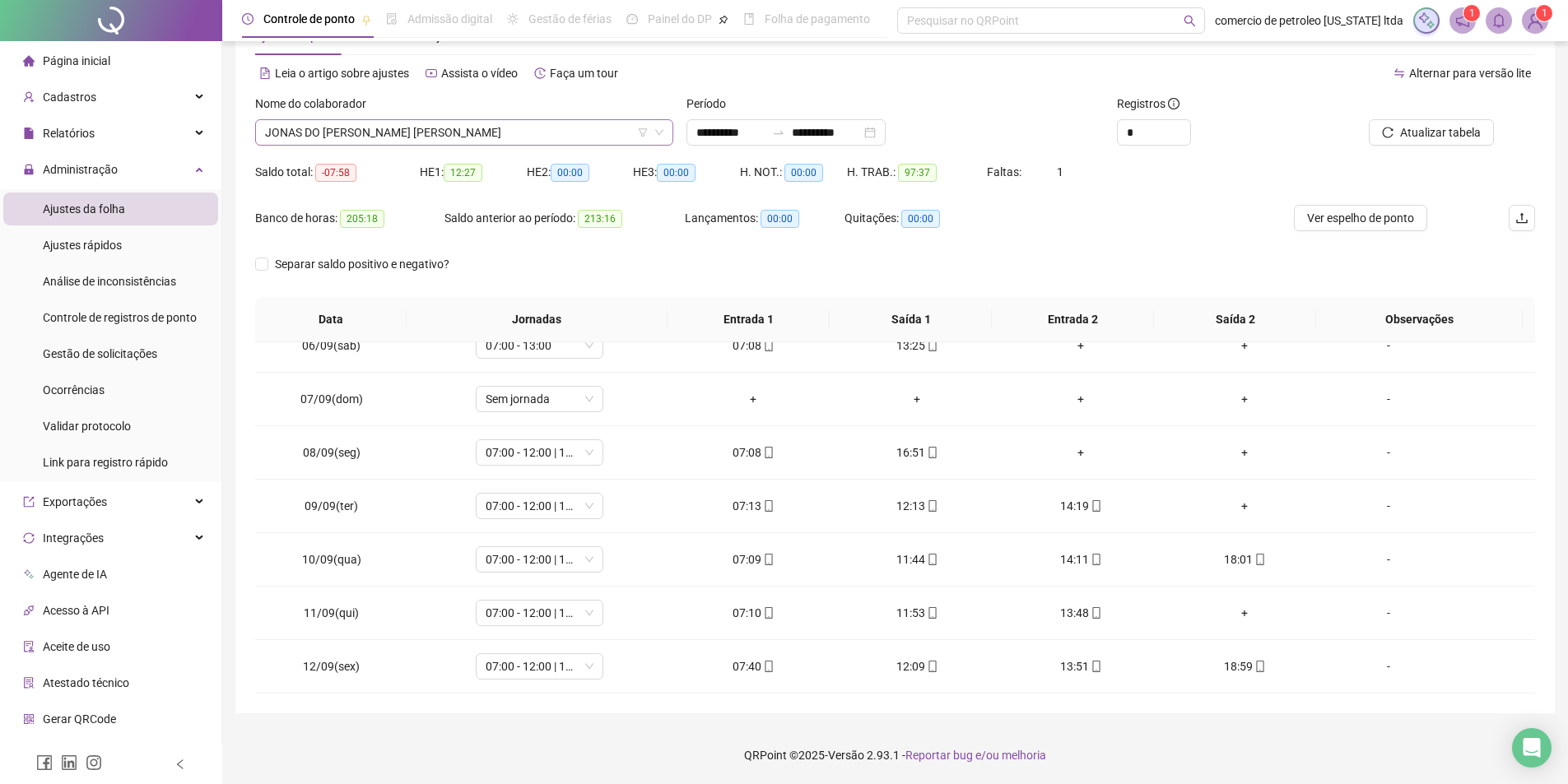
click at [512, 130] on span "JONAS DO NASCIMENTO SOUSA" at bounding box center [464, 132] width 398 height 25
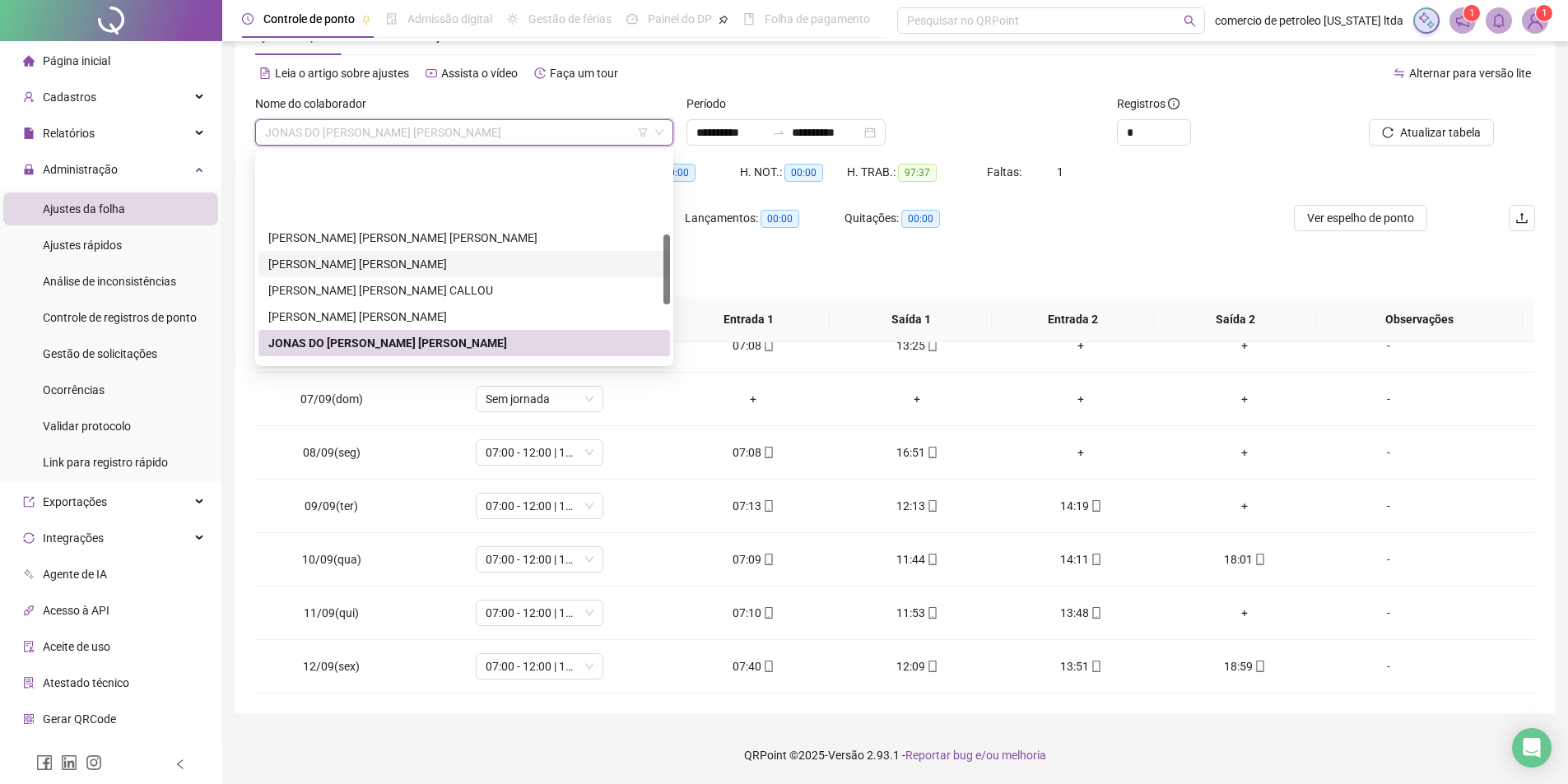
scroll to position [329, 0]
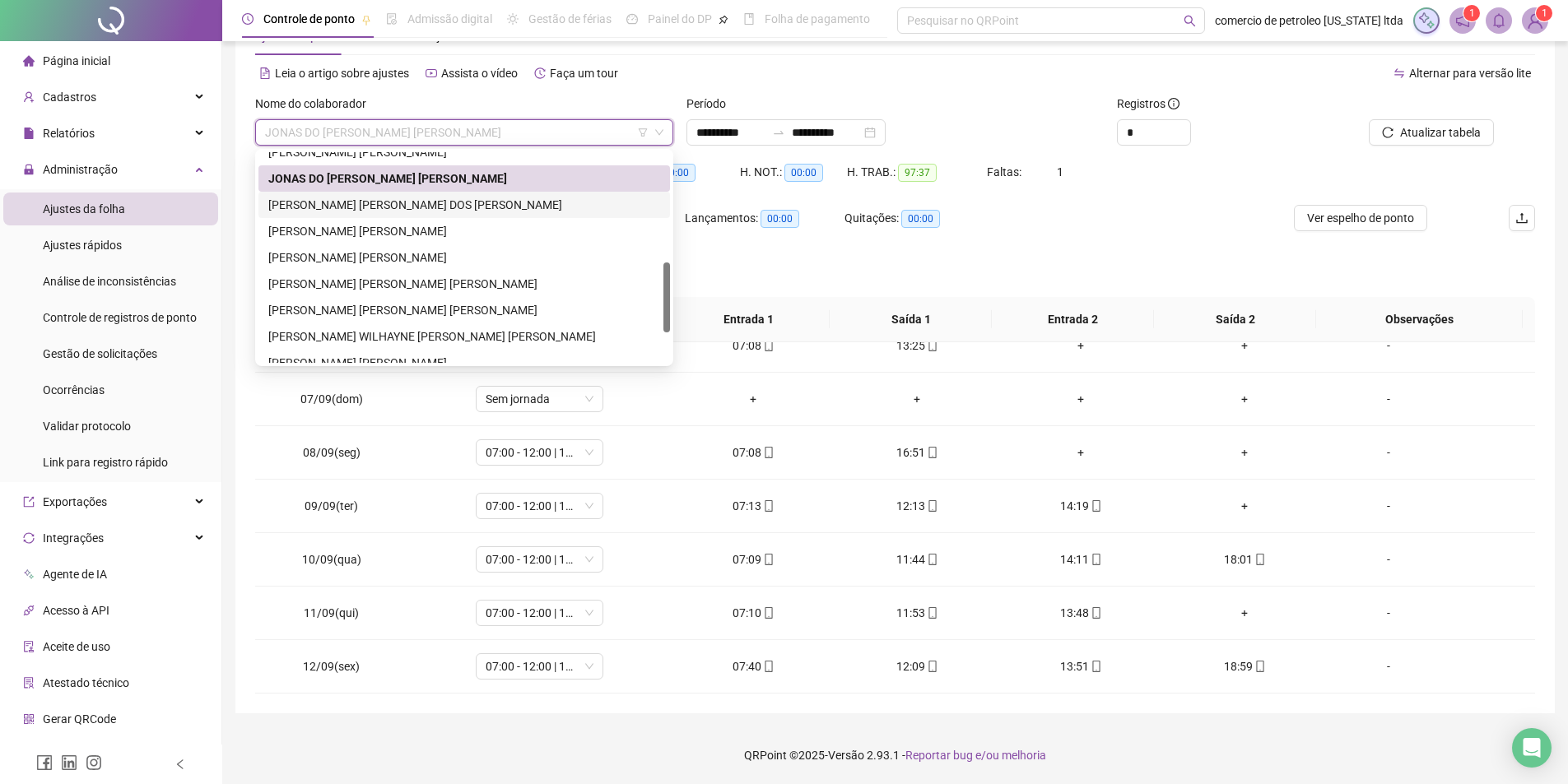
click at [397, 205] on div "JOSE RENATO DOS SANTOS FERREIRA" at bounding box center [464, 205] width 391 height 18
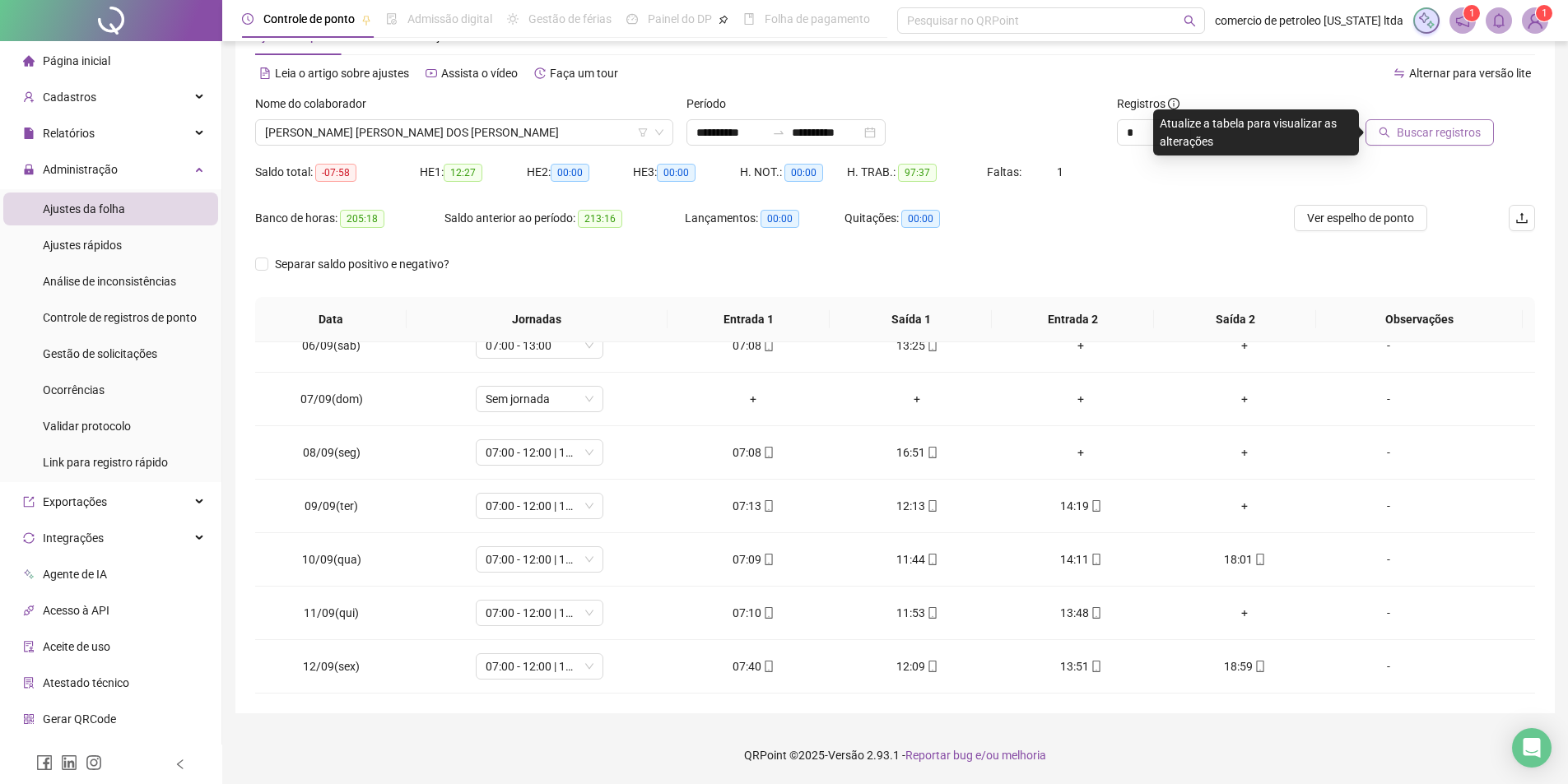
click at [1476, 138] on span "Buscar registros" at bounding box center [1438, 132] width 84 height 18
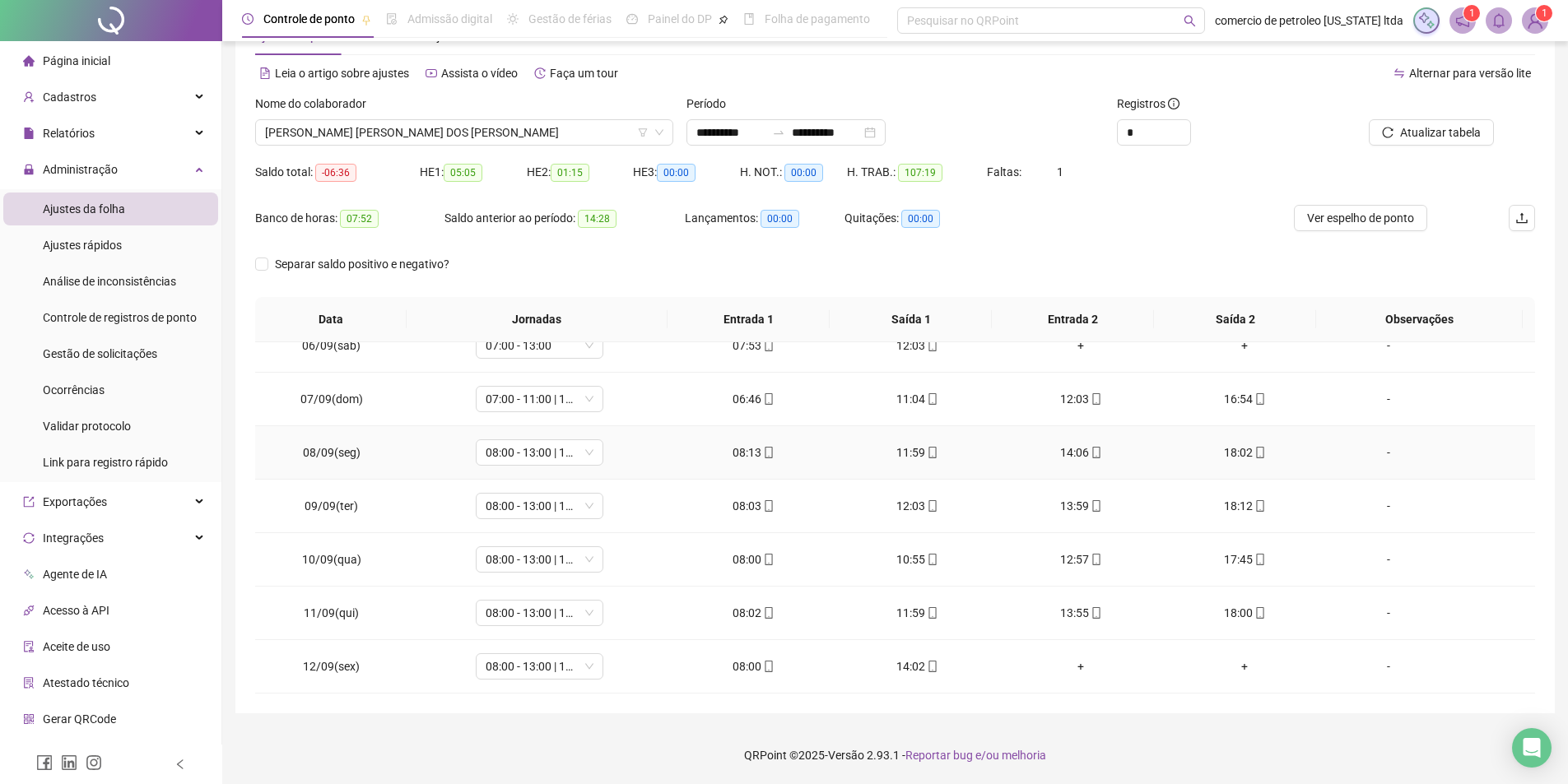
scroll to position [558, 0]
click at [432, 130] on span "JOSE RENATO DOS SANTOS FERREIRA" at bounding box center [464, 132] width 398 height 25
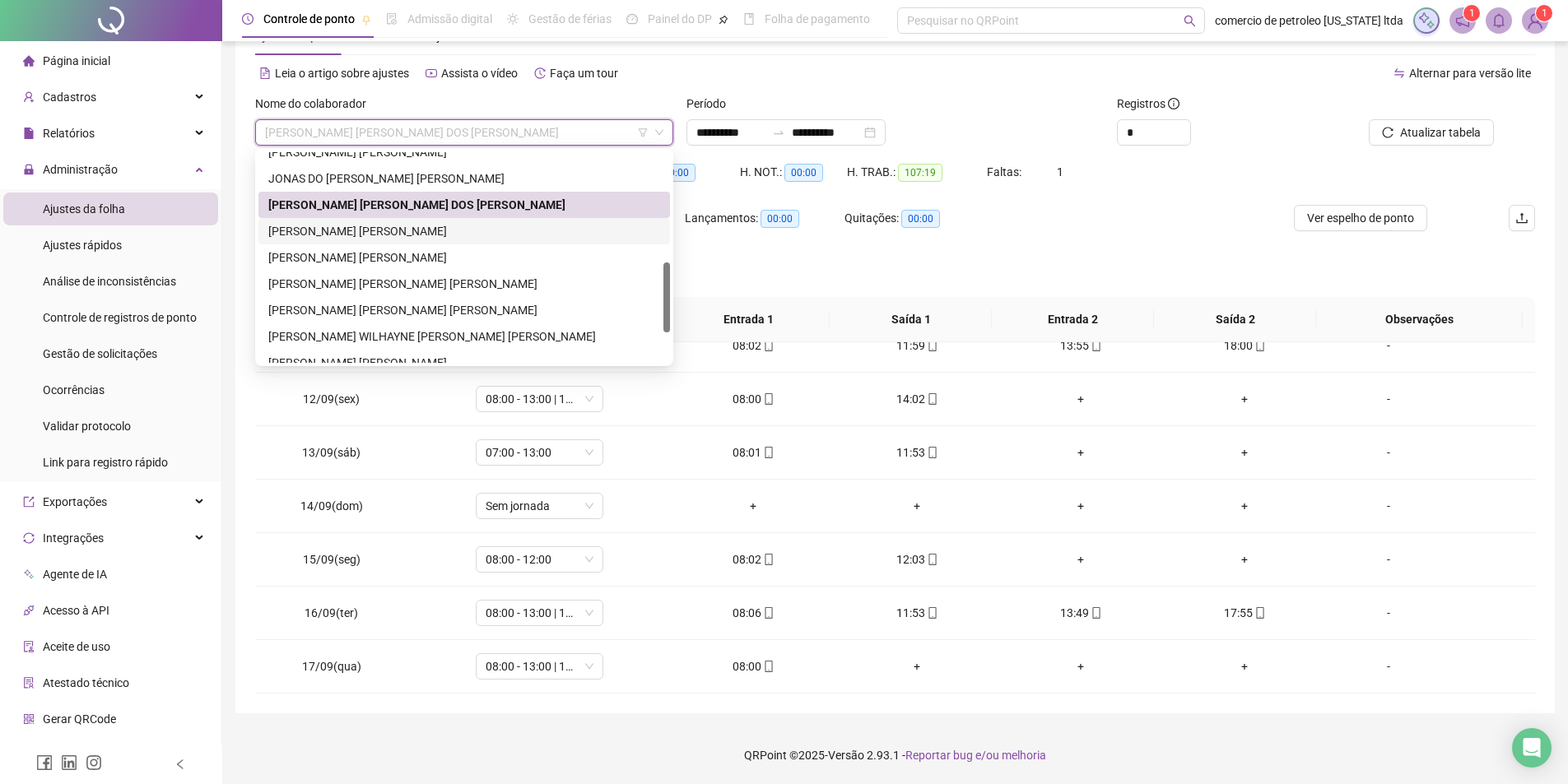
click at [358, 231] on div "JOSE ROMARIO PEREIRA" at bounding box center [464, 231] width 391 height 18
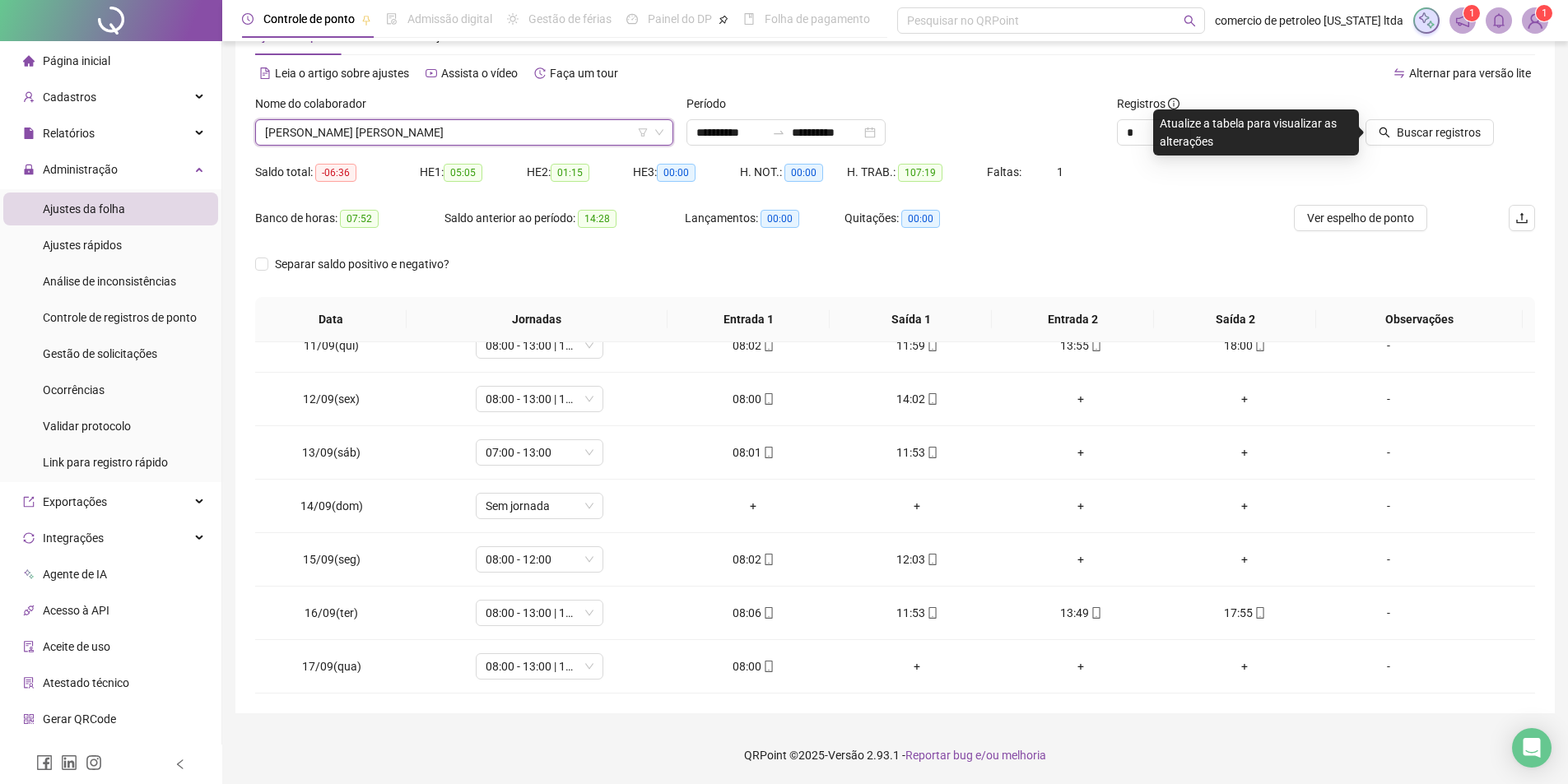
click at [1411, 146] on div "Buscar registros" at bounding box center [1434, 127] width 216 height 64
click at [1441, 127] on span "Buscar registros" at bounding box center [1438, 132] width 84 height 18
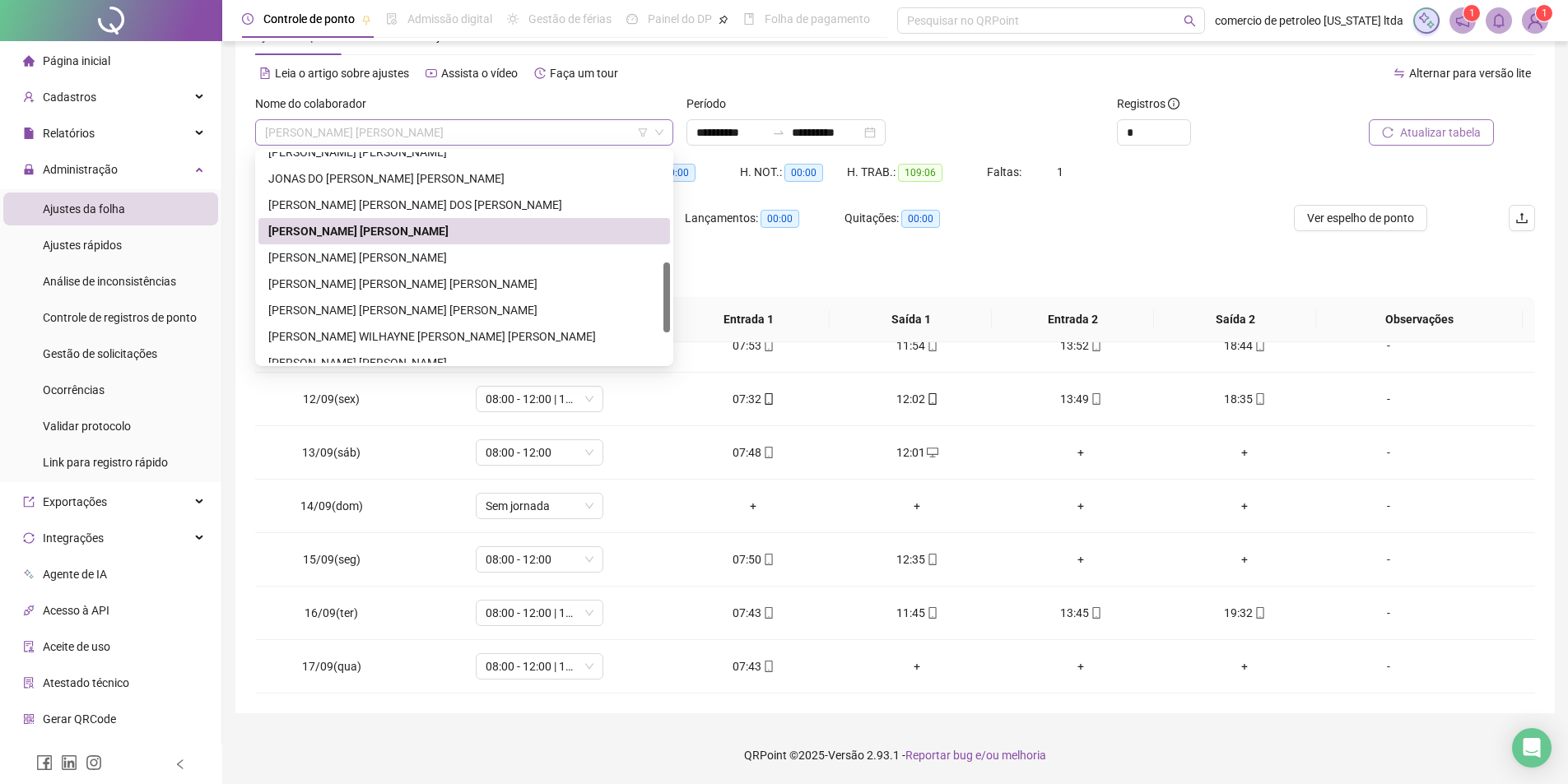
click at [390, 139] on span "JOSE ROMARIO PEREIRA" at bounding box center [464, 132] width 398 height 25
click at [332, 250] on div "KEYLA KALYANE BARBOZA" at bounding box center [464, 257] width 391 height 18
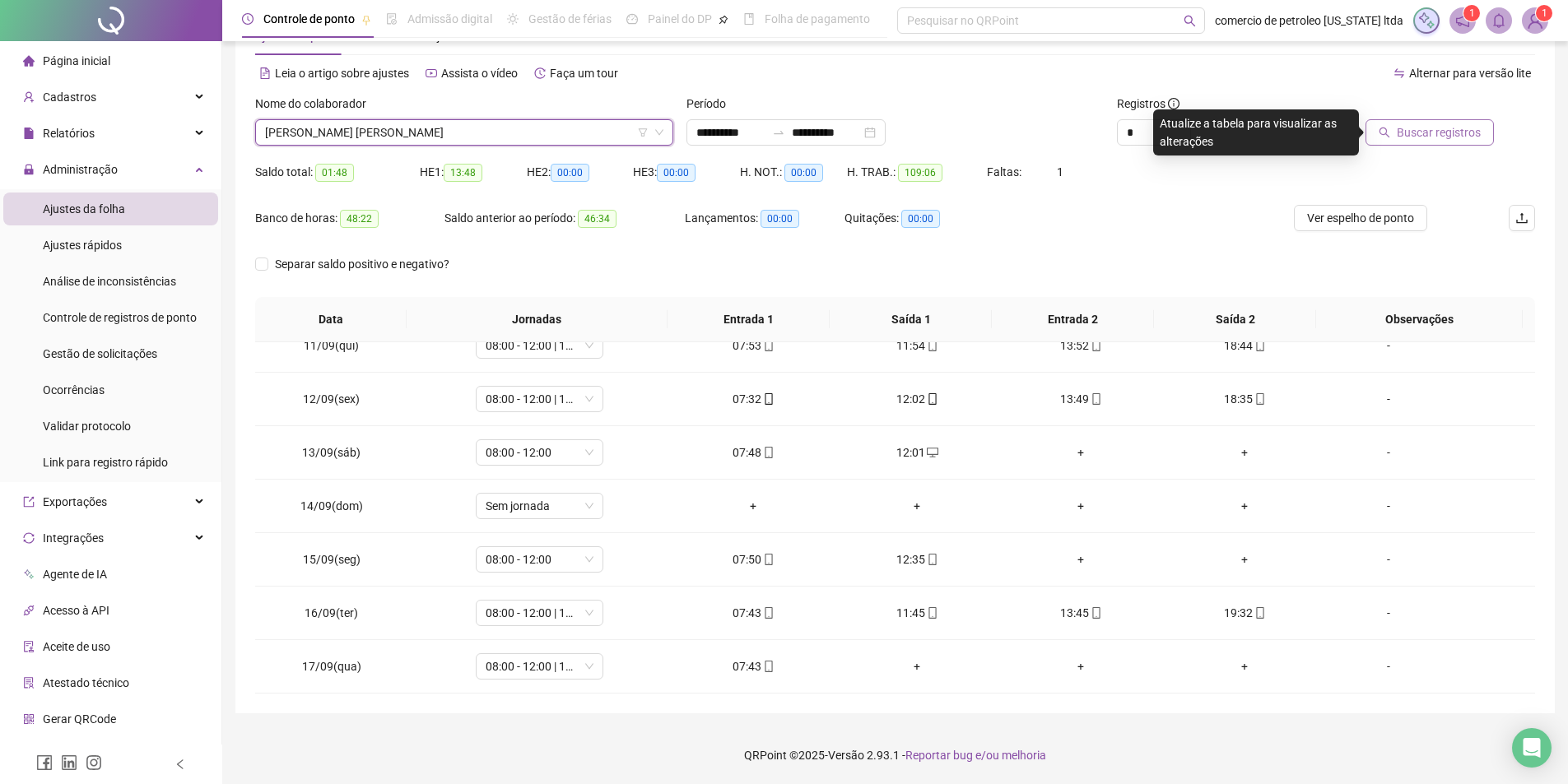
click at [1432, 133] on span "Buscar registros" at bounding box center [1438, 132] width 84 height 18
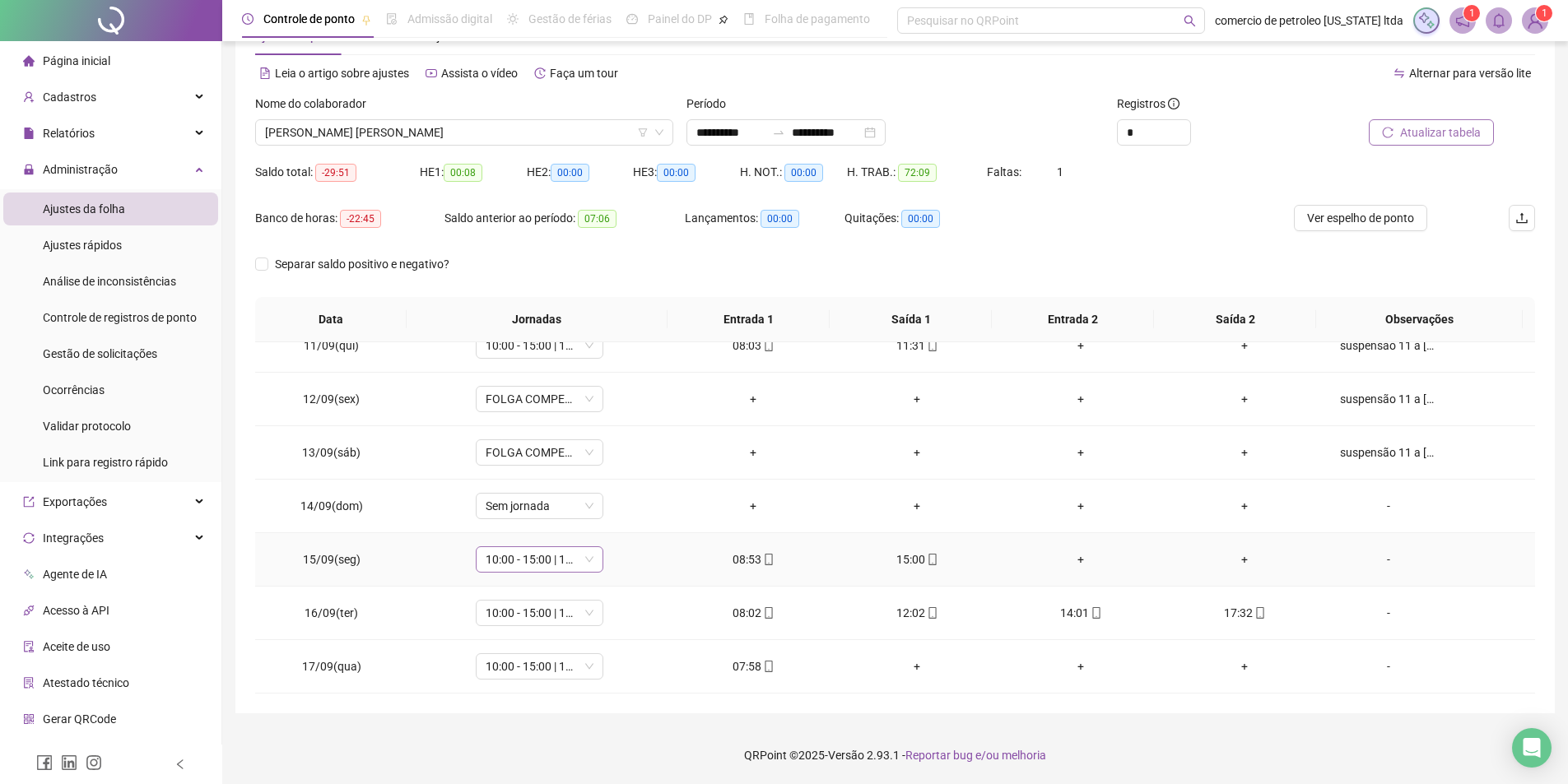
click at [554, 547] on span "10:00 - 15:00 | 17:00 - 19:30" at bounding box center [539, 559] width 108 height 25
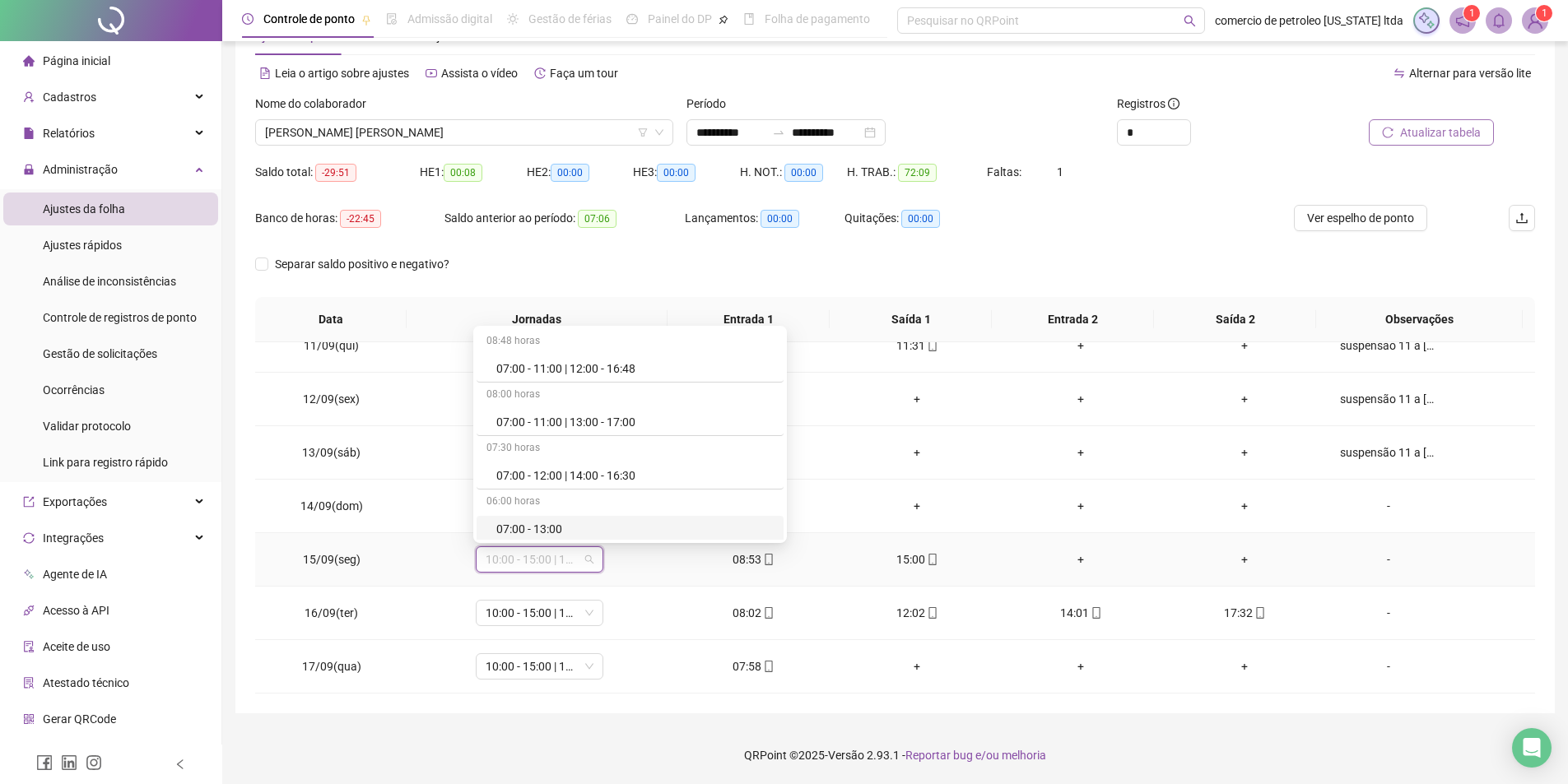
click at [511, 523] on div "07:00 - 13:00" at bounding box center [634, 528] width 277 height 18
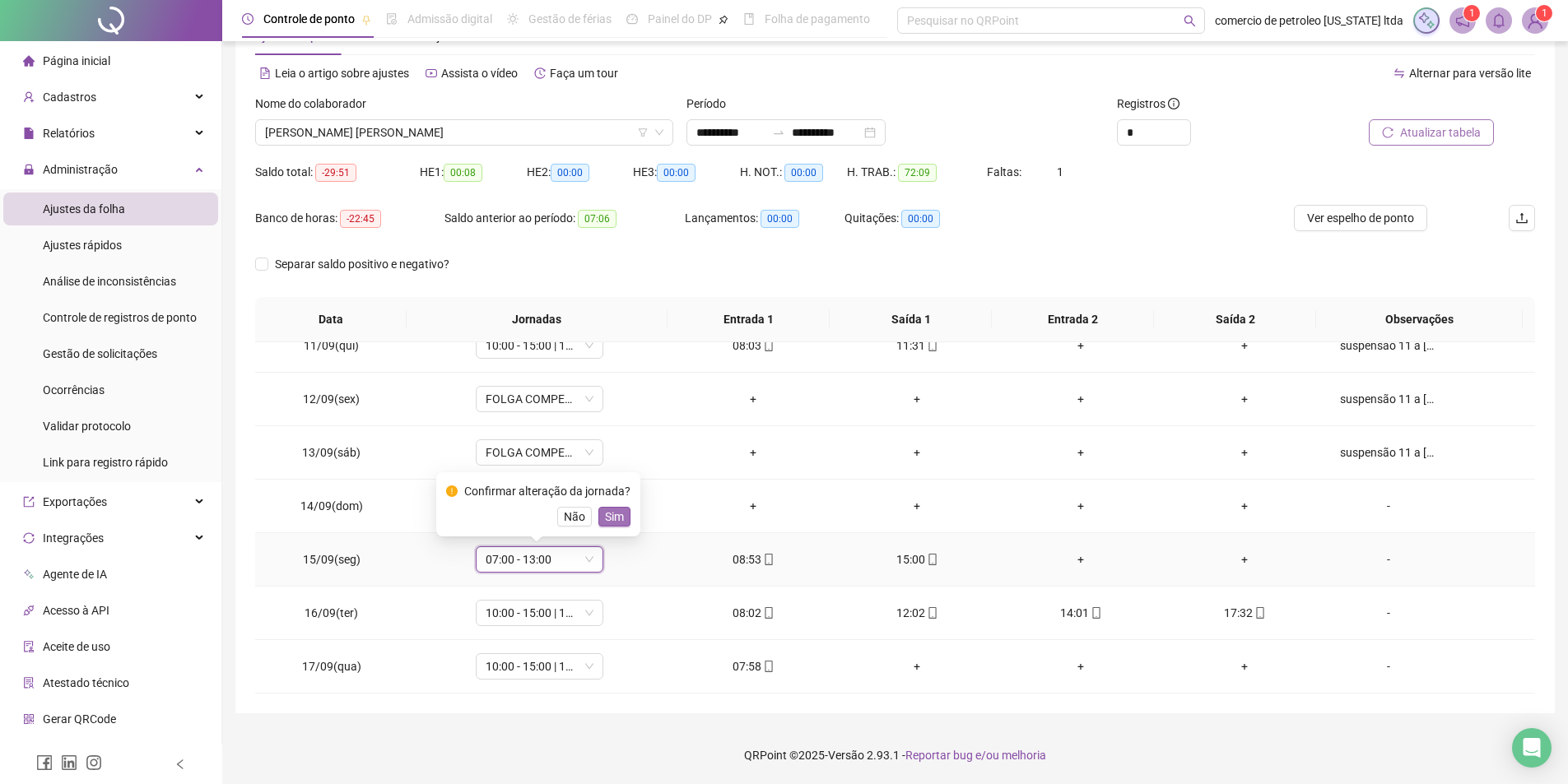
click at [607, 517] on span "Sim" at bounding box center [614, 516] width 19 height 18
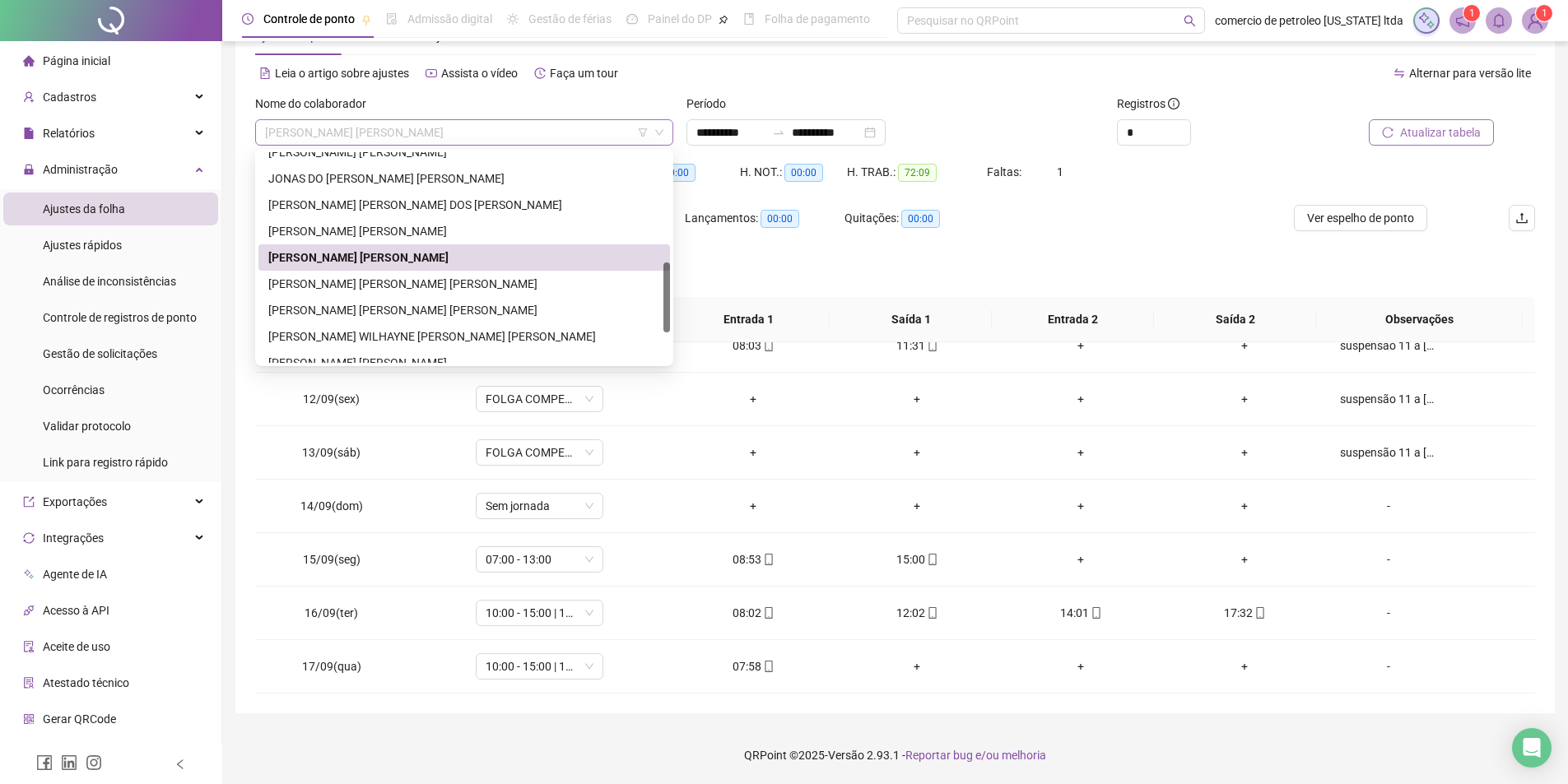
click at [418, 133] on span "KEYLA KALYANE BARBOZA" at bounding box center [464, 132] width 398 height 25
click at [303, 307] on div "MARIA DAS DORES DA CRUZ SILVA" at bounding box center [464, 310] width 391 height 18
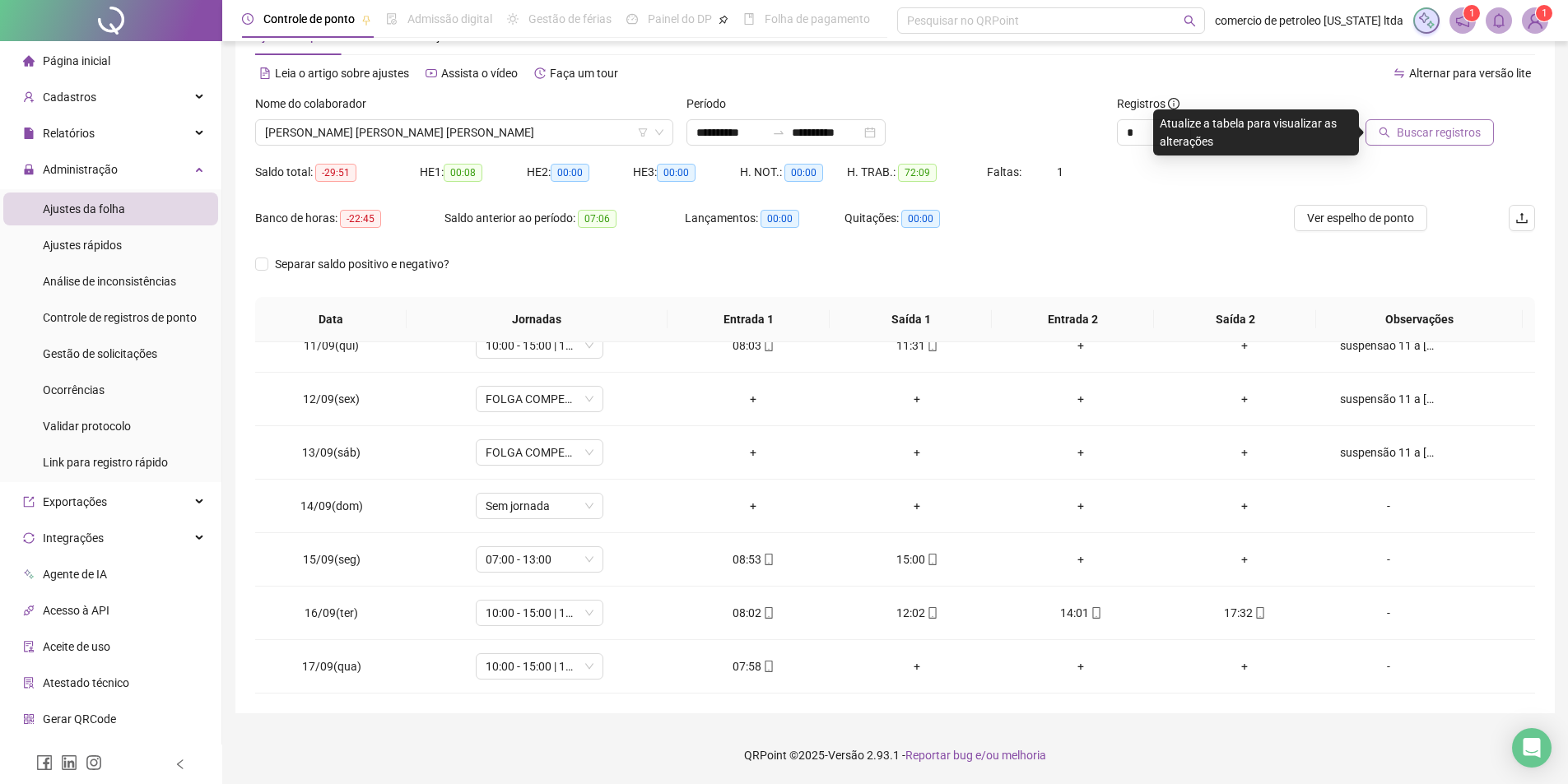
click at [1463, 131] on span "Buscar registros" at bounding box center [1438, 132] width 84 height 18
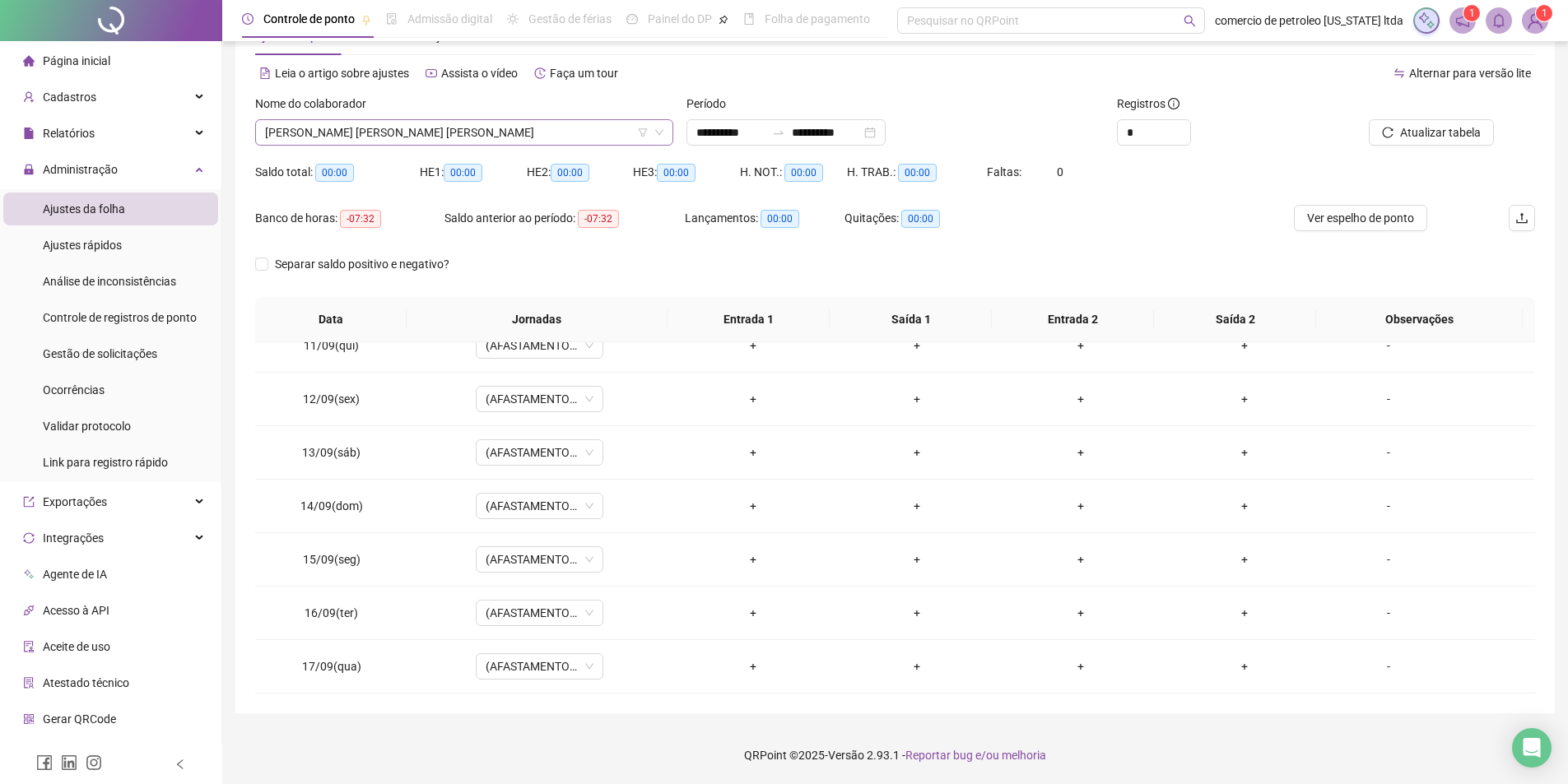
click at [441, 131] on span "MARIA DAS DORES DA CRUZ SILVA" at bounding box center [464, 132] width 398 height 25
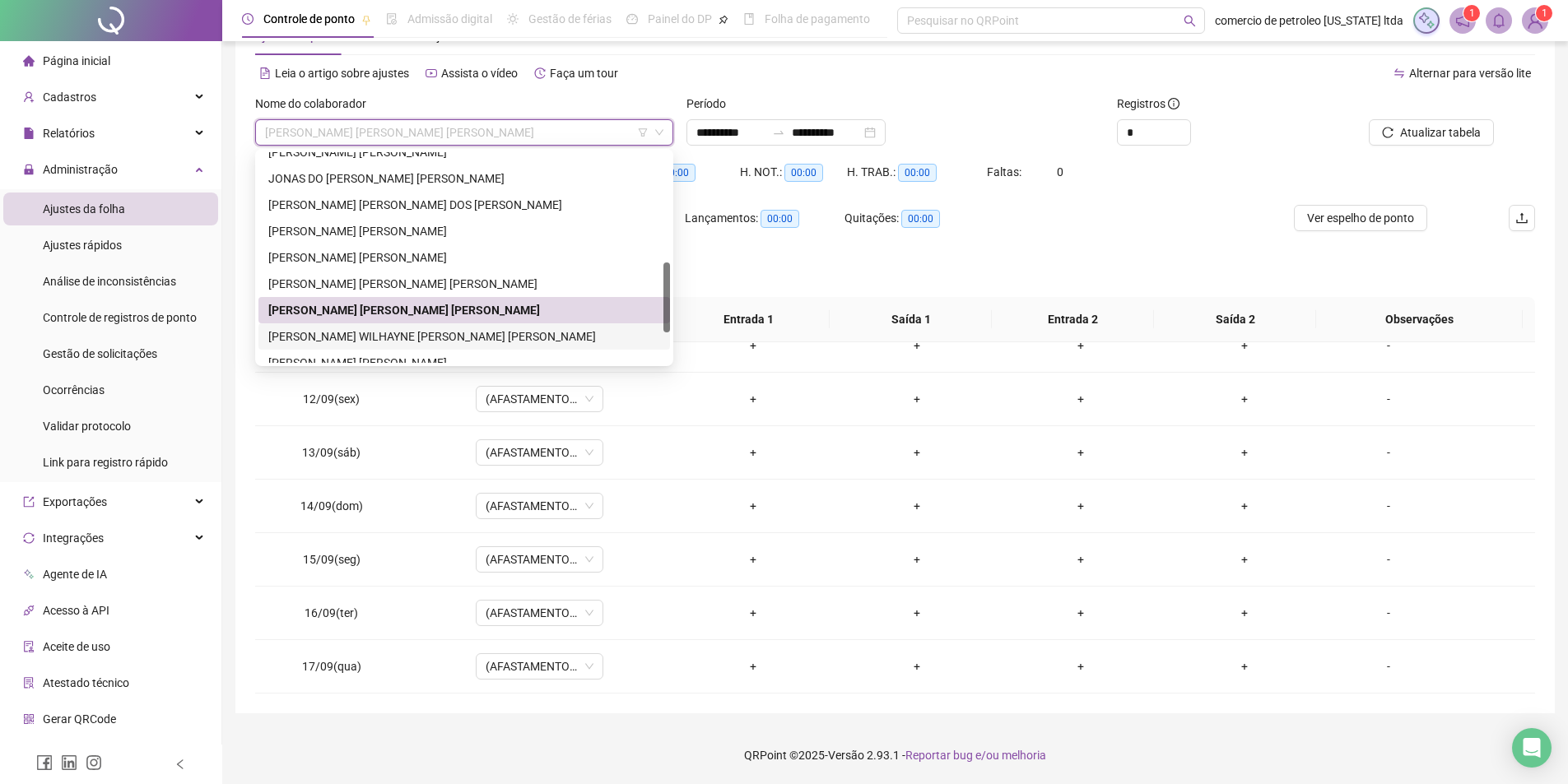
click at [435, 338] on div "MARIA WILHAYNE DE BRITO GOUVEIA" at bounding box center [464, 336] width 391 height 18
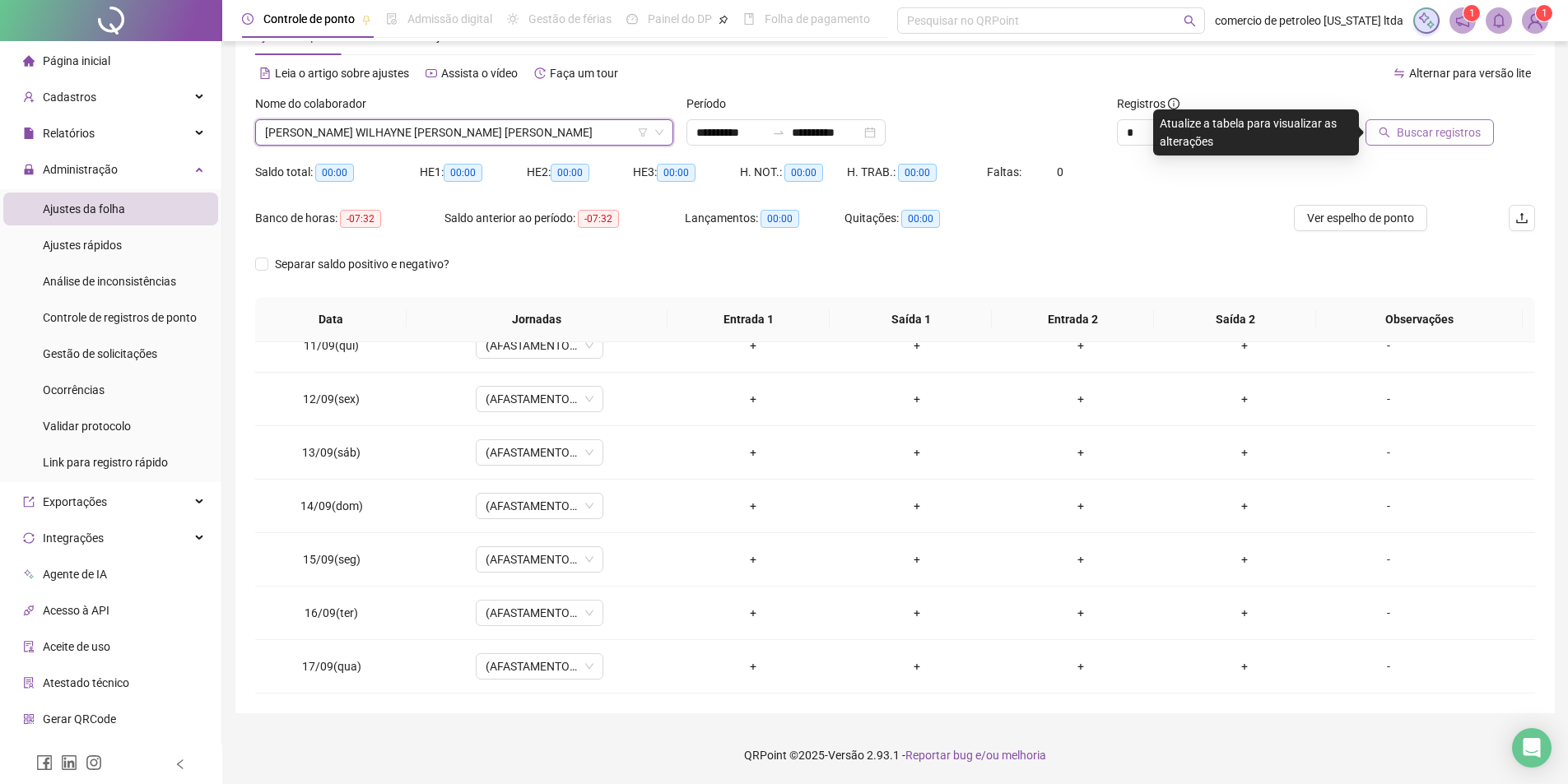
click at [1415, 124] on span "Buscar registros" at bounding box center [1438, 132] width 84 height 18
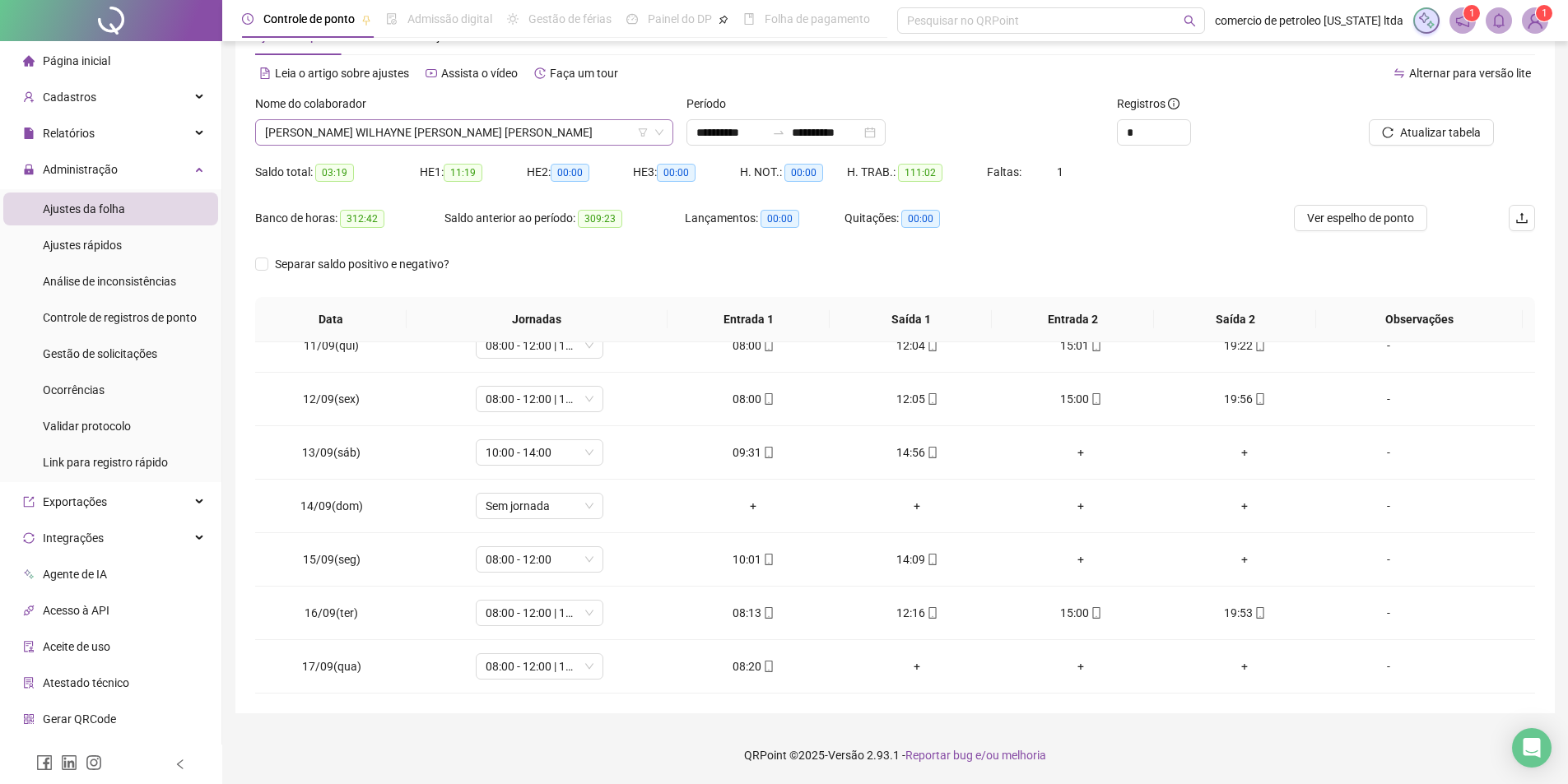
click at [397, 136] on span "MARIA WILHAYNE DE BRITO GOUVEIA" at bounding box center [464, 132] width 398 height 25
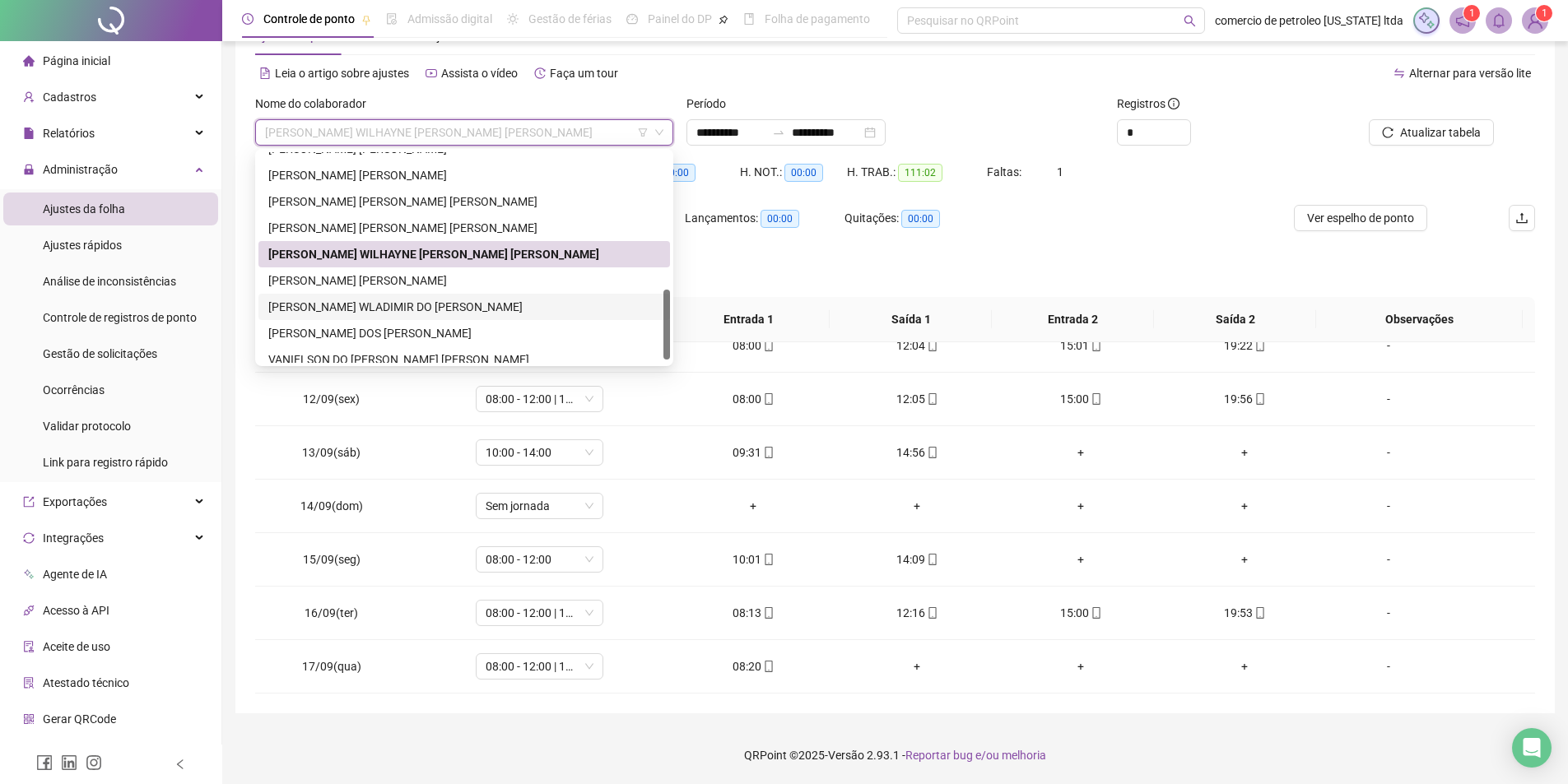
scroll to position [421, 0]
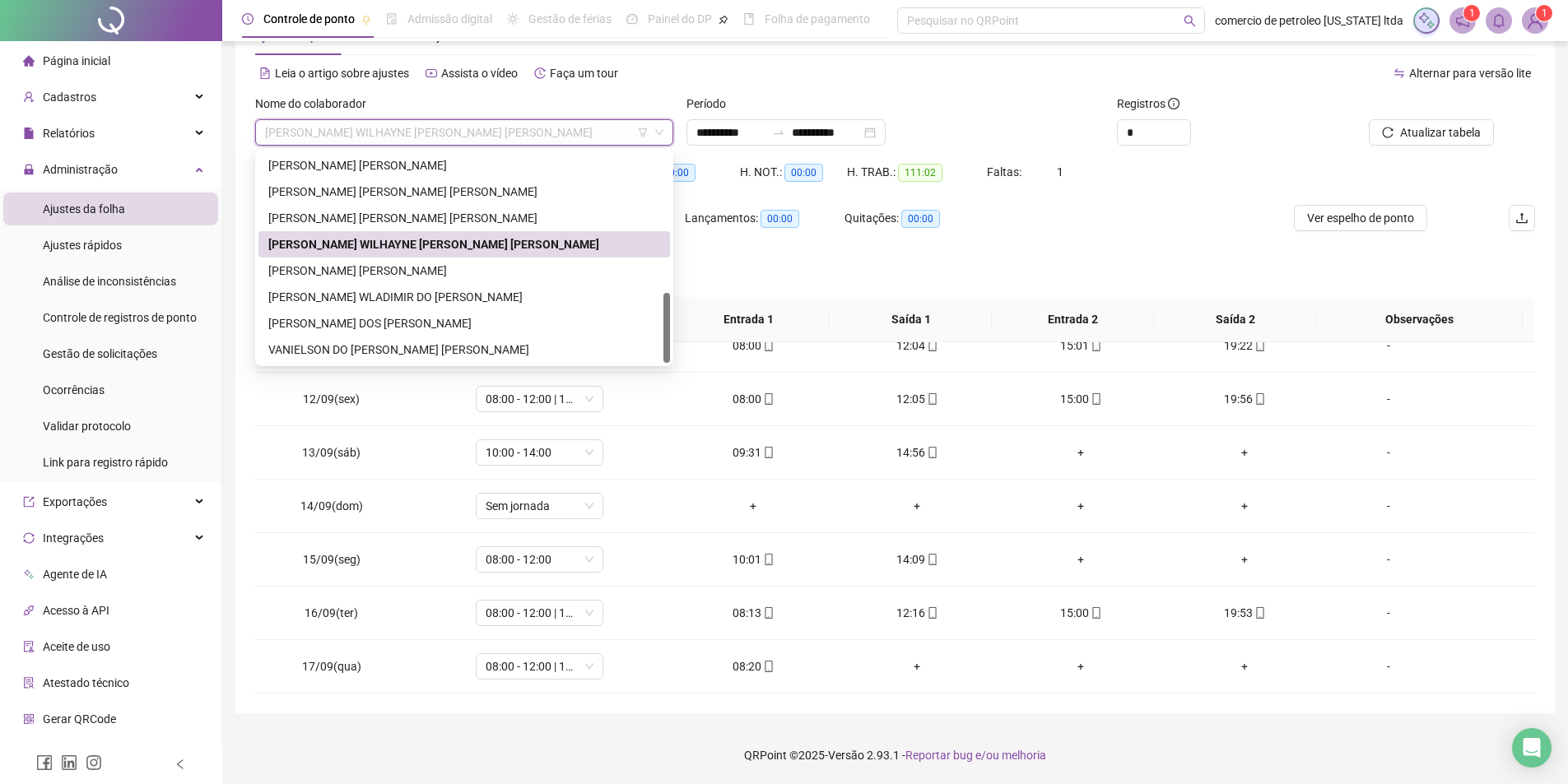
click at [360, 265] on div "PEDRO HENRIQUE MENEZES BRITO" at bounding box center [464, 270] width 391 height 18
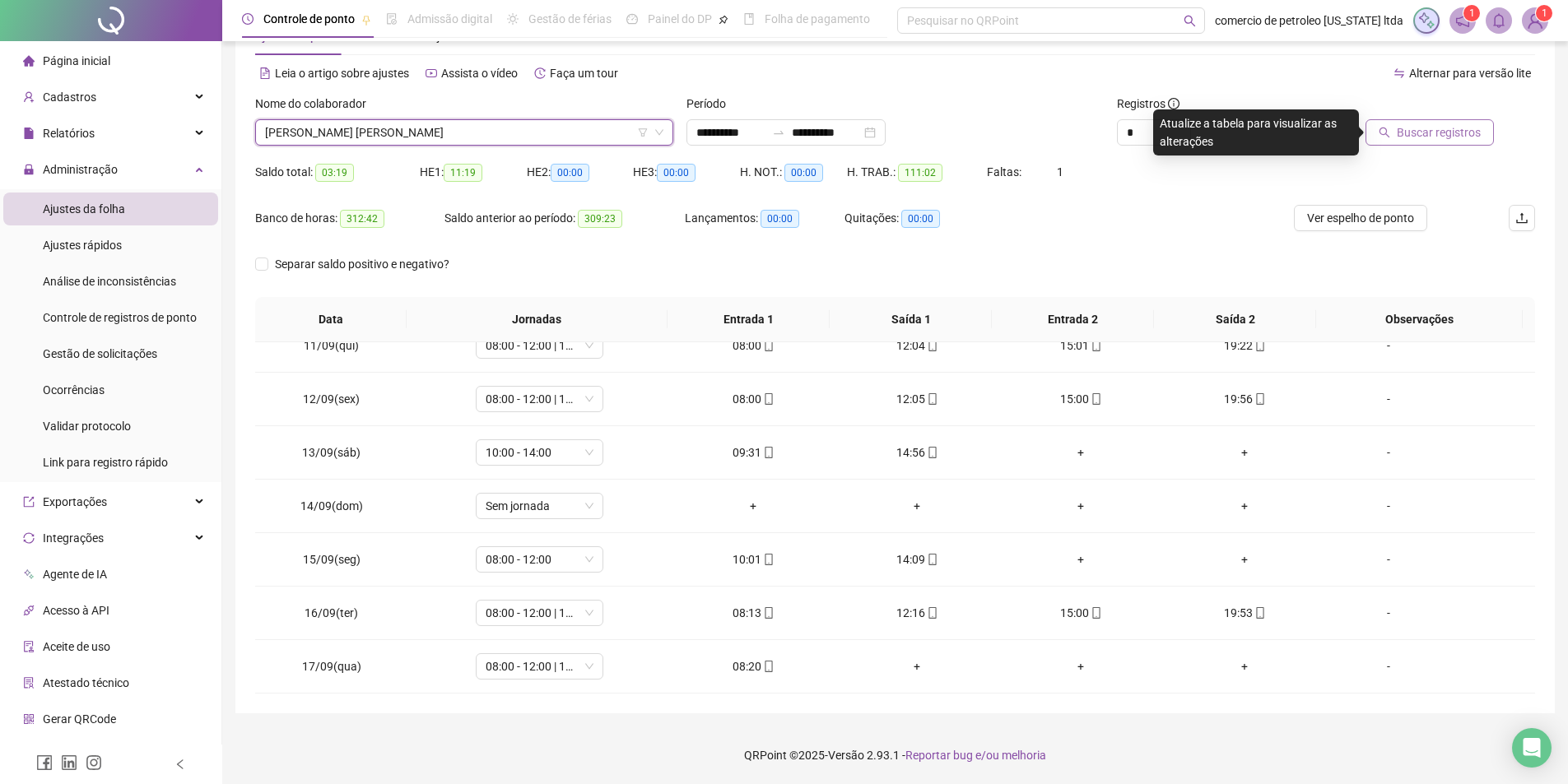
click at [1413, 134] on span "Buscar registros" at bounding box center [1438, 132] width 84 height 18
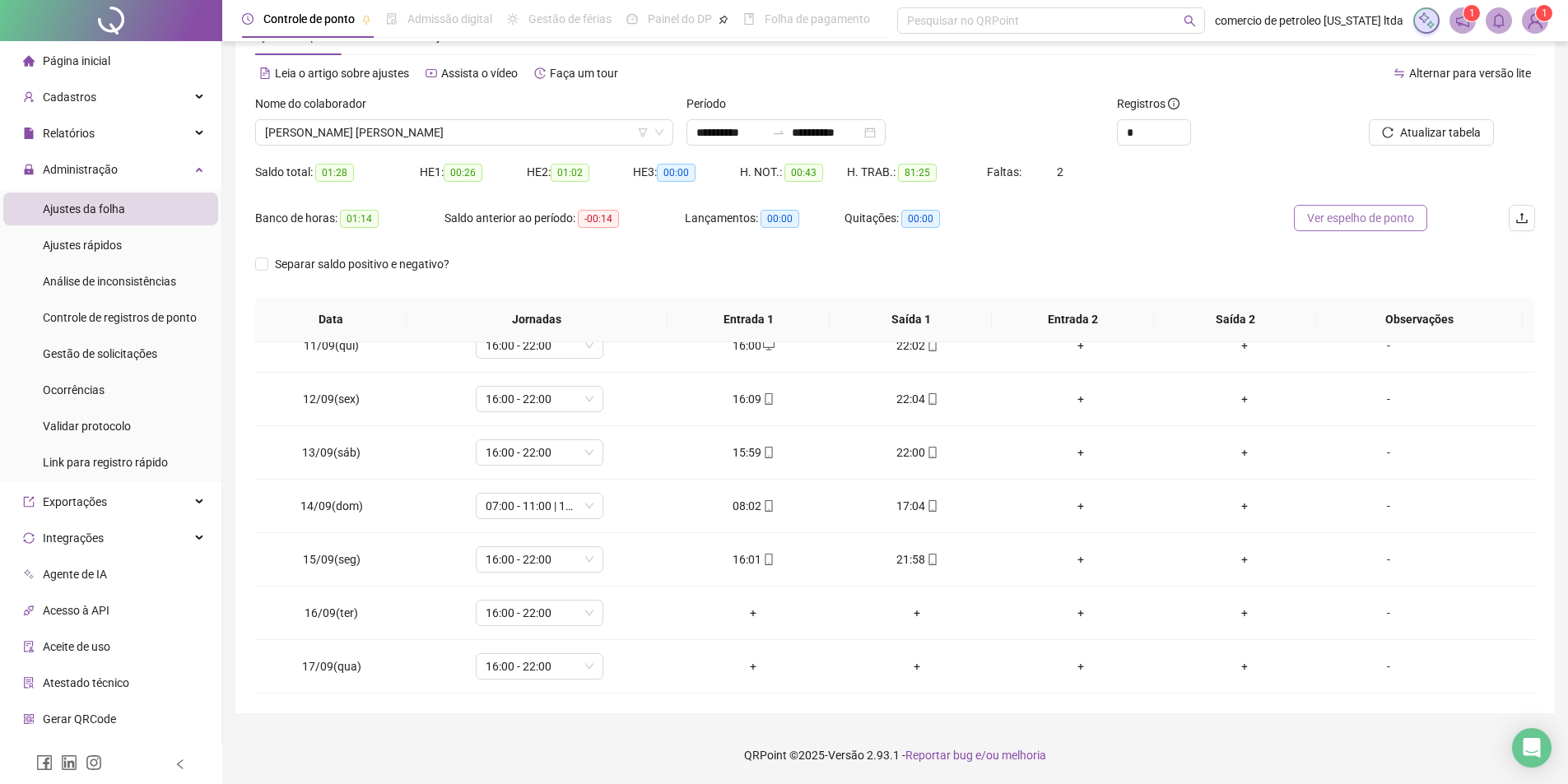
click at [1397, 224] on span "Ver espelho de ponto" at bounding box center [1361, 218] width 107 height 18
click at [539, 616] on span "16:00 - 22:00" at bounding box center [539, 612] width 108 height 25
type input "*****"
click at [627, 555] on div "Confirmar alteração da jornada? Não Sim" at bounding box center [538, 558] width 204 height 64
click at [616, 572] on span "Sim" at bounding box center [614, 570] width 19 height 18
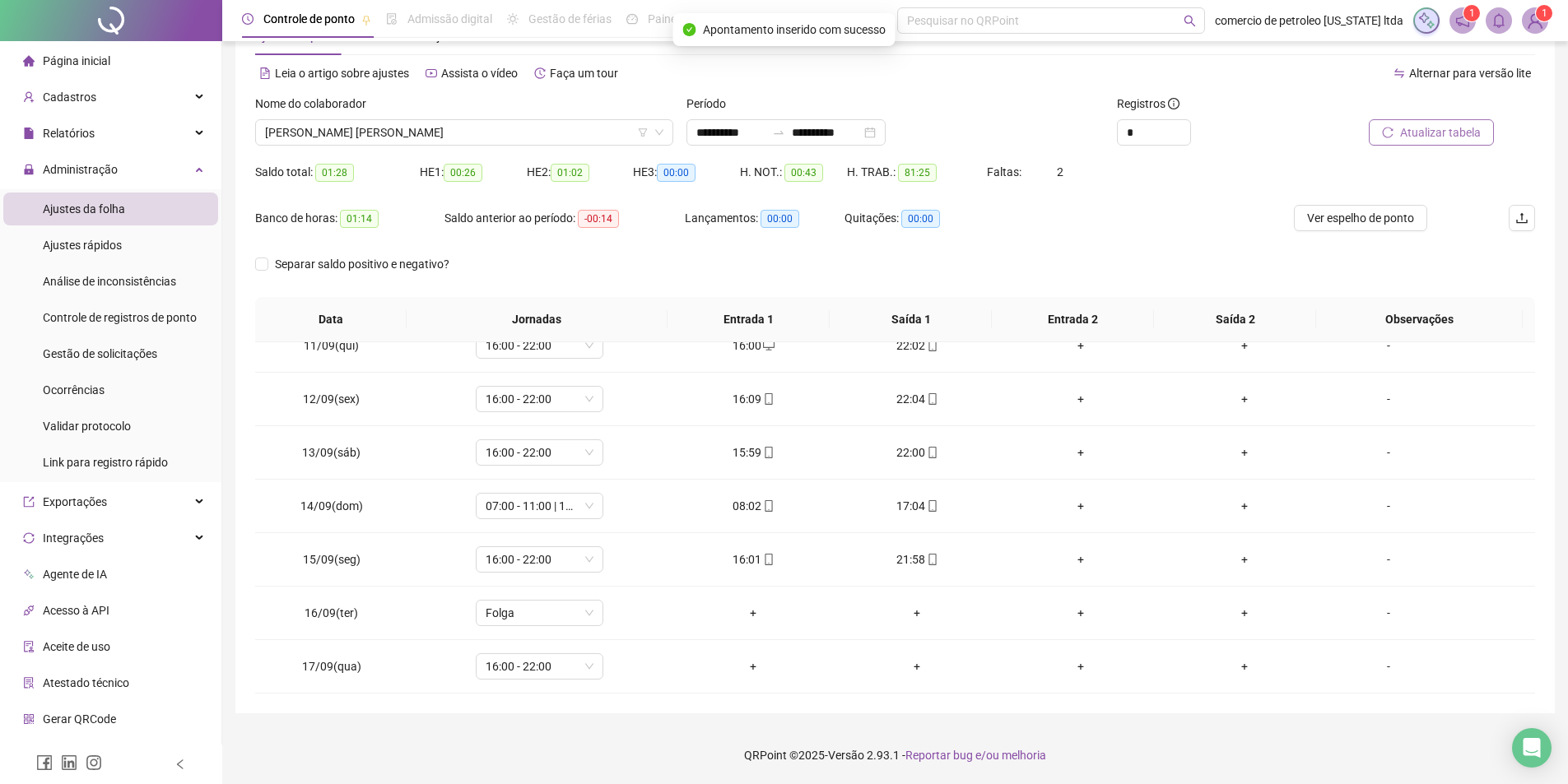
click at [1430, 130] on span "Atualizar tabela" at bounding box center [1439, 132] width 80 height 18
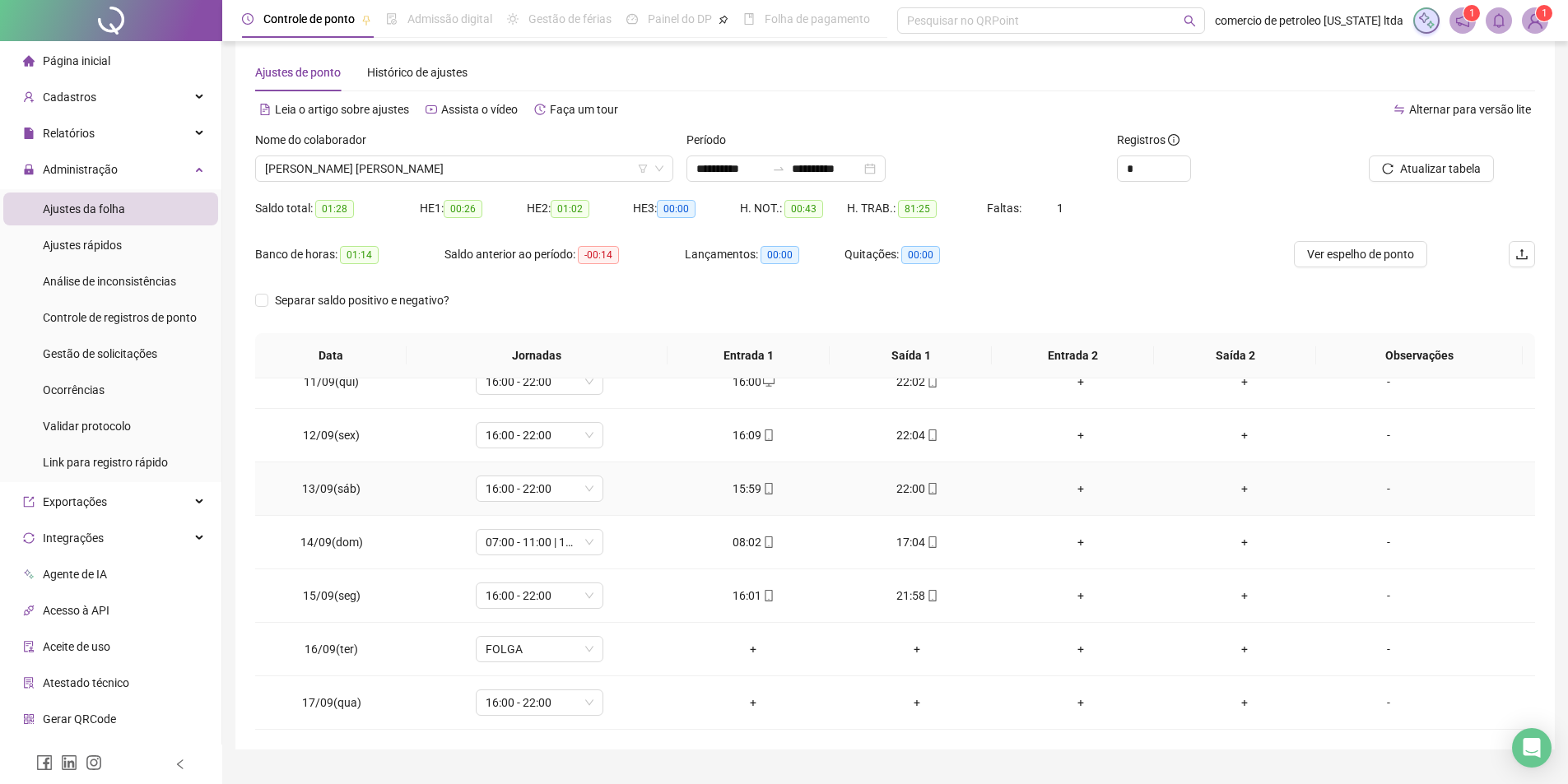
scroll to position [0, 0]
